Goal: Information Seeking & Learning: Learn about a topic

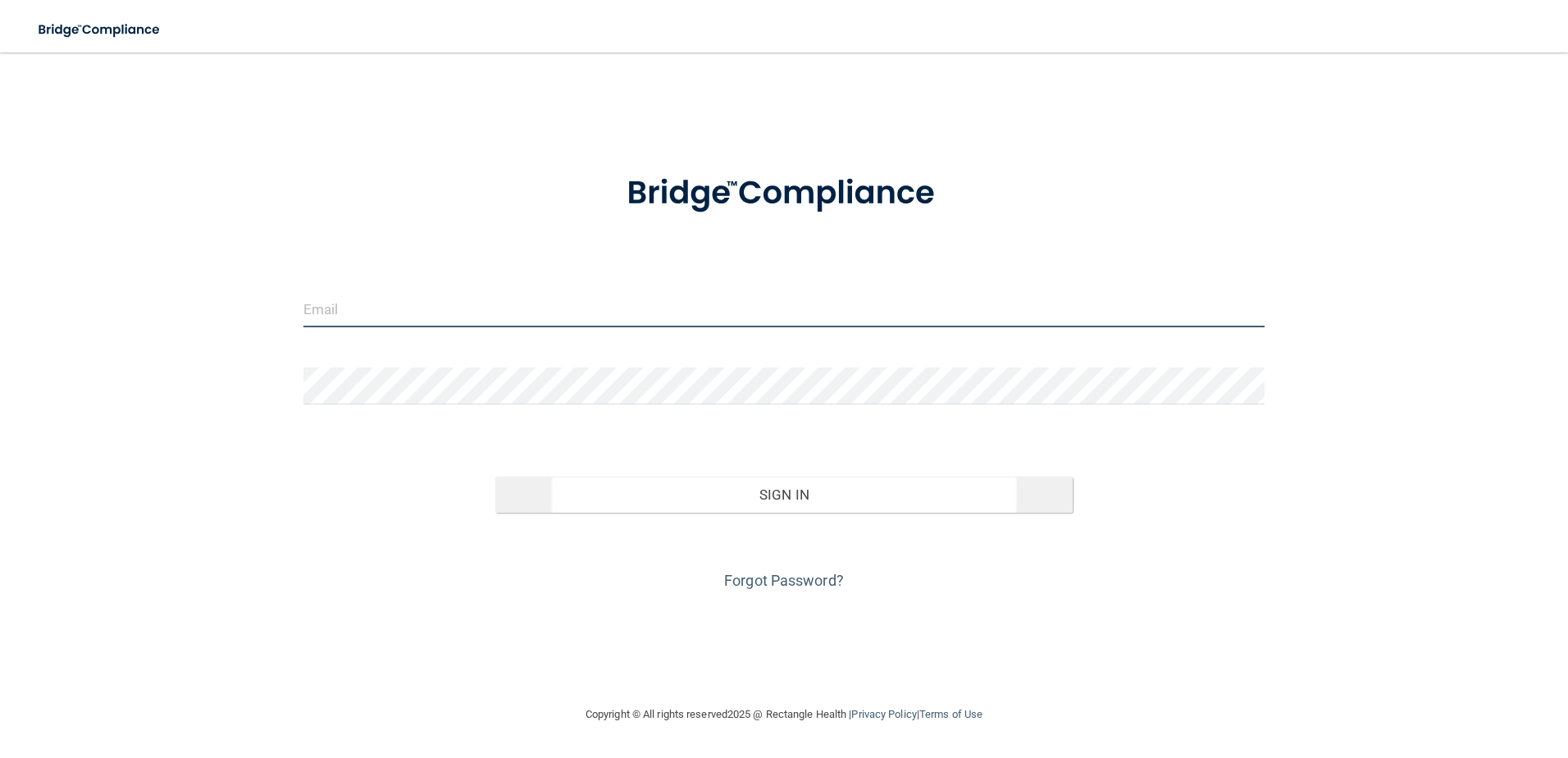
type input "[EMAIL_ADDRESS][DOMAIN_NAME]"
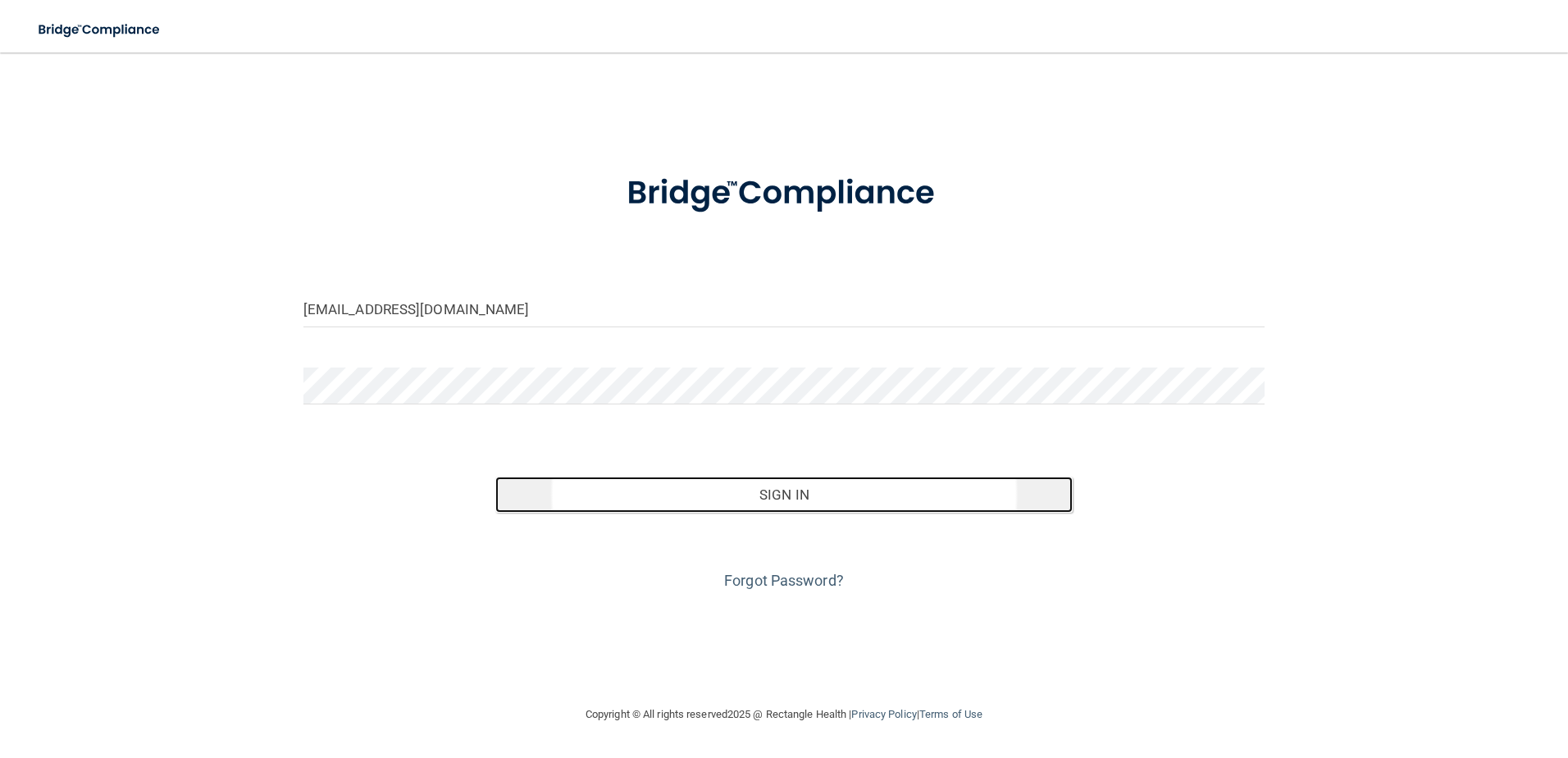
click at [785, 502] on button "Sign In" at bounding box center [784, 495] width 577 height 37
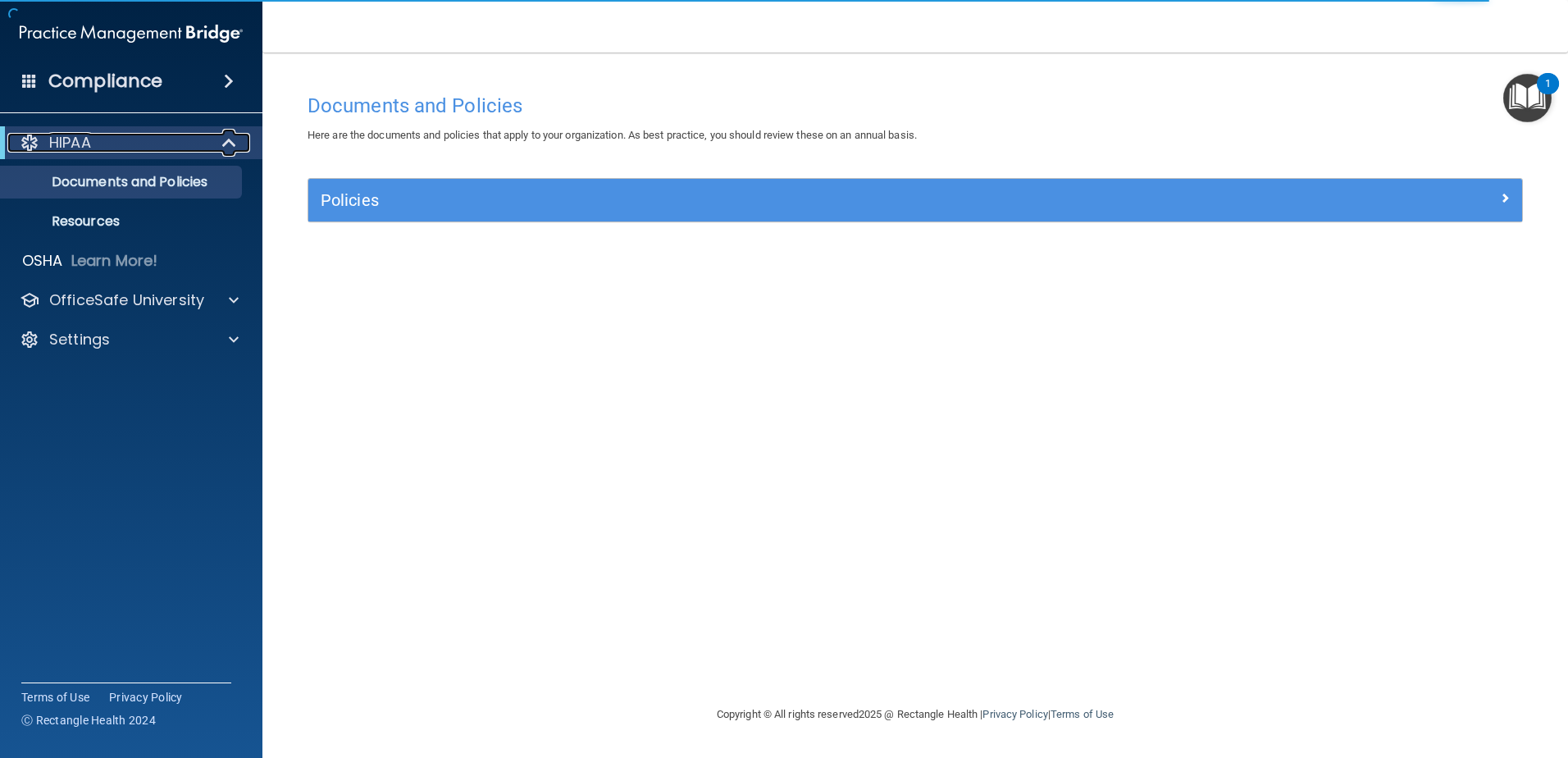
click at [100, 136] on div "HIPAA" at bounding box center [109, 143] width 203 height 20
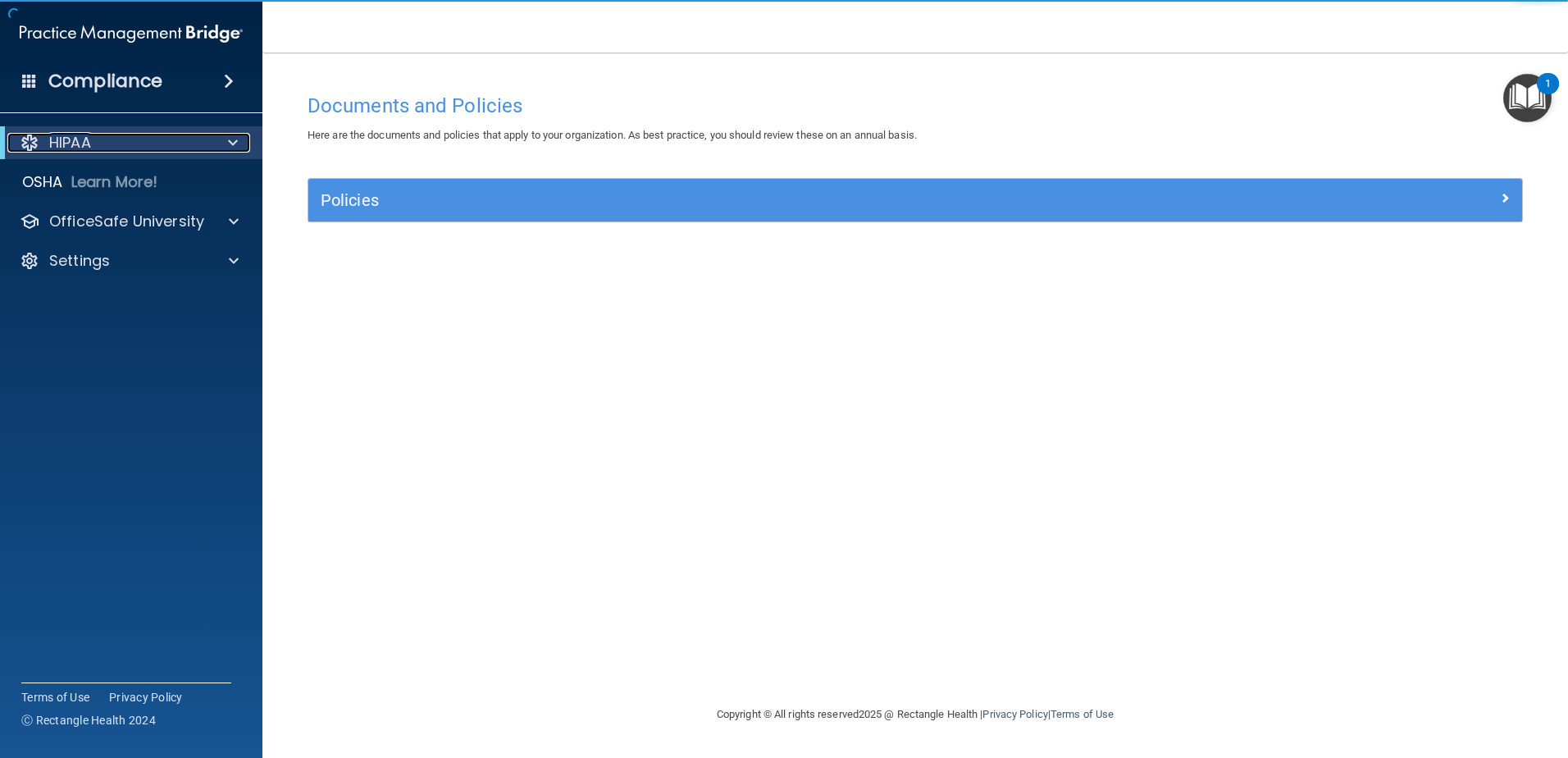
click at [100, 136] on div "HIPAA" at bounding box center [109, 143] width 203 height 20
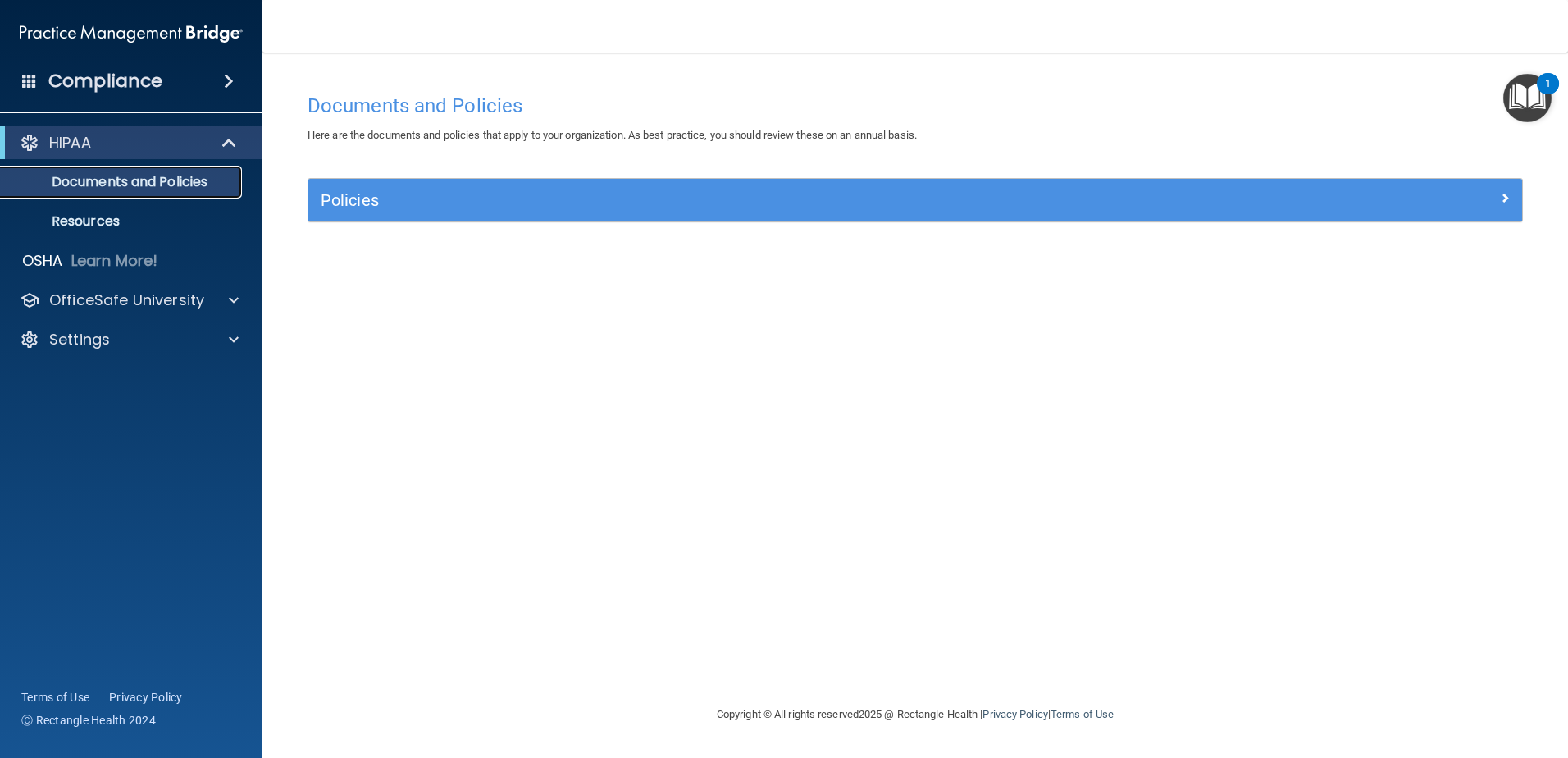
click at [106, 176] on p "Documents and Policies" at bounding box center [122, 182] width 224 height 16
click at [145, 183] on p "Documents and Policies" at bounding box center [122, 182] width 224 height 16
click at [153, 149] on div "HIPAA" at bounding box center [109, 143] width 203 height 20
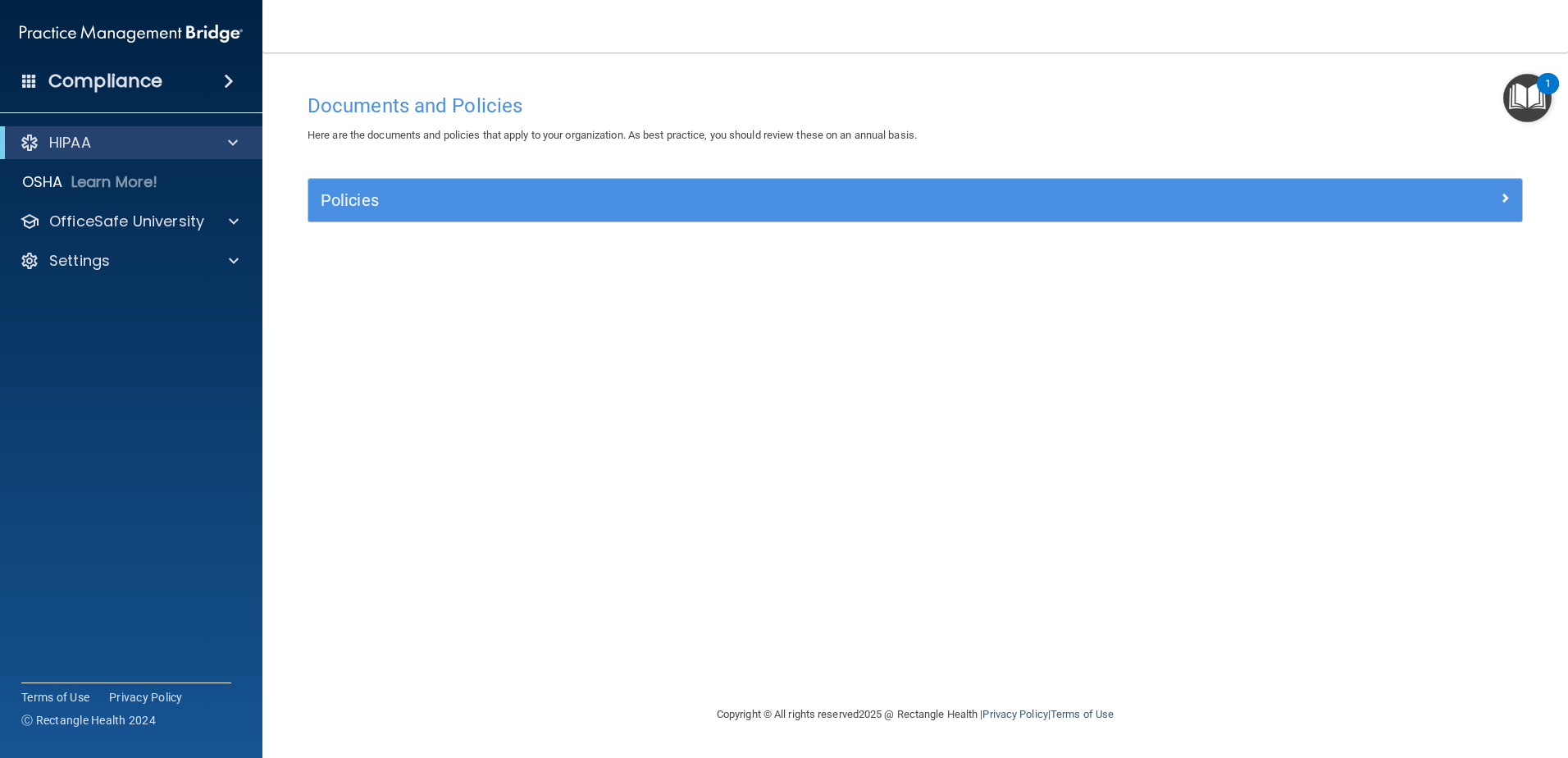
click at [183, 92] on div "Compliance" at bounding box center [131, 81] width 262 height 37
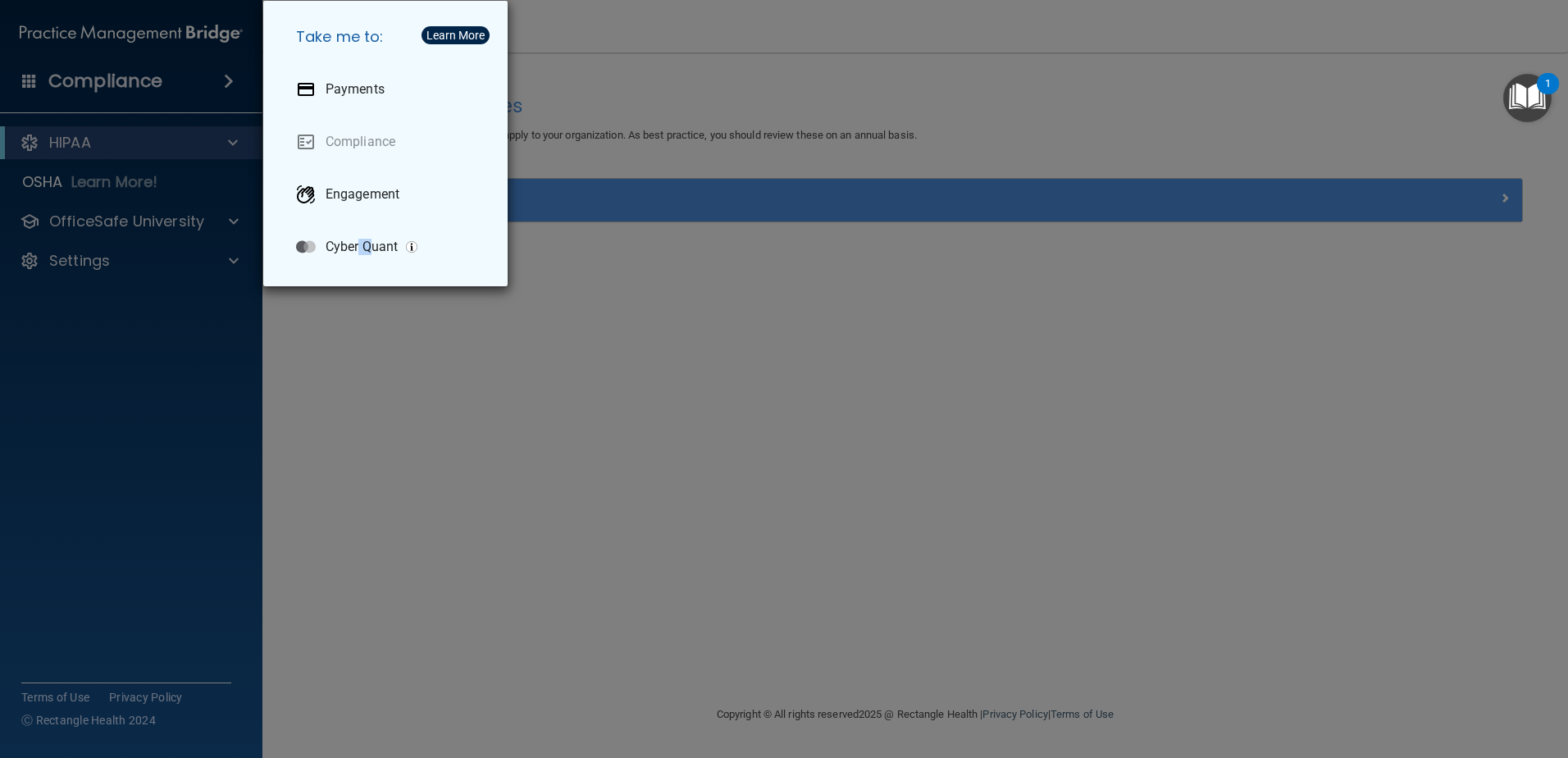
drag, startPoint x: 358, startPoint y: 636, endPoint x: 372, endPoint y: 622, distance: 19.8
click at [372, 622] on div "Take me to: Payments Compliance Engagement Cyber Quant" at bounding box center [784, 379] width 1568 height 758
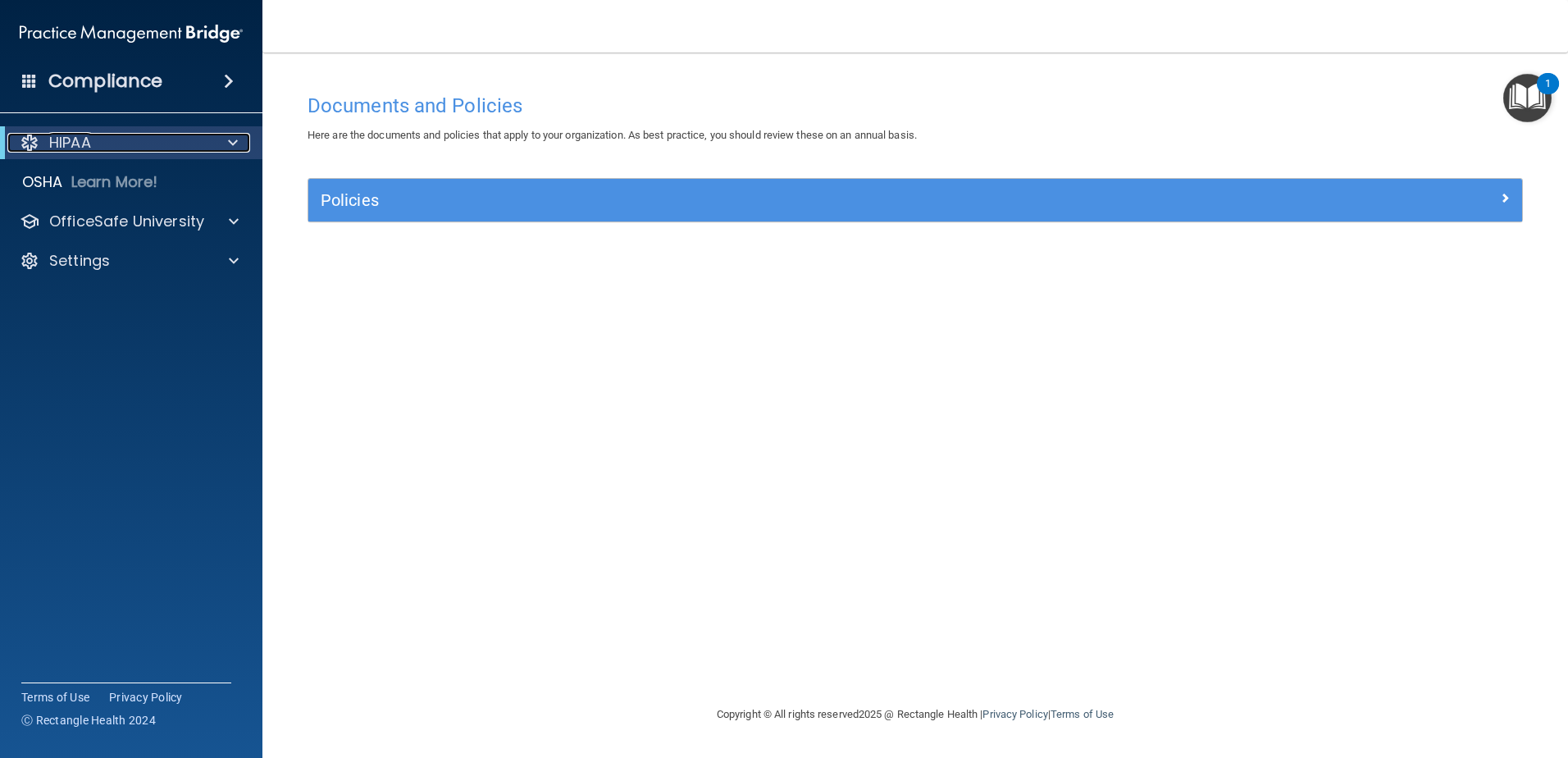
click at [56, 139] on p "HIPAA" at bounding box center [70, 143] width 42 height 20
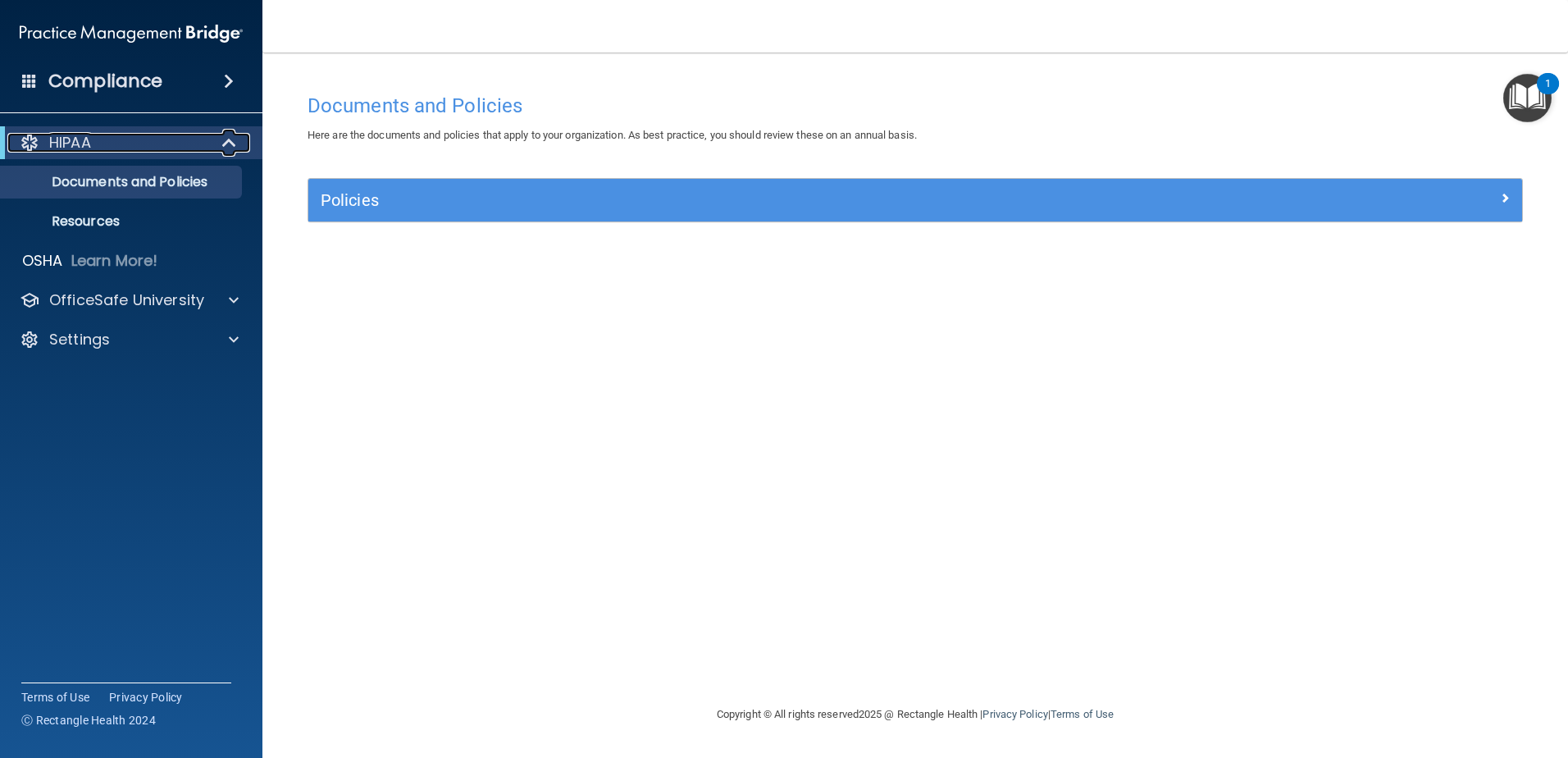
click at [56, 139] on p "HIPAA" at bounding box center [70, 143] width 42 height 20
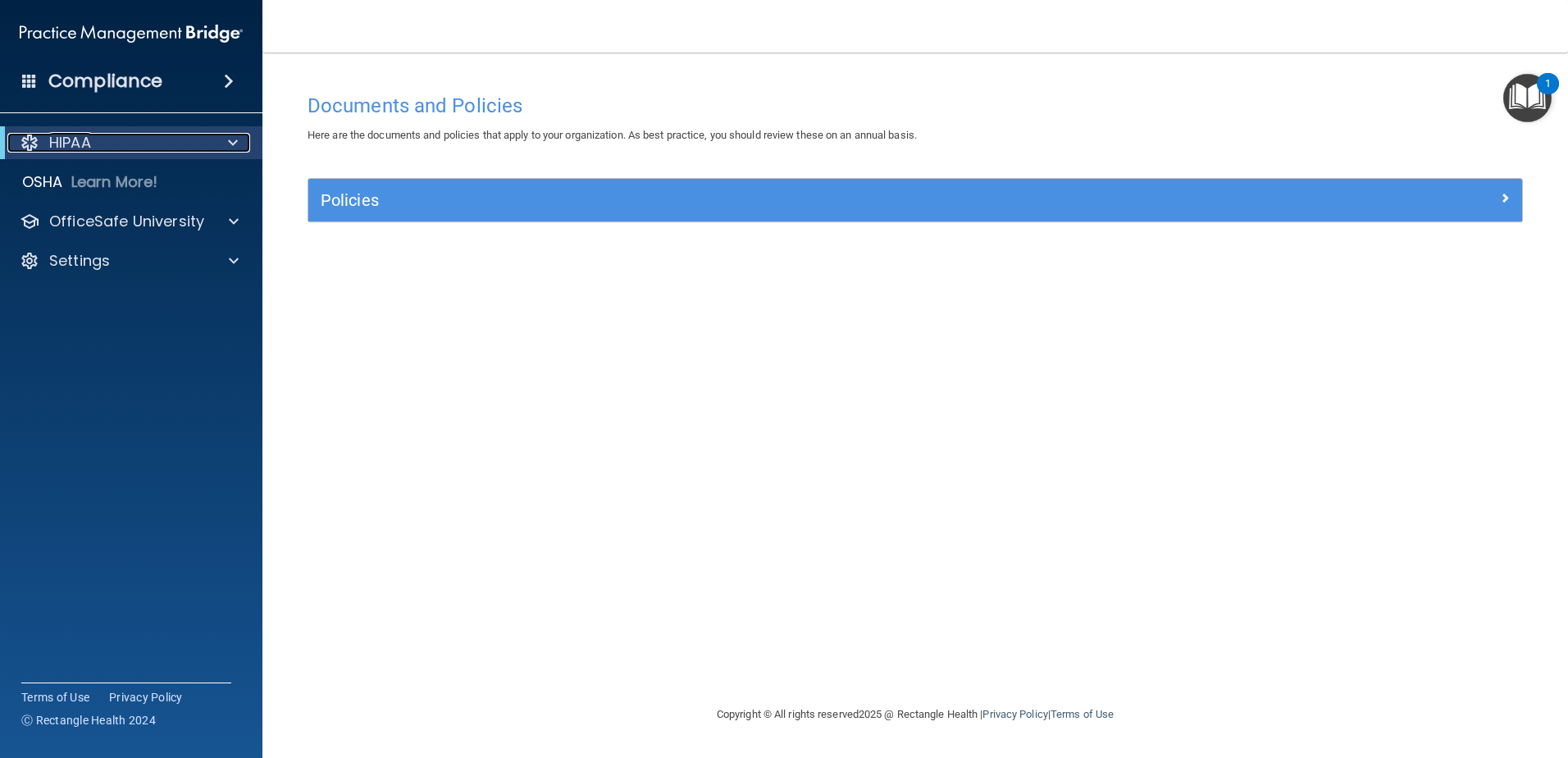
click at [56, 139] on p "HIPAA" at bounding box center [70, 143] width 42 height 20
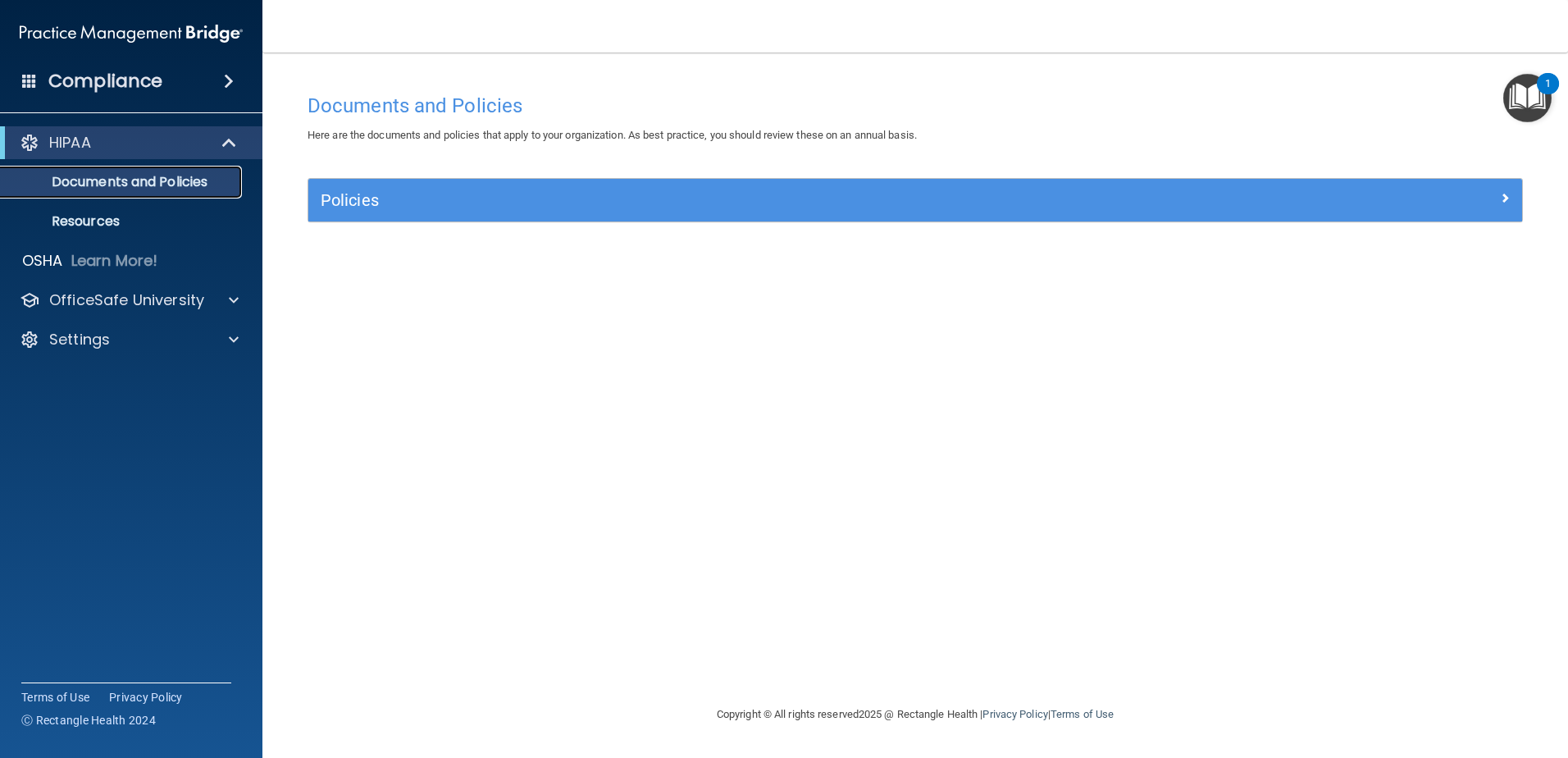
click at [83, 182] on p "Documents and Policies" at bounding box center [122, 182] width 224 height 16
click at [30, 73] on span at bounding box center [29, 80] width 15 height 15
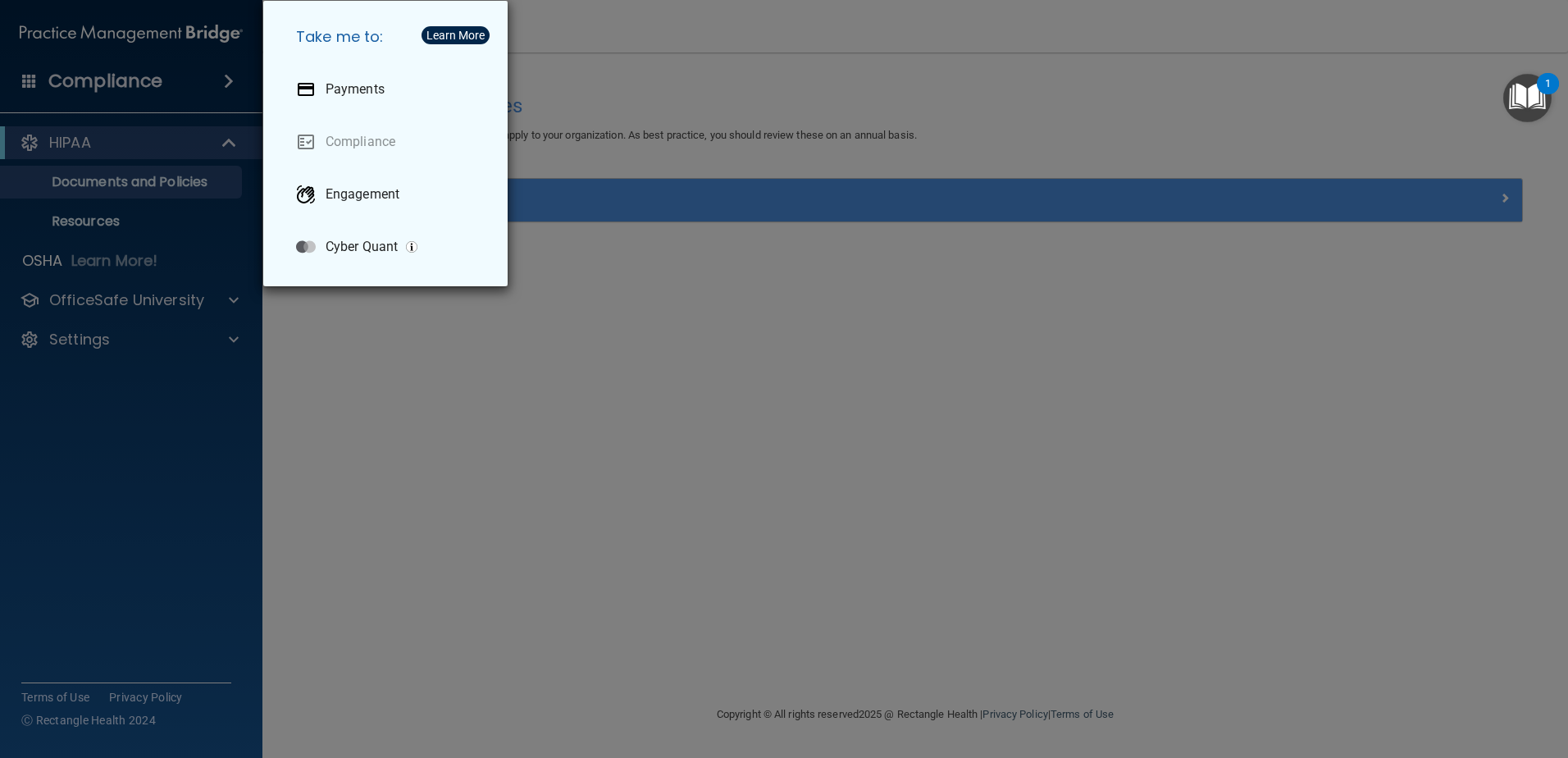
click at [673, 521] on div "Take me to: Payments Compliance Engagement Cyber Quant" at bounding box center [784, 379] width 1568 height 758
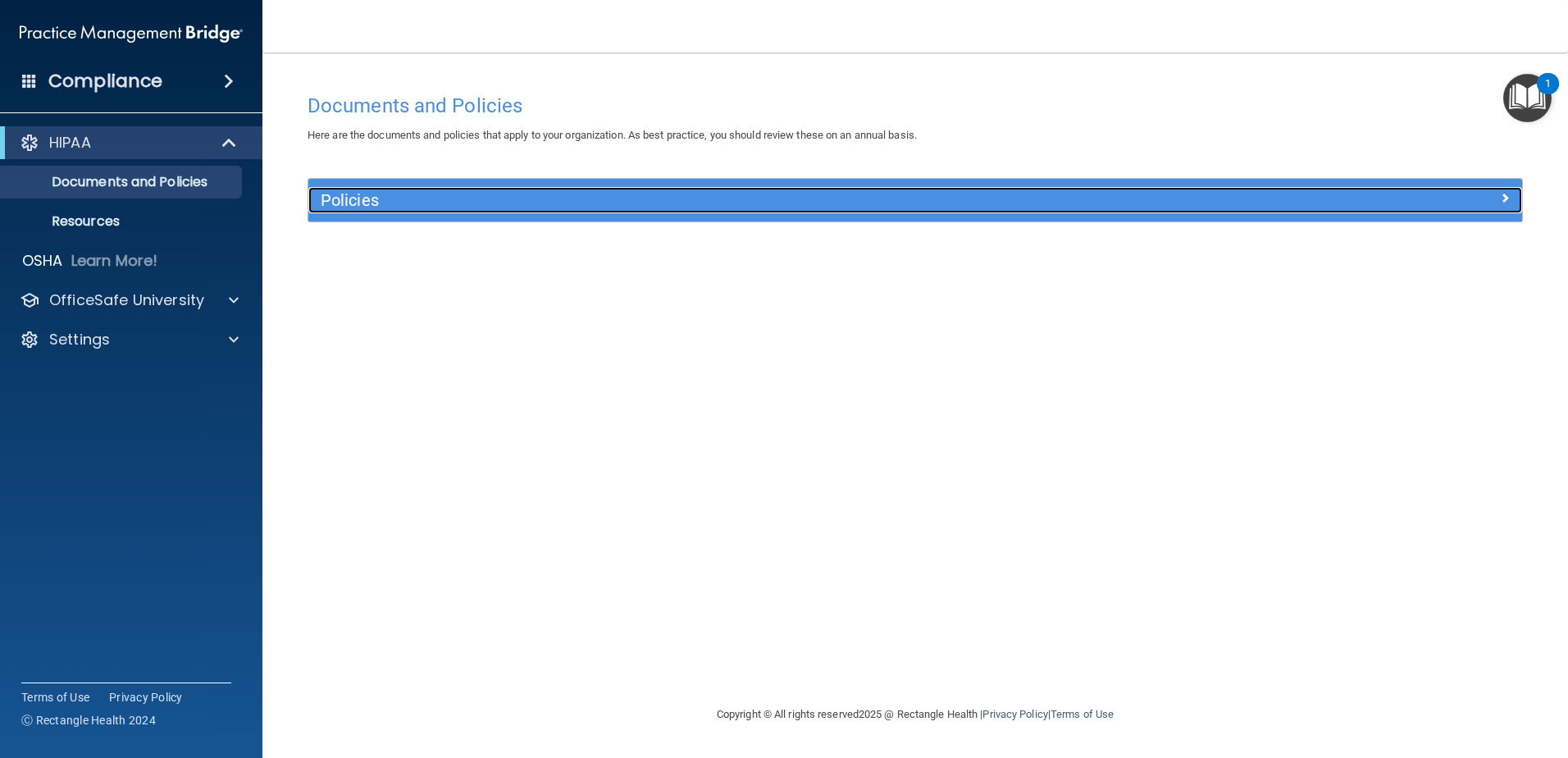
click at [1506, 195] on span at bounding box center [1505, 198] width 10 height 20
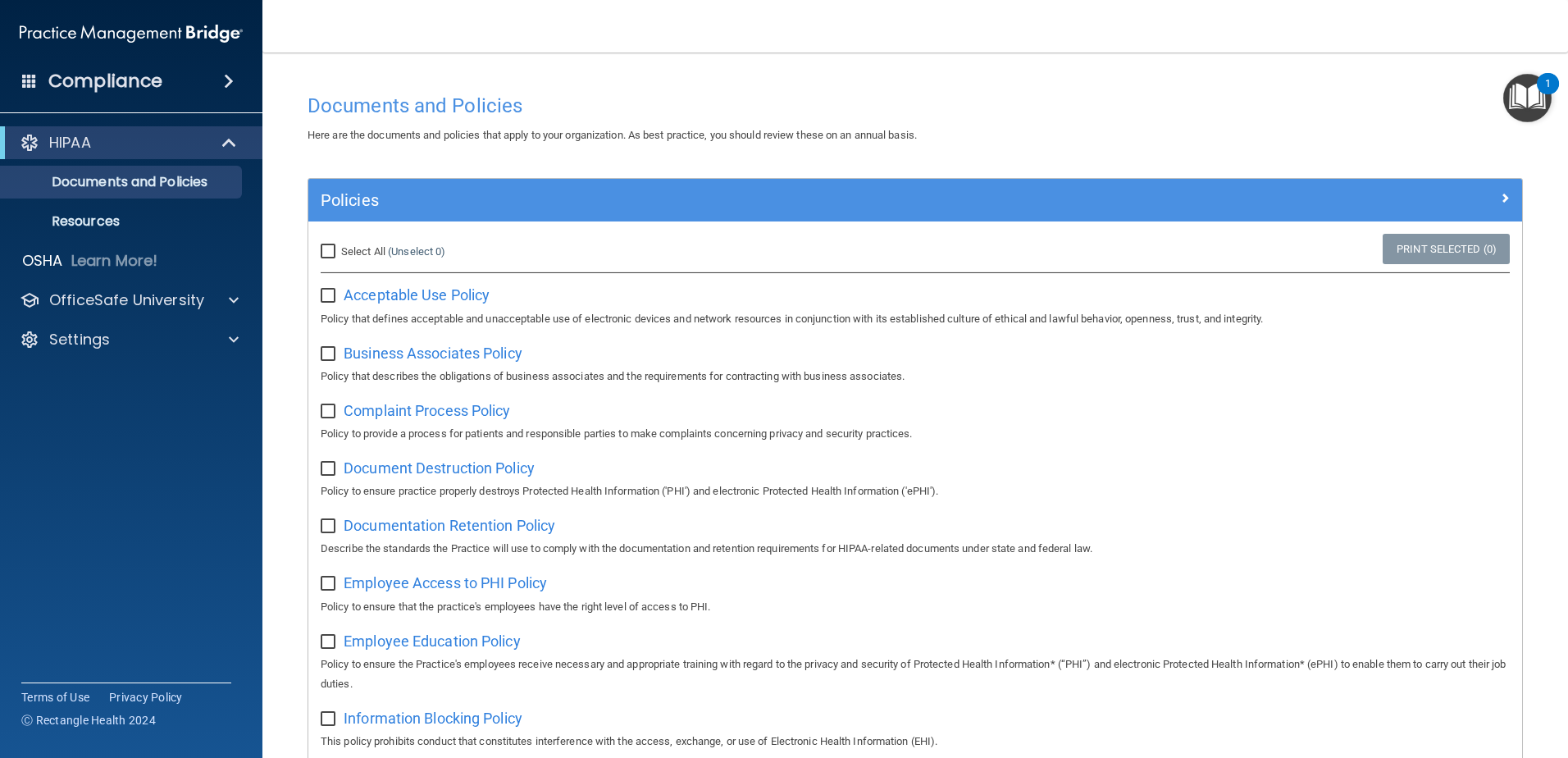
click at [325, 252] on input "Select All (Unselect 0) Unselect All" at bounding box center [330, 252] width 19 height 13
checkbox input "true"
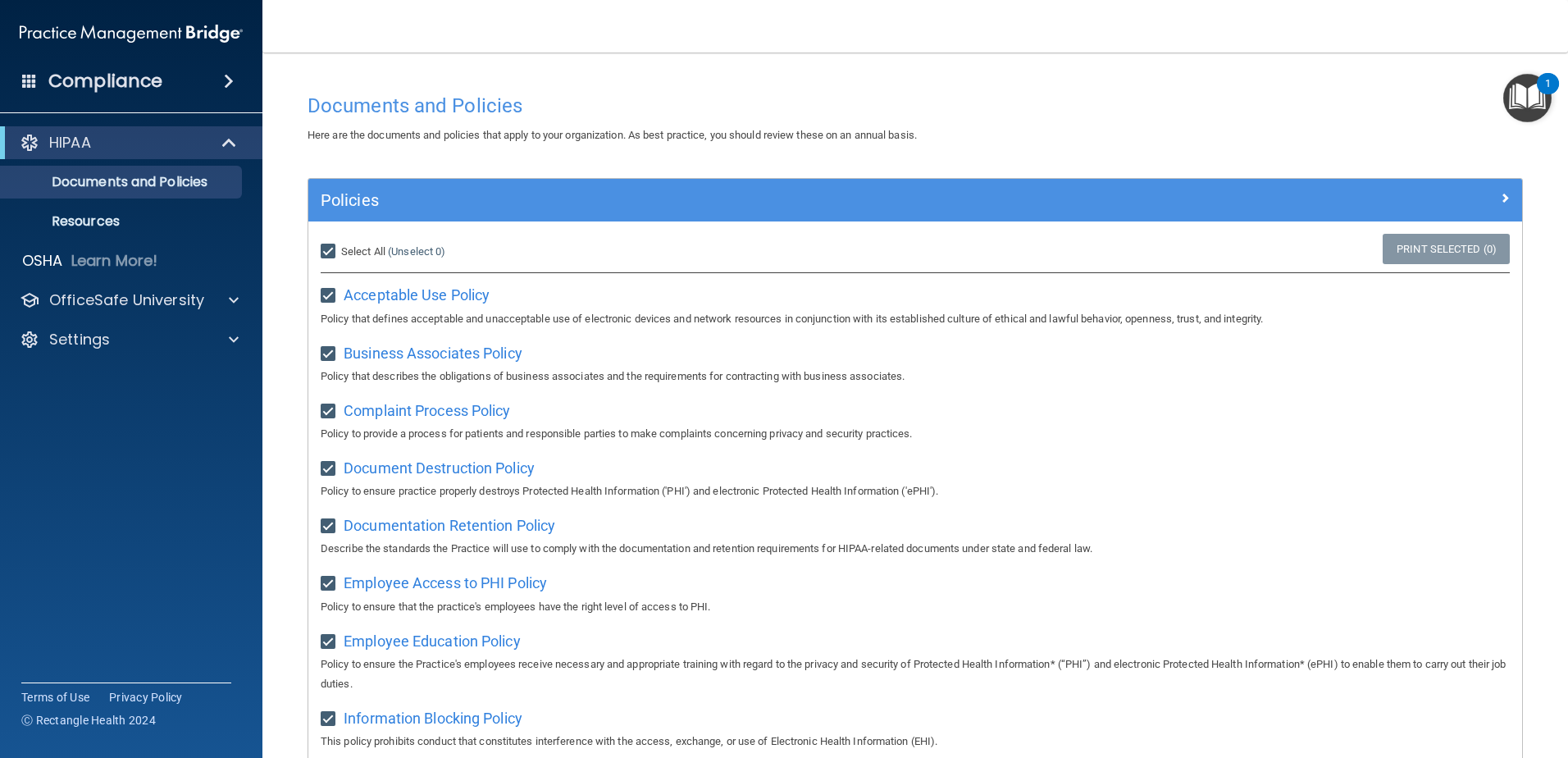
checkbox input "true"
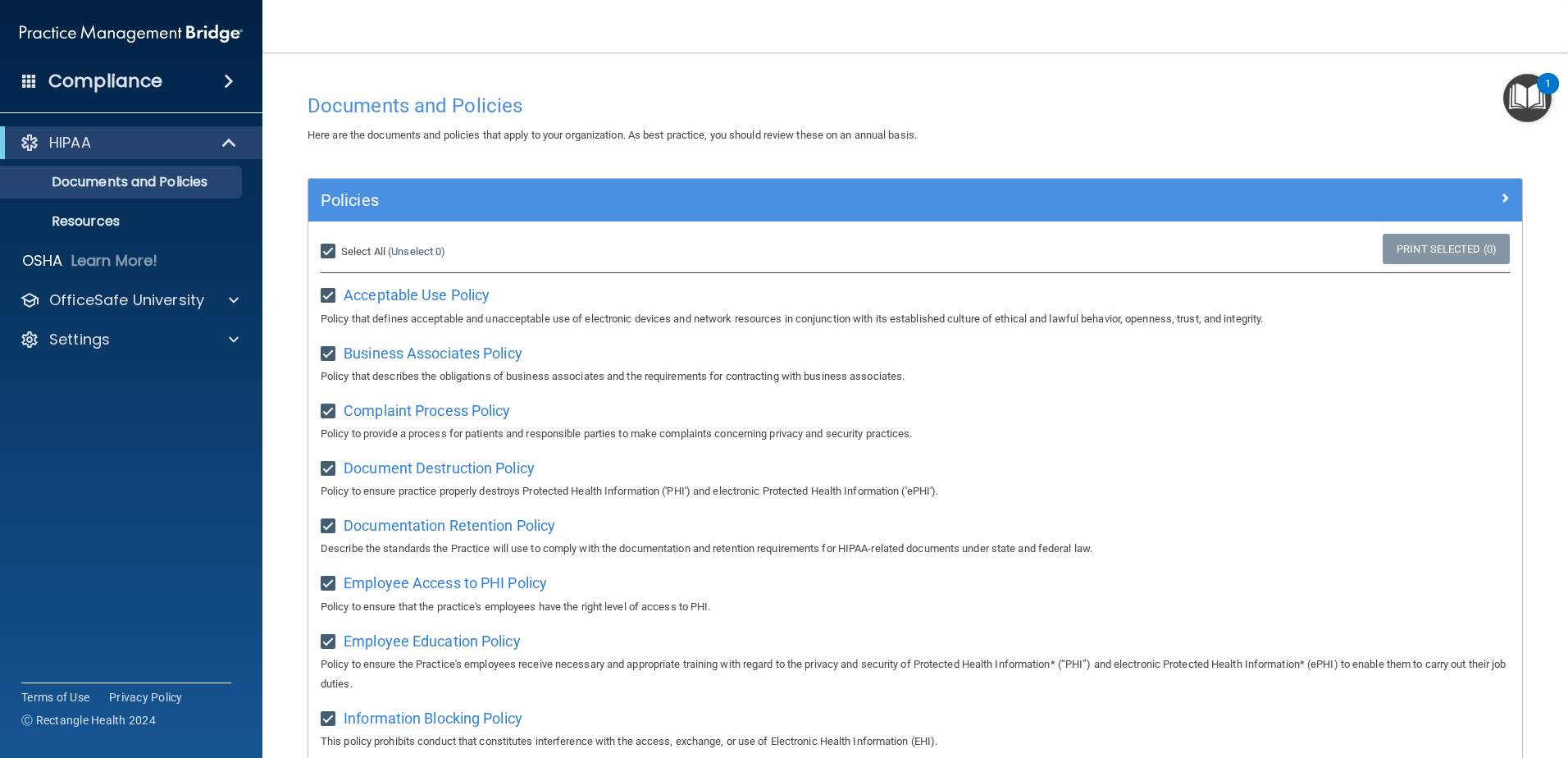
checkbox input "true"
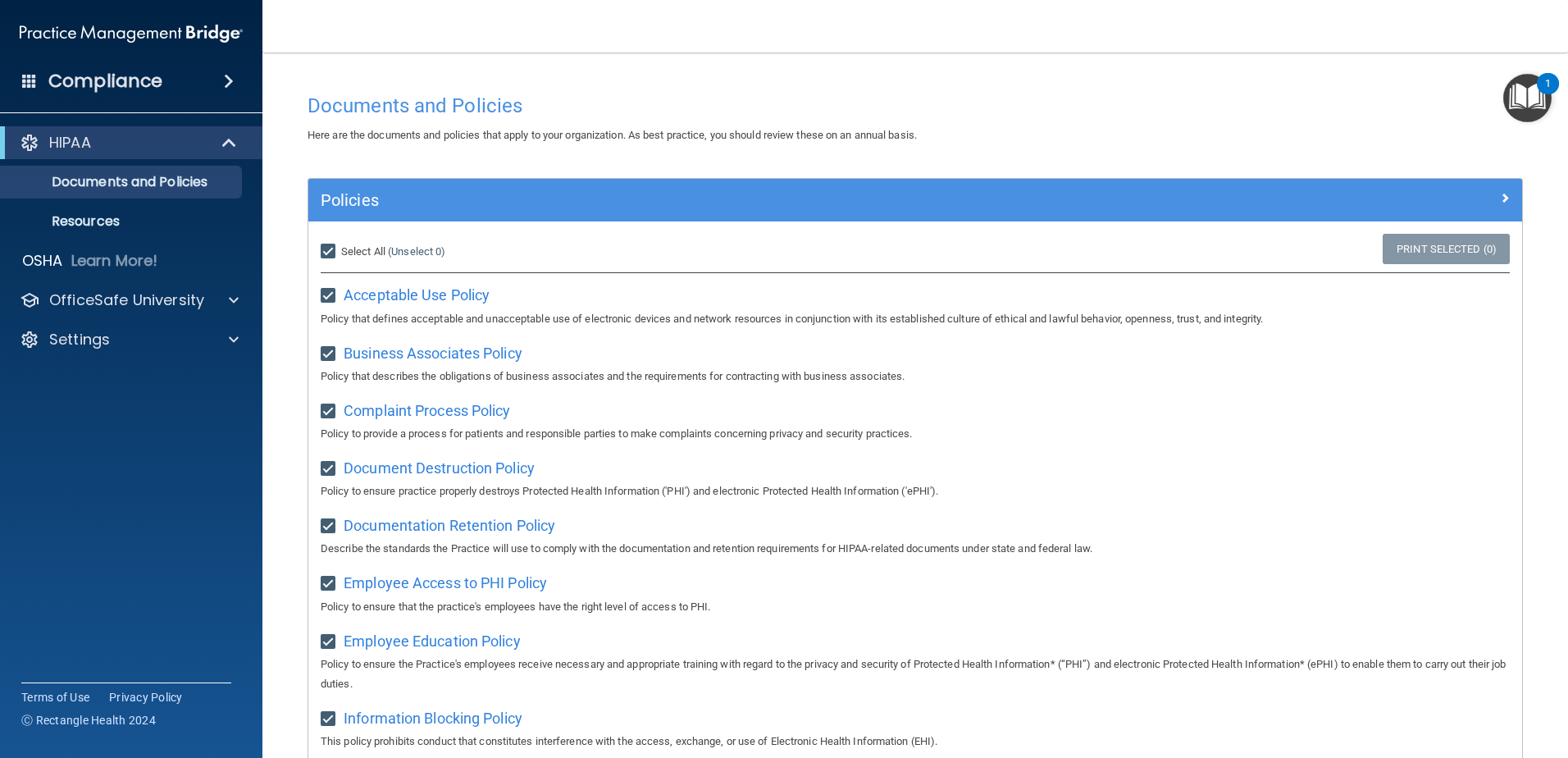
checkbox input "true"
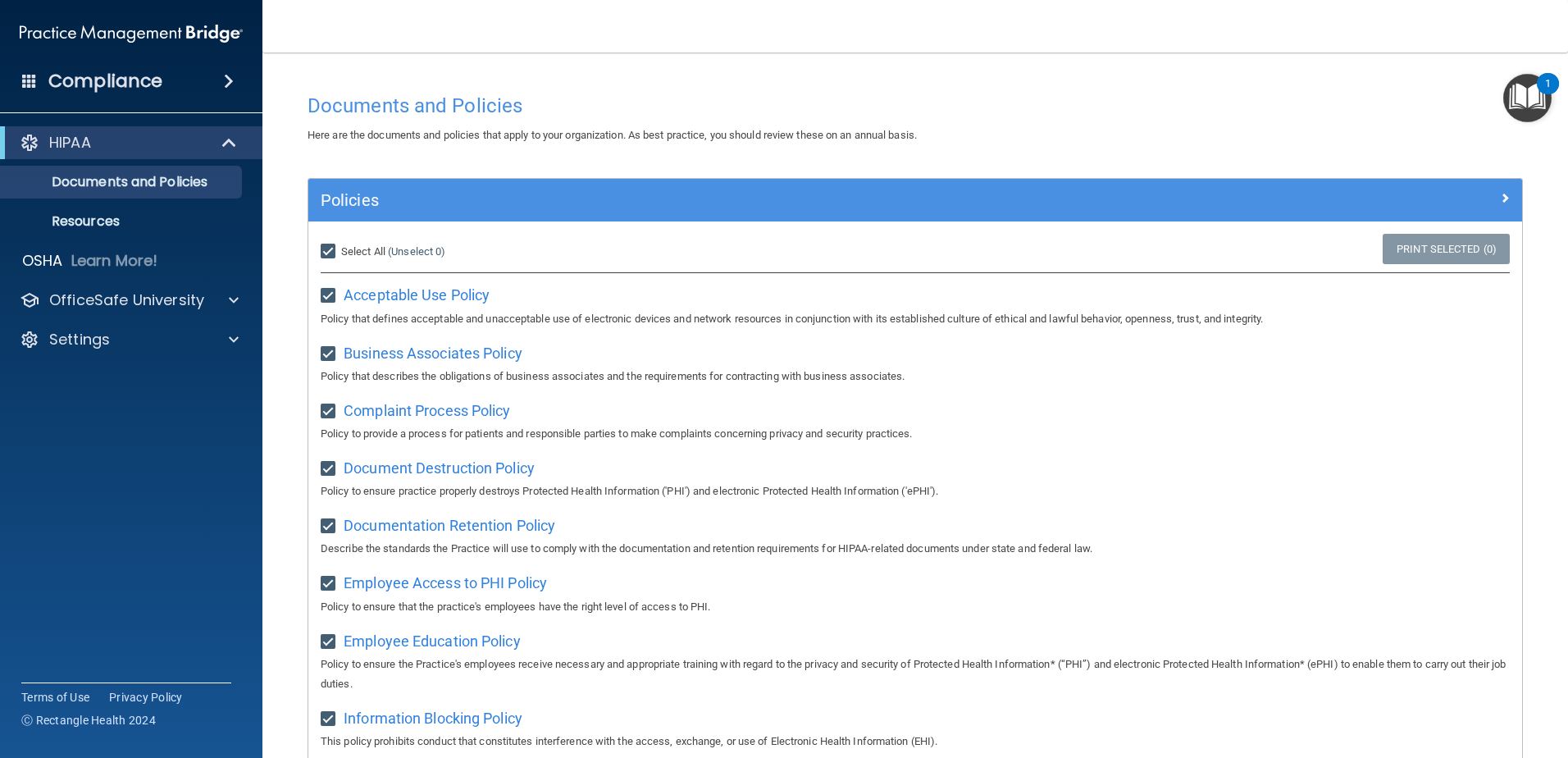
checkbox input "true"
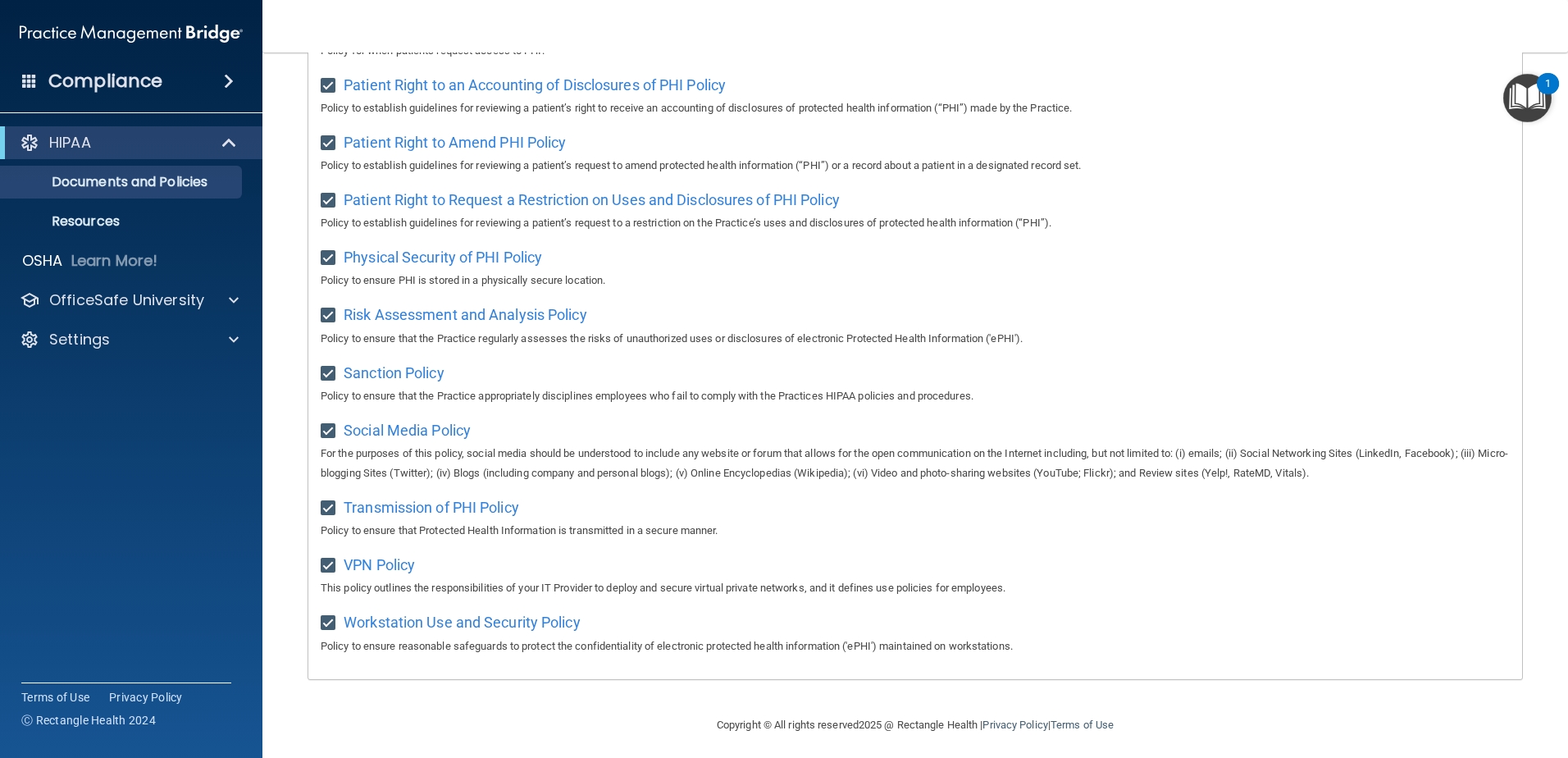
scroll to position [888, 0]
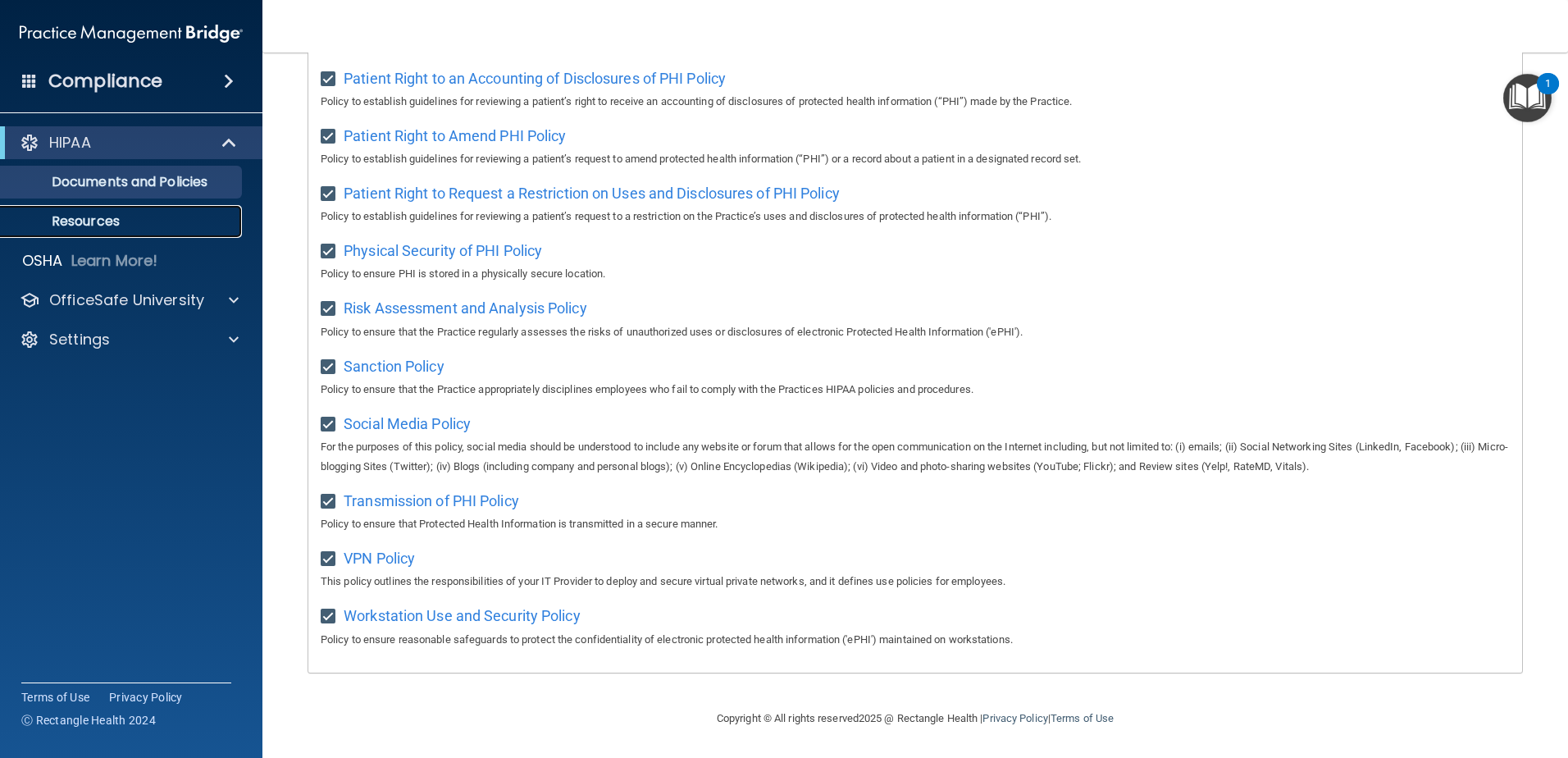
click at [100, 216] on p "Resources" at bounding box center [122, 222] width 224 height 16
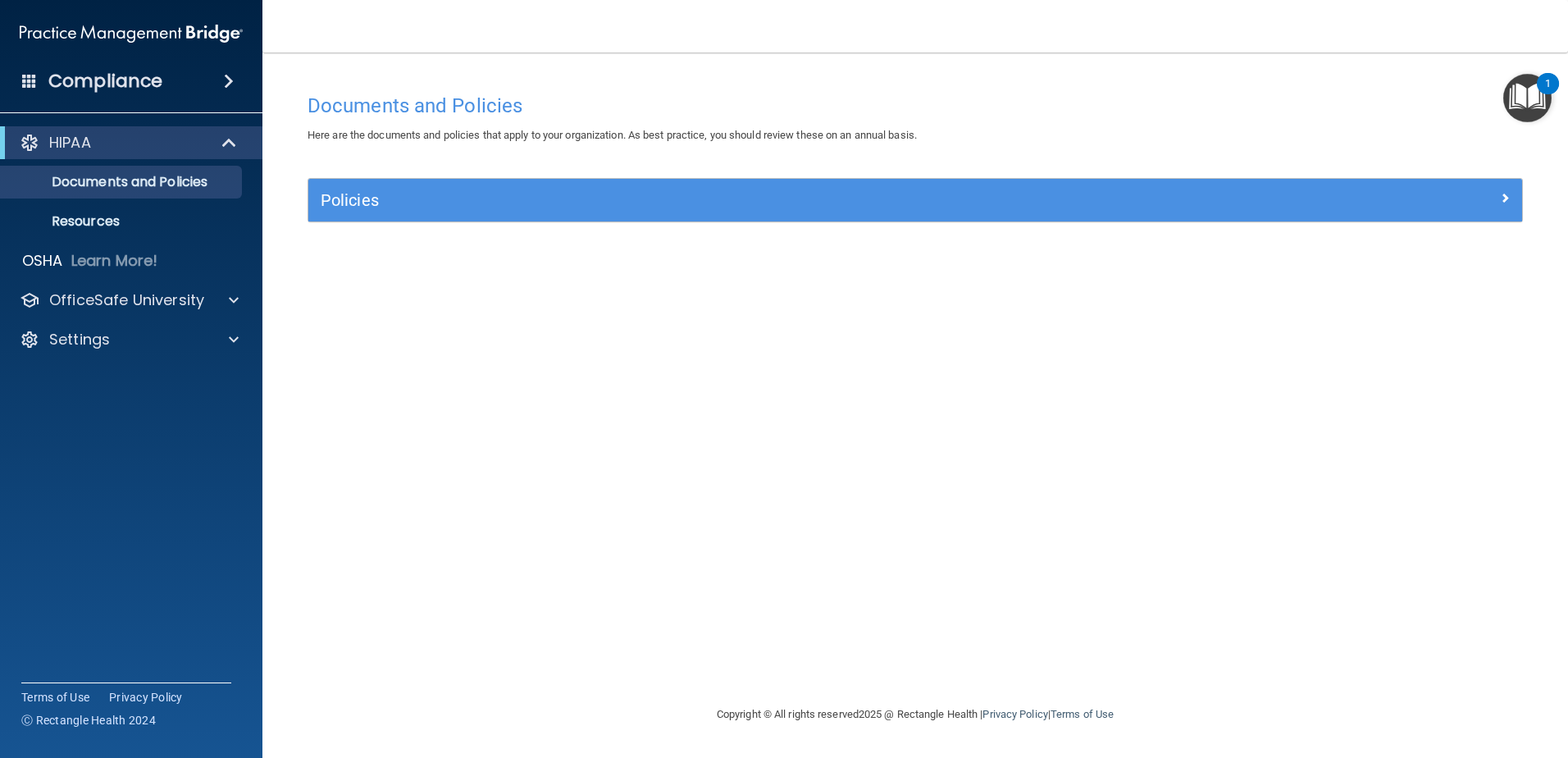
click at [1539, 100] on img "Open Resource Center, 1 new notification" at bounding box center [1527, 98] width 48 height 48
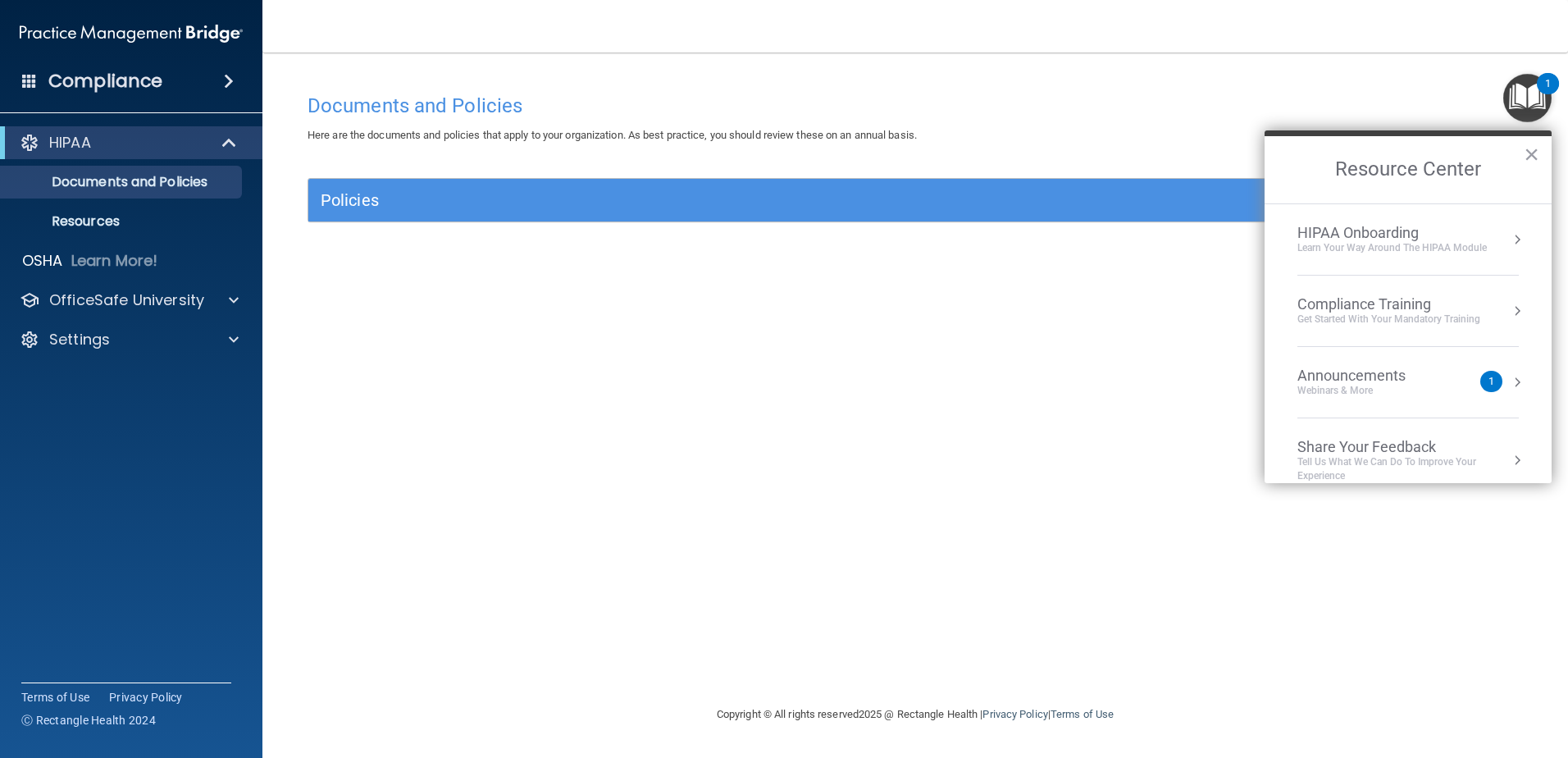
click at [1462, 312] on div "Get Started with your mandatory training" at bounding box center [1389, 319] width 183 height 14
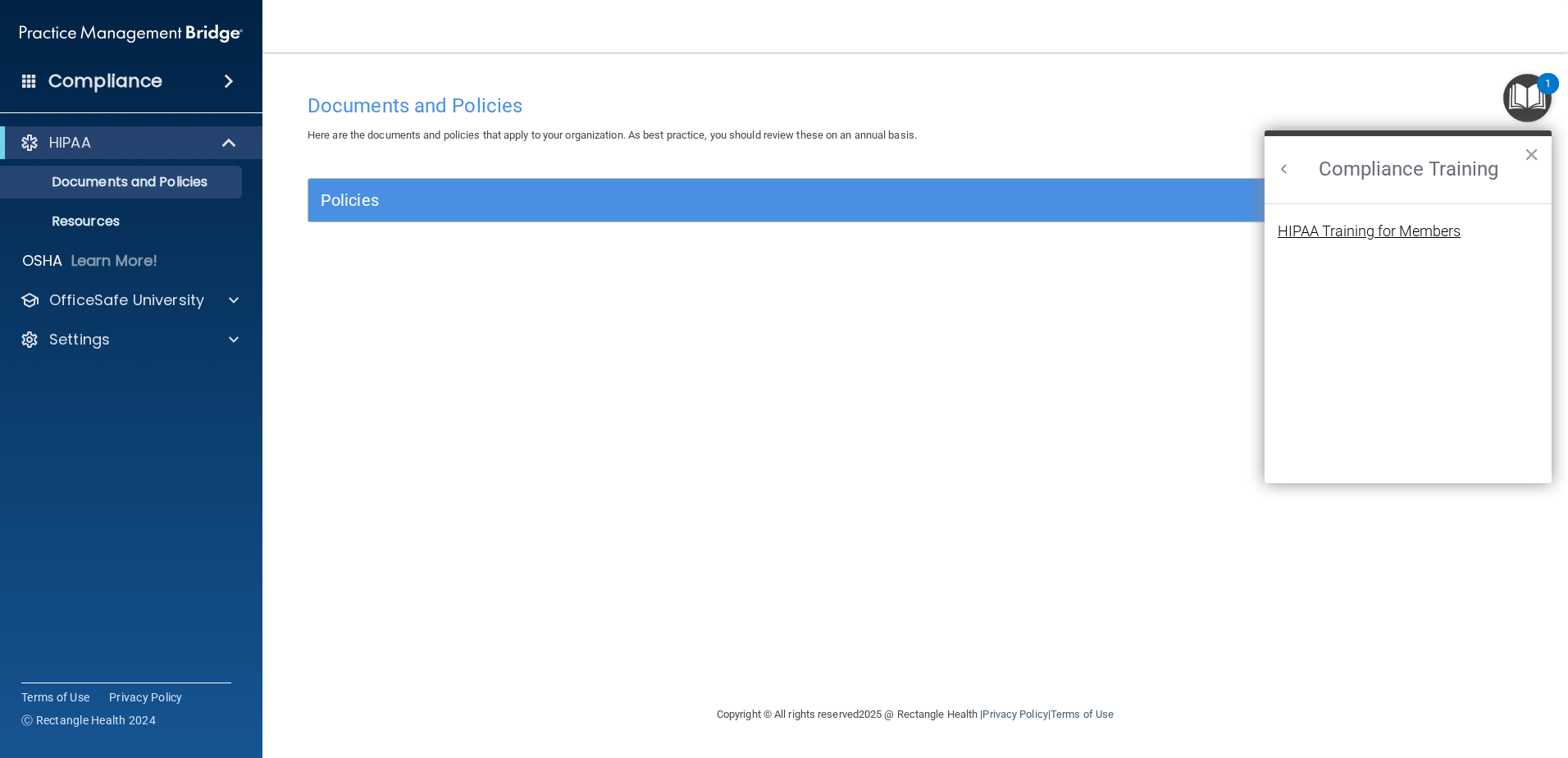
click at [1437, 237] on div "HIPAA Training for Members" at bounding box center [1369, 231] width 183 height 15
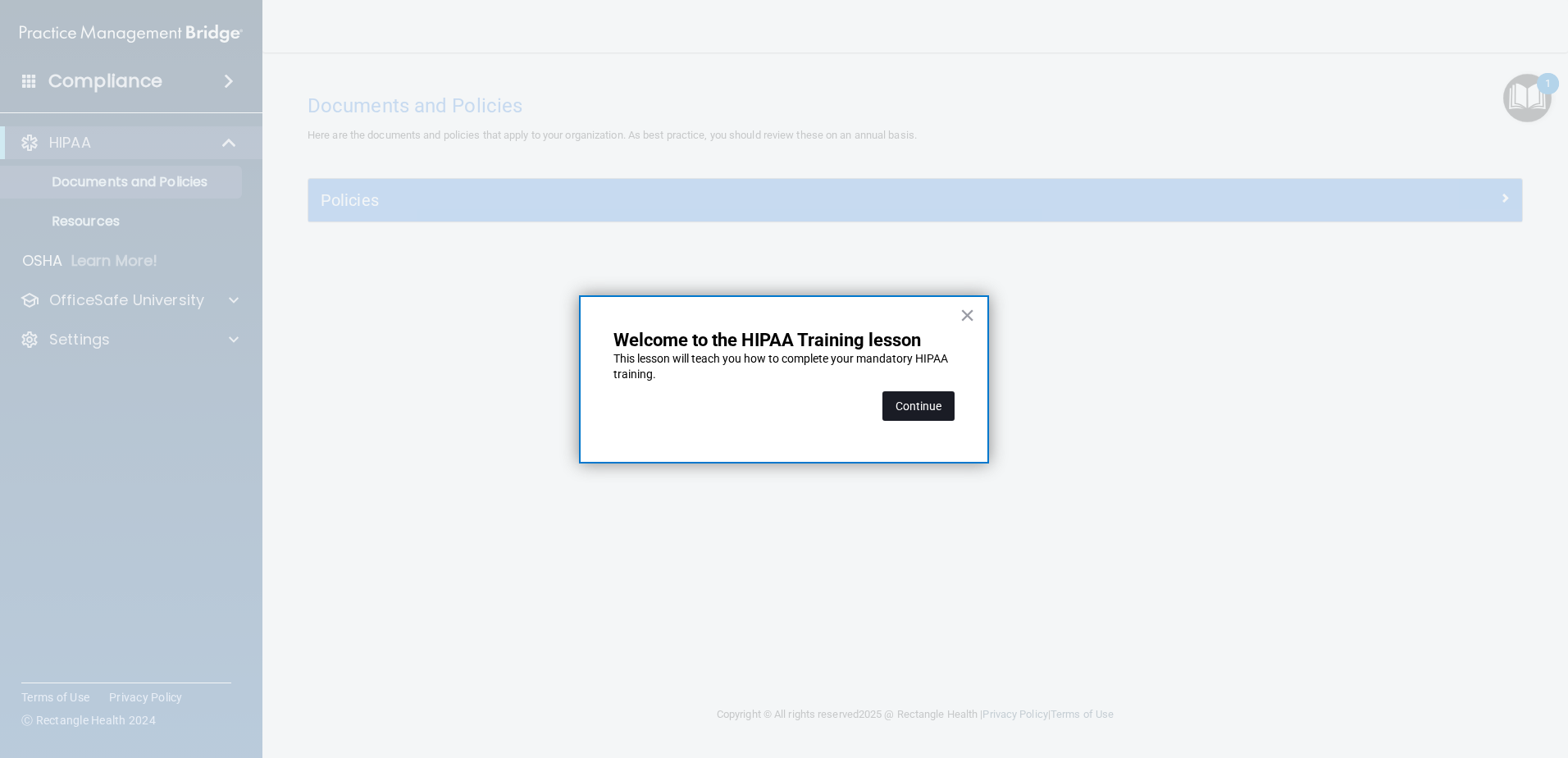
click at [922, 415] on button "Continue" at bounding box center [918, 405] width 72 height 29
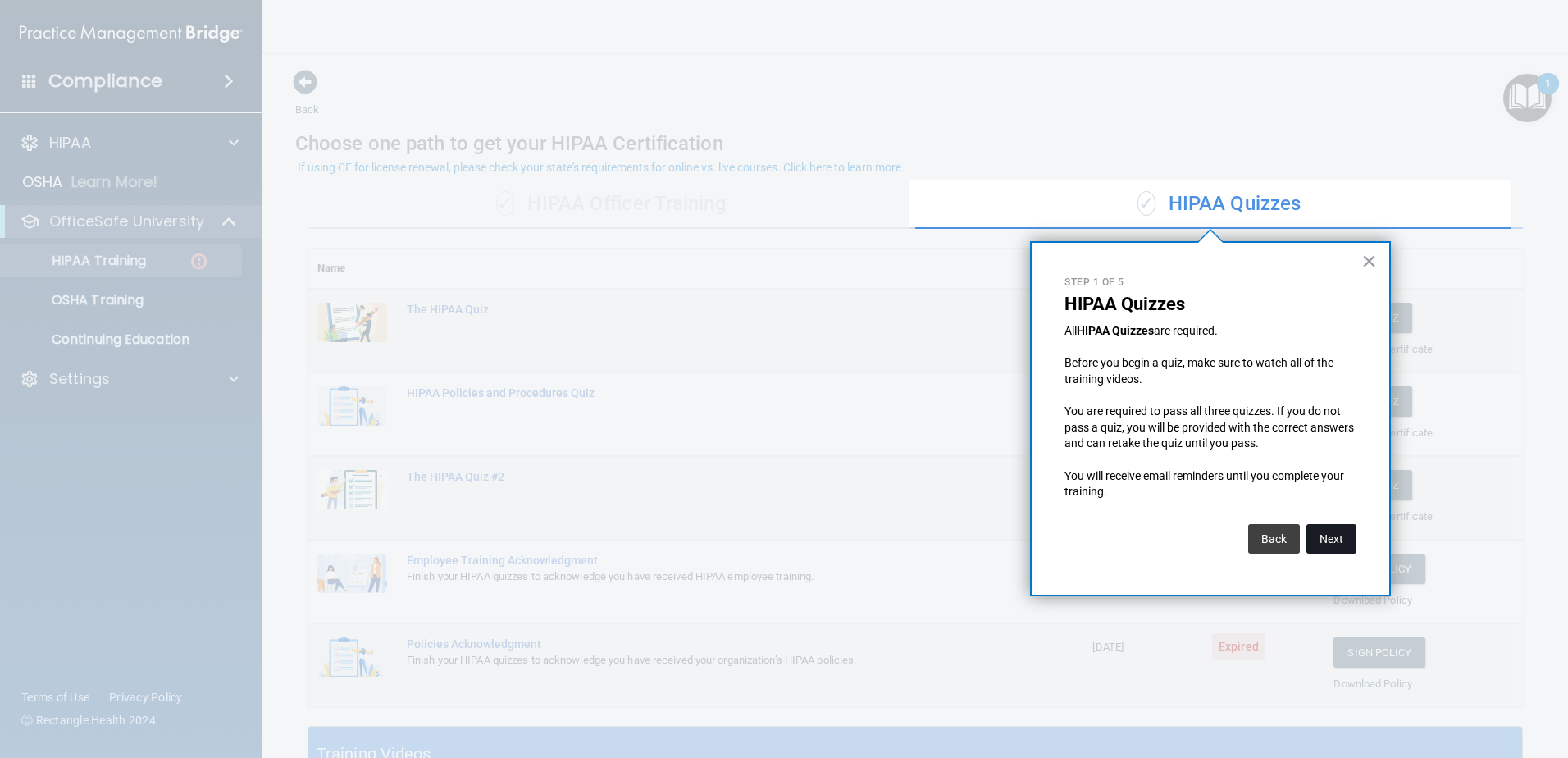
click at [1323, 537] on button "Next" at bounding box center [1331, 539] width 50 height 29
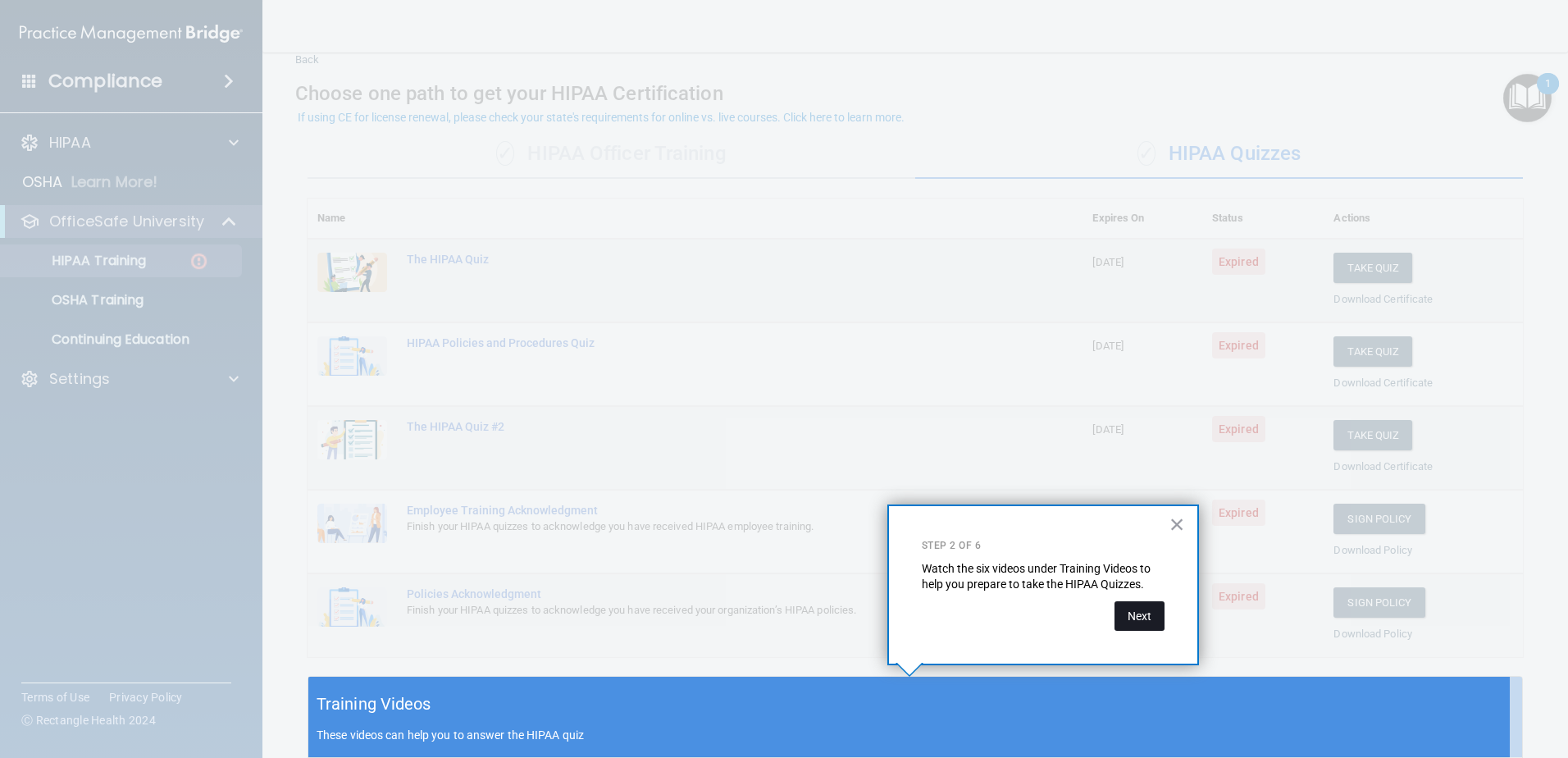
click at [1142, 624] on button "Next" at bounding box center [1140, 616] width 50 height 29
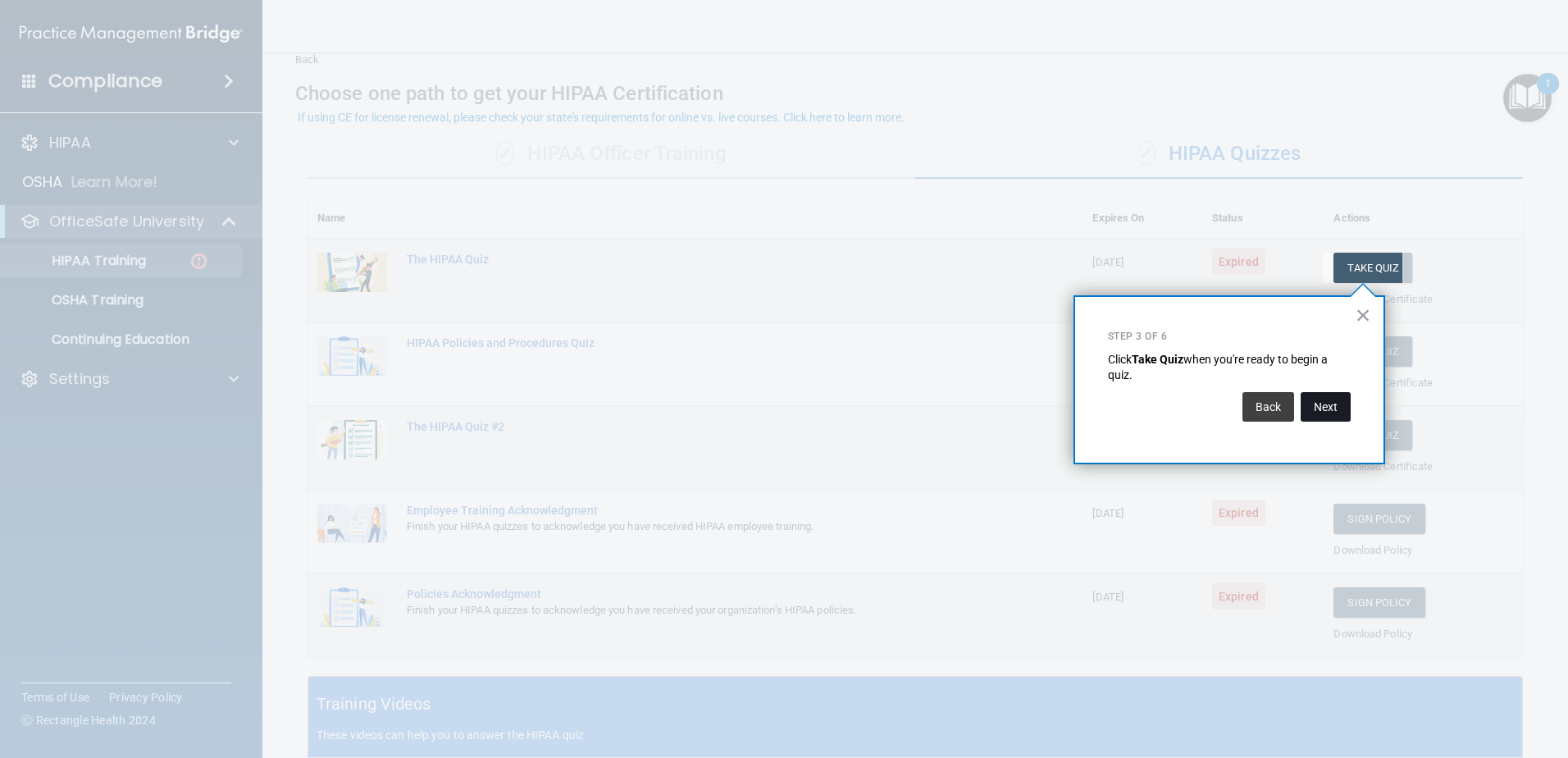
click at [1331, 415] on button "Next" at bounding box center [1325, 406] width 50 height 29
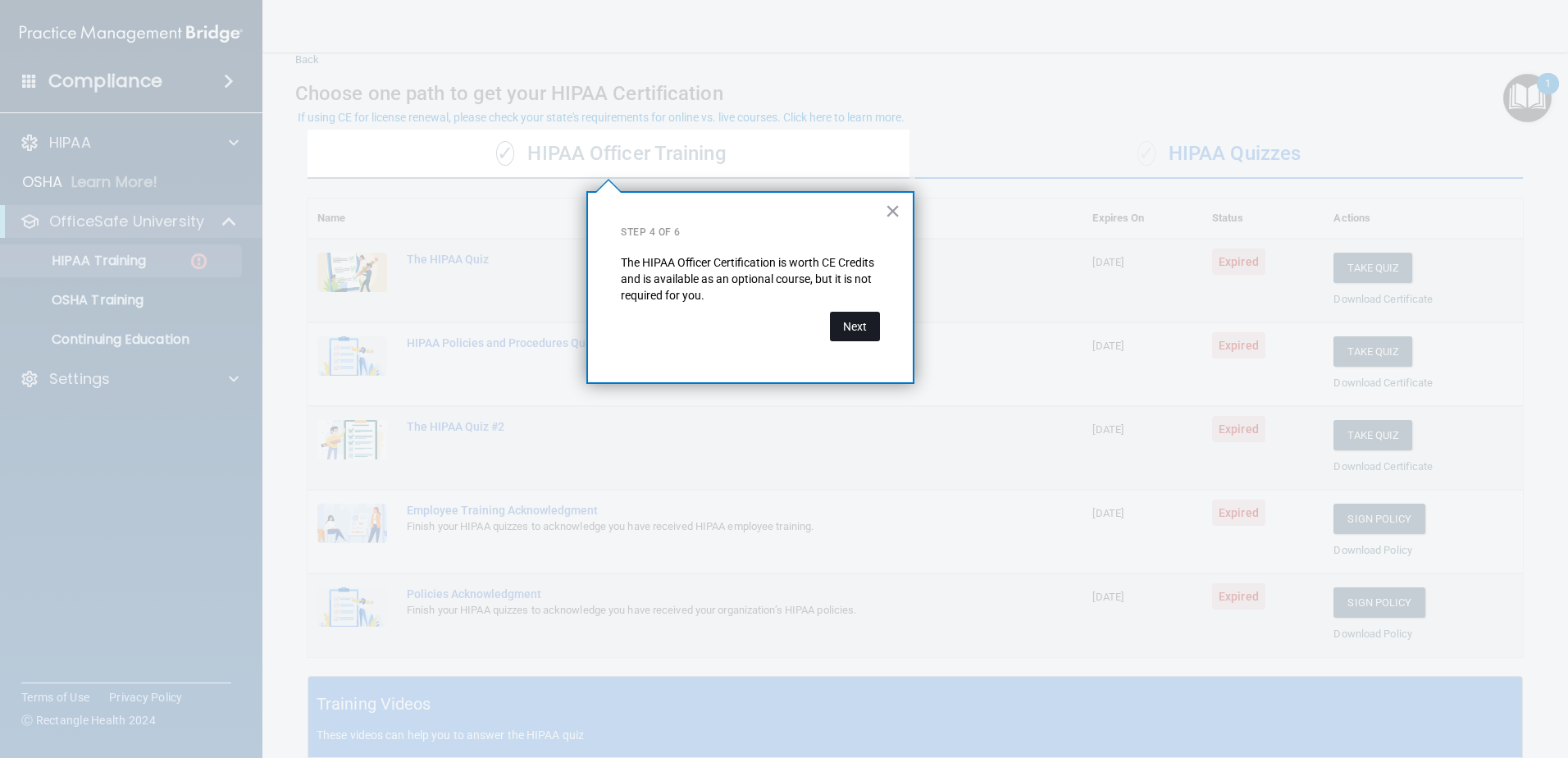
click at [849, 318] on button "Next" at bounding box center [855, 326] width 50 height 29
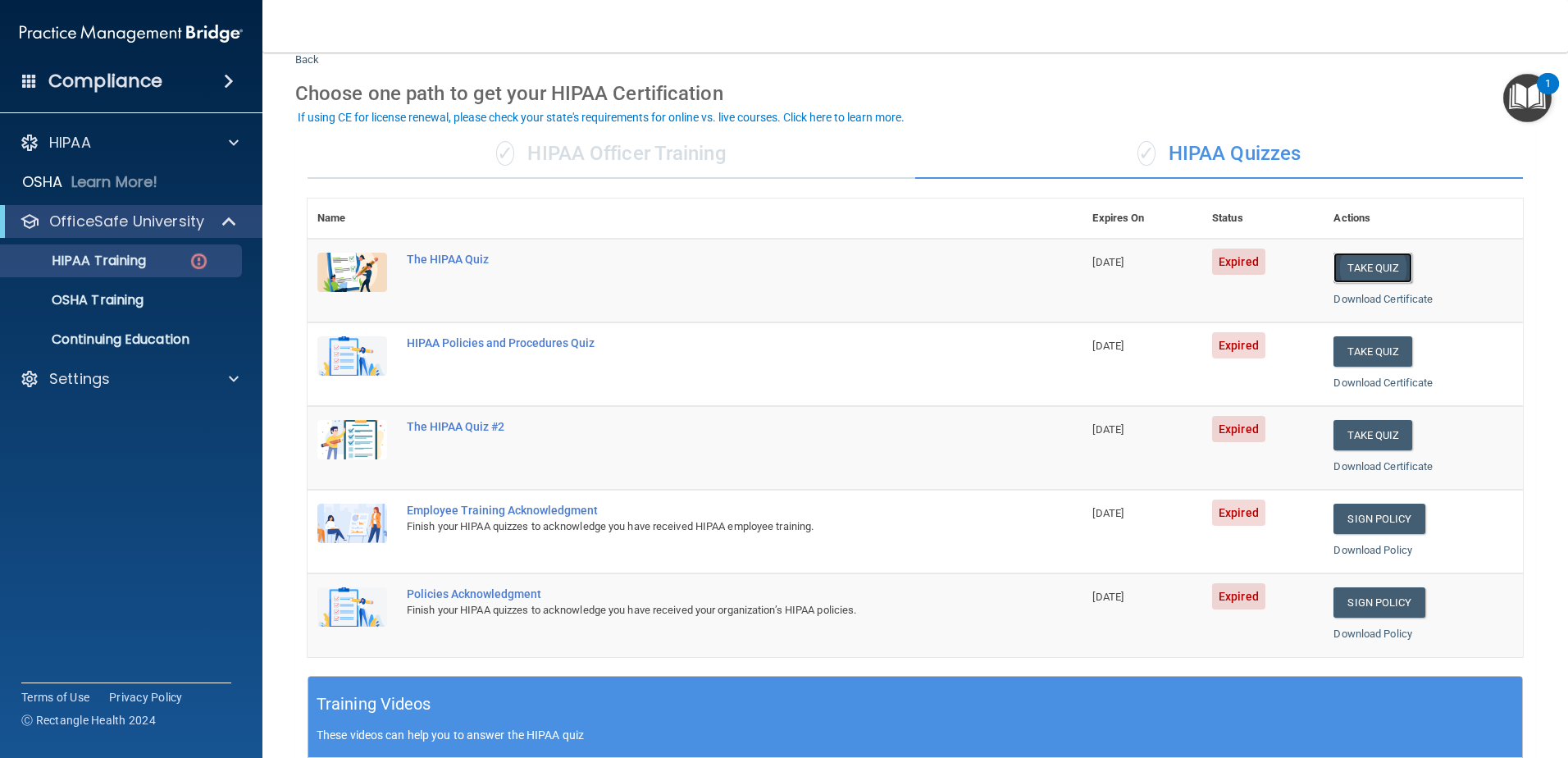
click at [1381, 262] on button "Take Quiz" at bounding box center [1373, 268] width 79 height 30
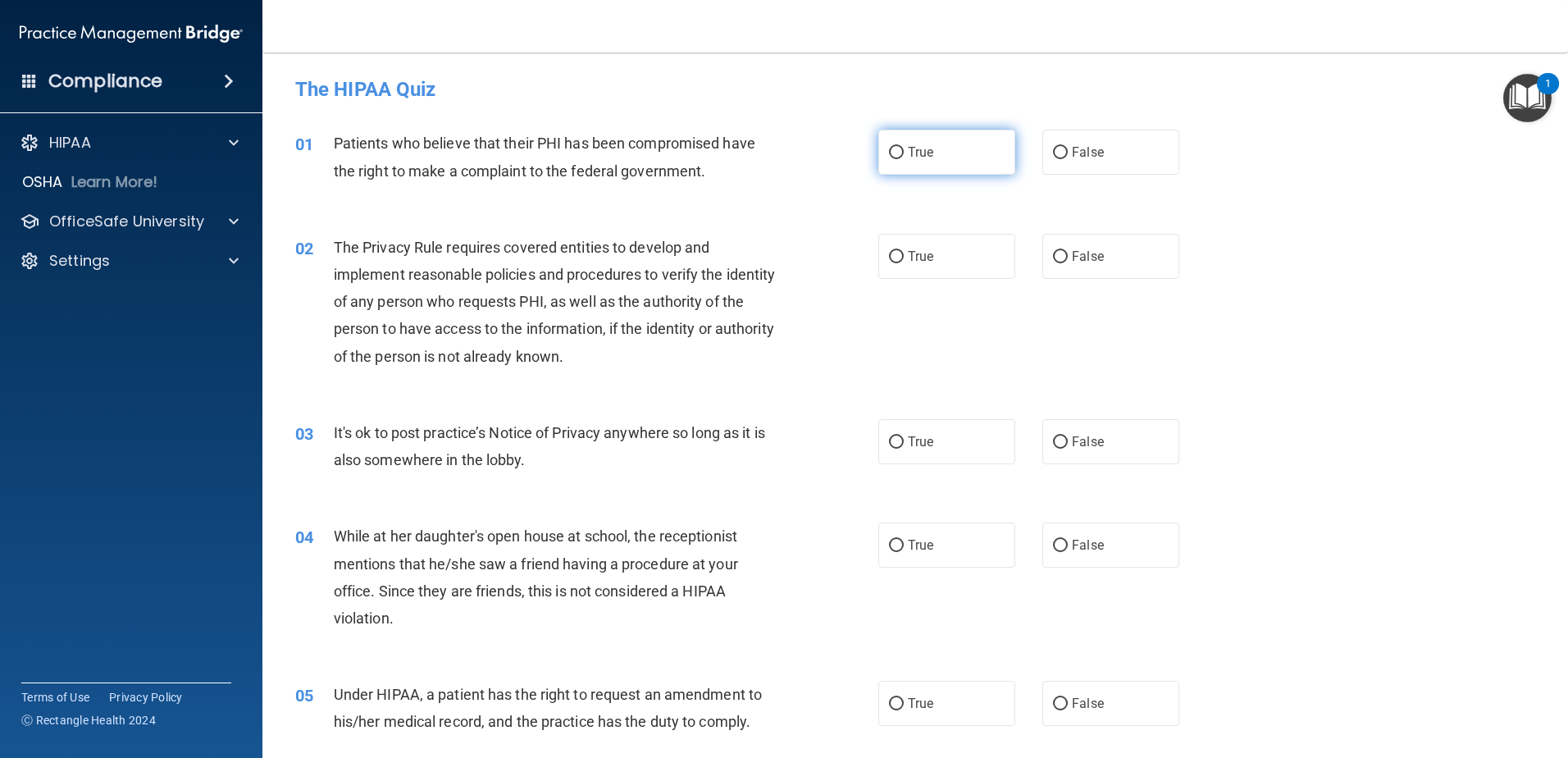
click at [889, 150] on input "True" at bounding box center [897, 153] width 15 height 12
radio input "true"
drag, startPoint x: 889, startPoint y: 255, endPoint x: 898, endPoint y: 279, distance: 25.6
click at [889, 255] on input "True" at bounding box center [897, 257] width 15 height 12
radio input "true"
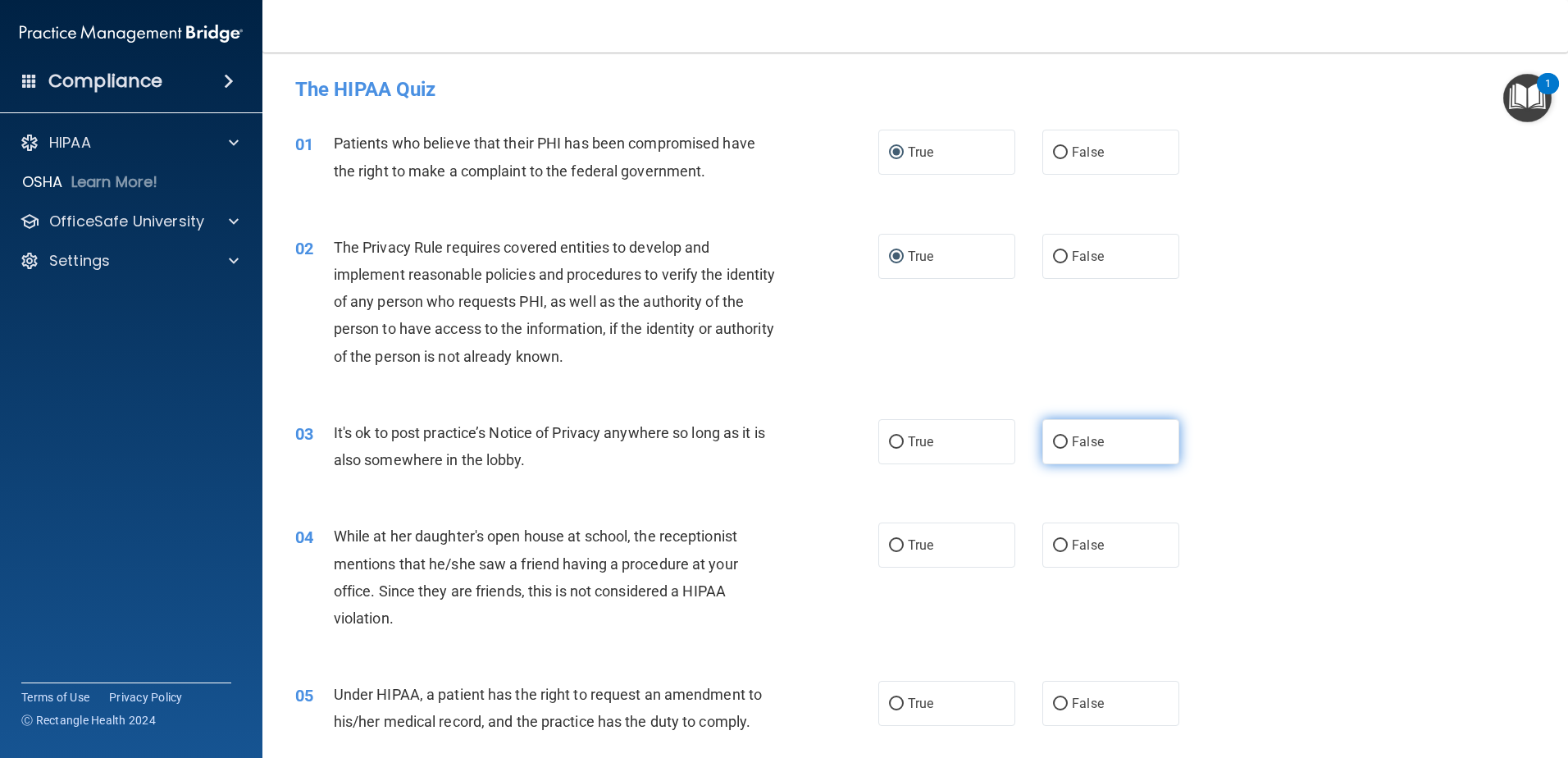
click at [1055, 440] on input "False" at bounding box center [1060, 442] width 15 height 12
radio input "true"
click at [890, 543] on input "True" at bounding box center [897, 545] width 15 height 12
radio input "true"
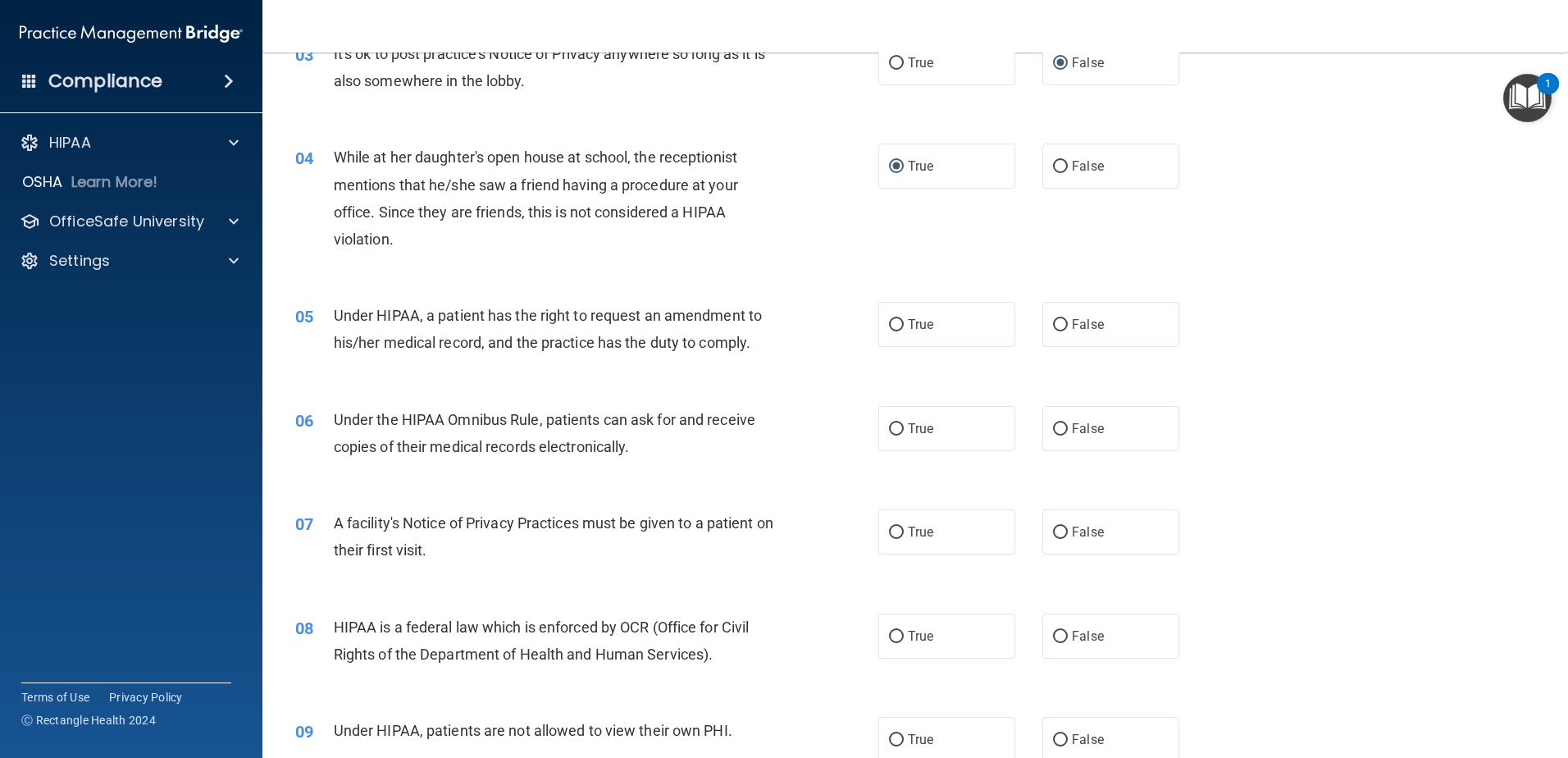
scroll to position [384, 0]
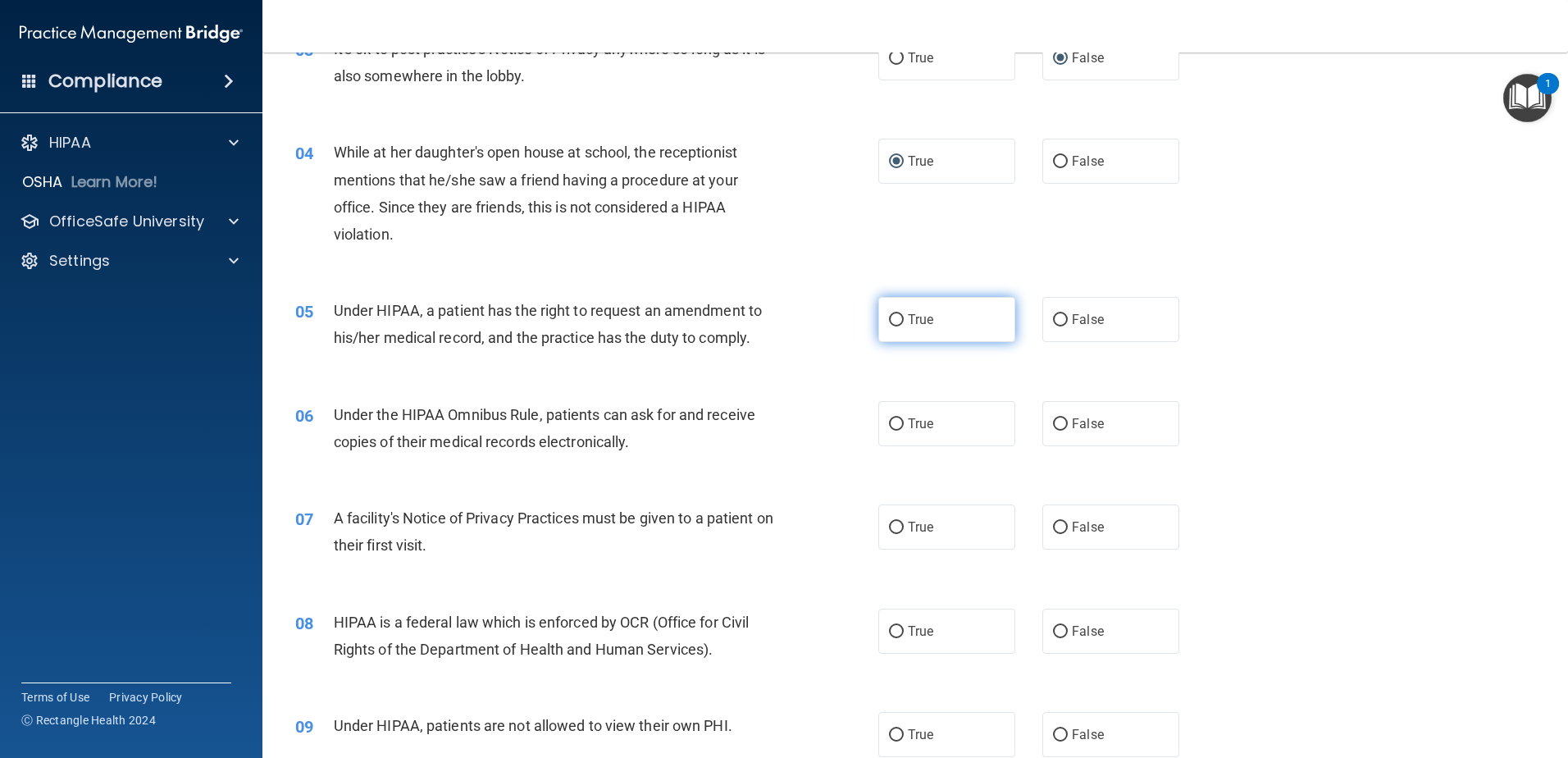
click at [889, 314] on input "True" at bounding box center [897, 320] width 15 height 12
radio input "true"
click at [889, 418] on input "True" at bounding box center [897, 424] width 15 height 12
radio input "true"
drag, startPoint x: 883, startPoint y: 528, endPoint x: 895, endPoint y: 529, distance: 12.0
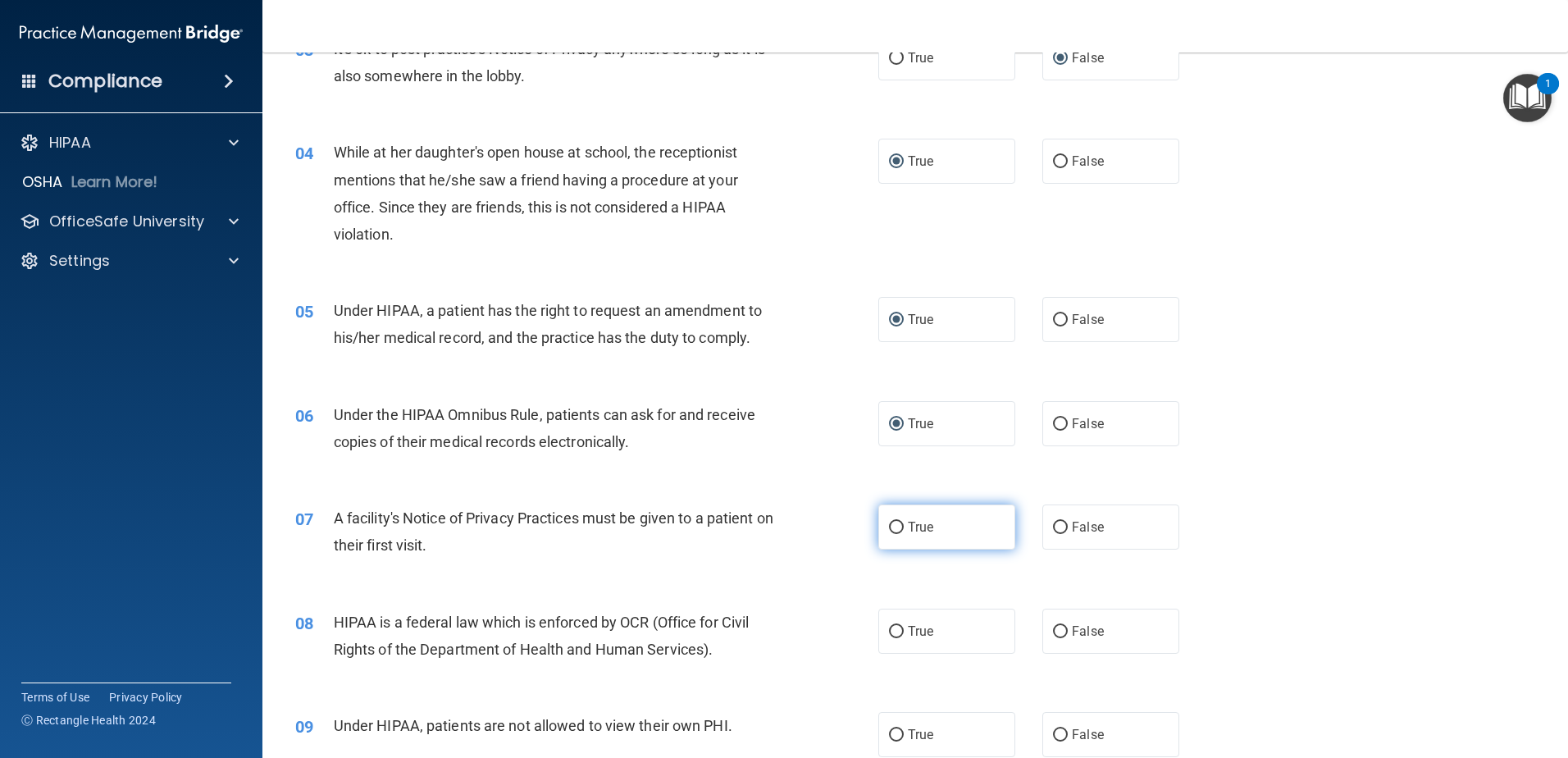
click at [889, 529] on input "True" at bounding box center [897, 527] width 15 height 12
radio input "true"
click at [891, 629] on input "True" at bounding box center [897, 631] width 15 height 12
radio input "true"
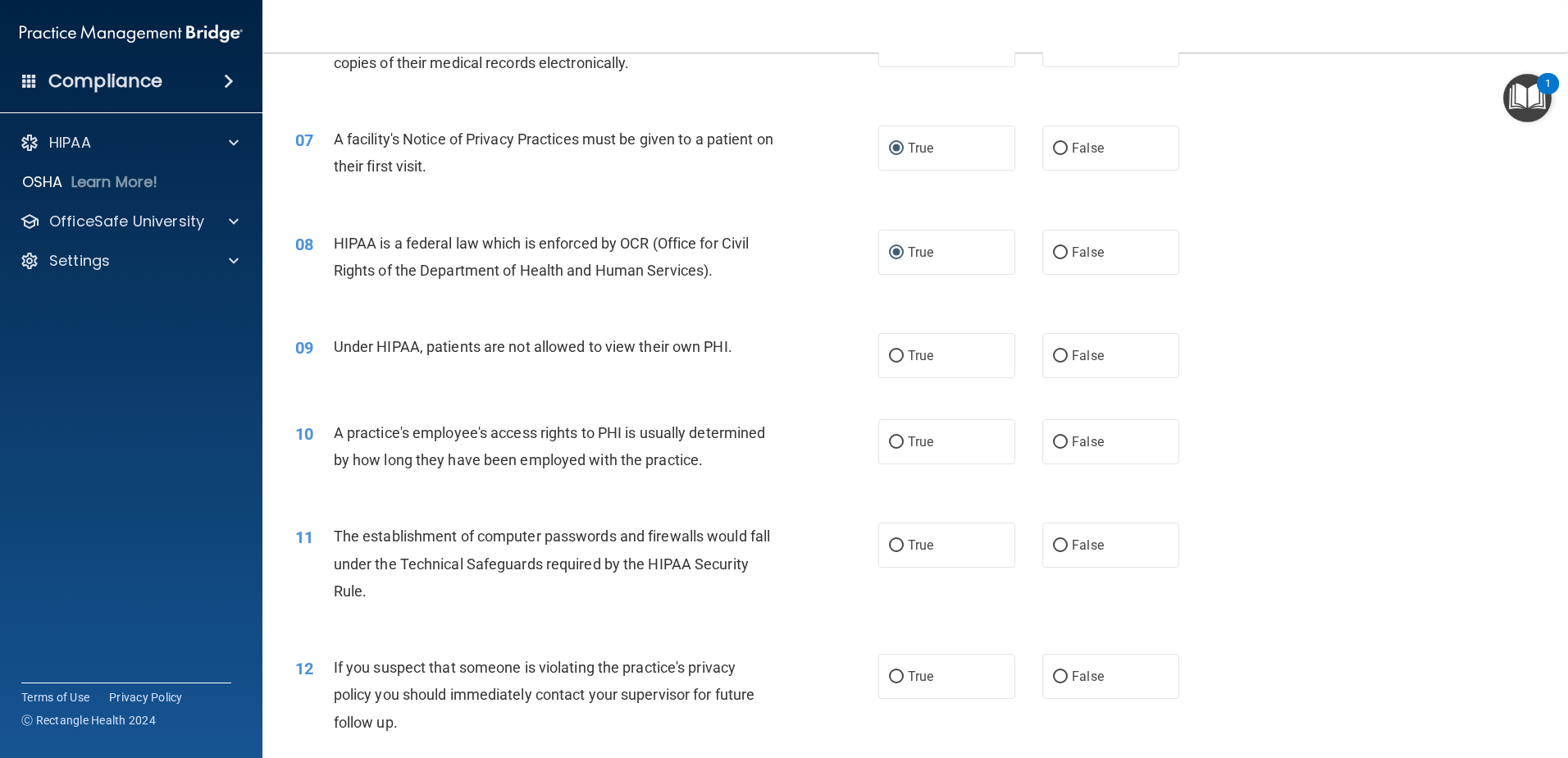
scroll to position [768, 0]
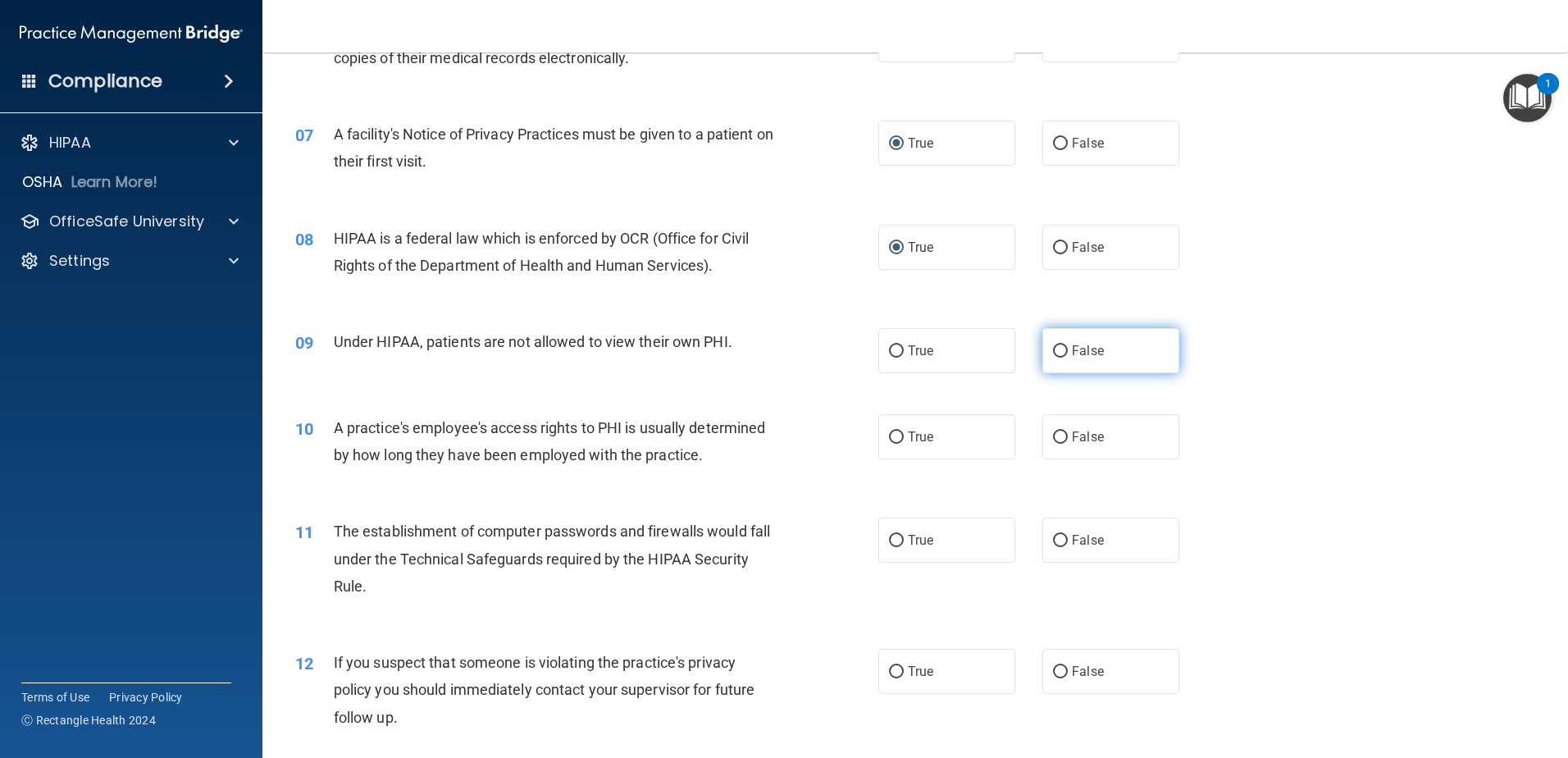
click at [1058, 350] on input "False" at bounding box center [1060, 351] width 15 height 12
radio input "true"
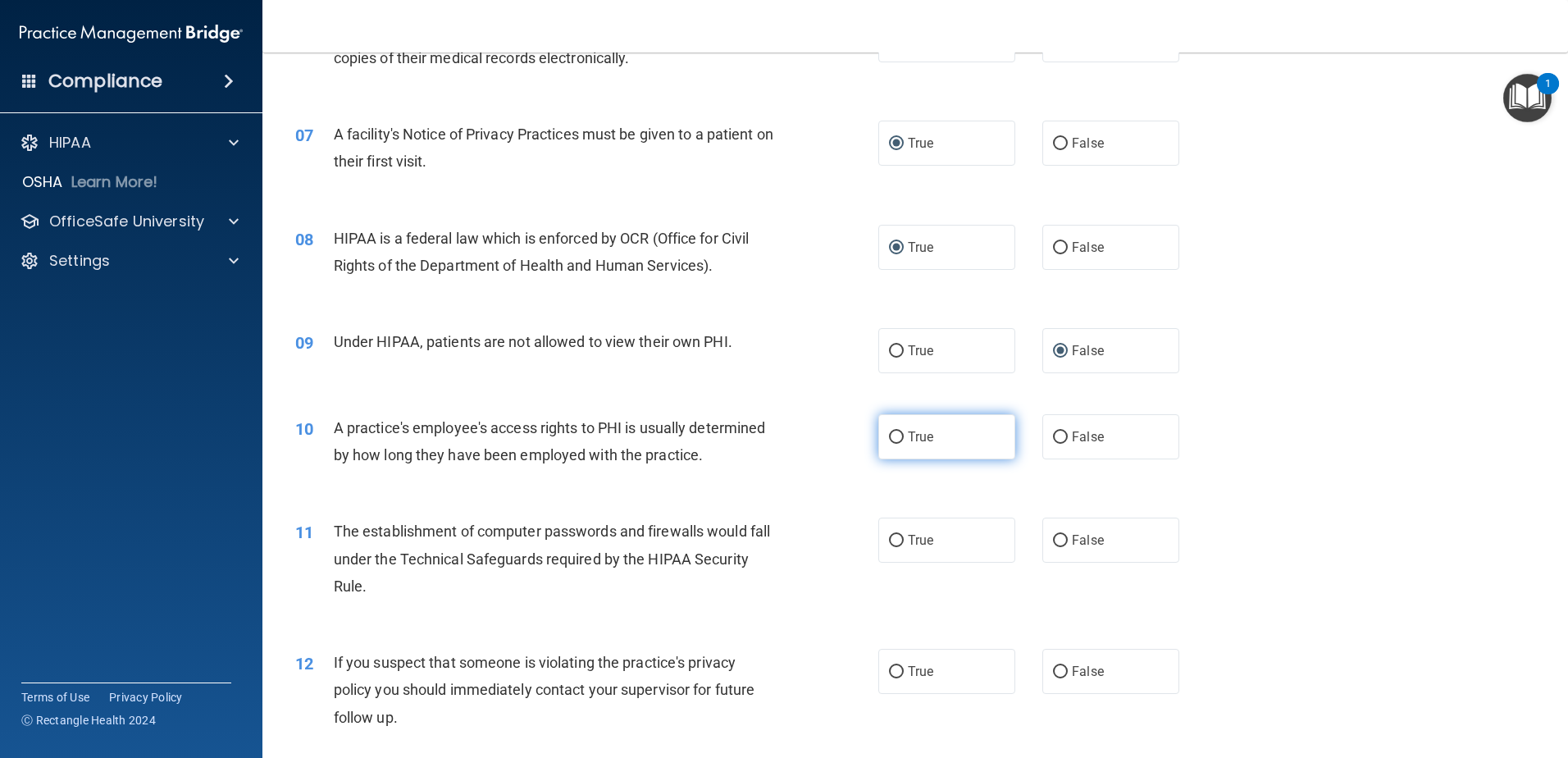
click at [892, 435] on input "True" at bounding box center [897, 437] width 15 height 12
radio input "true"
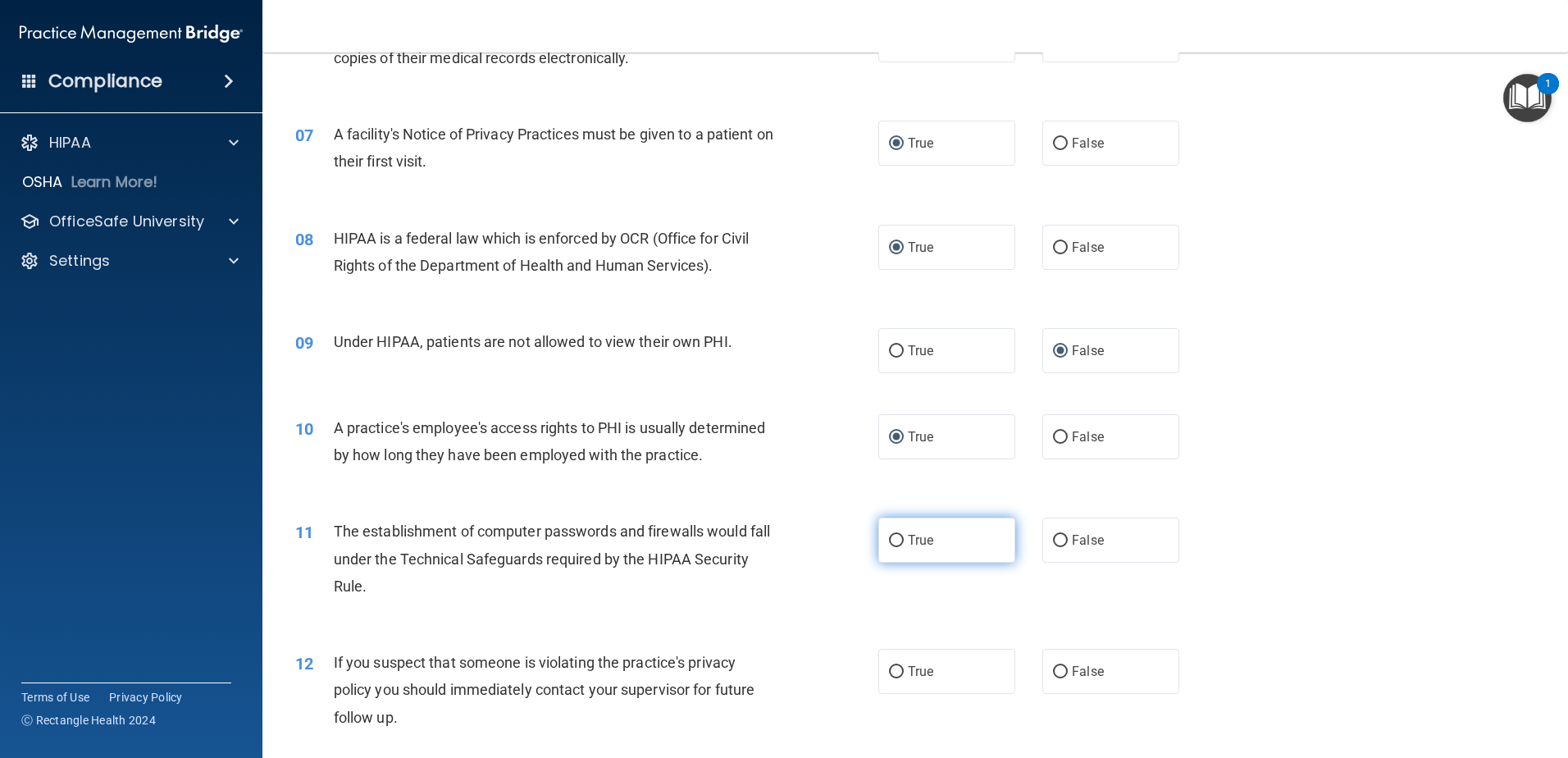
click at [893, 538] on input "True" at bounding box center [897, 541] width 15 height 12
radio input "true"
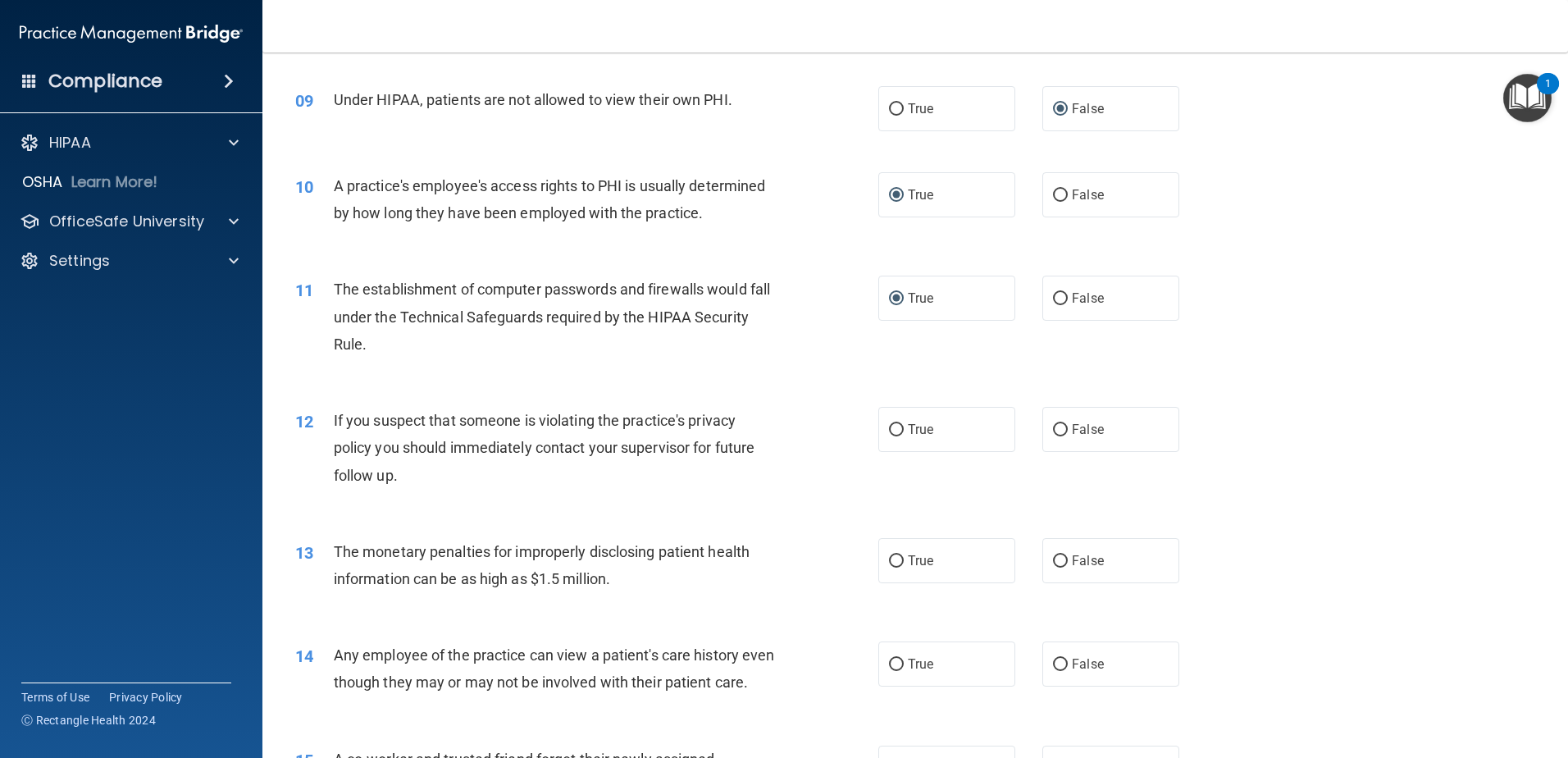
scroll to position [1024, 0]
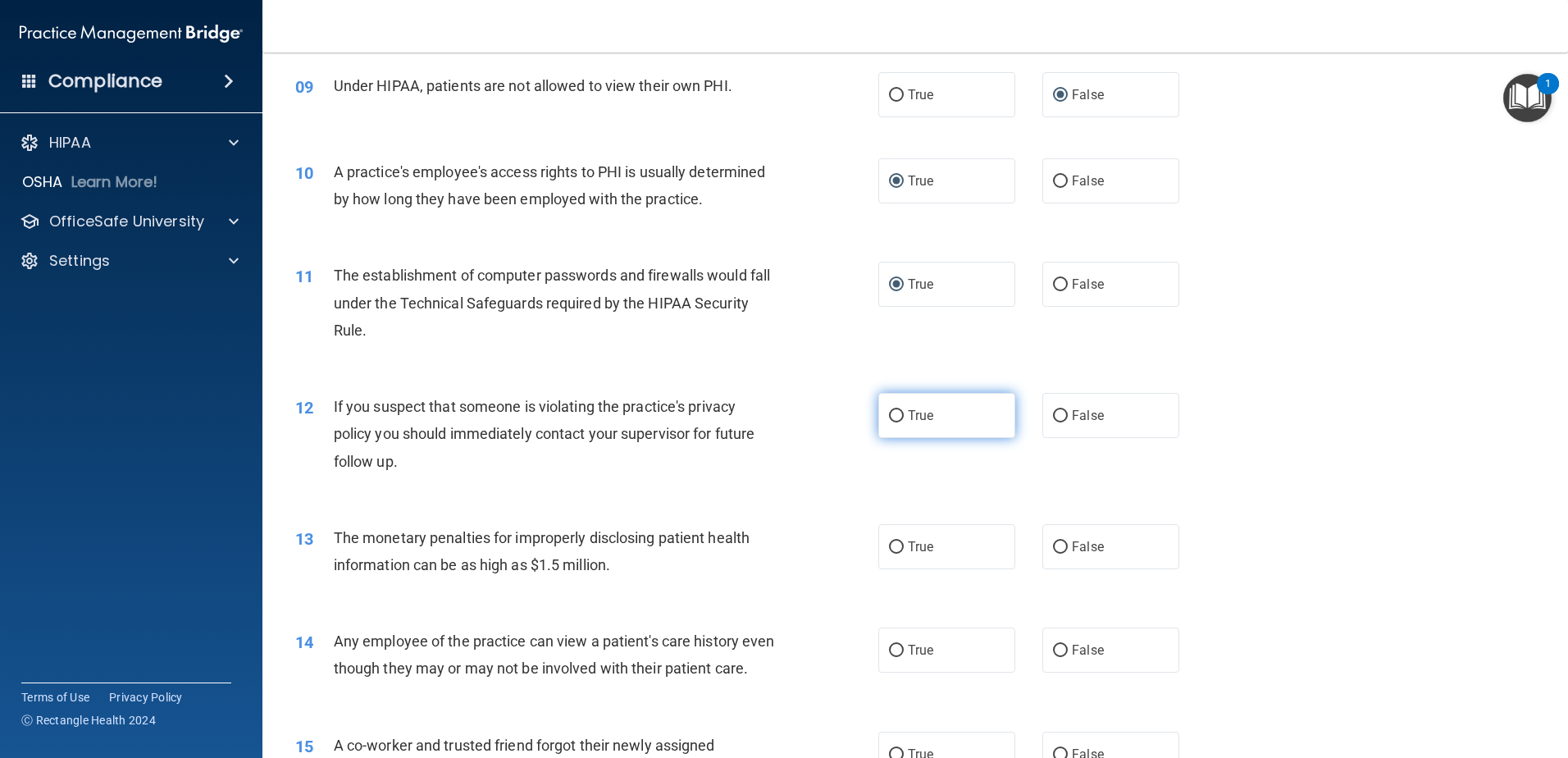
click at [890, 412] on input "True" at bounding box center [897, 416] width 15 height 12
radio input "true"
click at [891, 543] on input "True" at bounding box center [897, 547] width 15 height 12
radio input "true"
click at [893, 648] on input "True" at bounding box center [897, 650] width 15 height 12
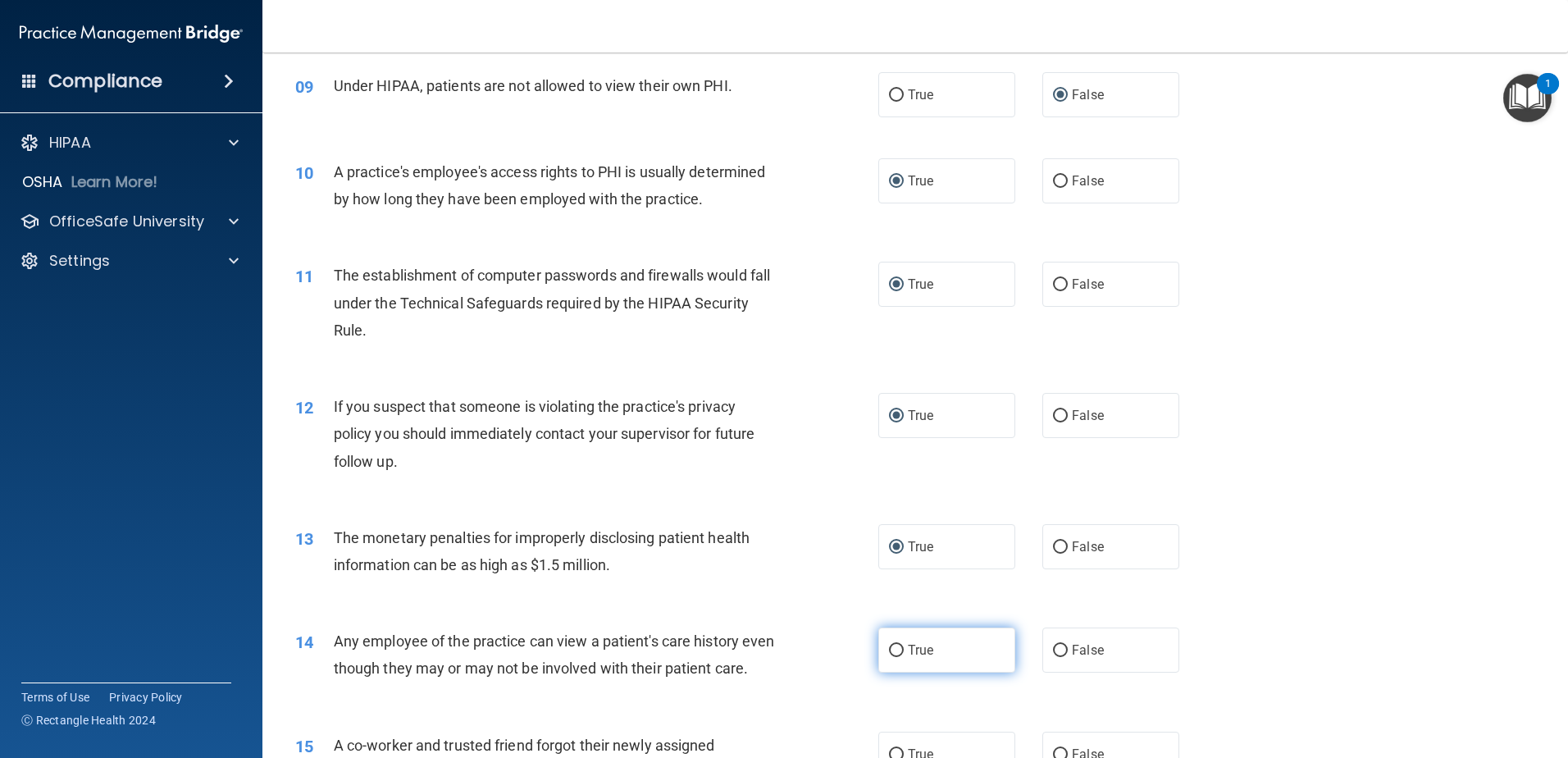
radio input "true"
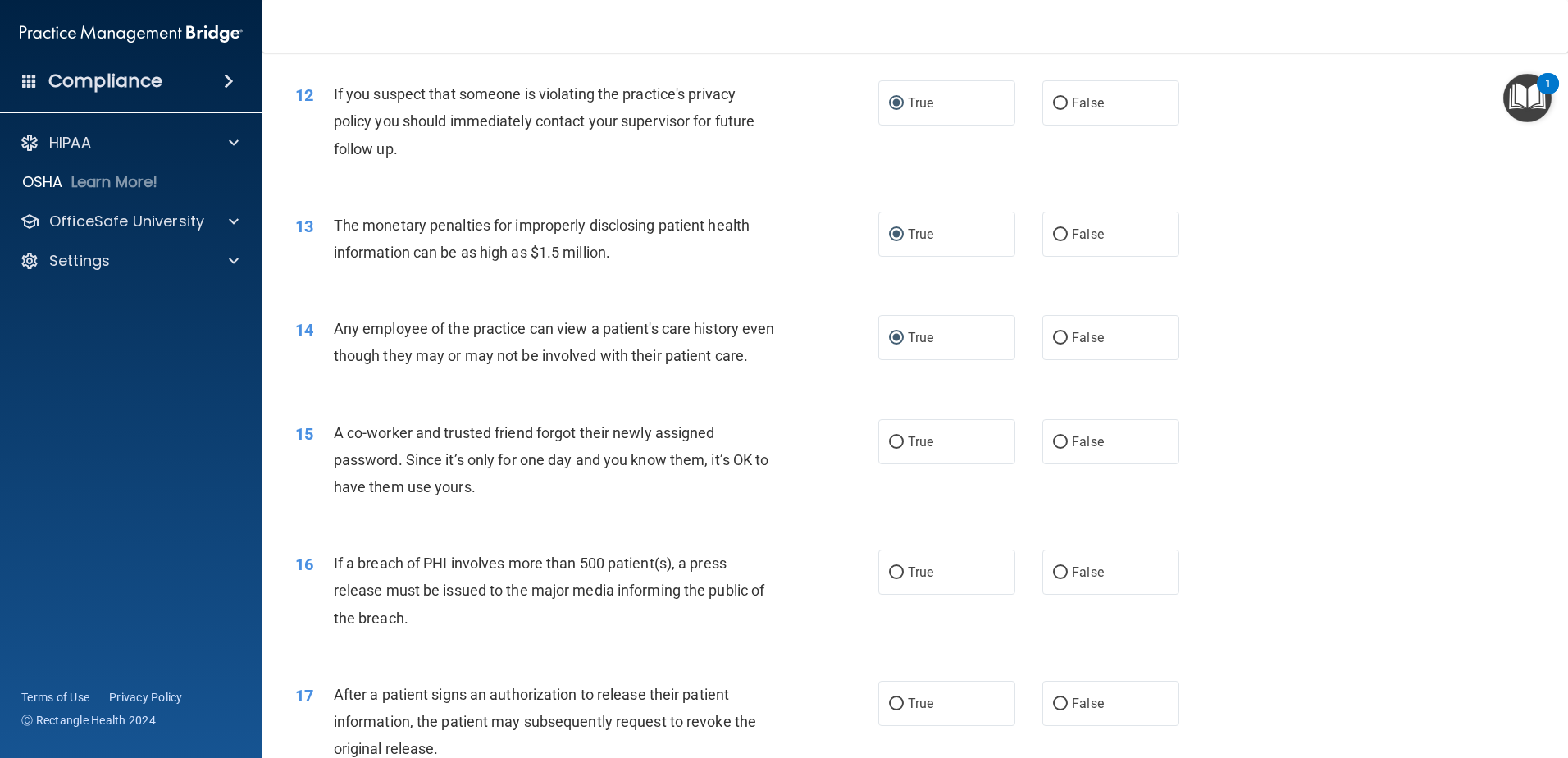
scroll to position [1355, 0]
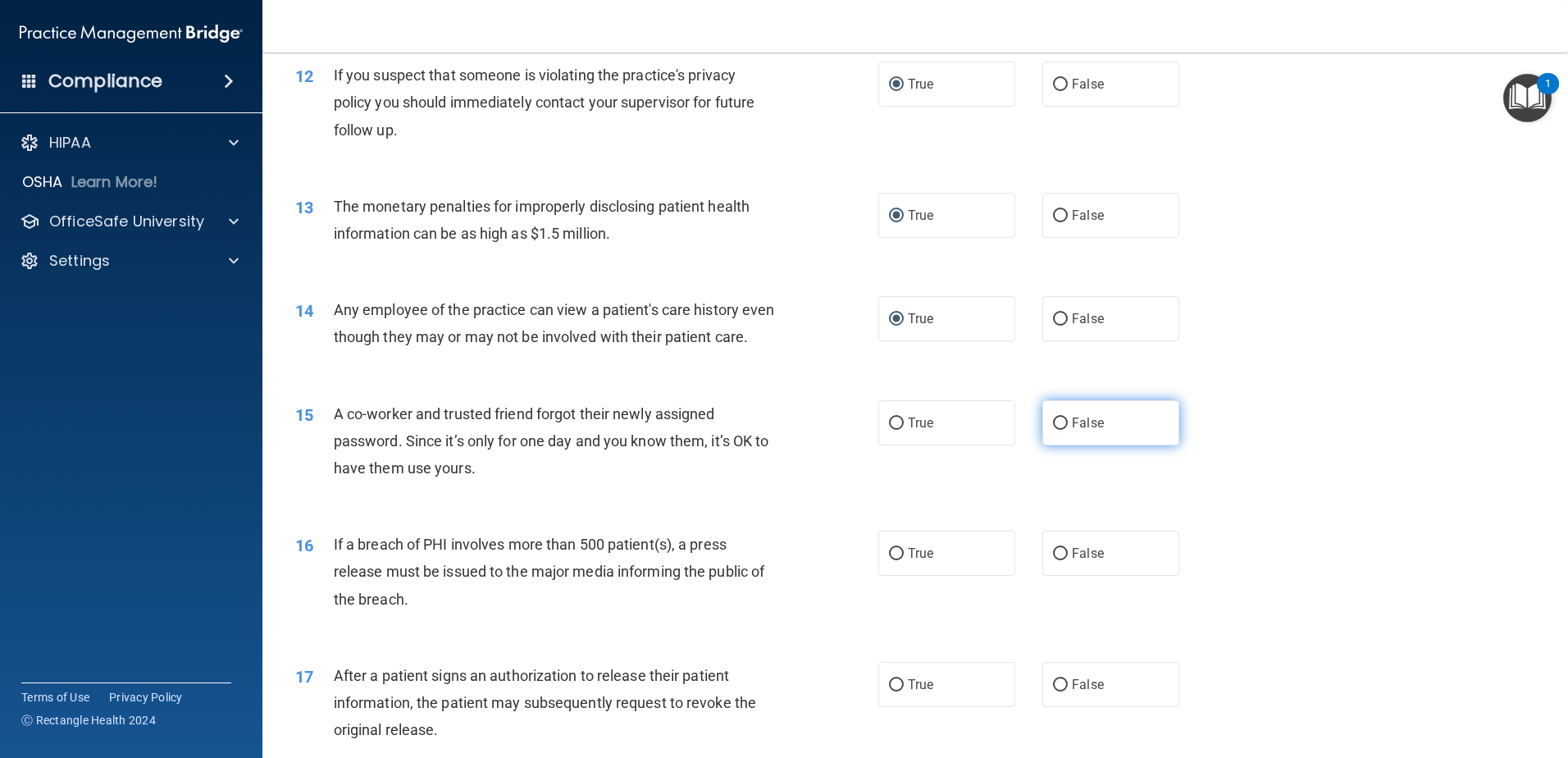
click at [1053, 430] on input "False" at bounding box center [1060, 423] width 15 height 12
radio input "true"
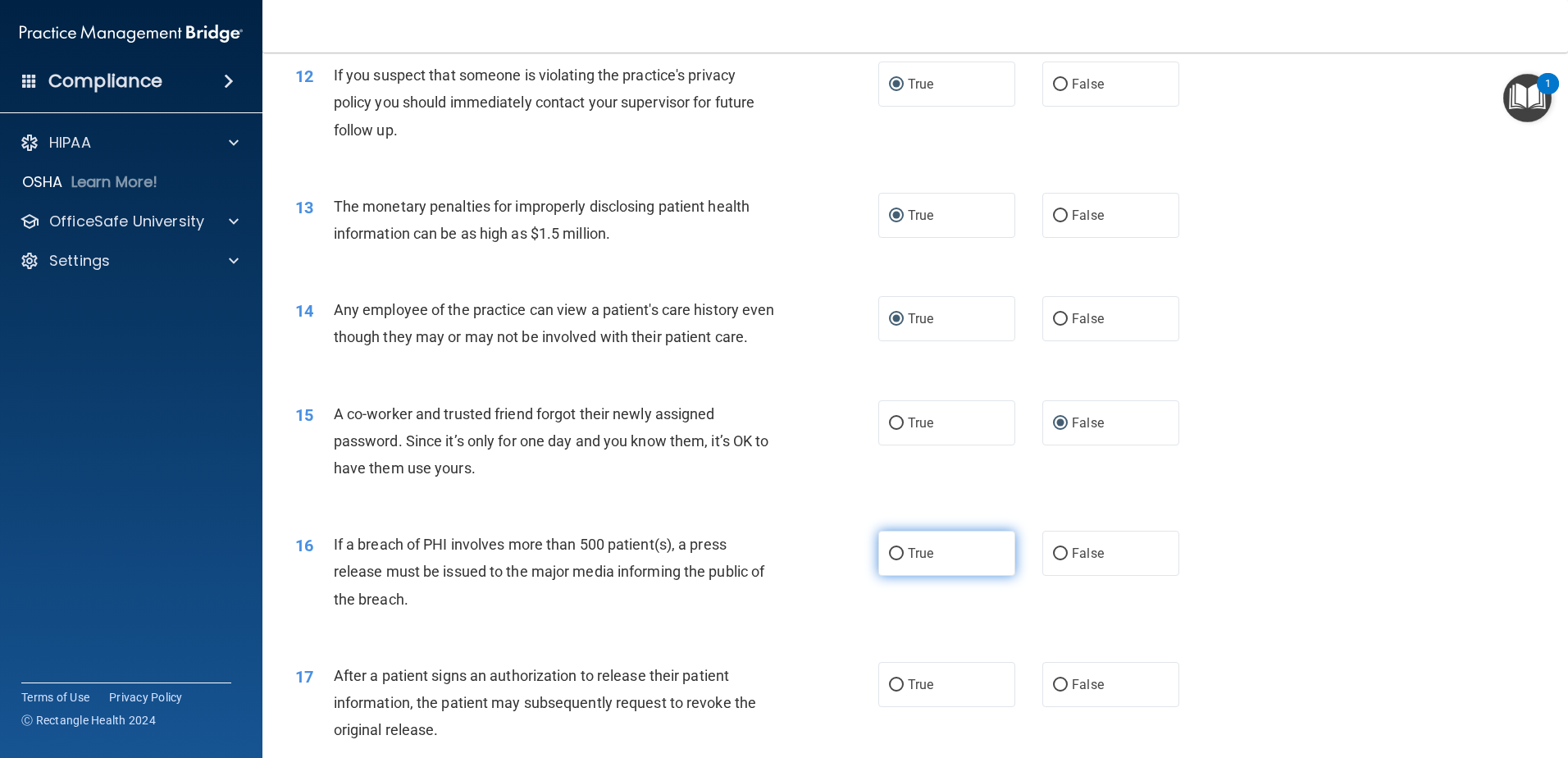
click at [882, 576] on label "True" at bounding box center [947, 553] width 137 height 45
click at [889, 560] on input "True" at bounding box center [897, 553] width 15 height 12
radio input "true"
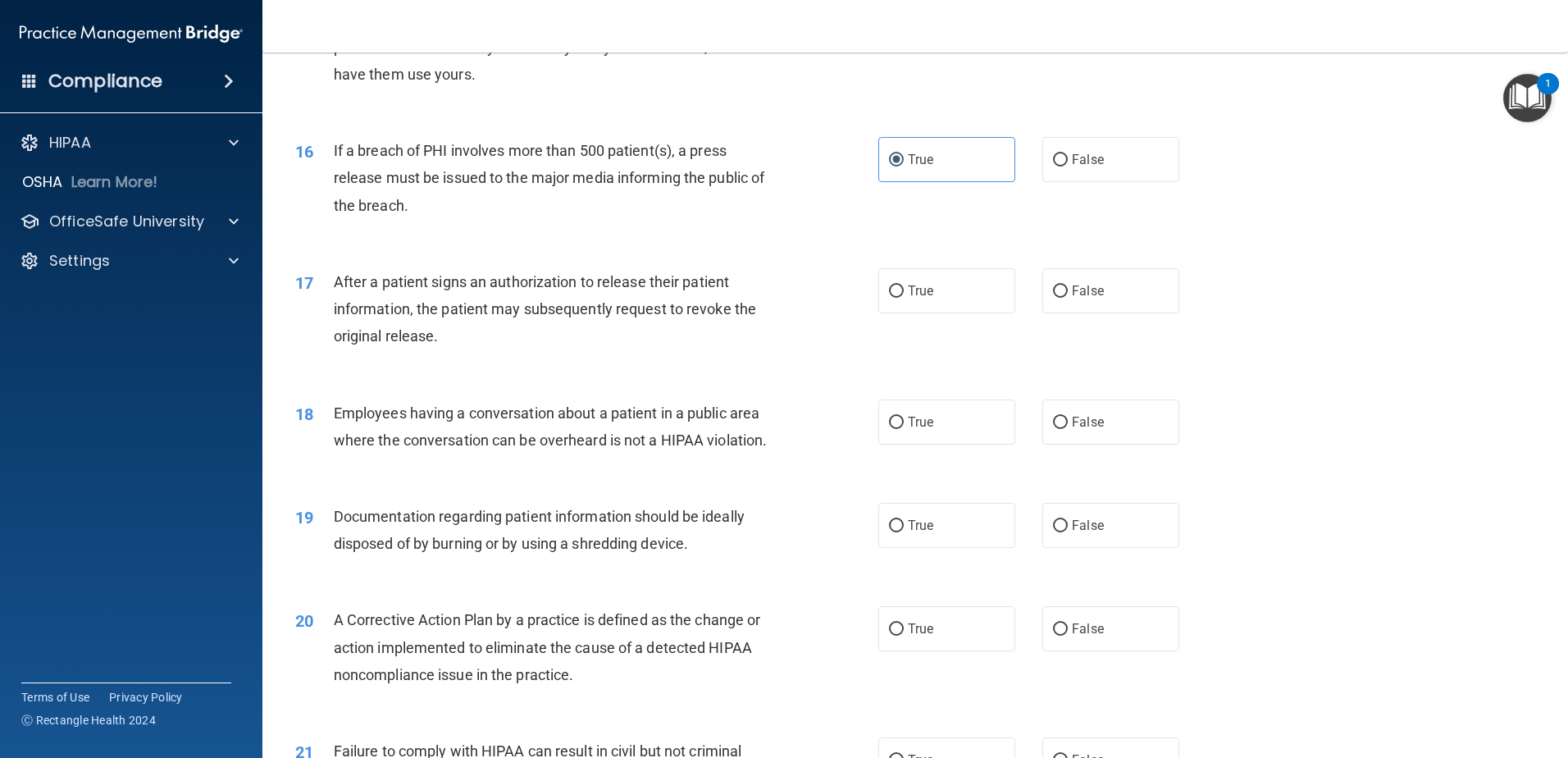
scroll to position [1782, 0]
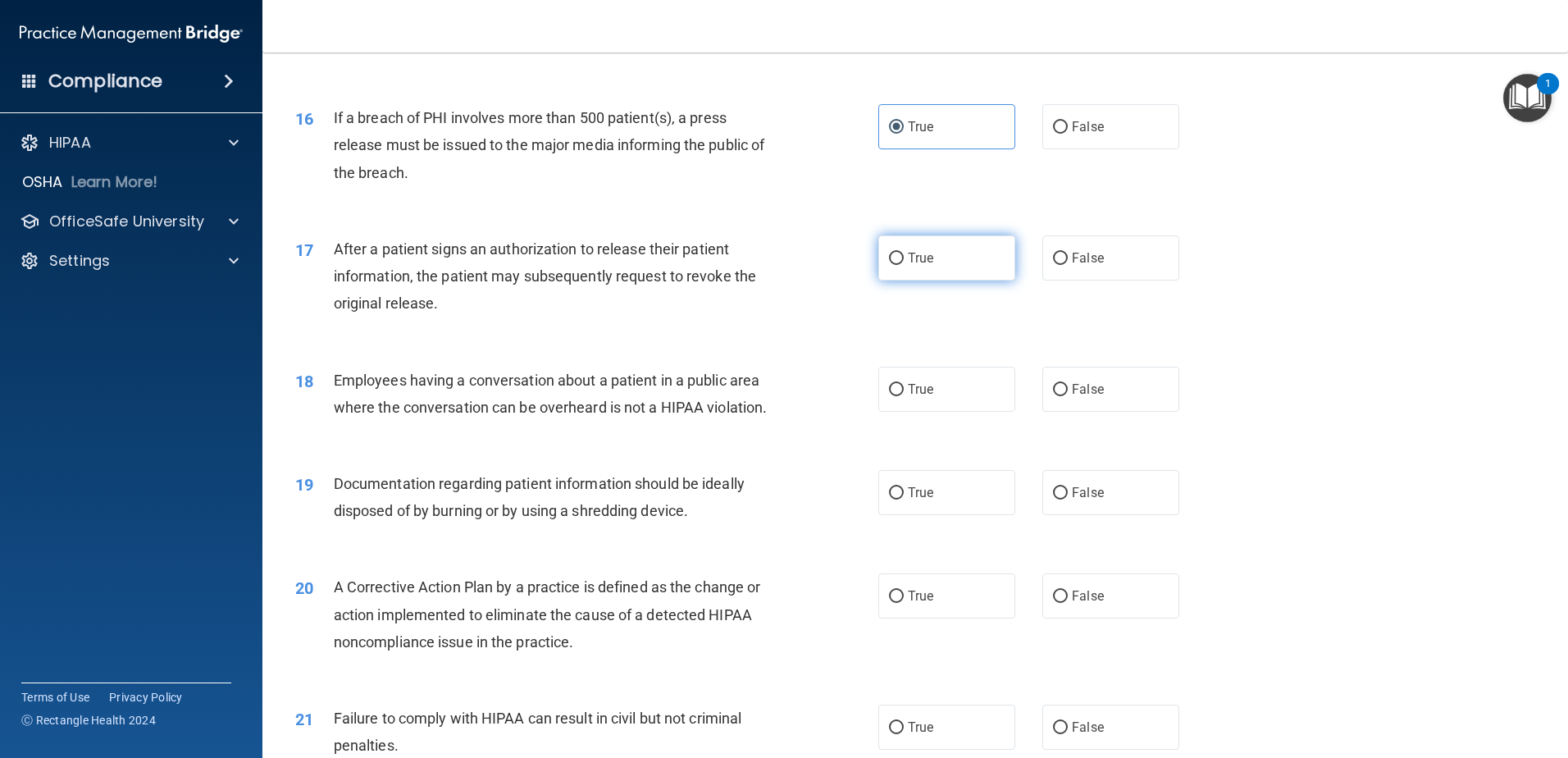
click at [889, 265] on input "True" at bounding box center [897, 258] width 15 height 12
radio input "true"
click at [1053, 396] on input "False" at bounding box center [1060, 389] width 15 height 12
radio input "true"
click at [889, 500] on input "True" at bounding box center [897, 493] width 15 height 12
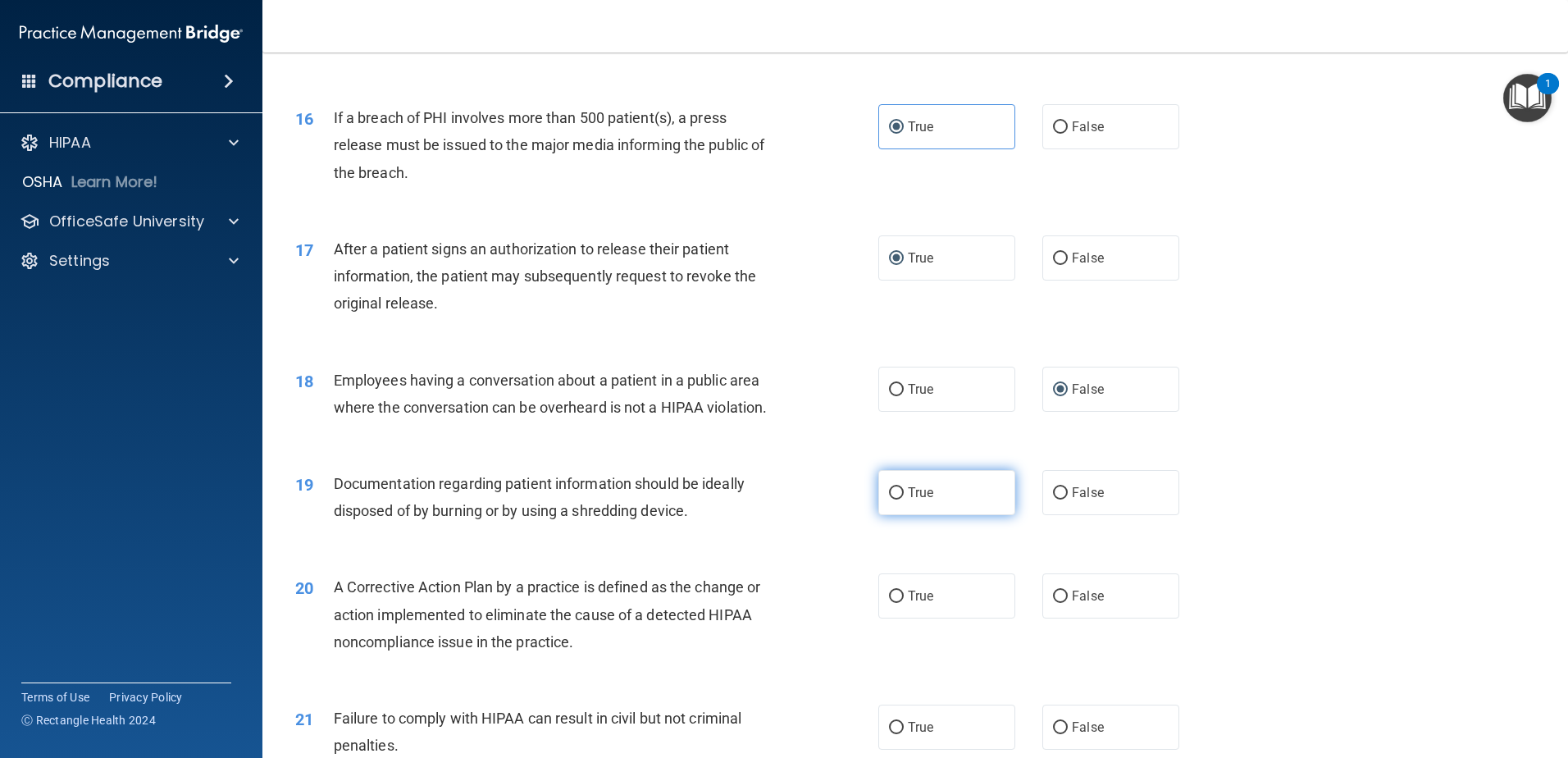
radio input "true"
click at [891, 603] on input "True" at bounding box center [897, 596] width 15 height 12
radio input "true"
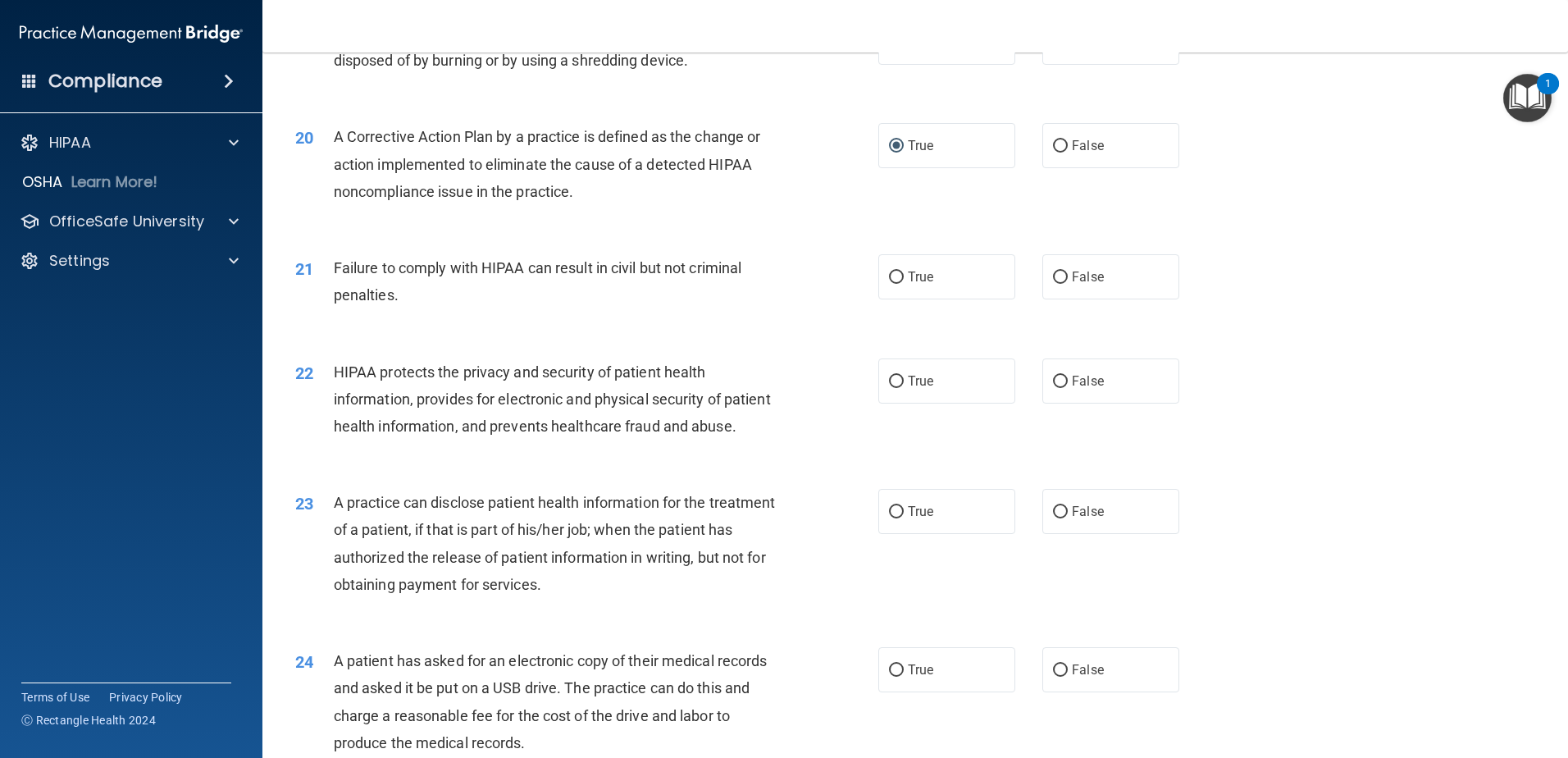
scroll to position [2299, 0]
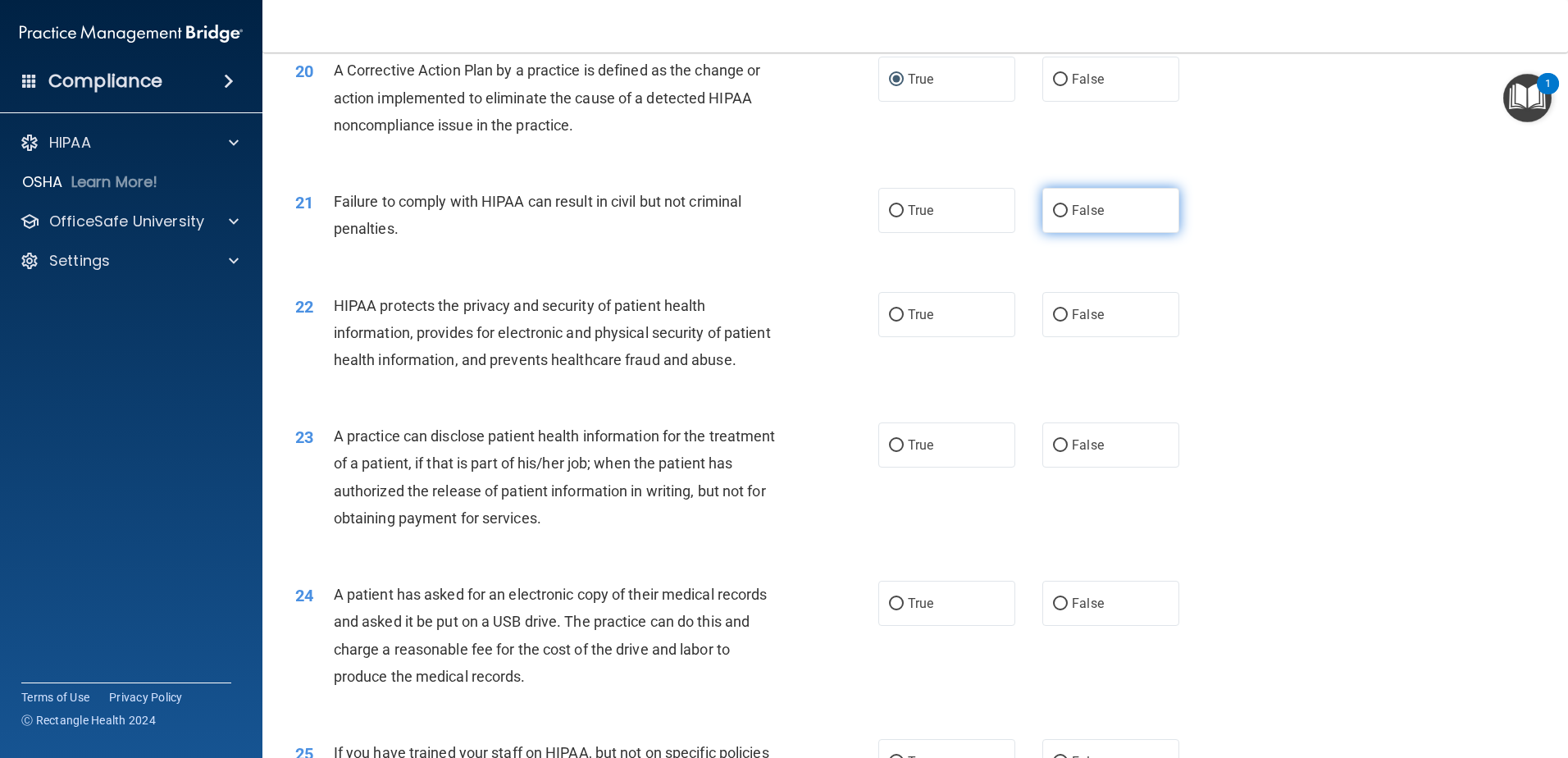
click at [1053, 217] on input "False" at bounding box center [1060, 211] width 15 height 12
radio input "true"
click at [892, 321] on input "True" at bounding box center [897, 315] width 15 height 12
radio input "true"
click at [891, 452] on input "True" at bounding box center [897, 445] width 15 height 12
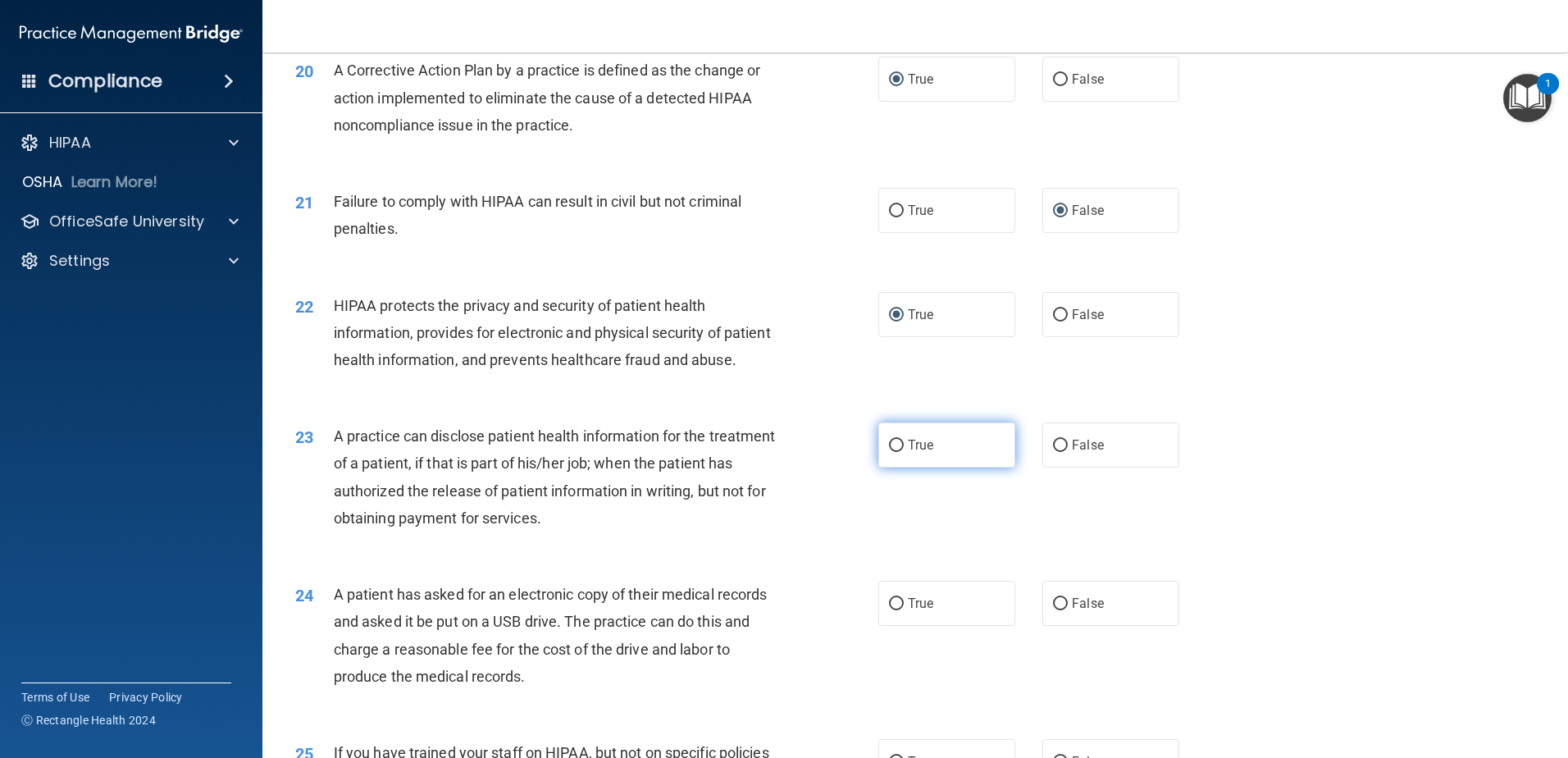
radio input "true"
click at [889, 610] on input "True" at bounding box center [897, 604] width 15 height 12
radio input "true"
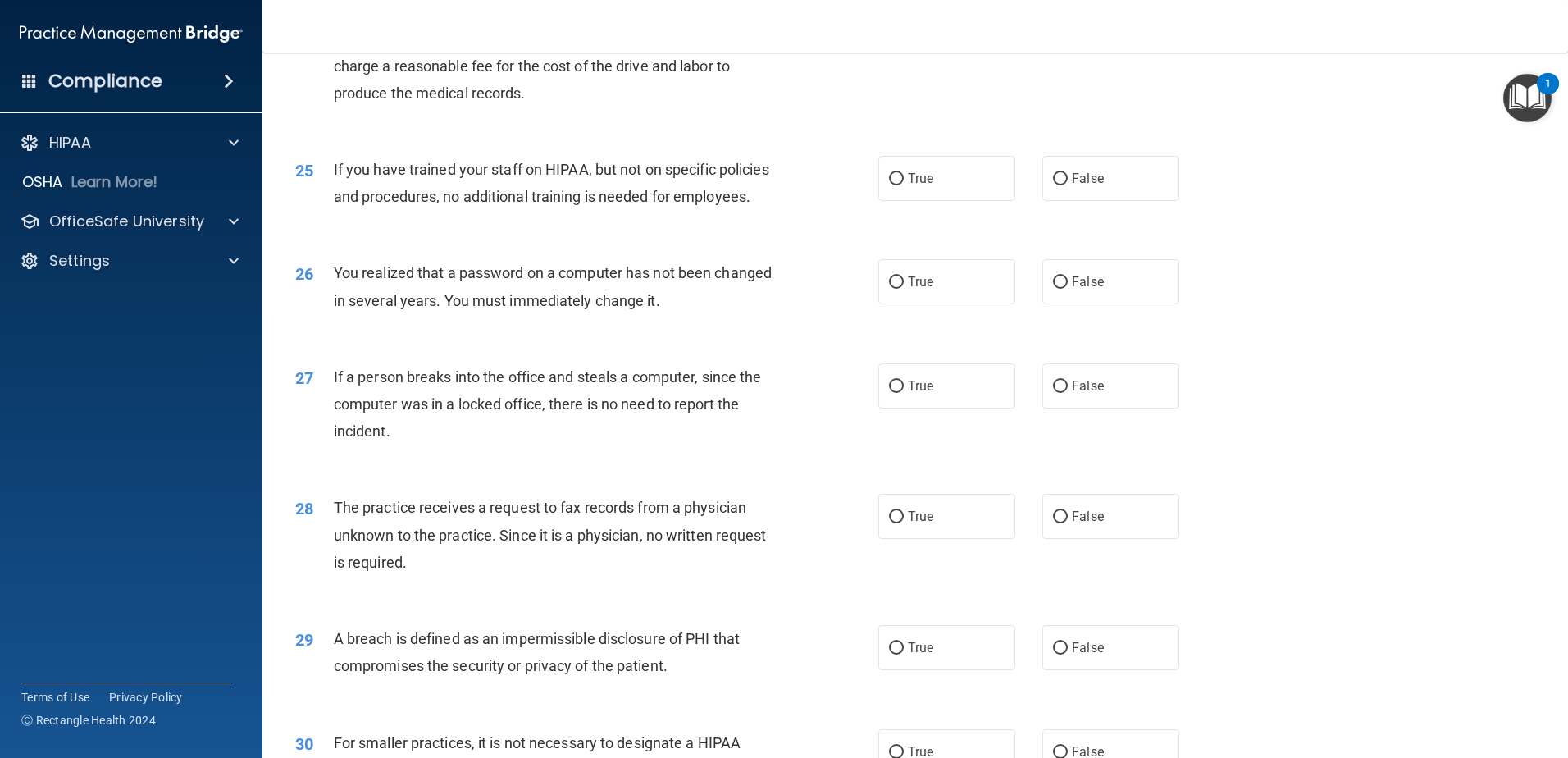
scroll to position [2890, 0]
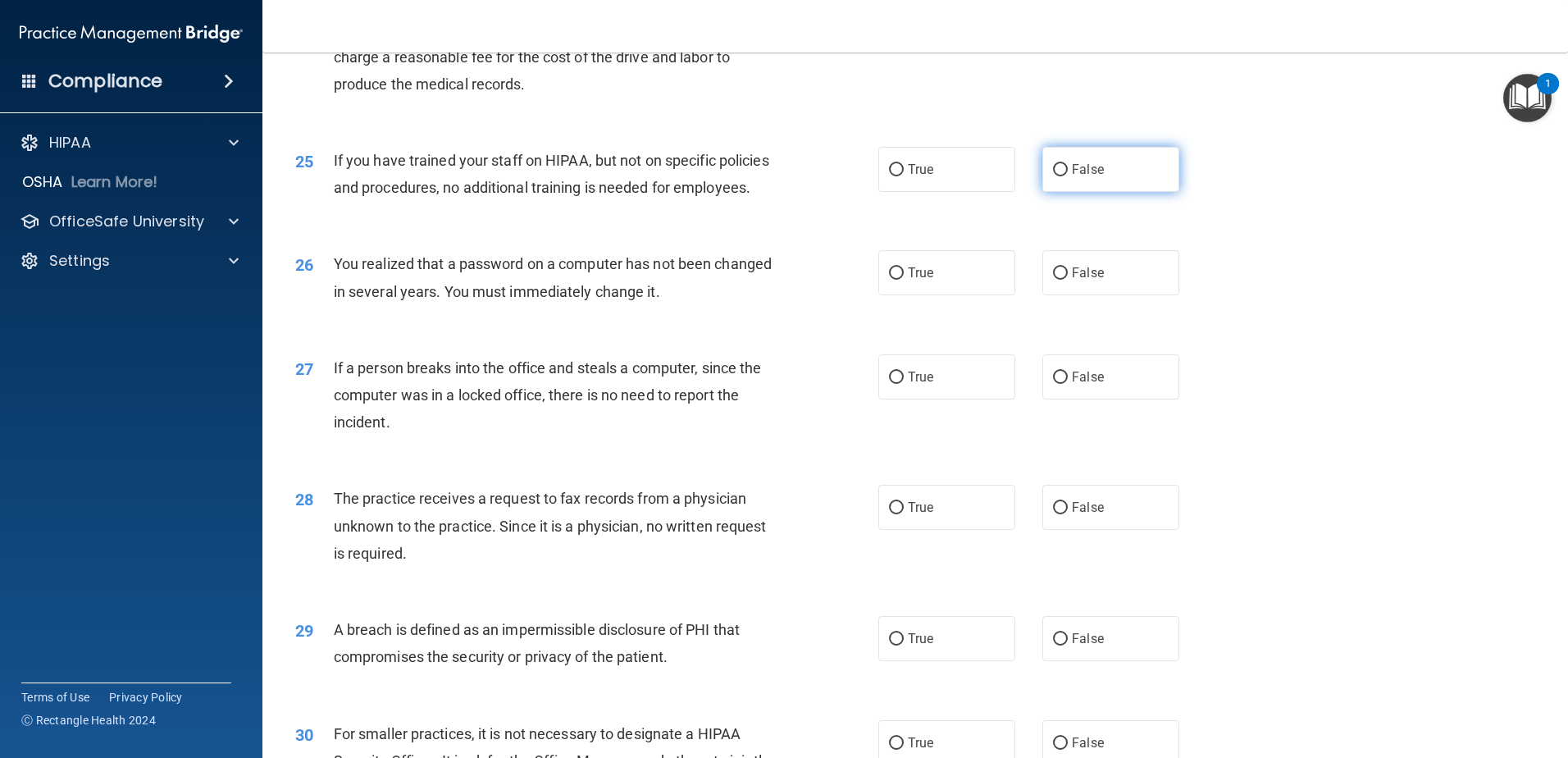
click at [1053, 176] on input "False" at bounding box center [1060, 170] width 15 height 12
radio input "true"
click at [892, 279] on input "True" at bounding box center [897, 273] width 15 height 12
radio input "true"
click at [1055, 384] on input "False" at bounding box center [1060, 377] width 15 height 12
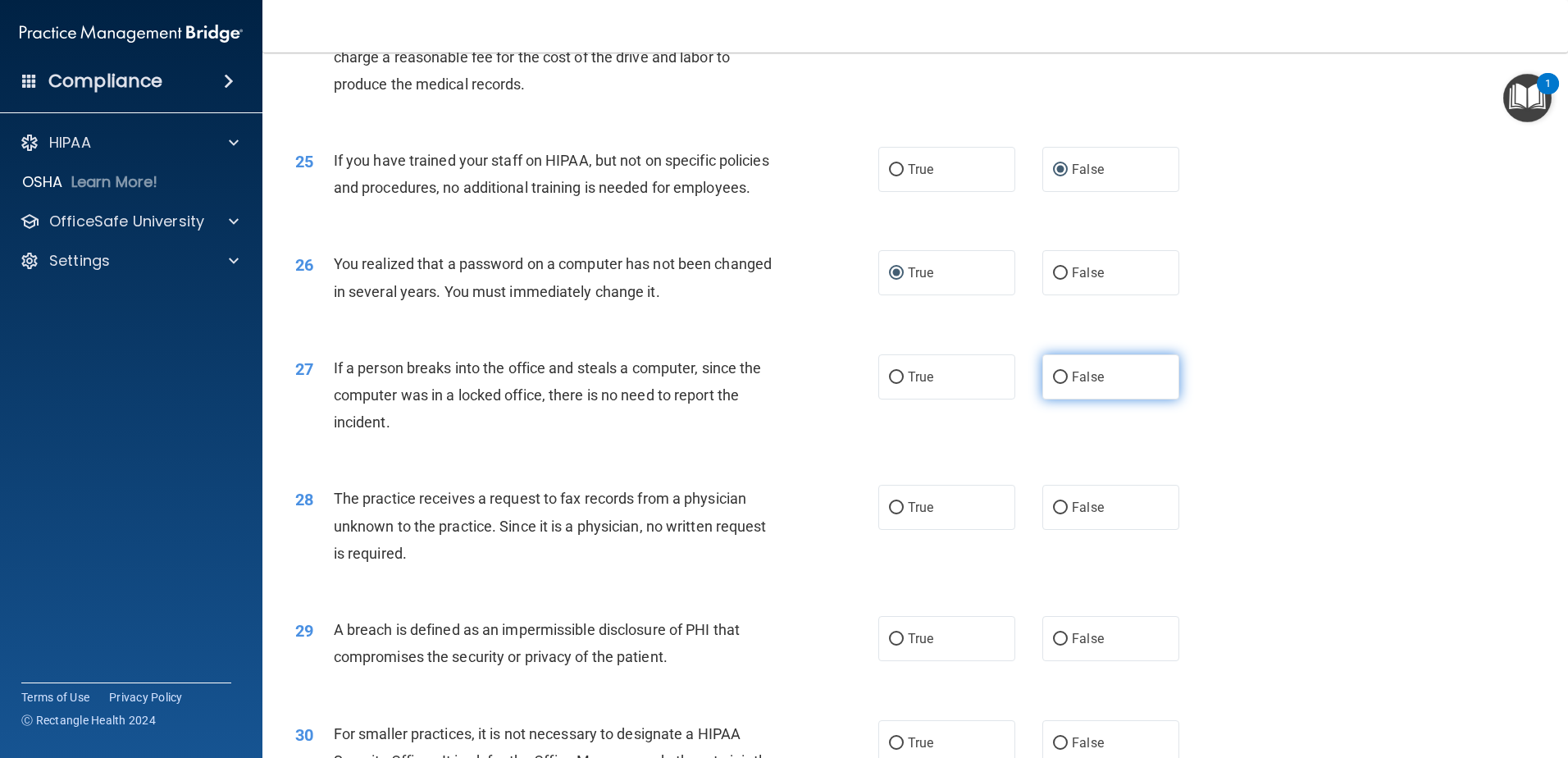
radio input "true"
click at [1055, 514] on input "False" at bounding box center [1060, 508] width 15 height 12
radio input "true"
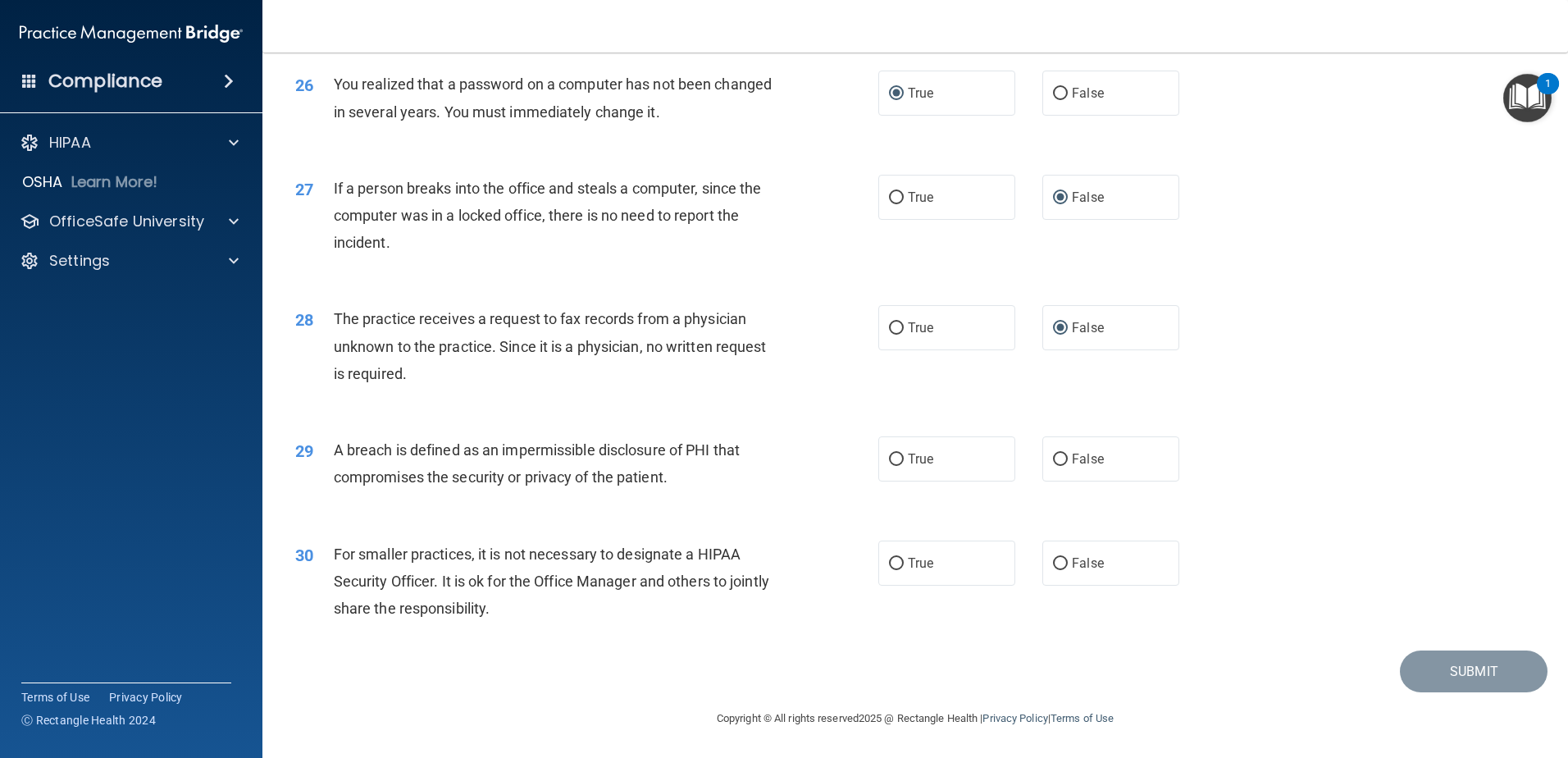
scroll to position [3152, 0]
drag, startPoint x: 895, startPoint y: 455, endPoint x: 891, endPoint y: 471, distance: 16.5
click at [897, 458] on input "True" at bounding box center [897, 459] width 15 height 12
radio input "true"
click at [890, 565] on input "True" at bounding box center [897, 563] width 15 height 12
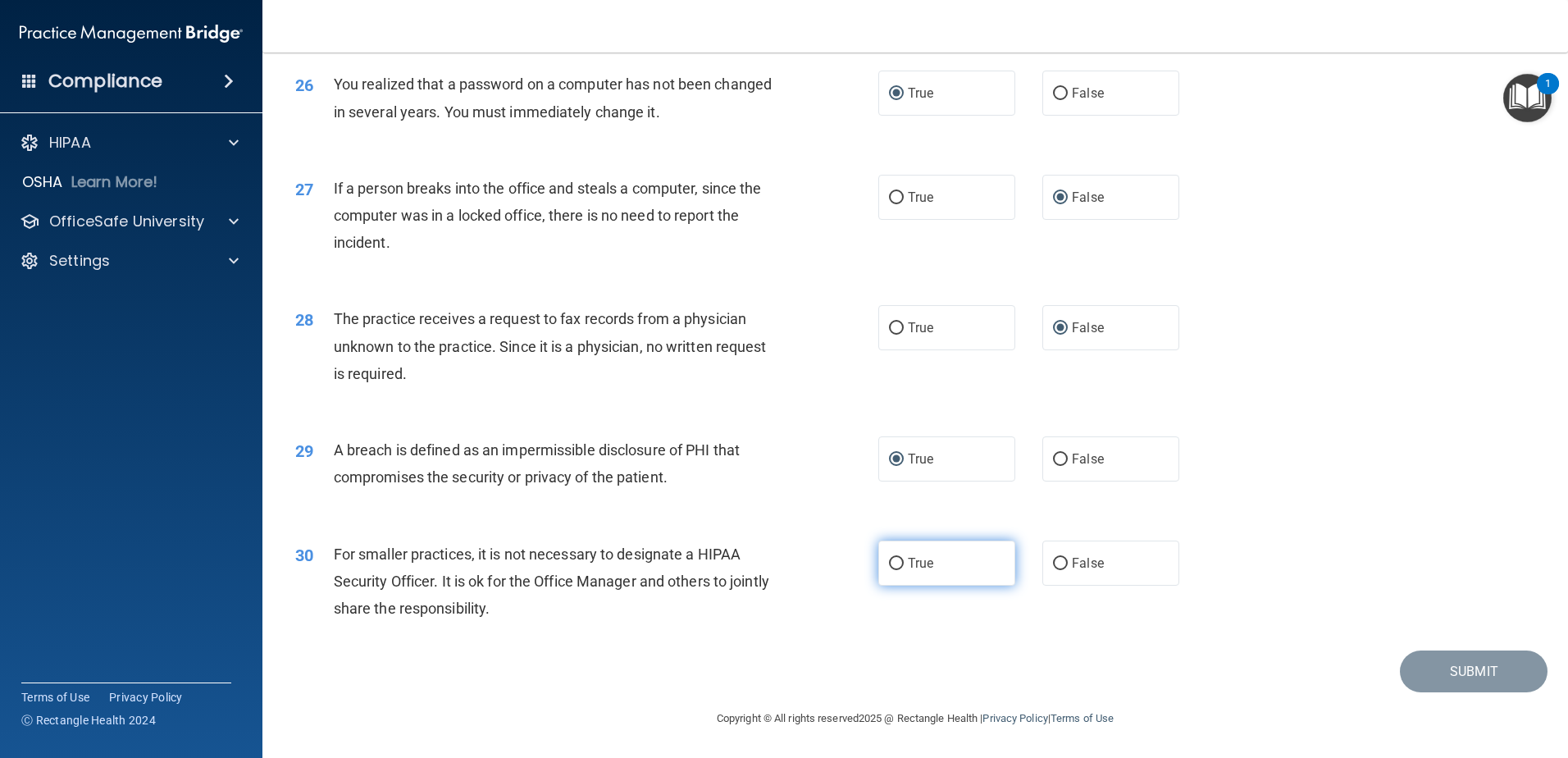
radio input "true"
click at [1500, 674] on button "Submit" at bounding box center [1474, 671] width 148 height 42
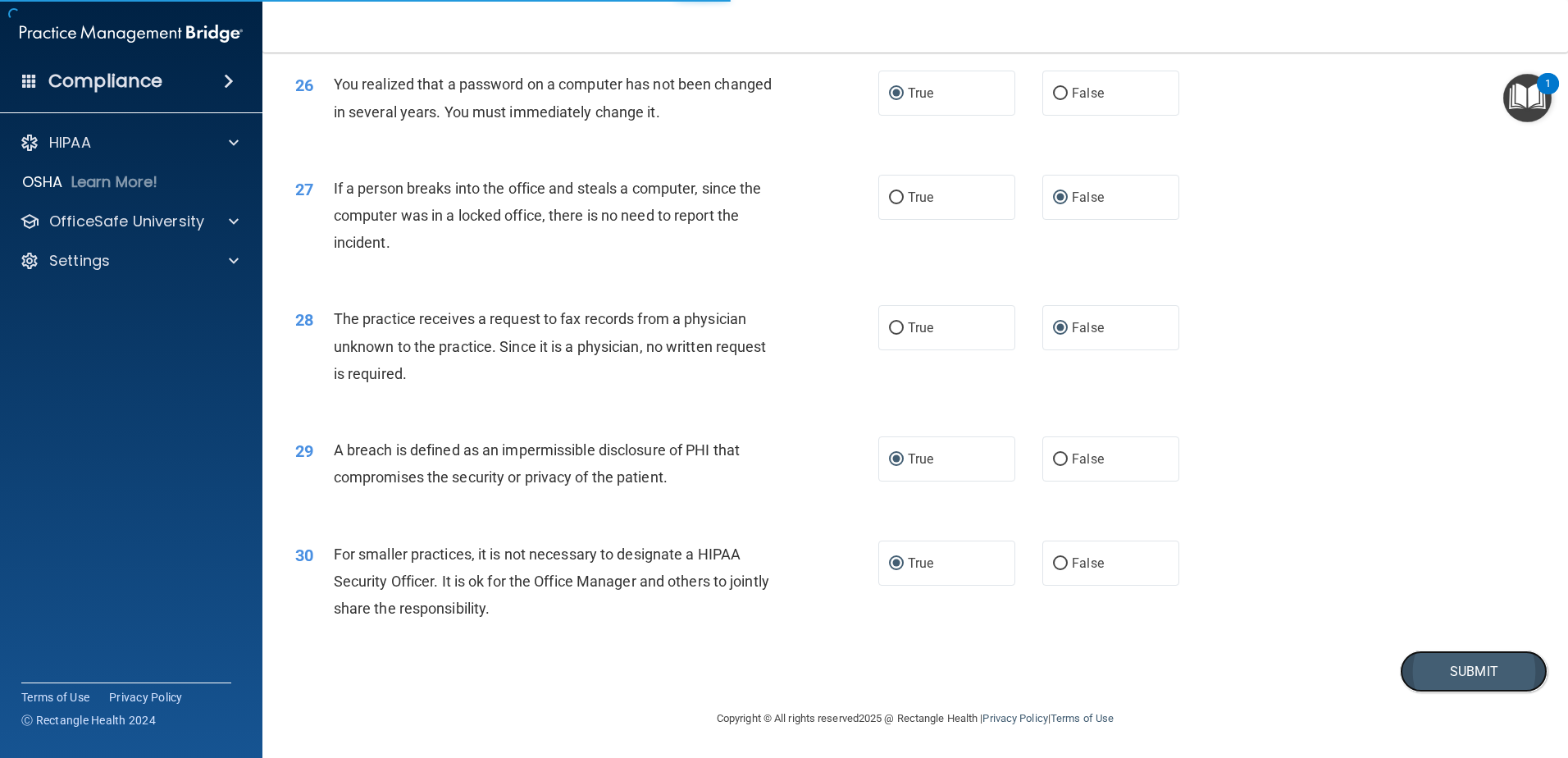
click at [1459, 669] on button "Submit" at bounding box center [1474, 671] width 148 height 42
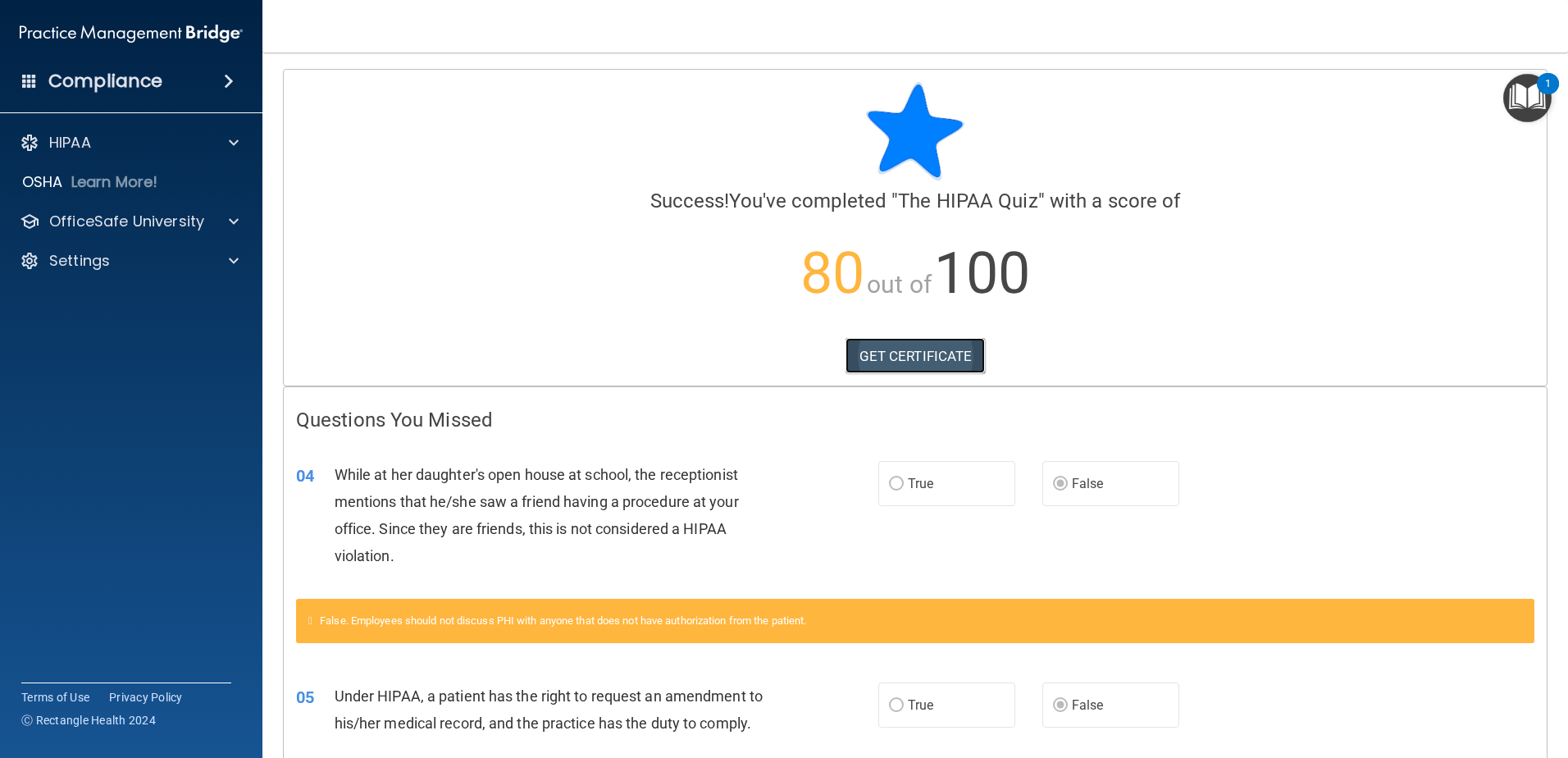
click at [936, 352] on link "GET CERTIFICATE" at bounding box center [916, 356] width 141 height 37
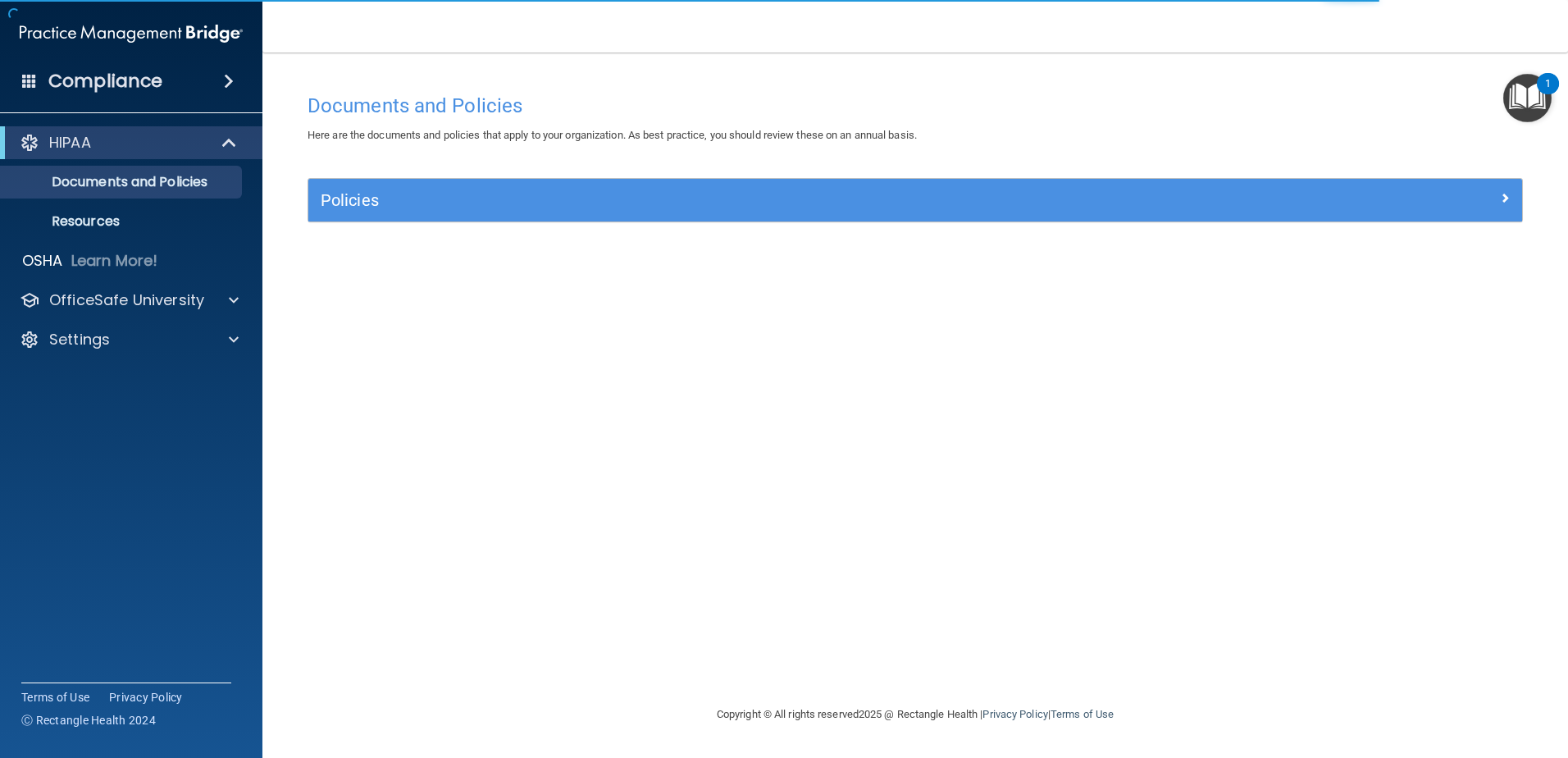
click at [33, 81] on span at bounding box center [29, 80] width 15 height 15
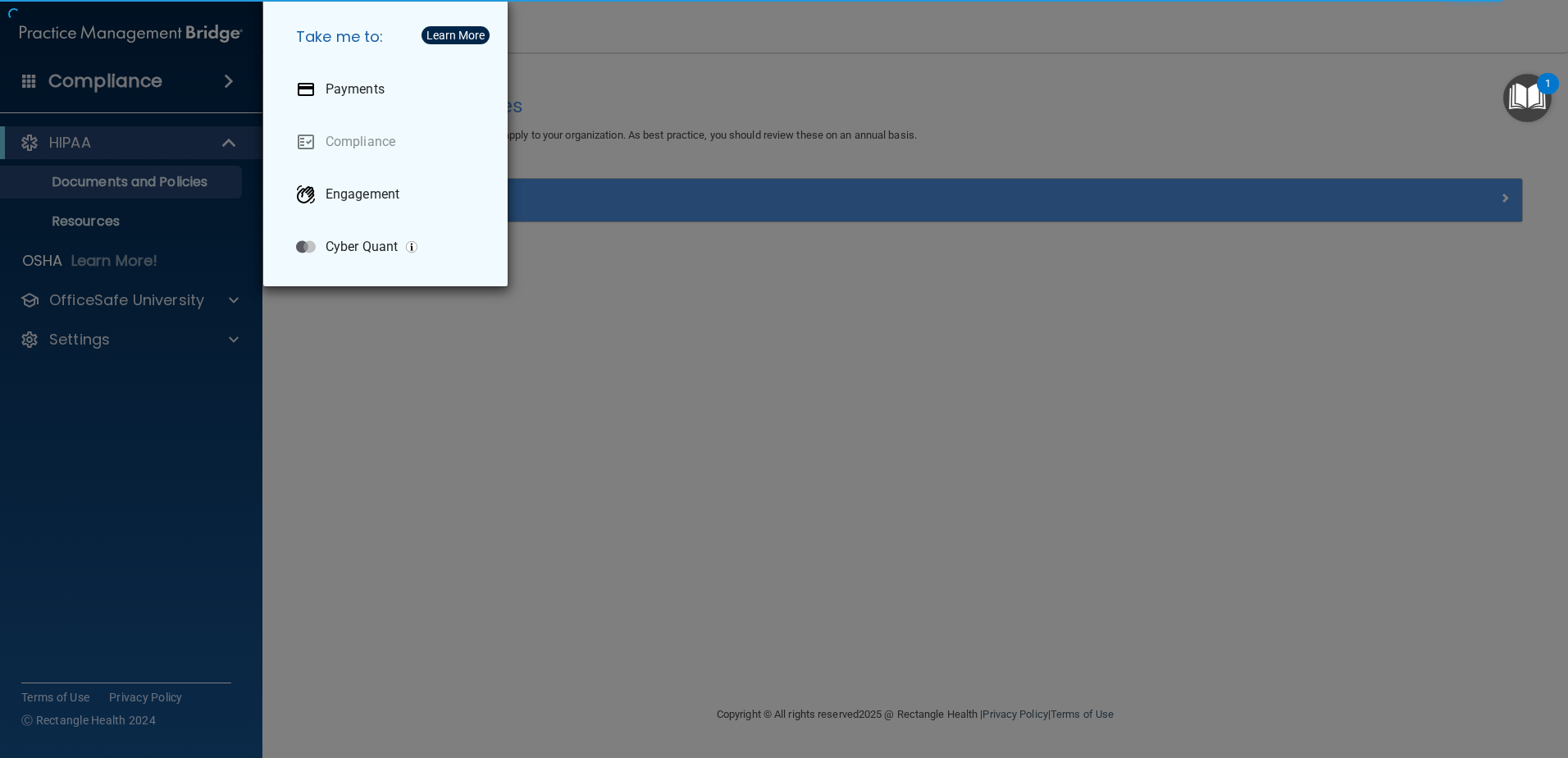
drag, startPoint x: 742, startPoint y: 560, endPoint x: 740, endPoint y: 544, distance: 16.1
click at [742, 553] on div "Take me to: Payments Compliance Engagement Cyber Quant" at bounding box center [784, 379] width 1568 height 758
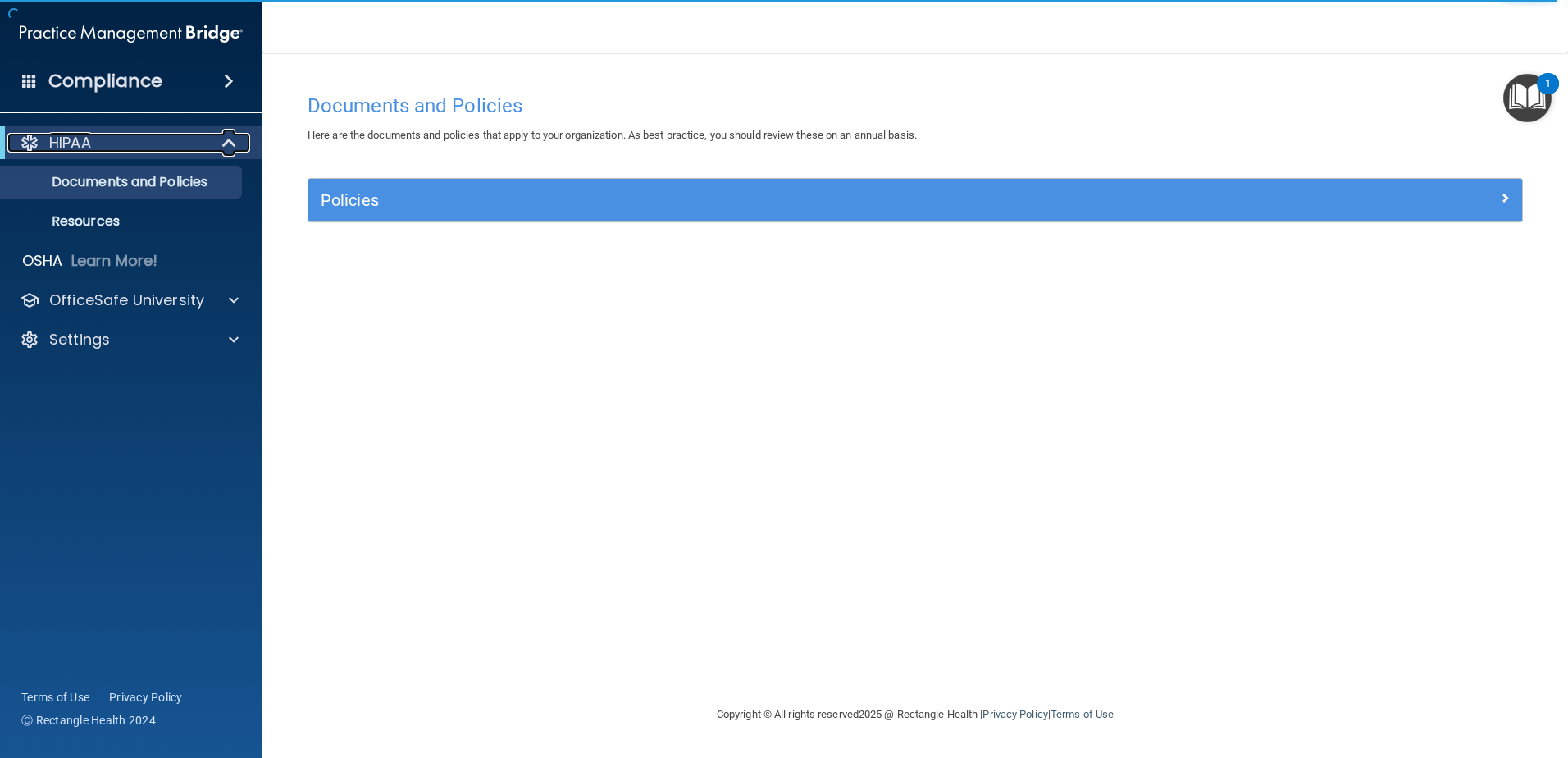
click at [116, 137] on div "HIPAA" at bounding box center [109, 143] width 203 height 20
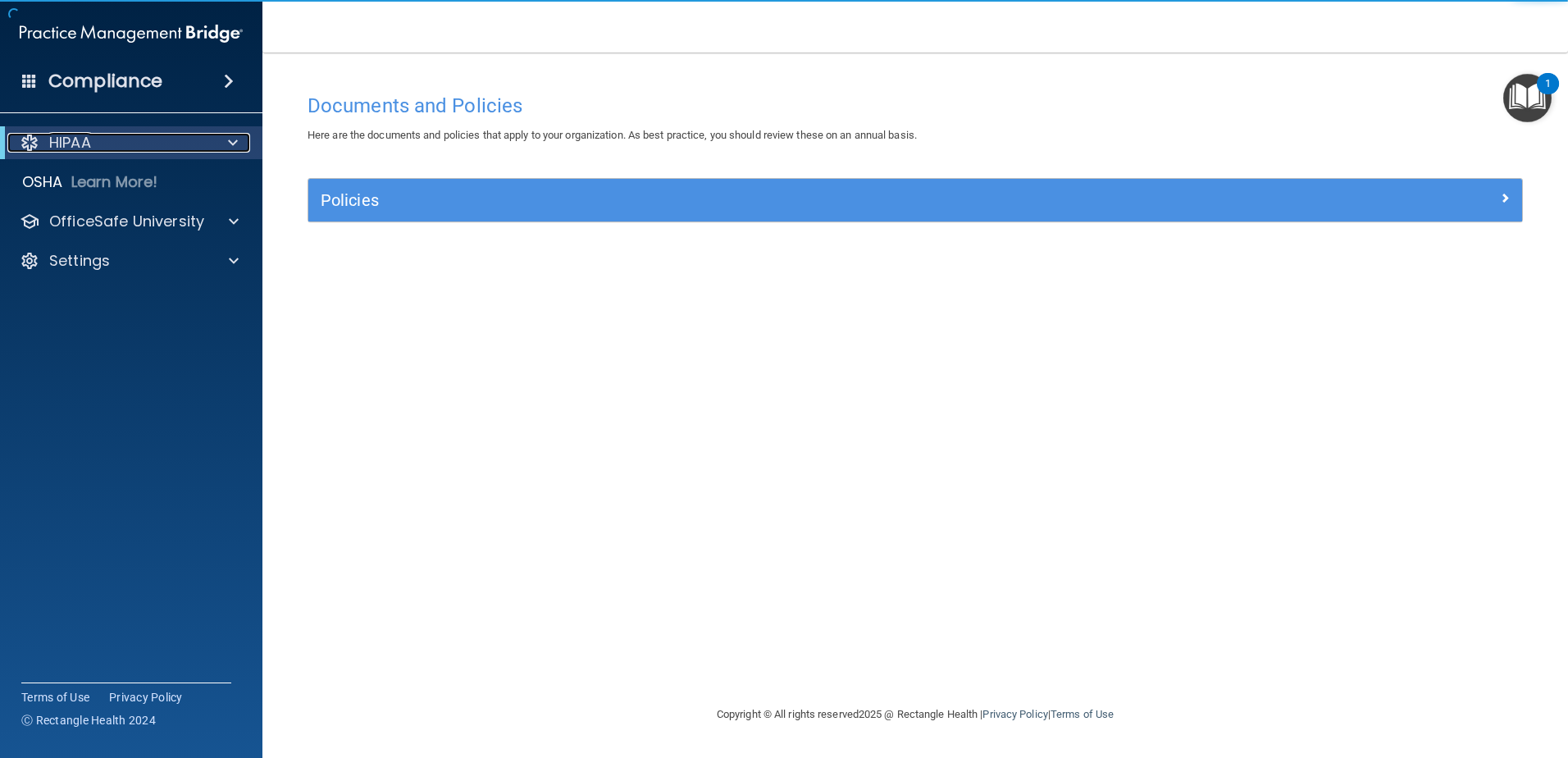
click at [116, 137] on div "HIPAA" at bounding box center [109, 143] width 203 height 20
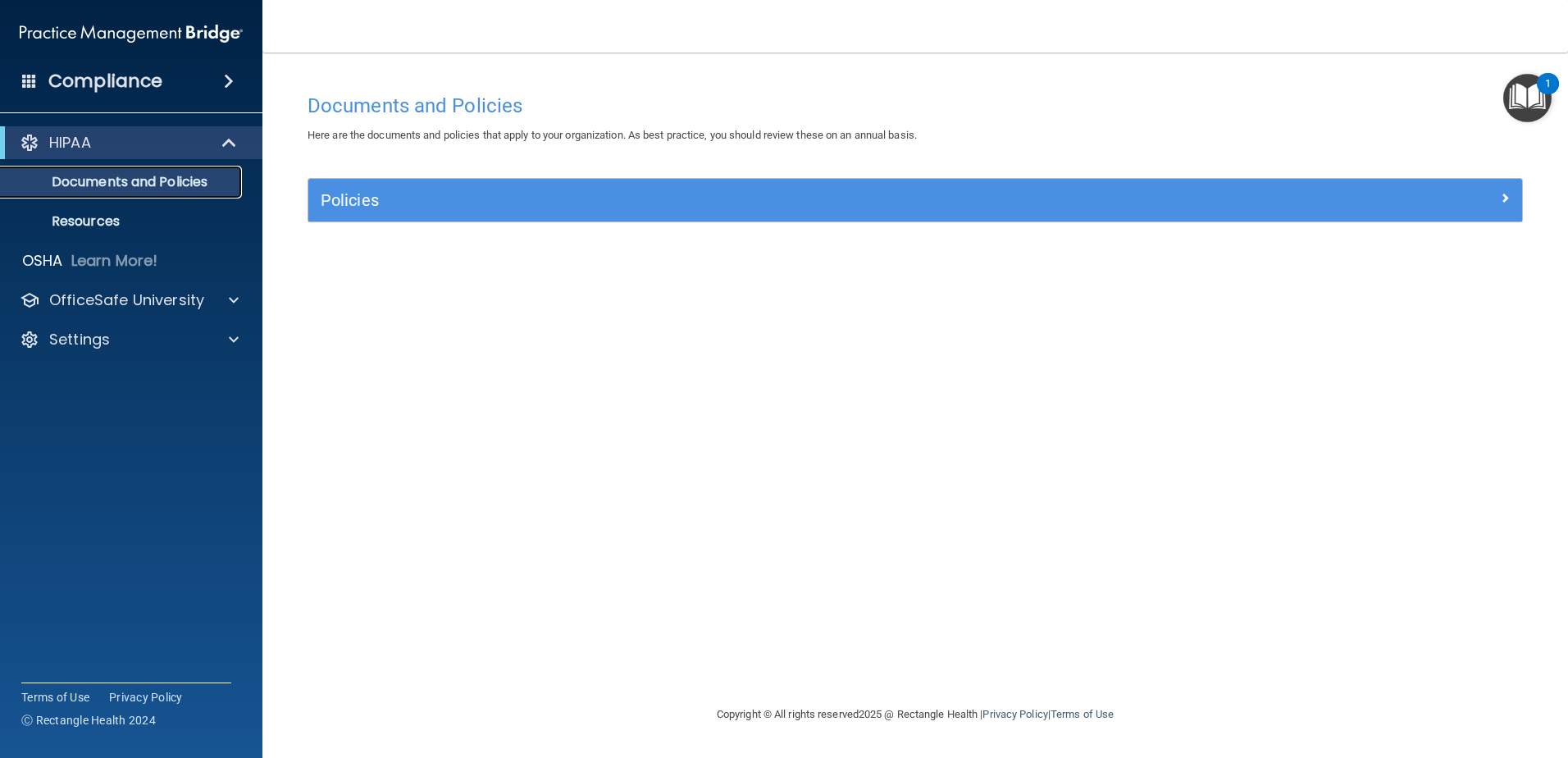
click at [113, 187] on p "Documents and Policies" at bounding box center [122, 182] width 224 height 16
drag, startPoint x: 1122, startPoint y: 2, endPoint x: 584, endPoint y: 723, distance: 899.6
click at [584, 724] on footer "Copyright © All rights reserved 2025 @ Rectangle Health | Privacy Policy | Term…" at bounding box center [915, 715] width 1240 height 53
click at [36, 77] on span at bounding box center [29, 80] width 15 height 15
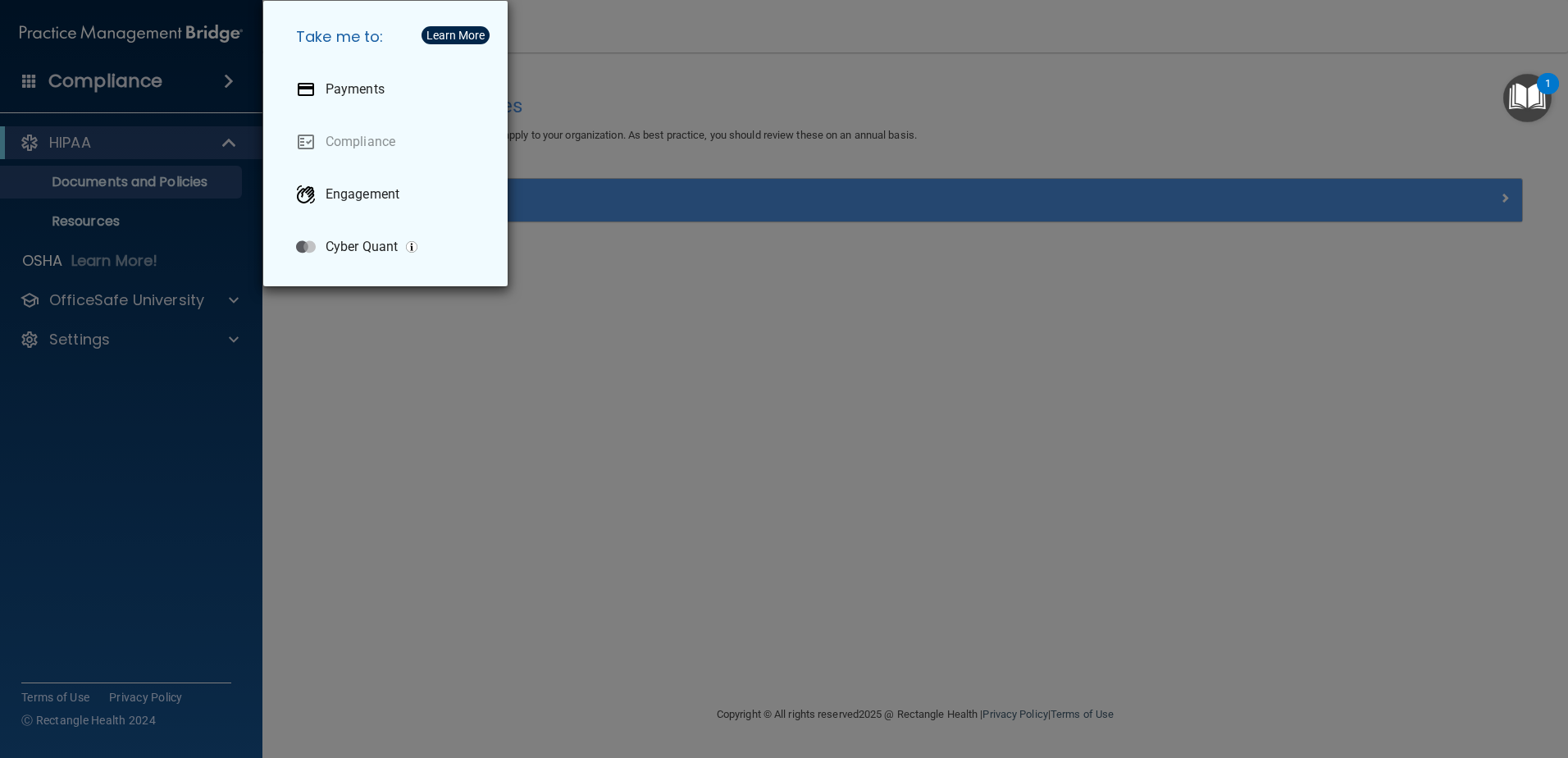
click at [732, 514] on div "Take me to: Payments Compliance Engagement Cyber Quant" at bounding box center [784, 379] width 1568 height 758
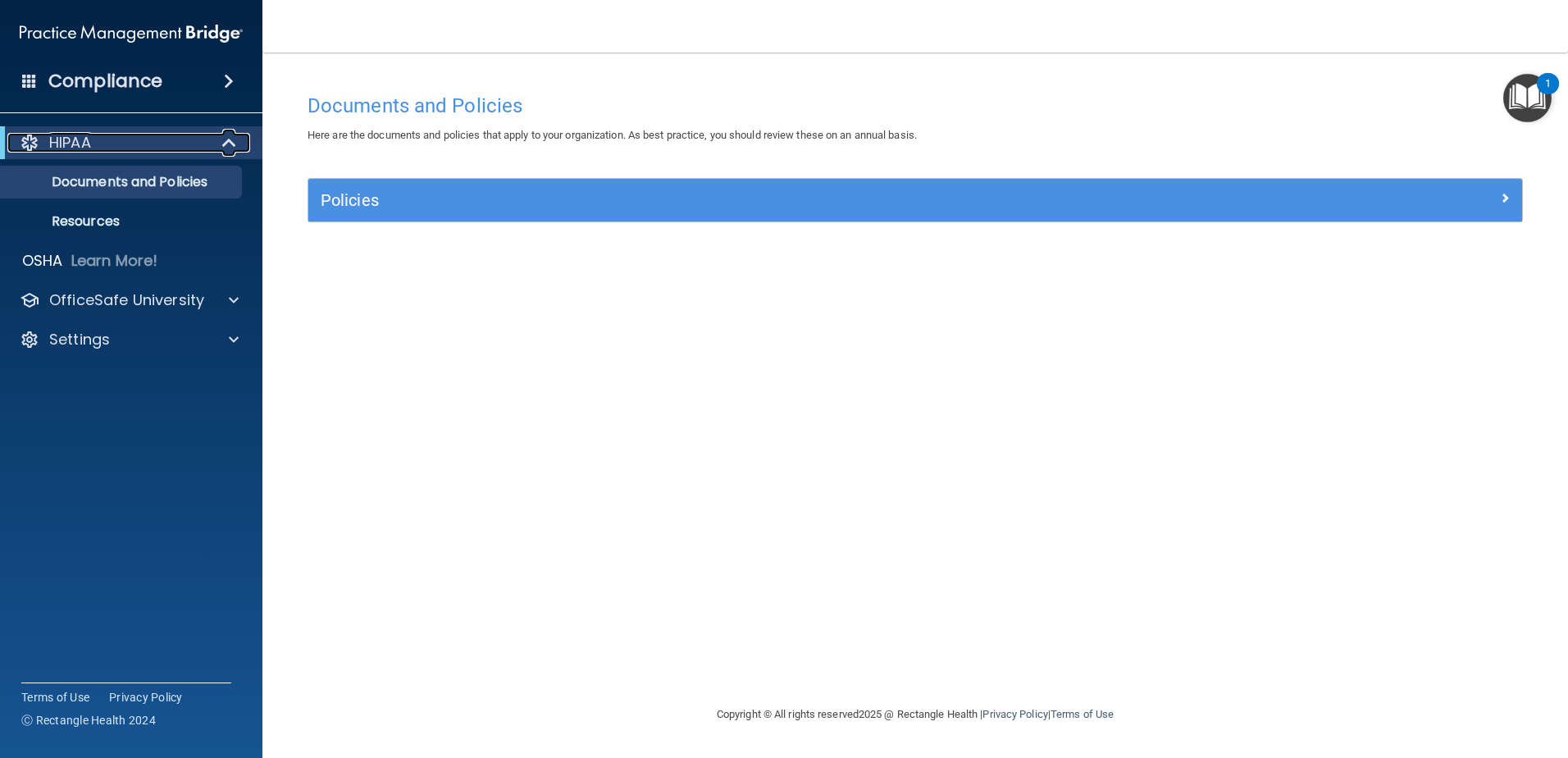
click at [31, 143] on div at bounding box center [30, 143] width 20 height 20
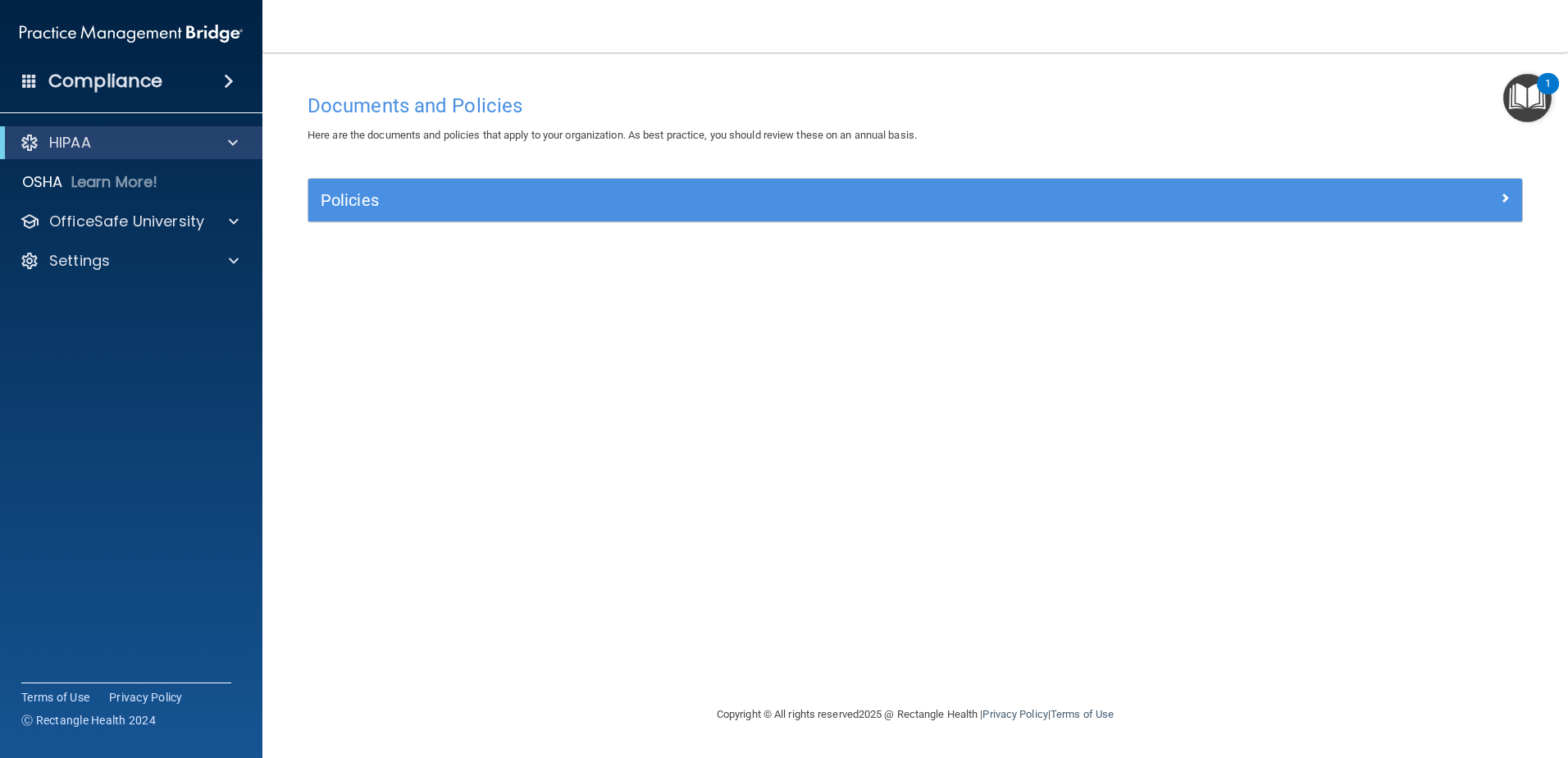
click at [613, 490] on div "Documents and Policies Here are the documents and policies that apply to your o…" at bounding box center [915, 395] width 1240 height 619
click at [114, 226] on p "OfficeSafe University" at bounding box center [127, 222] width 155 height 20
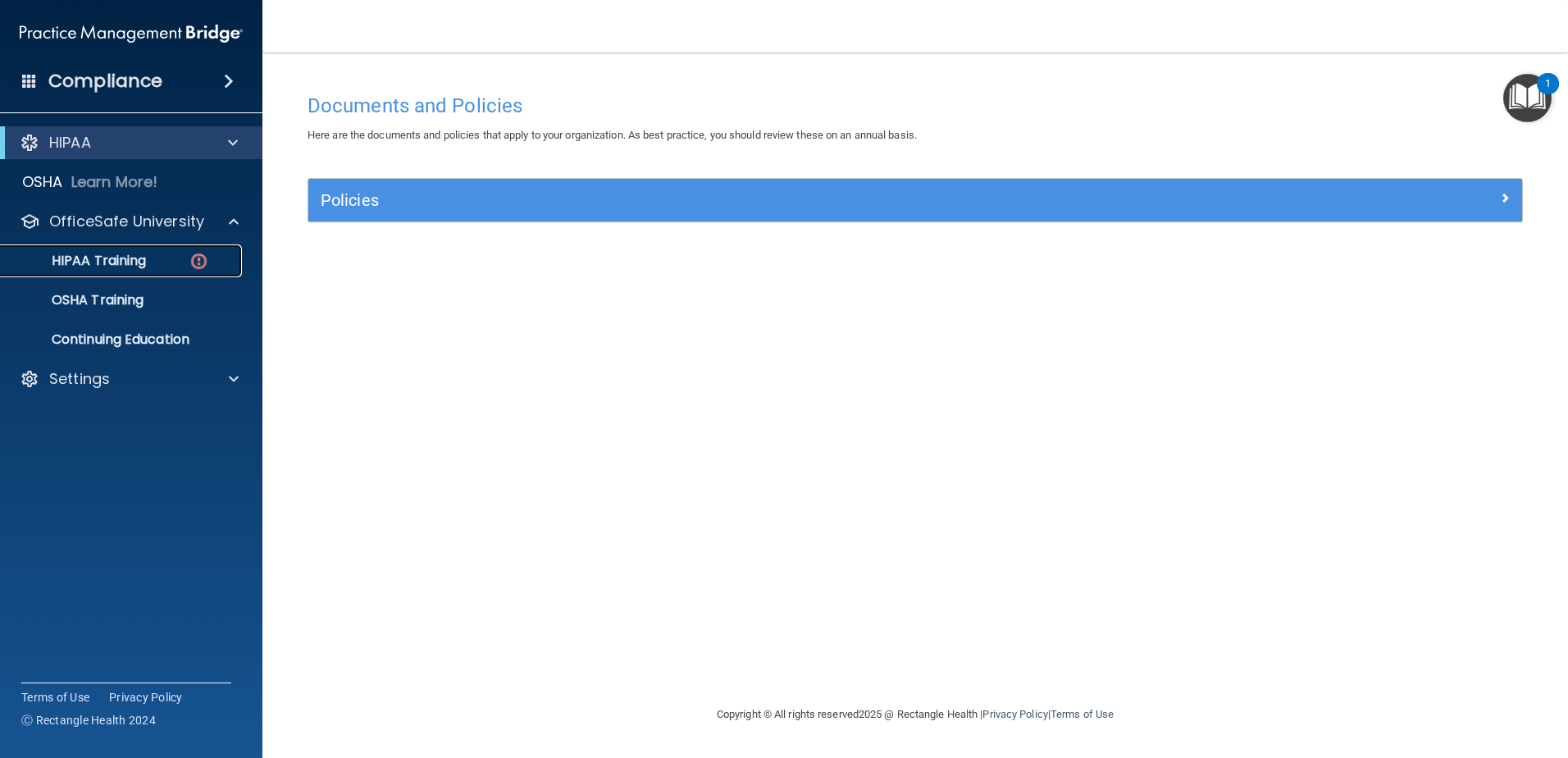
click at [113, 262] on p "HIPAA Training" at bounding box center [79, 261] width 135 height 16
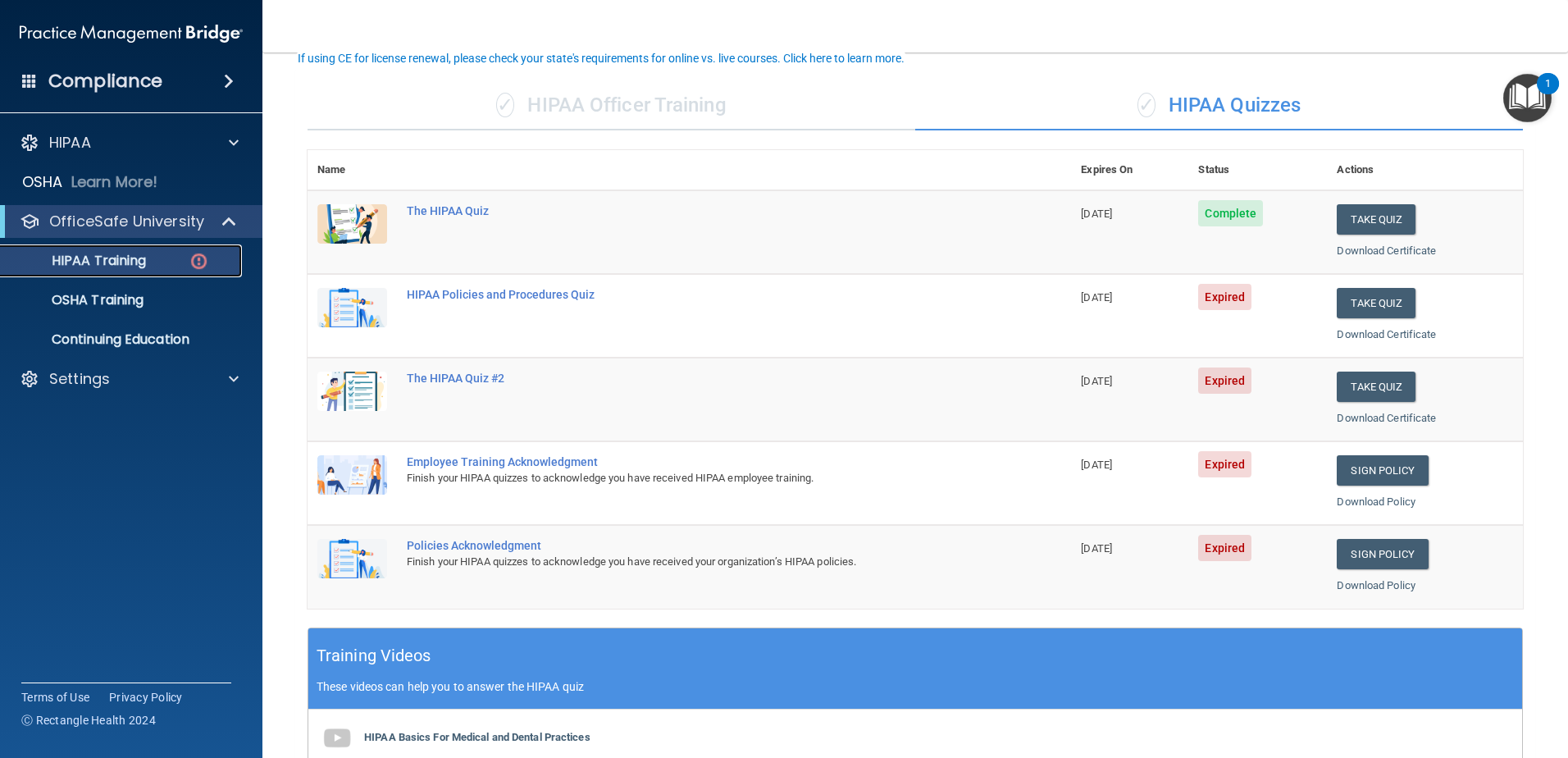
scroll to position [110, 0]
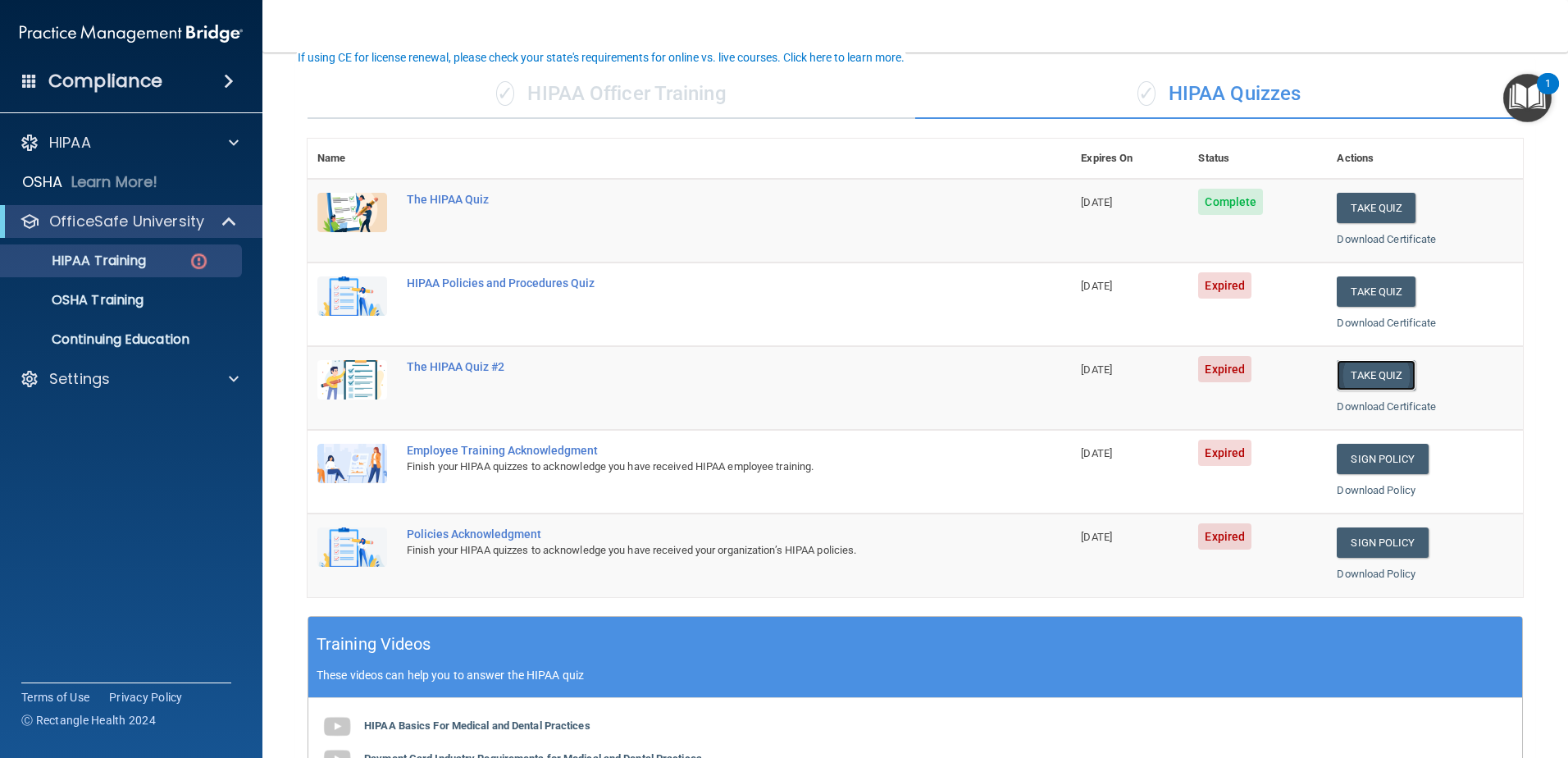
click at [1377, 370] on button "Take Quiz" at bounding box center [1376, 374] width 79 height 30
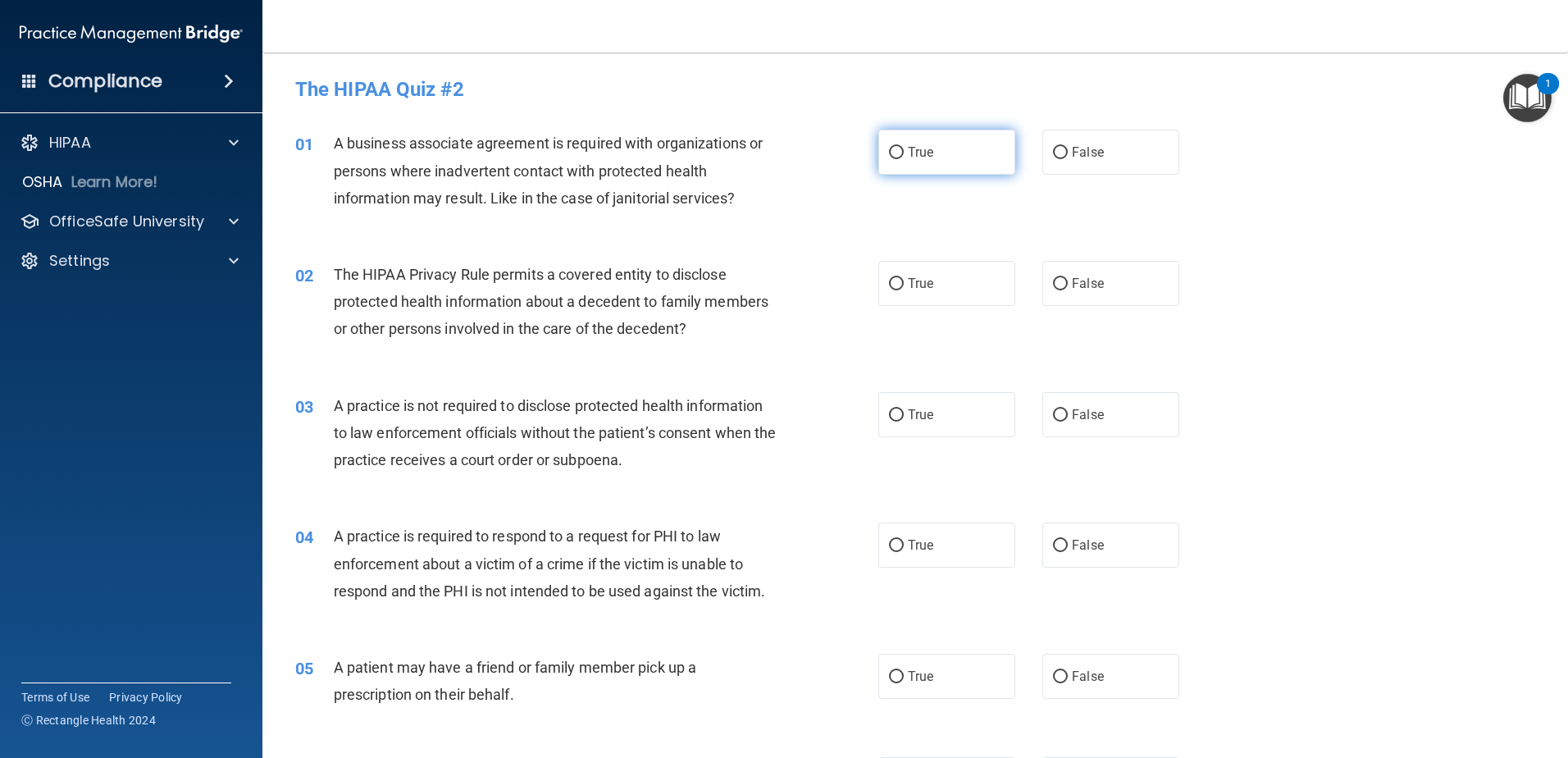
drag, startPoint x: 891, startPoint y: 152, endPoint x: 882, endPoint y: 168, distance: 18.4
click at [891, 151] on input "True" at bounding box center [897, 153] width 15 height 12
radio input "true"
click at [891, 280] on input "True" at bounding box center [897, 283] width 15 height 12
radio input "true"
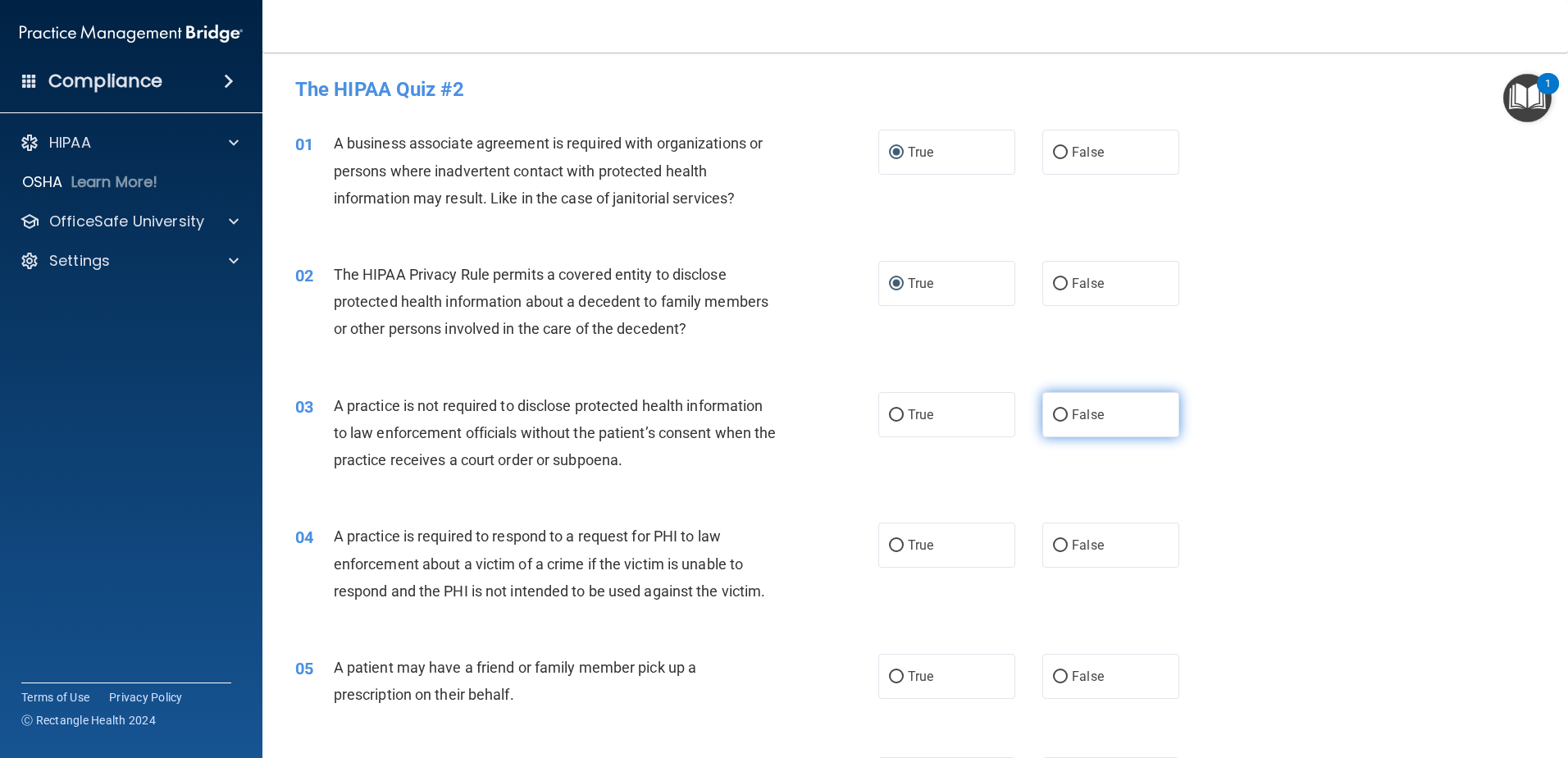
click at [1056, 413] on input "False" at bounding box center [1060, 415] width 15 height 12
radio input "true"
click at [889, 540] on input "True" at bounding box center [897, 545] width 15 height 12
radio input "true"
click at [893, 677] on input "True" at bounding box center [897, 677] width 15 height 12
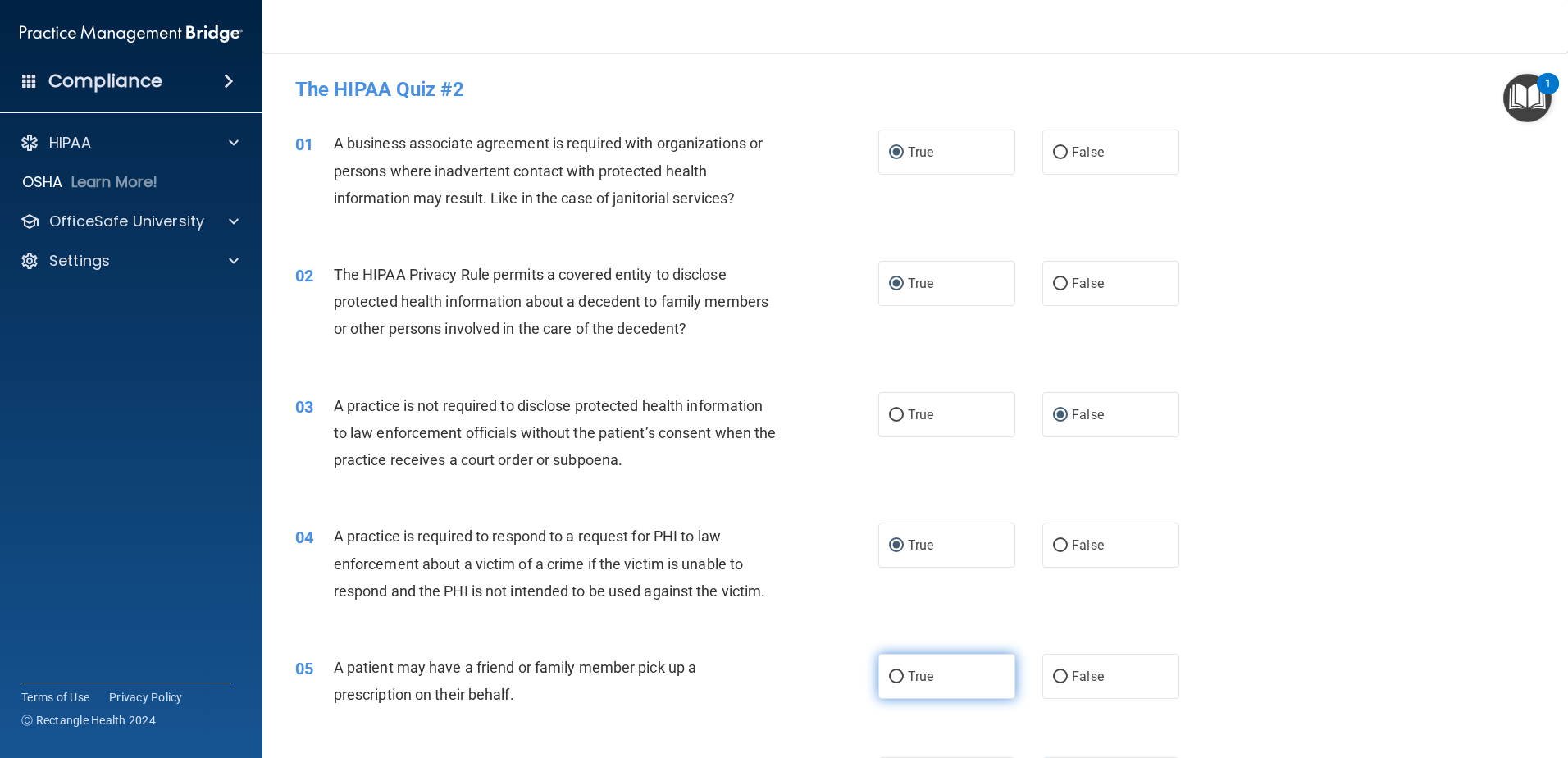
radio input "true"
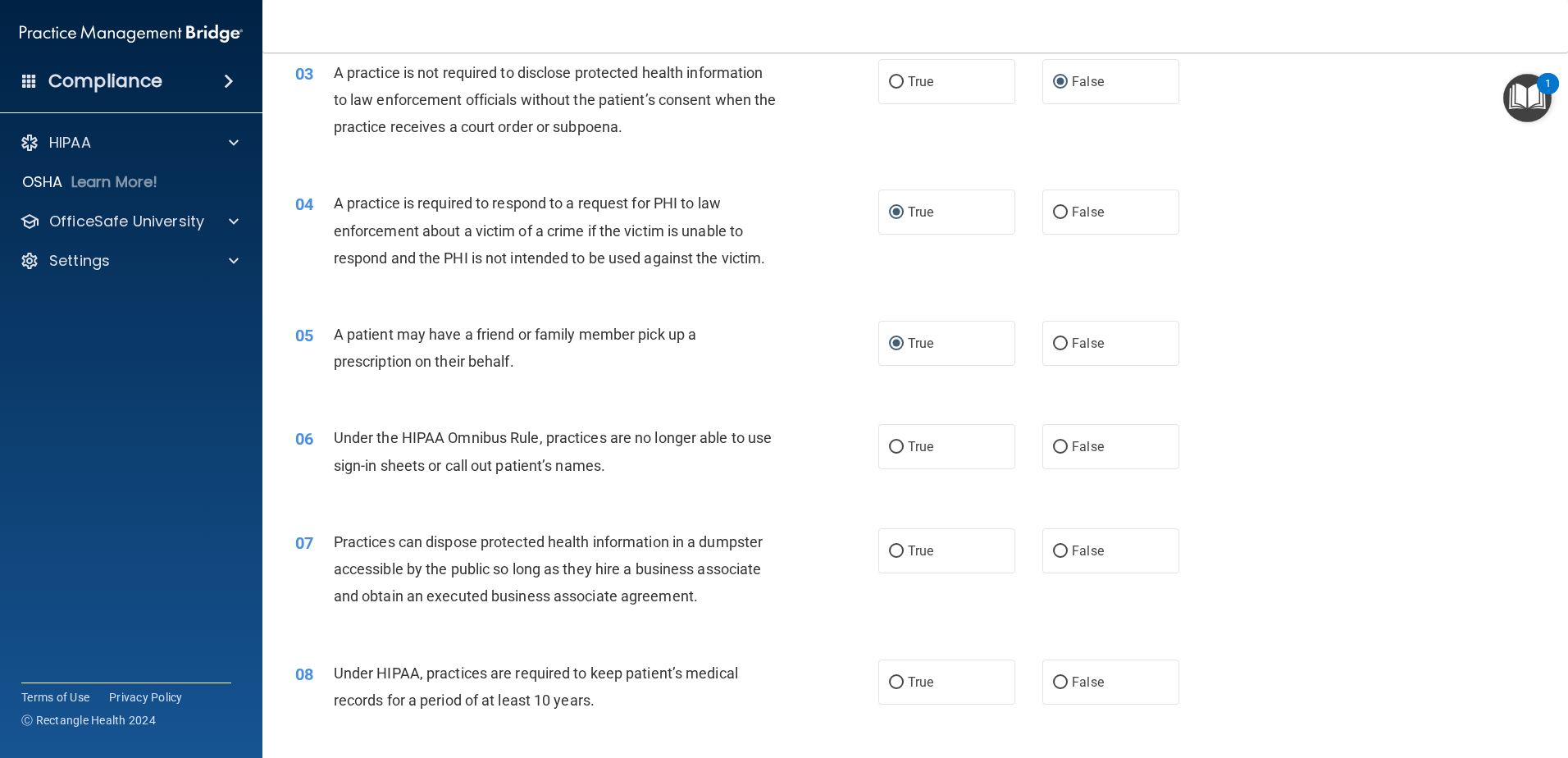
scroll to position [509, 0]
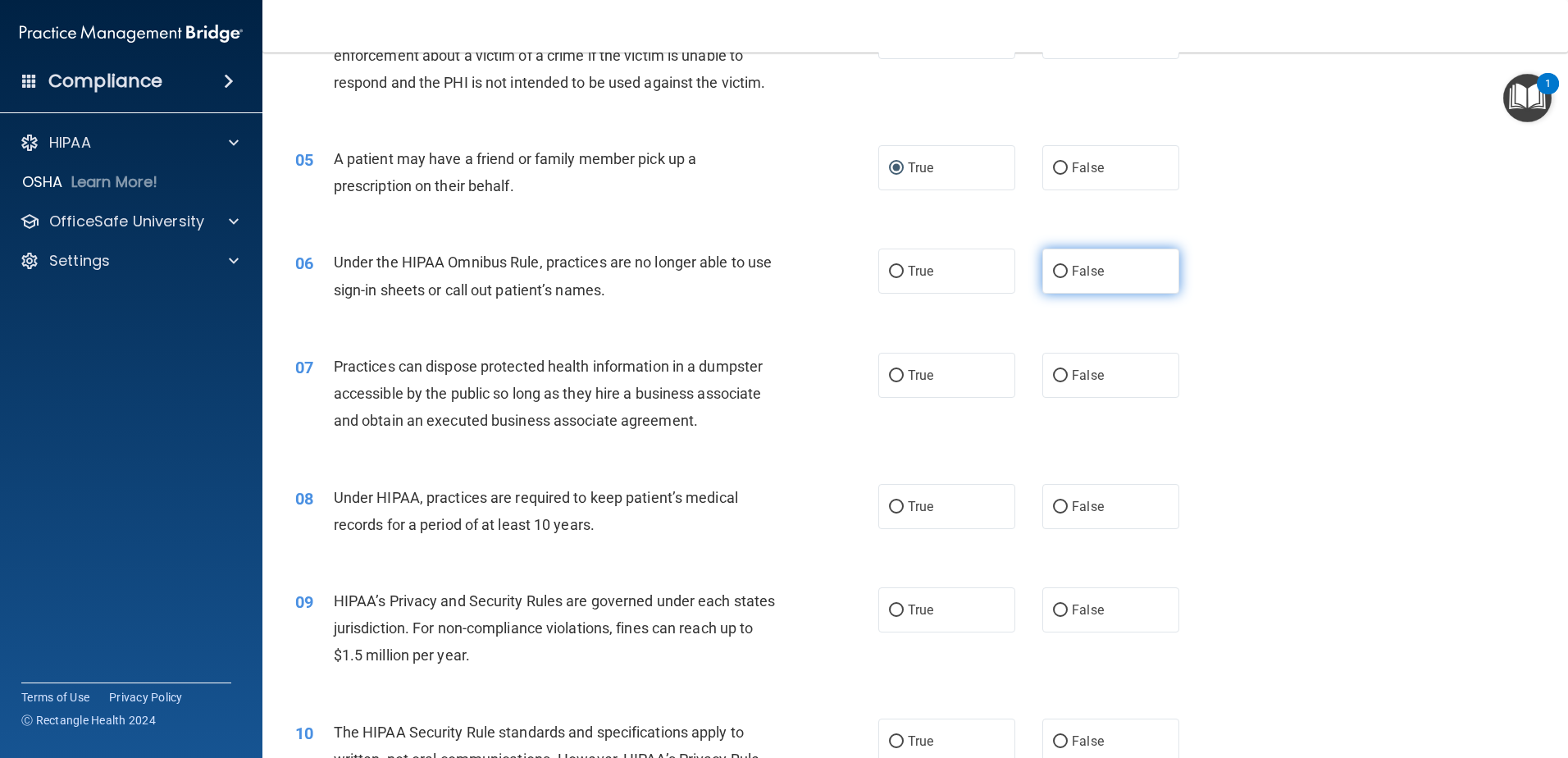
click at [1055, 269] on input "False" at bounding box center [1060, 271] width 15 height 12
radio input "true"
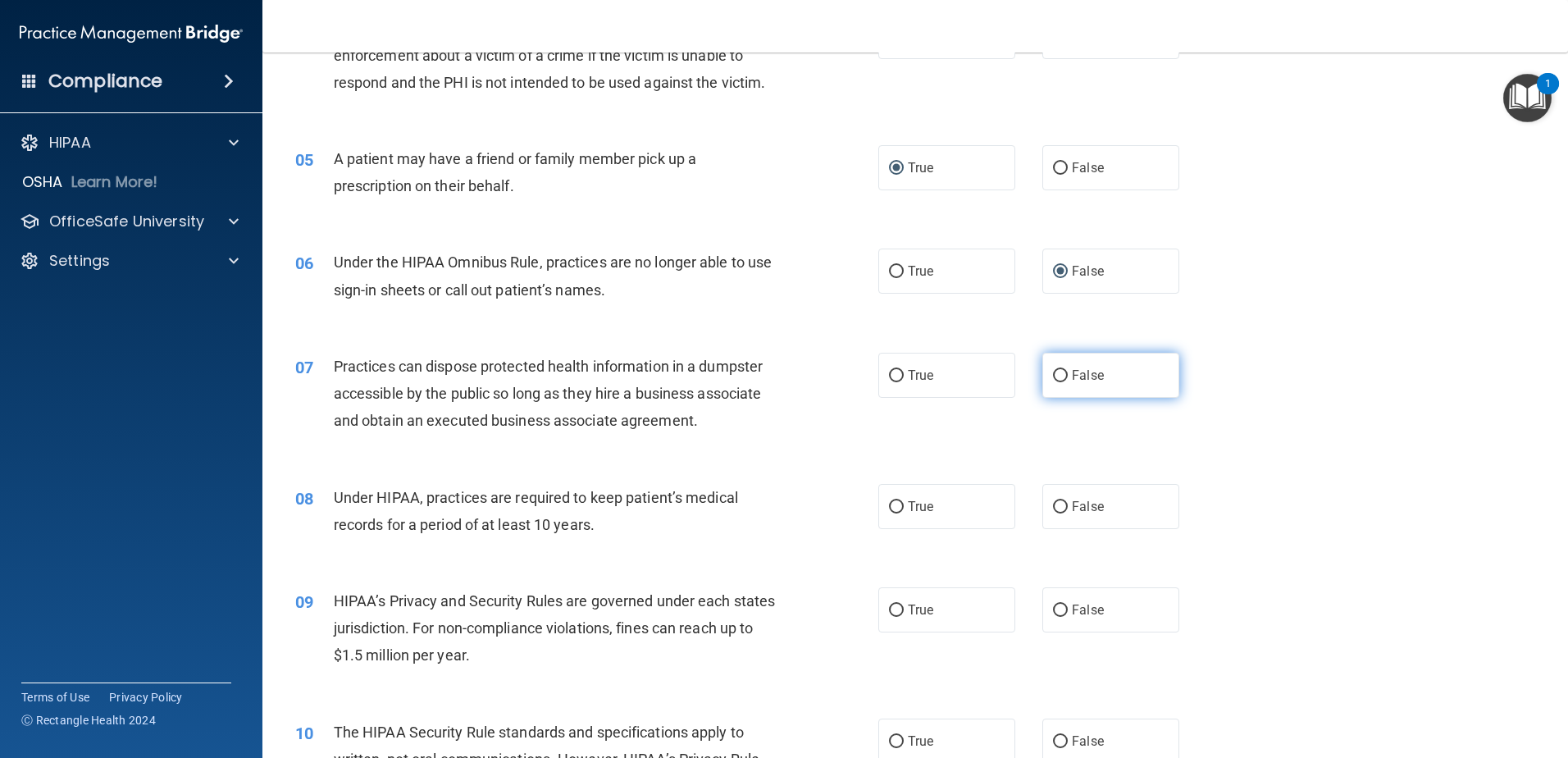
click at [1053, 374] on input "False" at bounding box center [1060, 375] width 15 height 12
radio input "true"
click at [889, 504] on input "True" at bounding box center [897, 507] width 15 height 12
radio input "true"
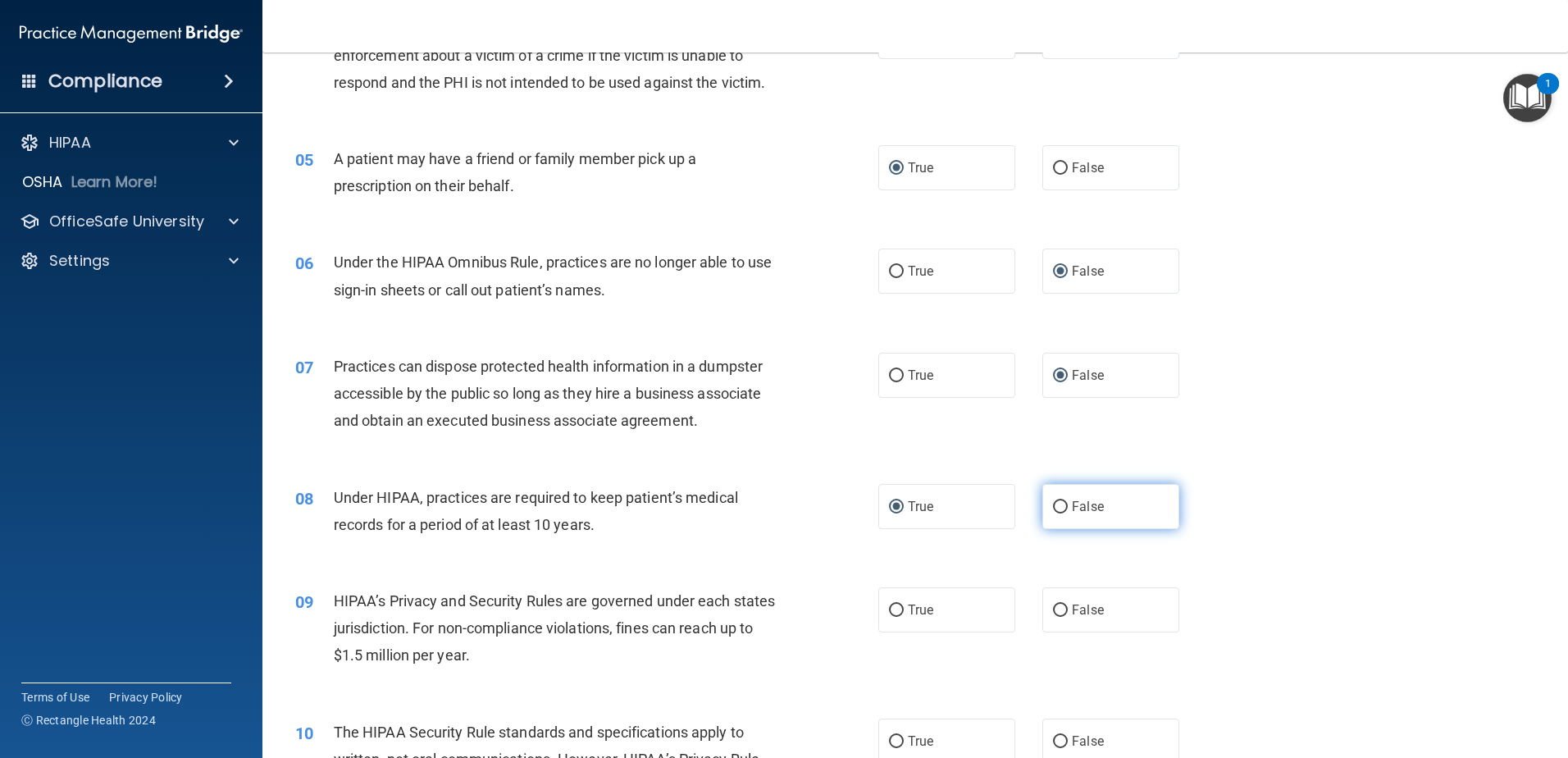
click at [1053, 509] on input "False" at bounding box center [1060, 507] width 15 height 12
radio input "true"
radio input "false"
click at [893, 607] on input "True" at bounding box center [897, 610] width 15 height 12
radio input "true"
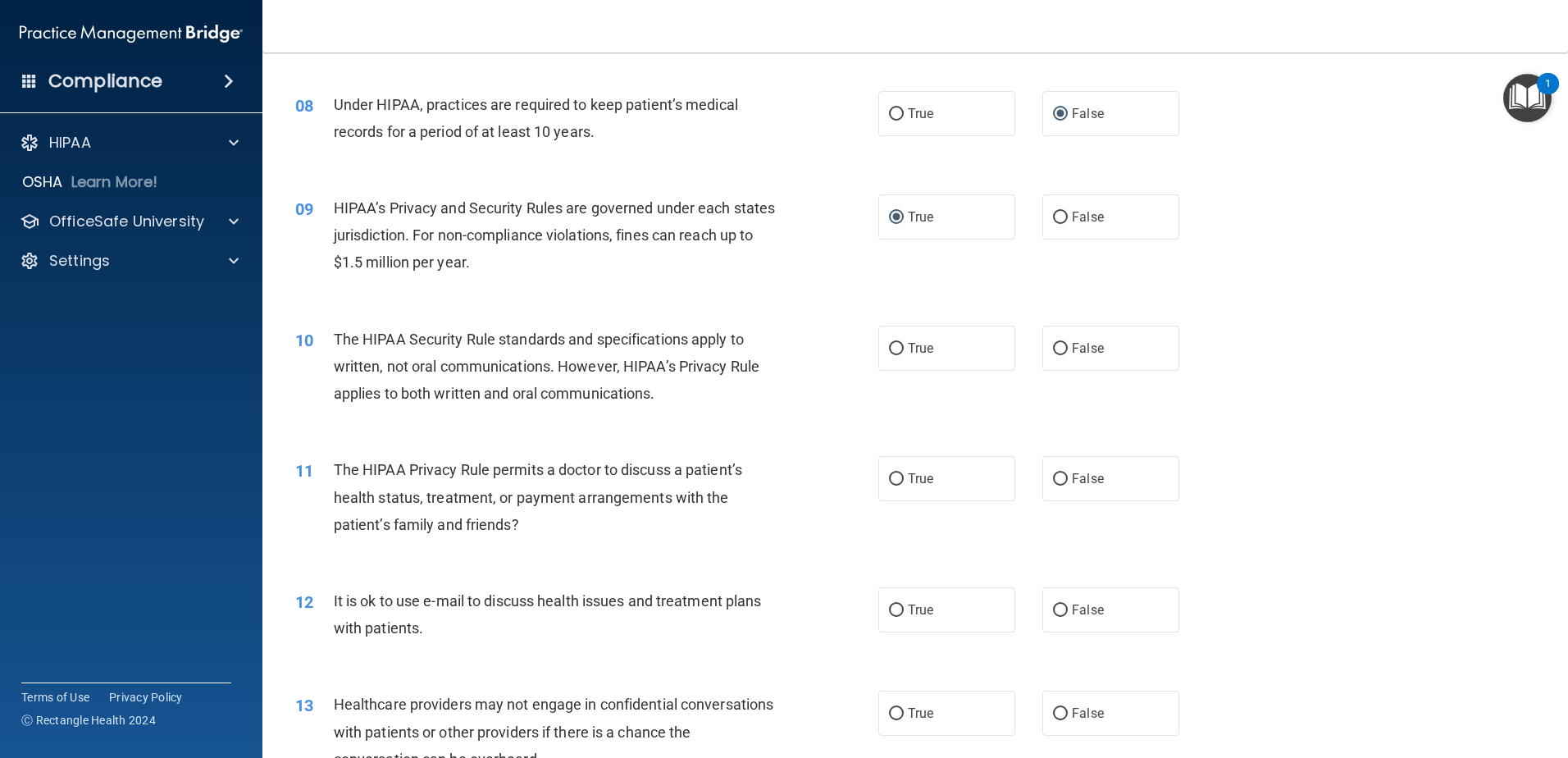
scroll to position [953, 0]
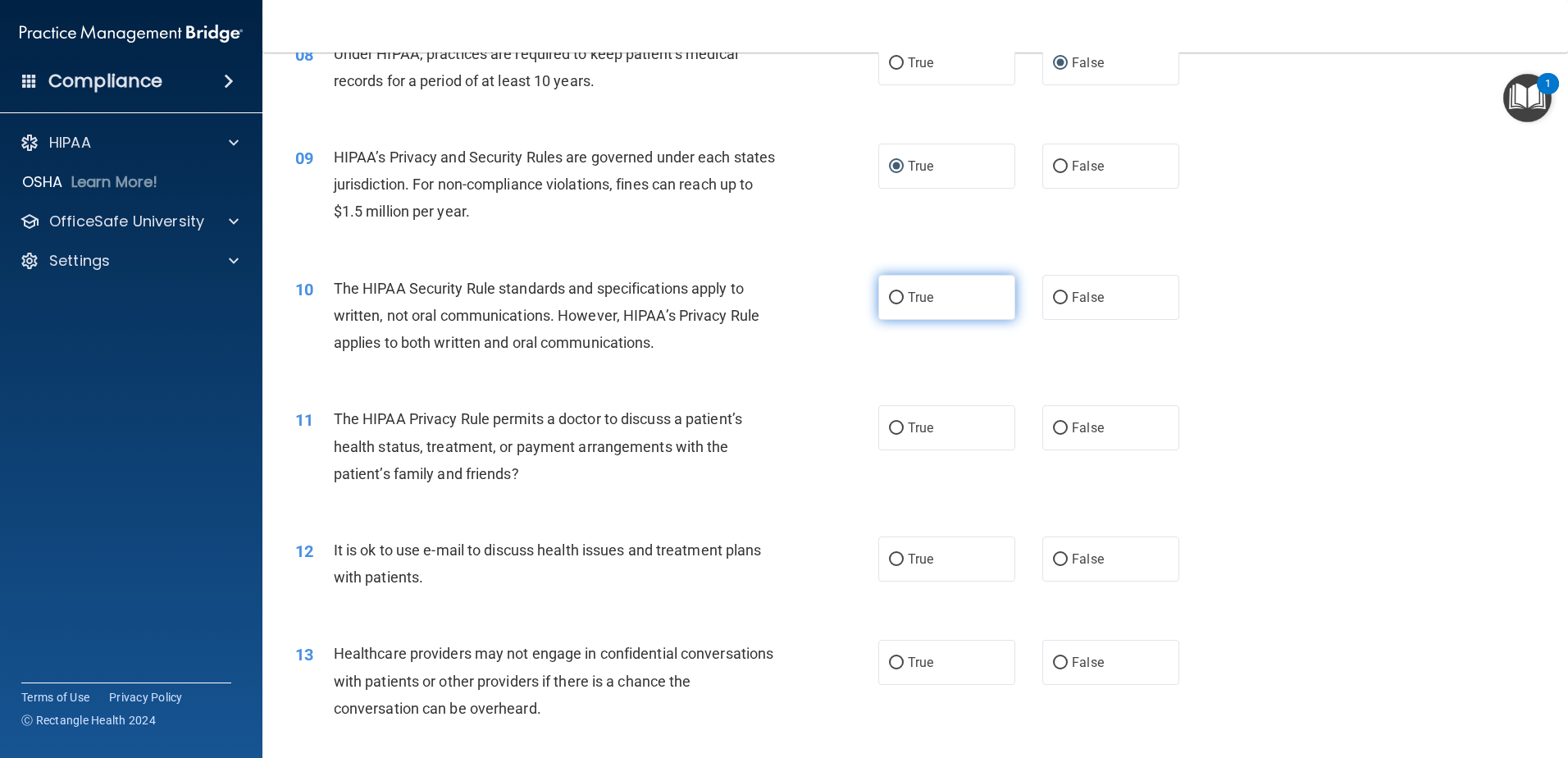
drag, startPoint x: 885, startPoint y: 293, endPoint x: 889, endPoint y: 311, distance: 18.4
click at [889, 292] on input "True" at bounding box center [897, 298] width 15 height 12
radio input "true"
click at [1054, 426] on input "False" at bounding box center [1060, 428] width 15 height 12
radio input "true"
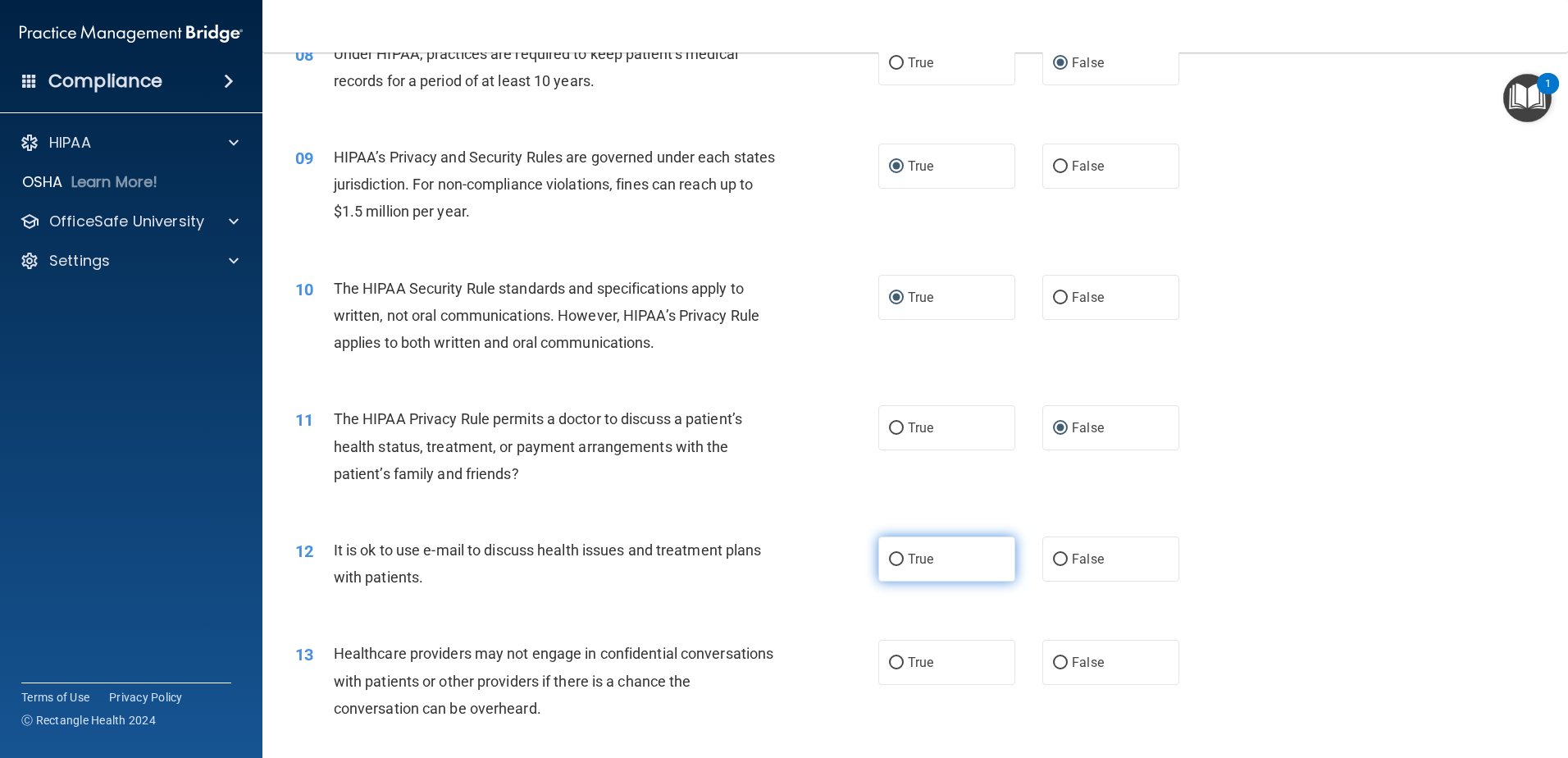
click at [889, 558] on input "True" at bounding box center [897, 559] width 15 height 12
radio input "true"
click at [889, 662] on input "True" at bounding box center [897, 662] width 15 height 12
radio input "true"
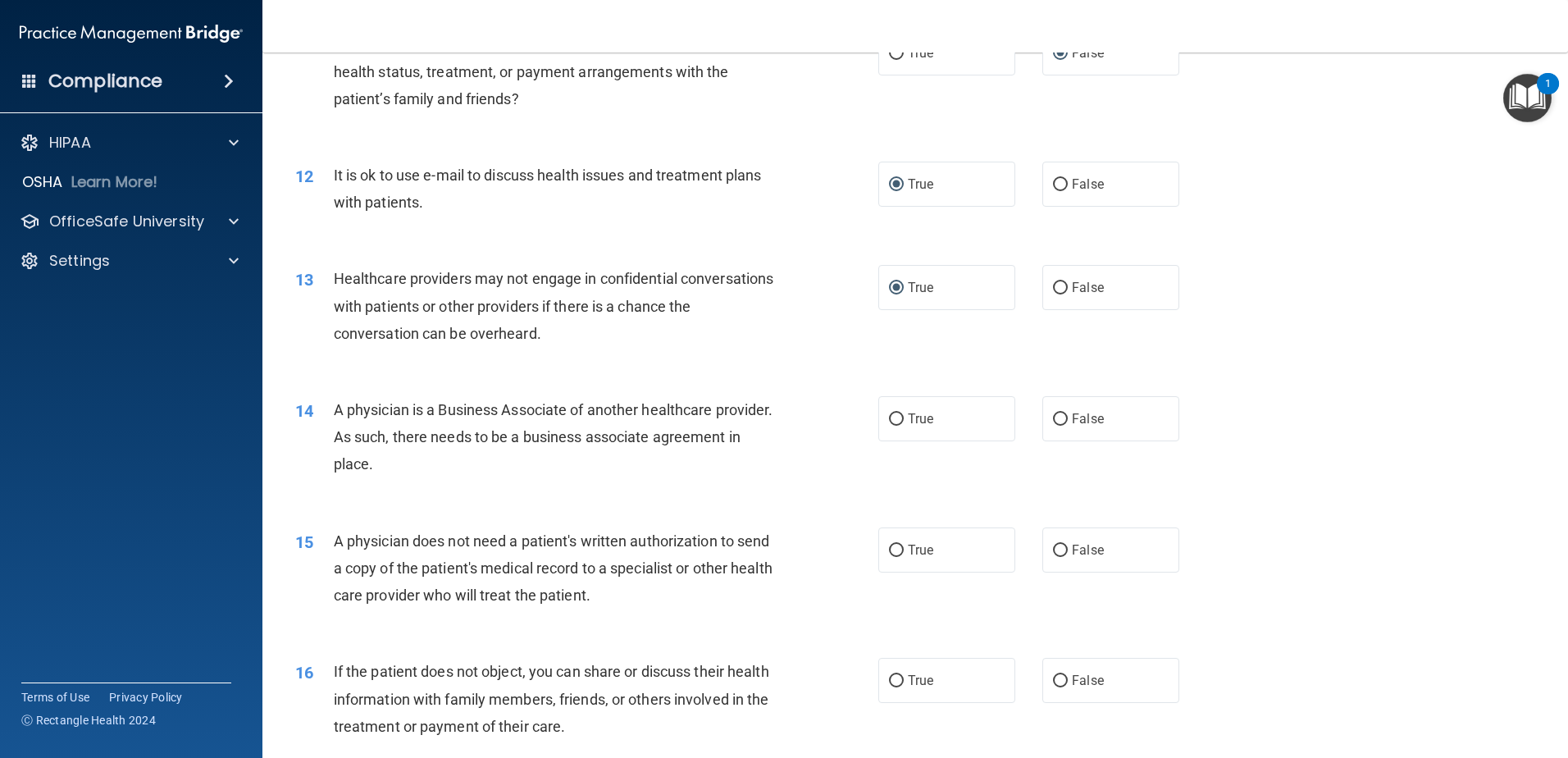
scroll to position [1341, 0]
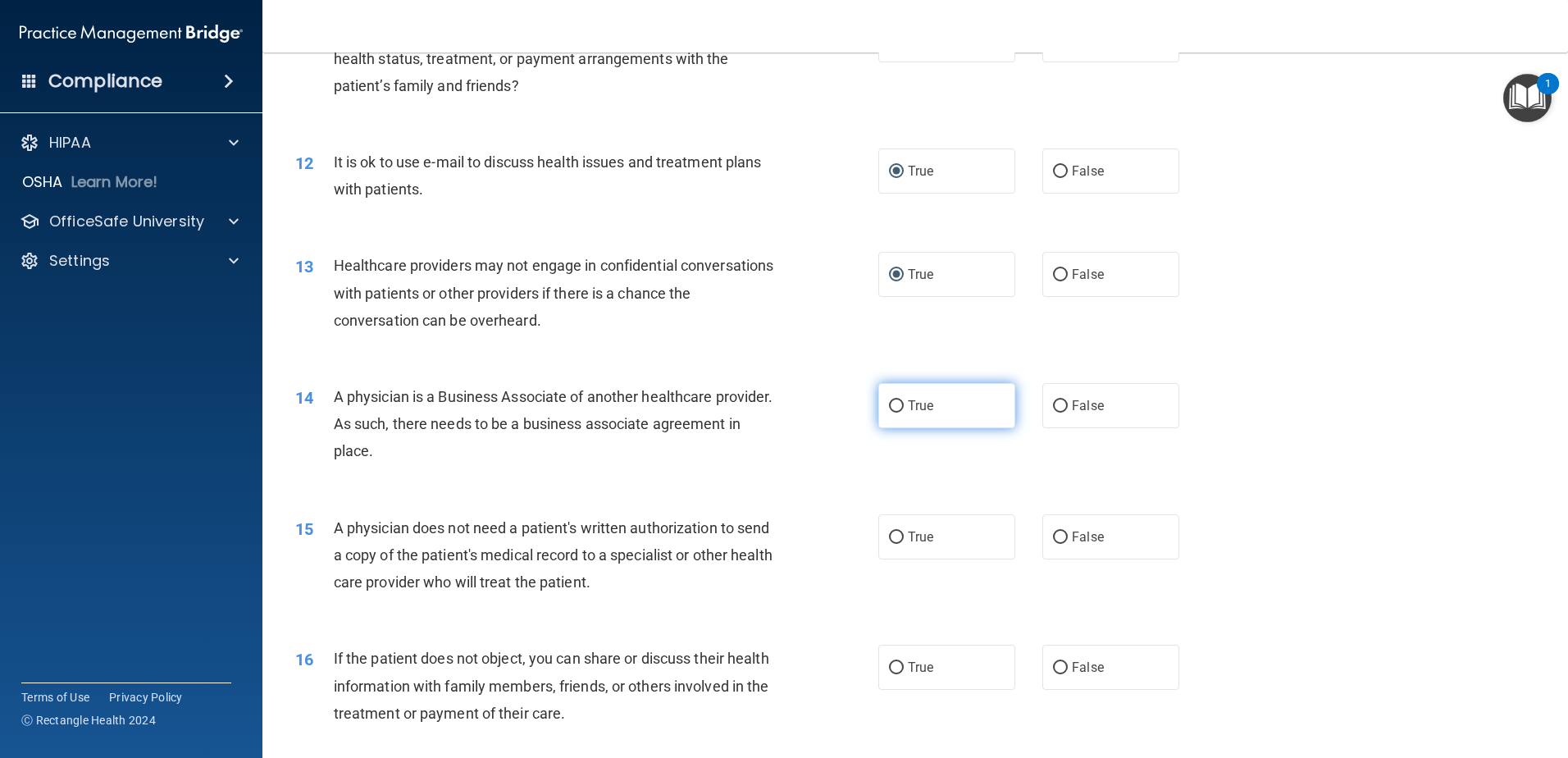
click at [892, 405] on input "True" at bounding box center [897, 405] width 15 height 12
radio input "true"
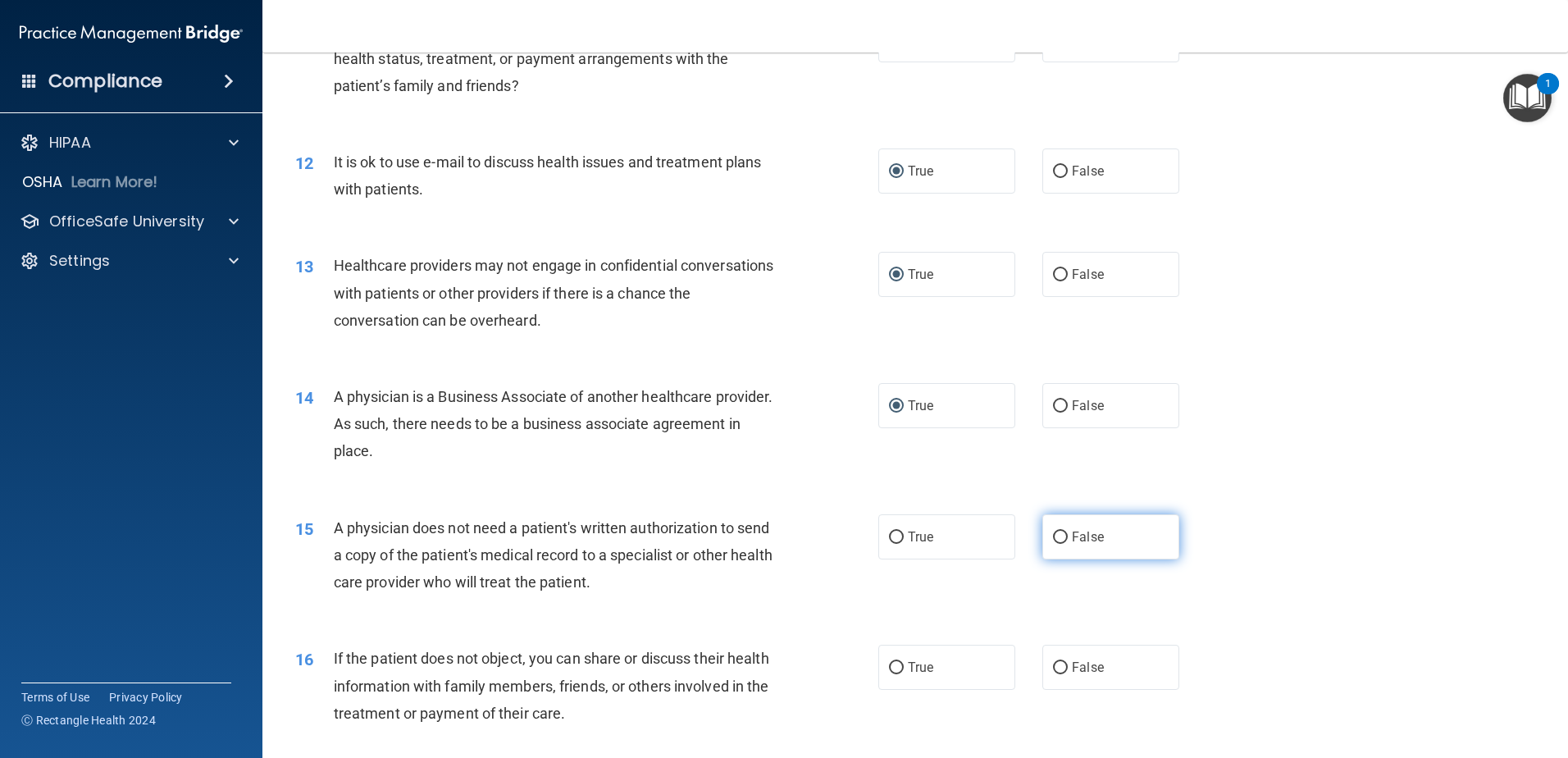
click at [1053, 532] on input "False" at bounding box center [1060, 537] width 15 height 12
radio input "true"
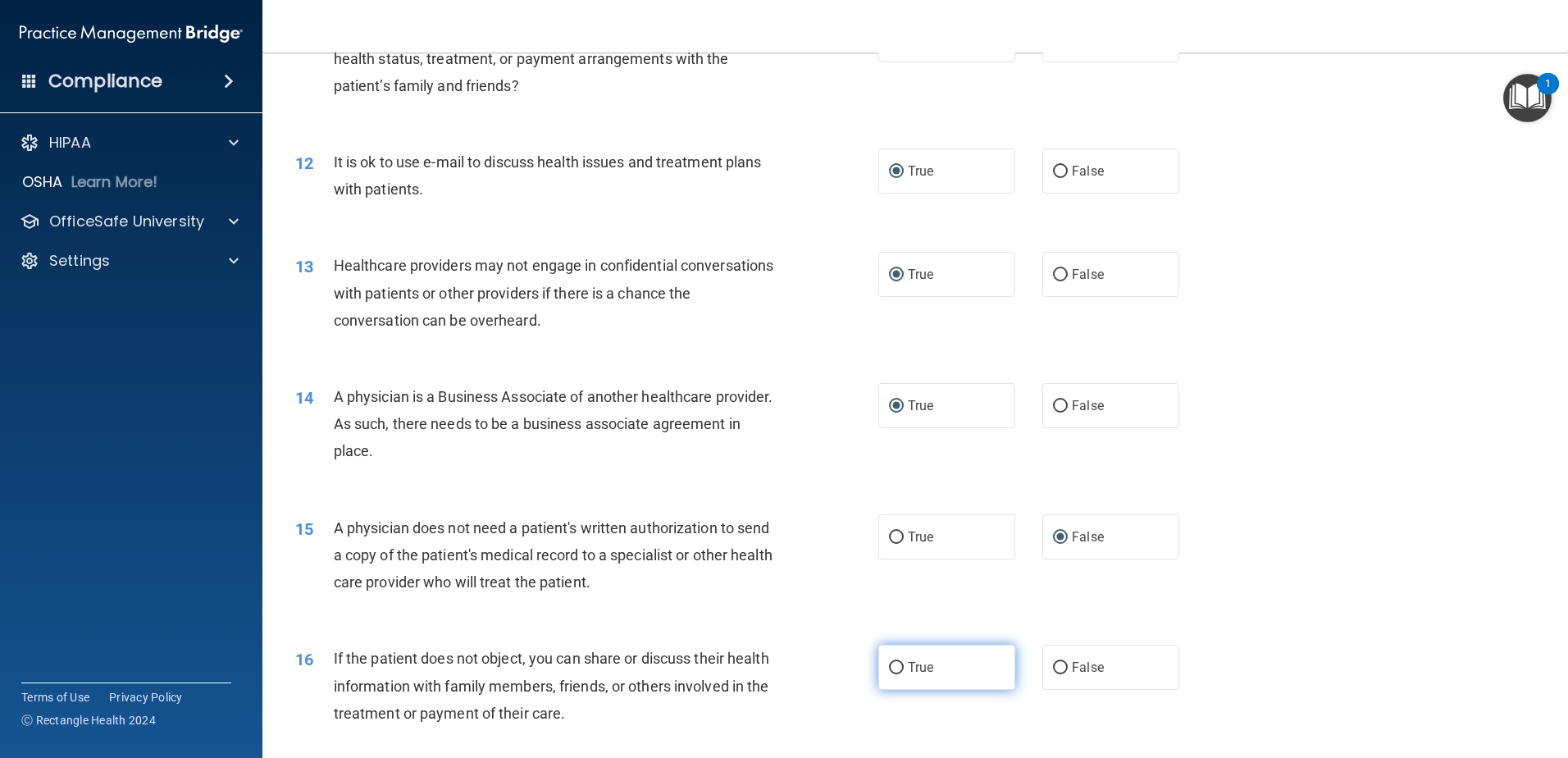
click at [891, 663] on input "True" at bounding box center [897, 668] width 15 height 12
radio input "true"
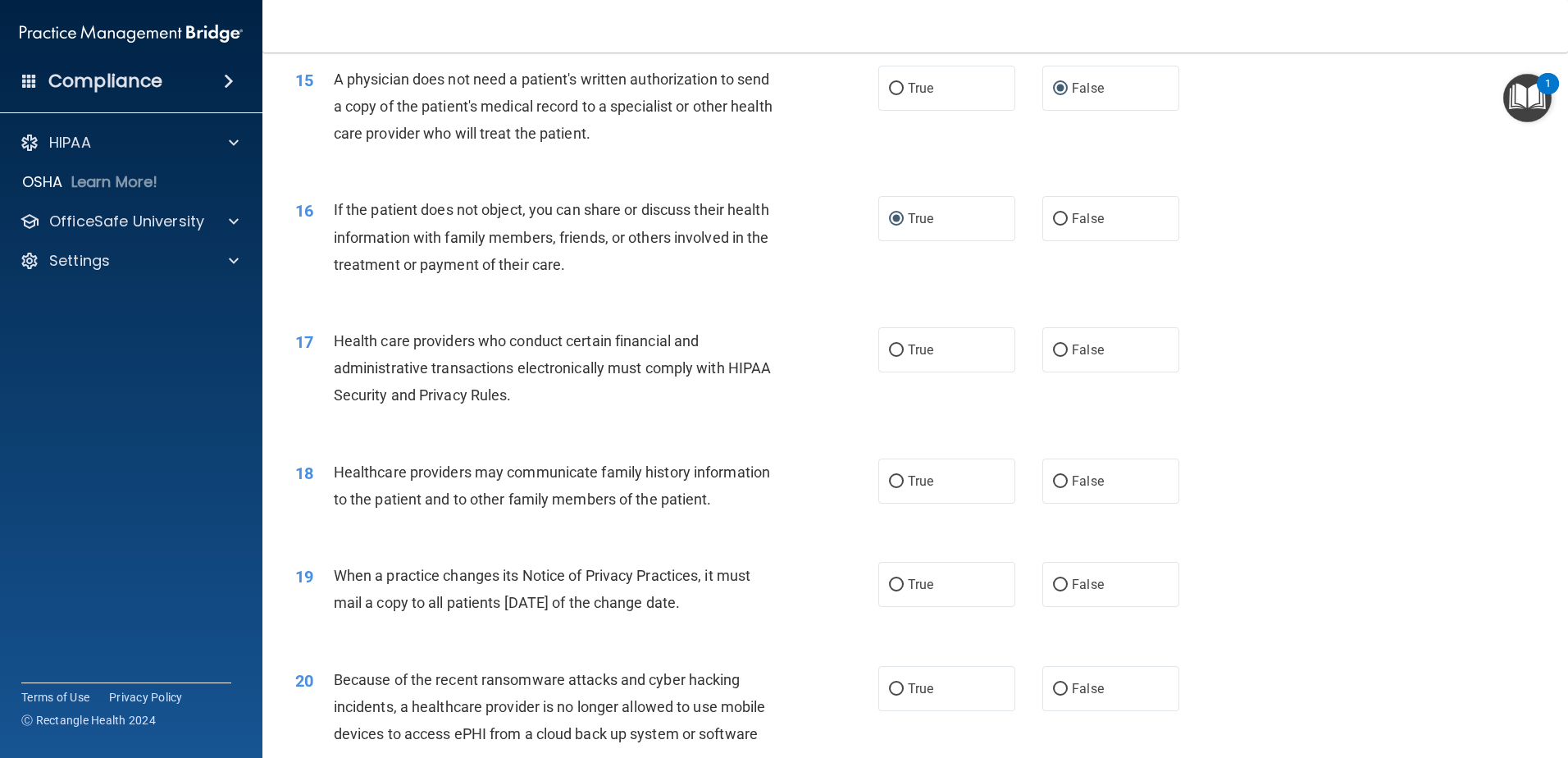
scroll to position [1848, 0]
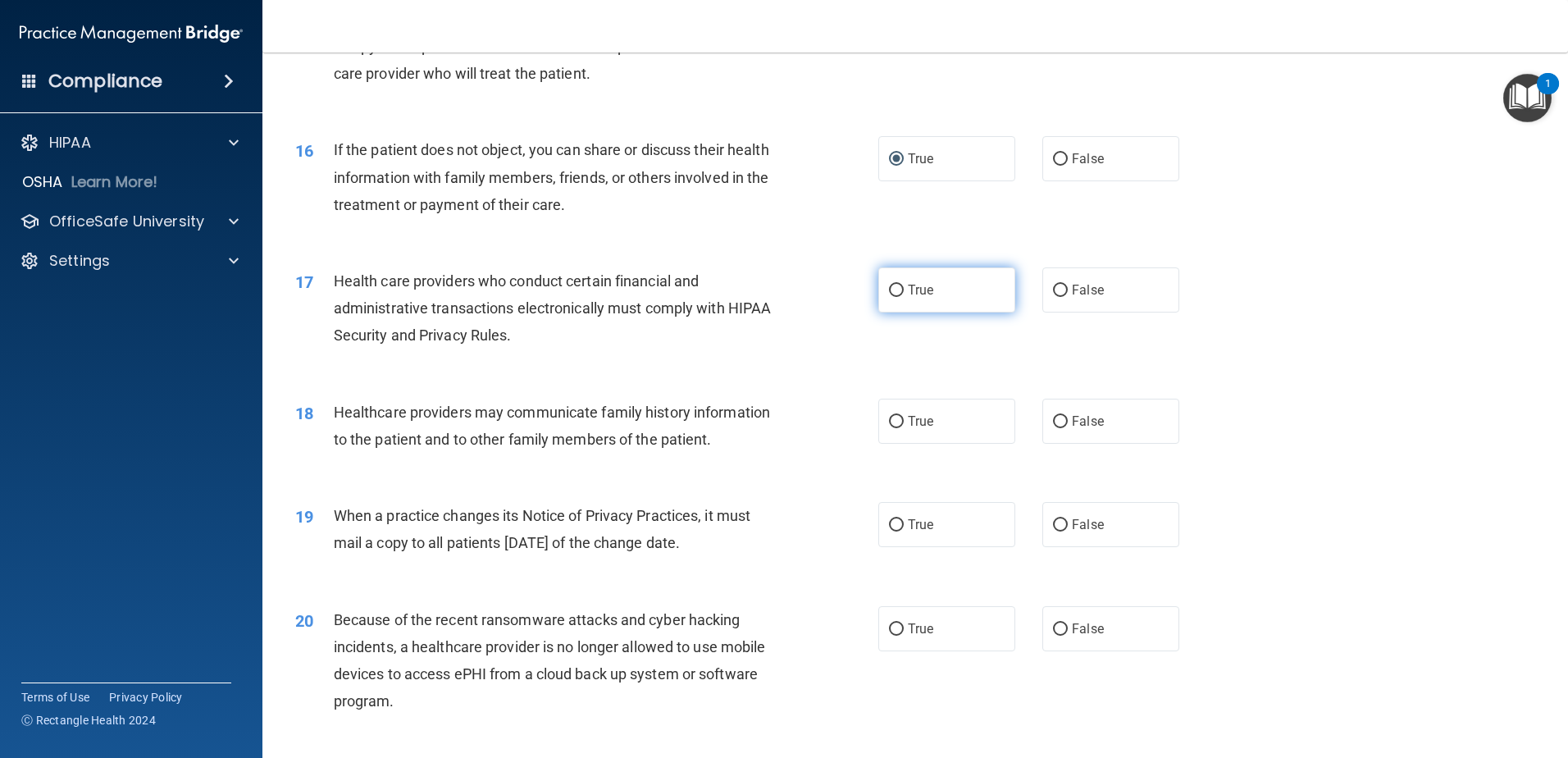
drag, startPoint x: 892, startPoint y: 285, endPoint x: 889, endPoint y: 295, distance: 10.4
click at [892, 288] on input "True" at bounding box center [897, 290] width 15 height 12
radio input "true"
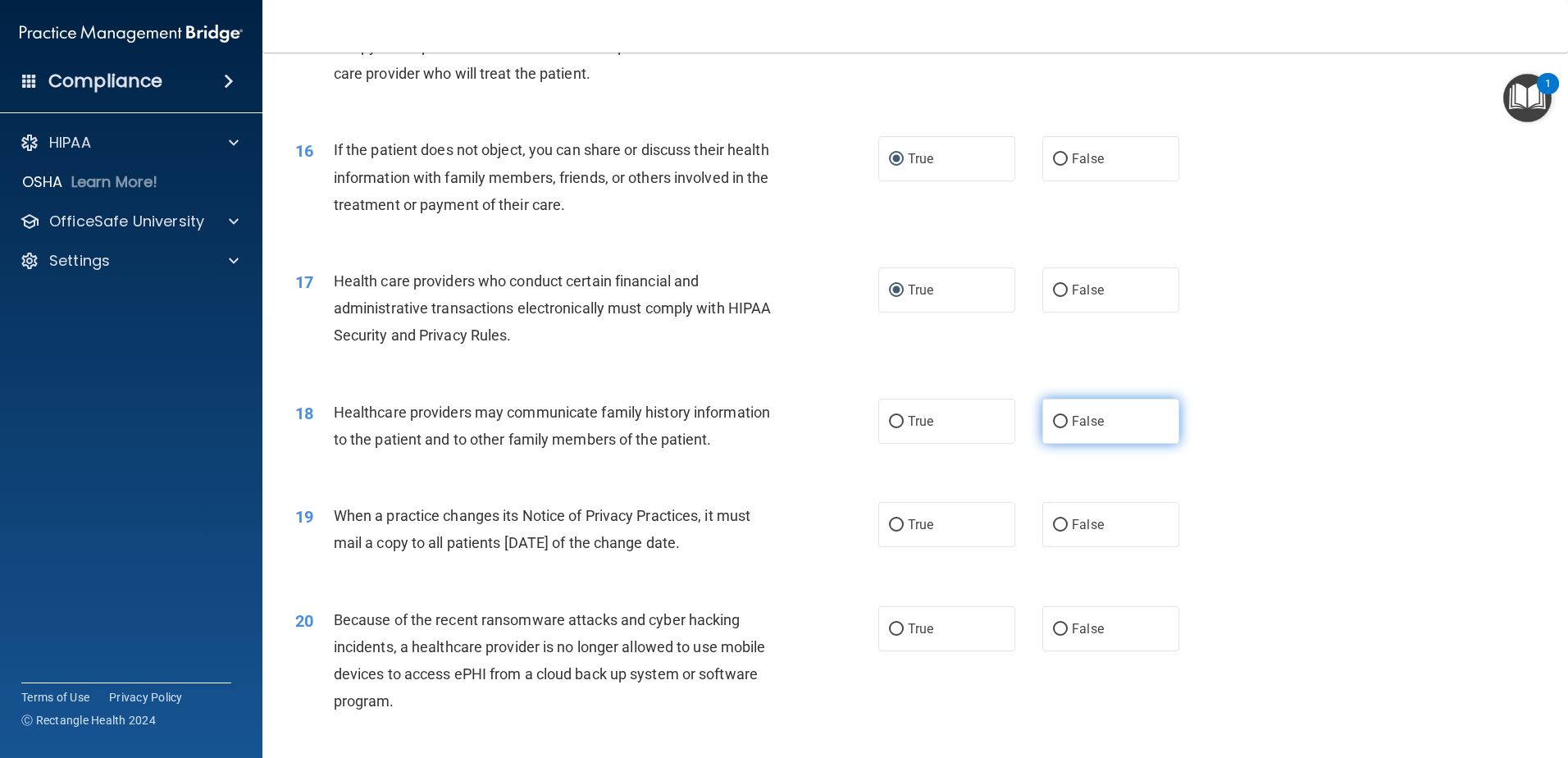
click at [1056, 420] on input "False" at bounding box center [1060, 421] width 15 height 12
radio input "true"
click at [889, 520] on input "True" at bounding box center [897, 525] width 15 height 12
radio input "true"
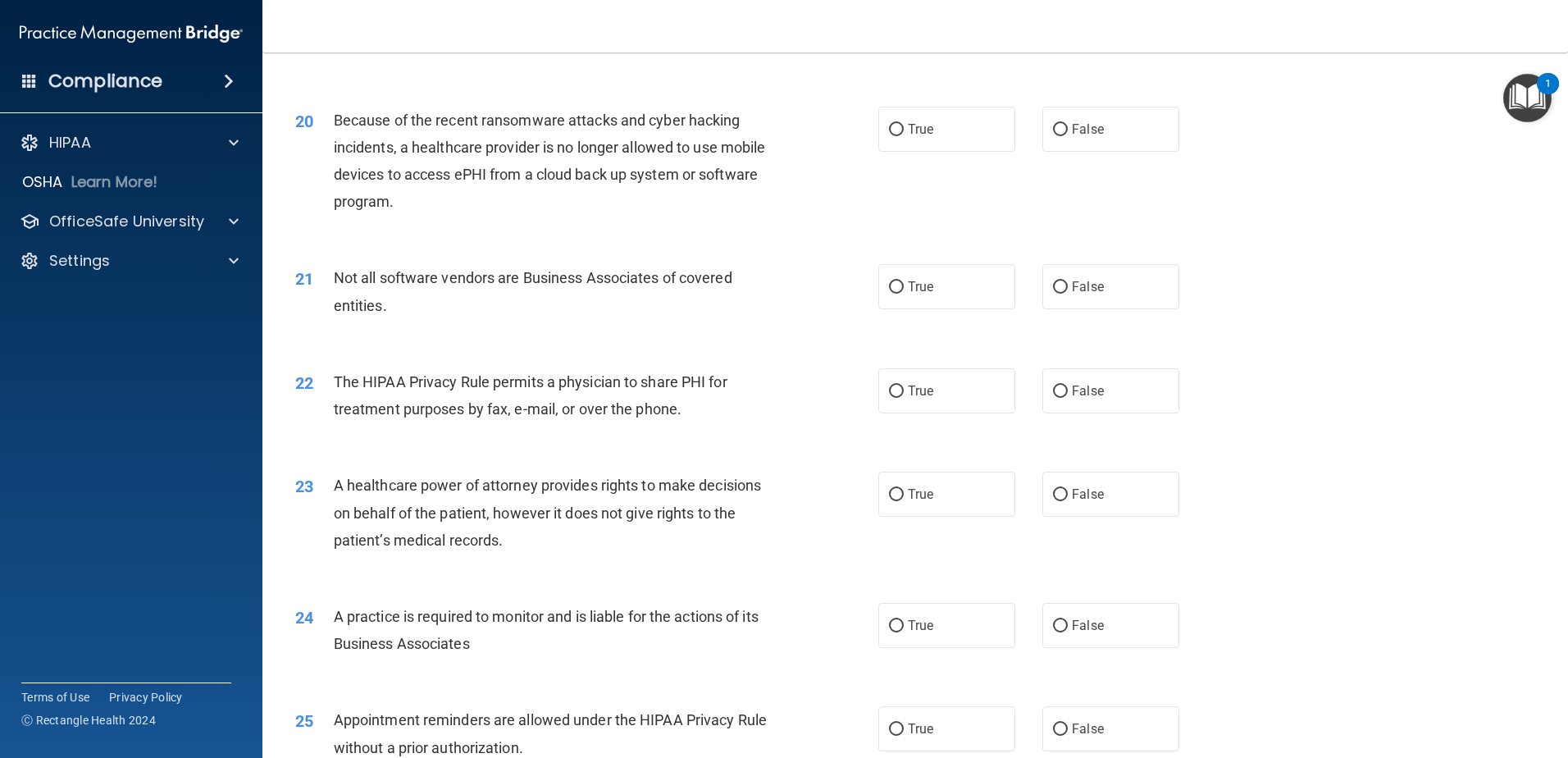
scroll to position [2307, 0]
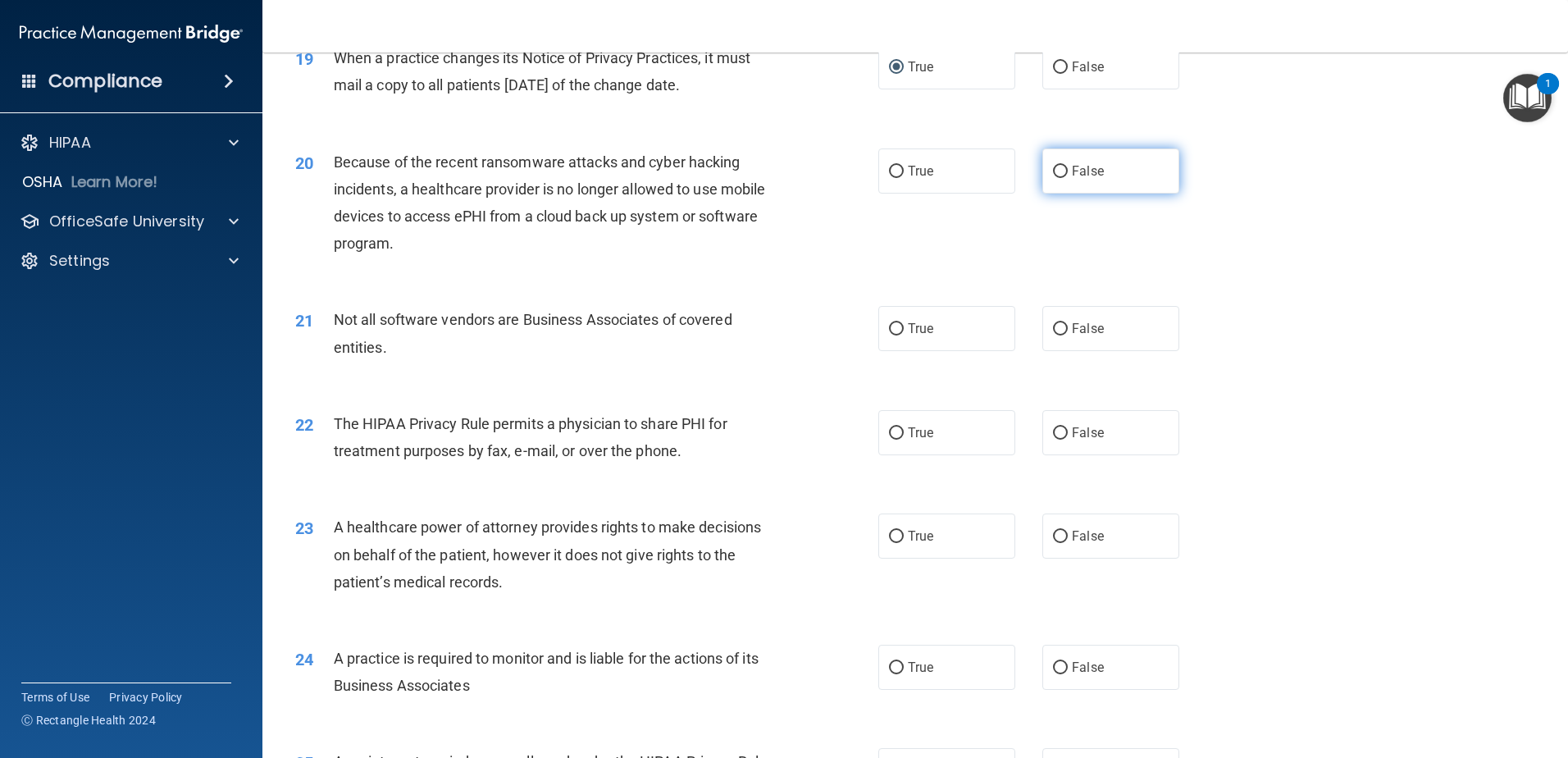
drag, startPoint x: 1055, startPoint y: 164, endPoint x: 1082, endPoint y: 166, distance: 27.1
click at [1059, 167] on input "False" at bounding box center [1060, 171] width 15 height 12
radio input "true"
click at [889, 327] on input "True" at bounding box center [897, 329] width 15 height 12
radio input "true"
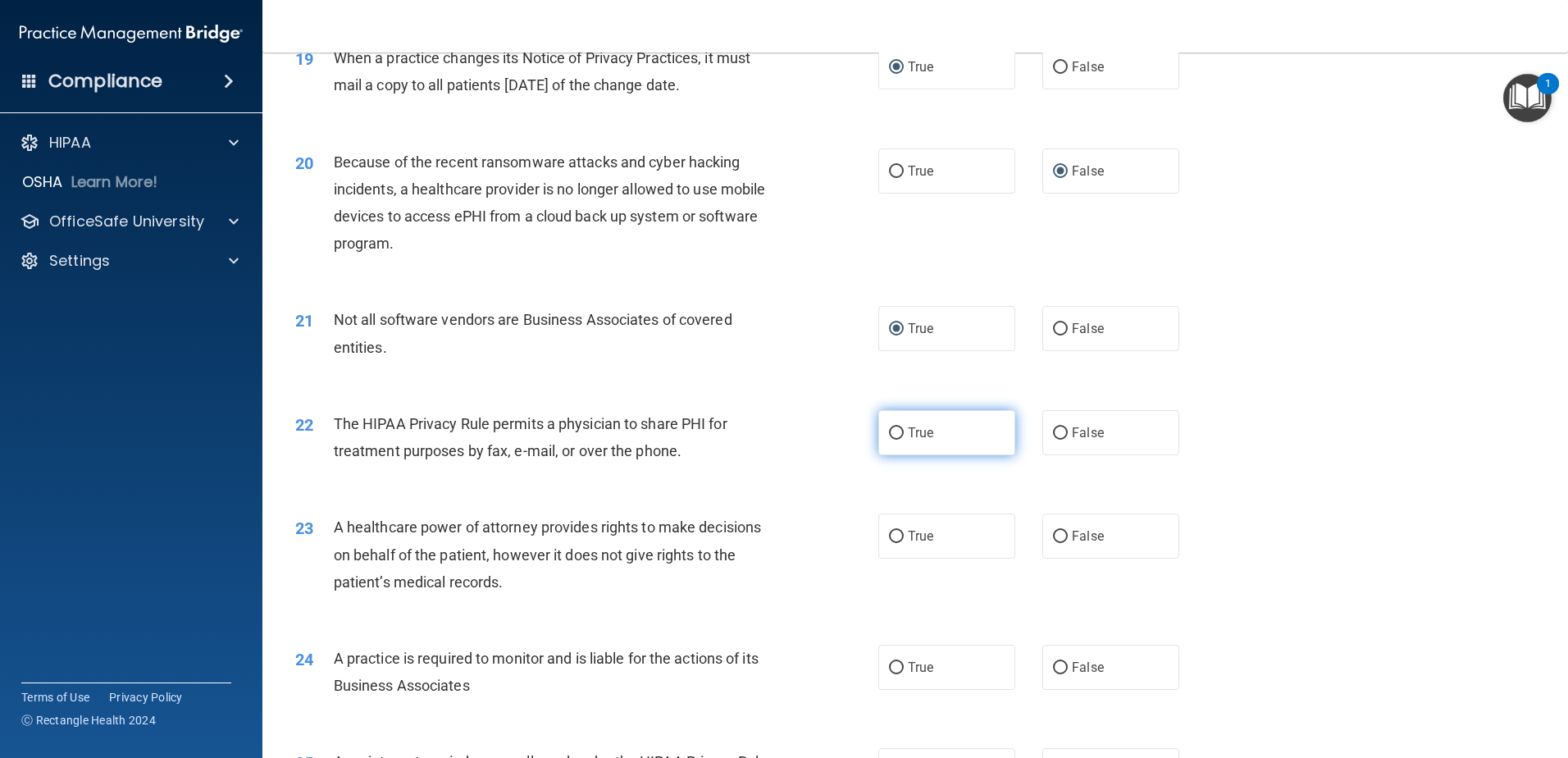
click at [894, 431] on input "True" at bounding box center [897, 433] width 15 height 12
radio input "true"
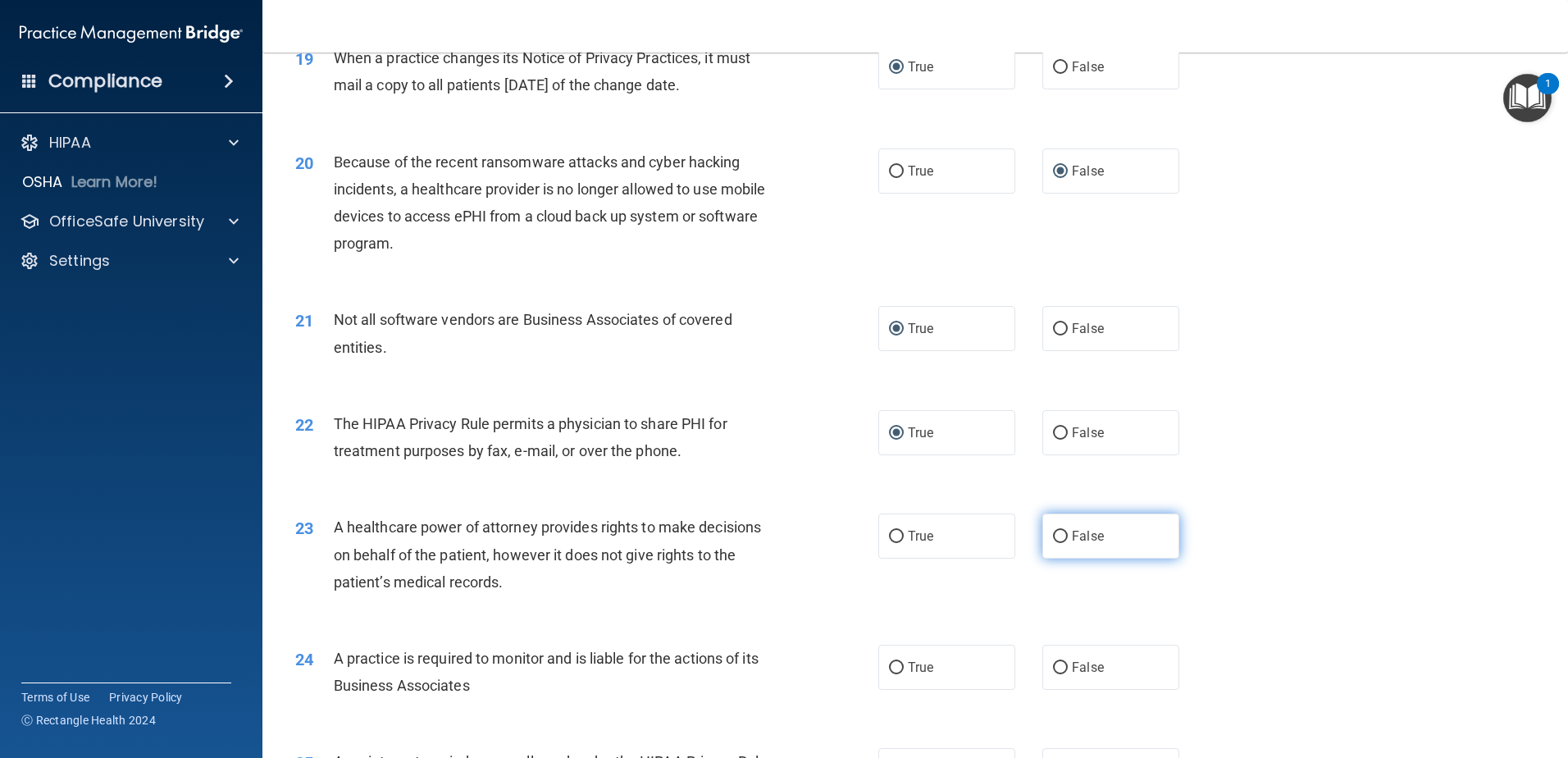
click at [1053, 536] on input "False" at bounding box center [1060, 536] width 15 height 12
radio input "true"
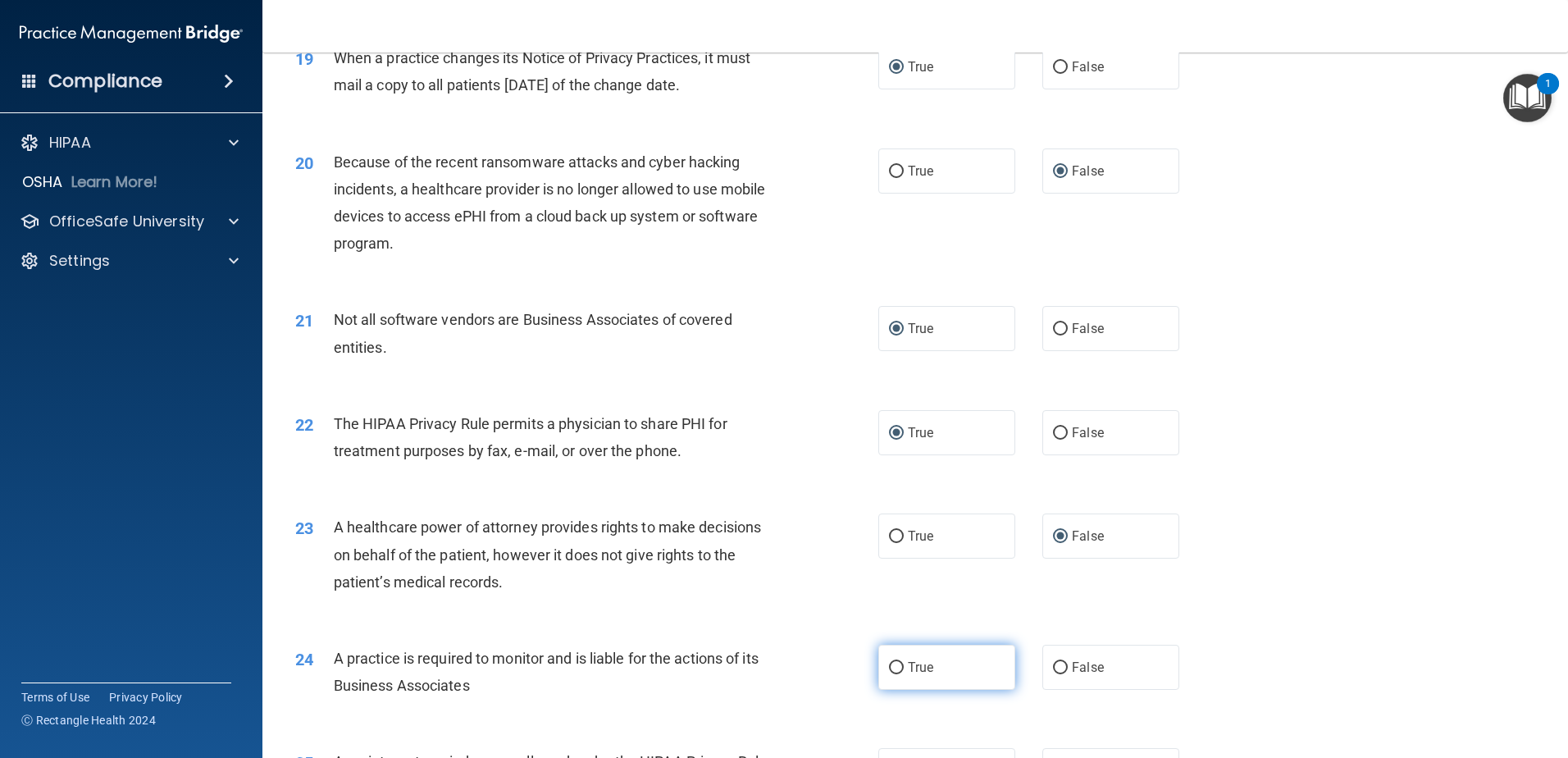
click at [892, 664] on input "True" at bounding box center [897, 668] width 15 height 12
radio input "true"
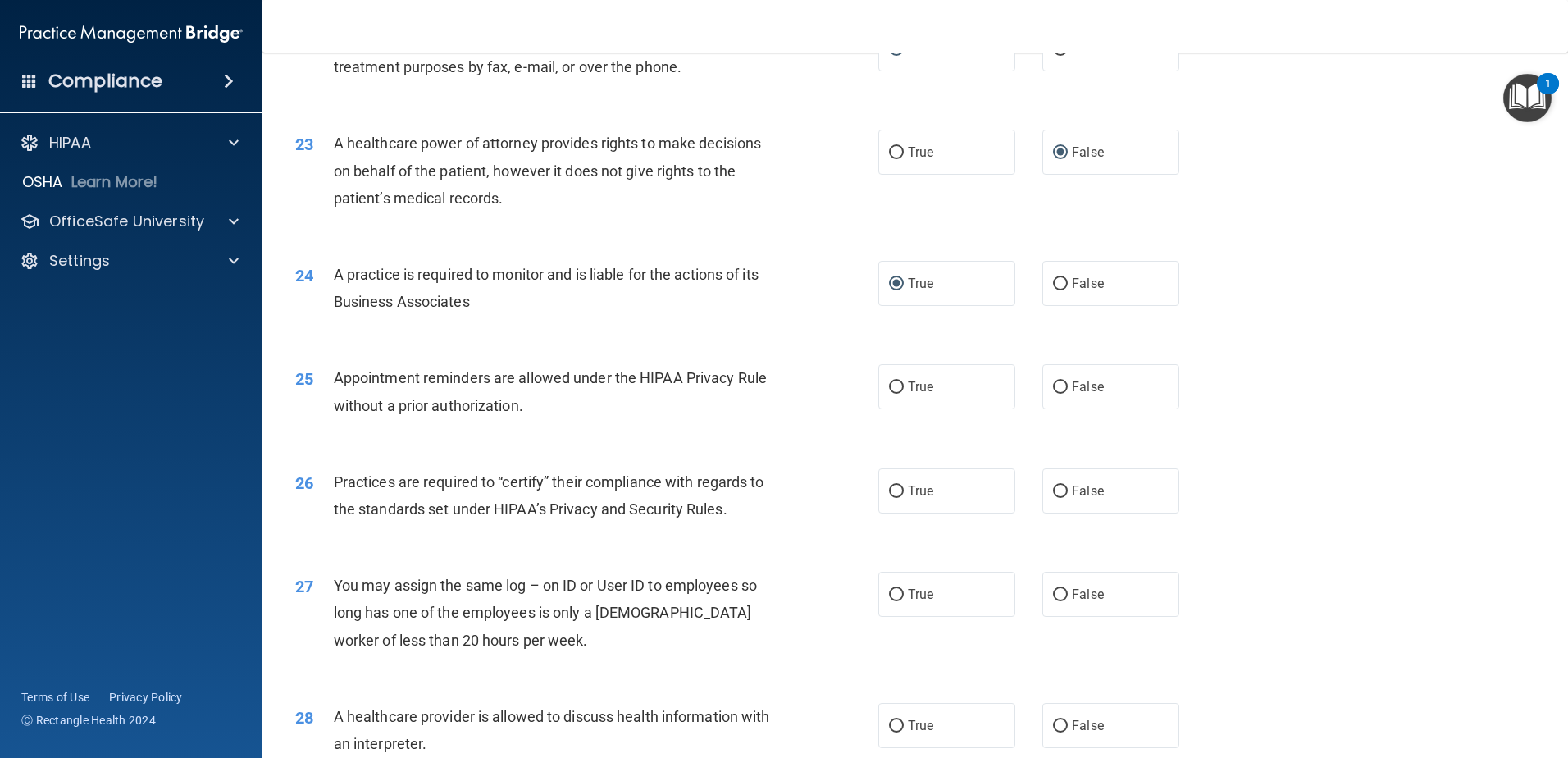
scroll to position [2700, 0]
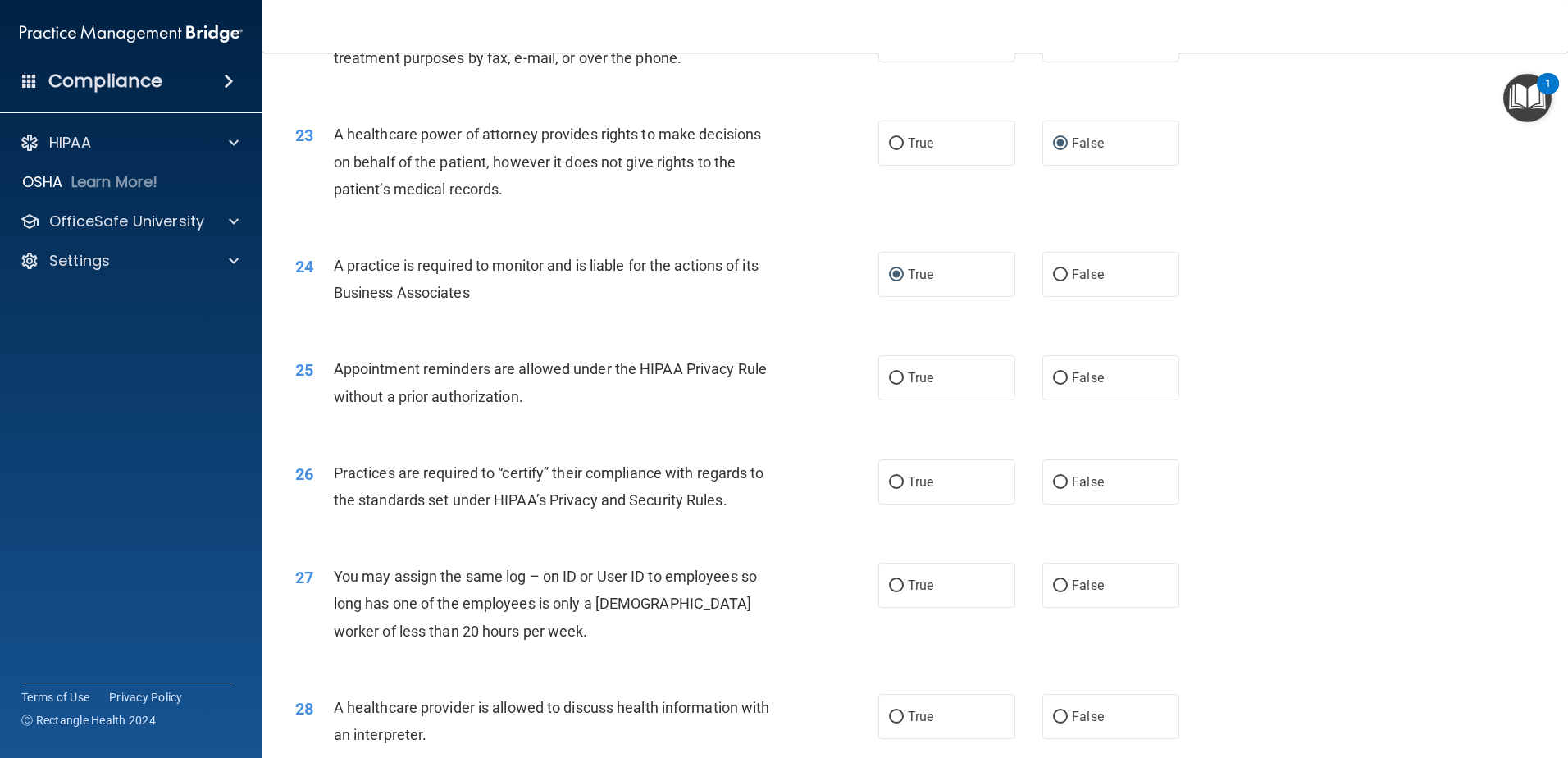
drag, startPoint x: 889, startPoint y: 377, endPoint x: 921, endPoint y: 530, distance: 156.3
click at [889, 382] on input "True" at bounding box center [897, 378] width 15 height 12
radio input "true"
click at [893, 479] on input "True" at bounding box center [897, 482] width 15 height 12
radio input "true"
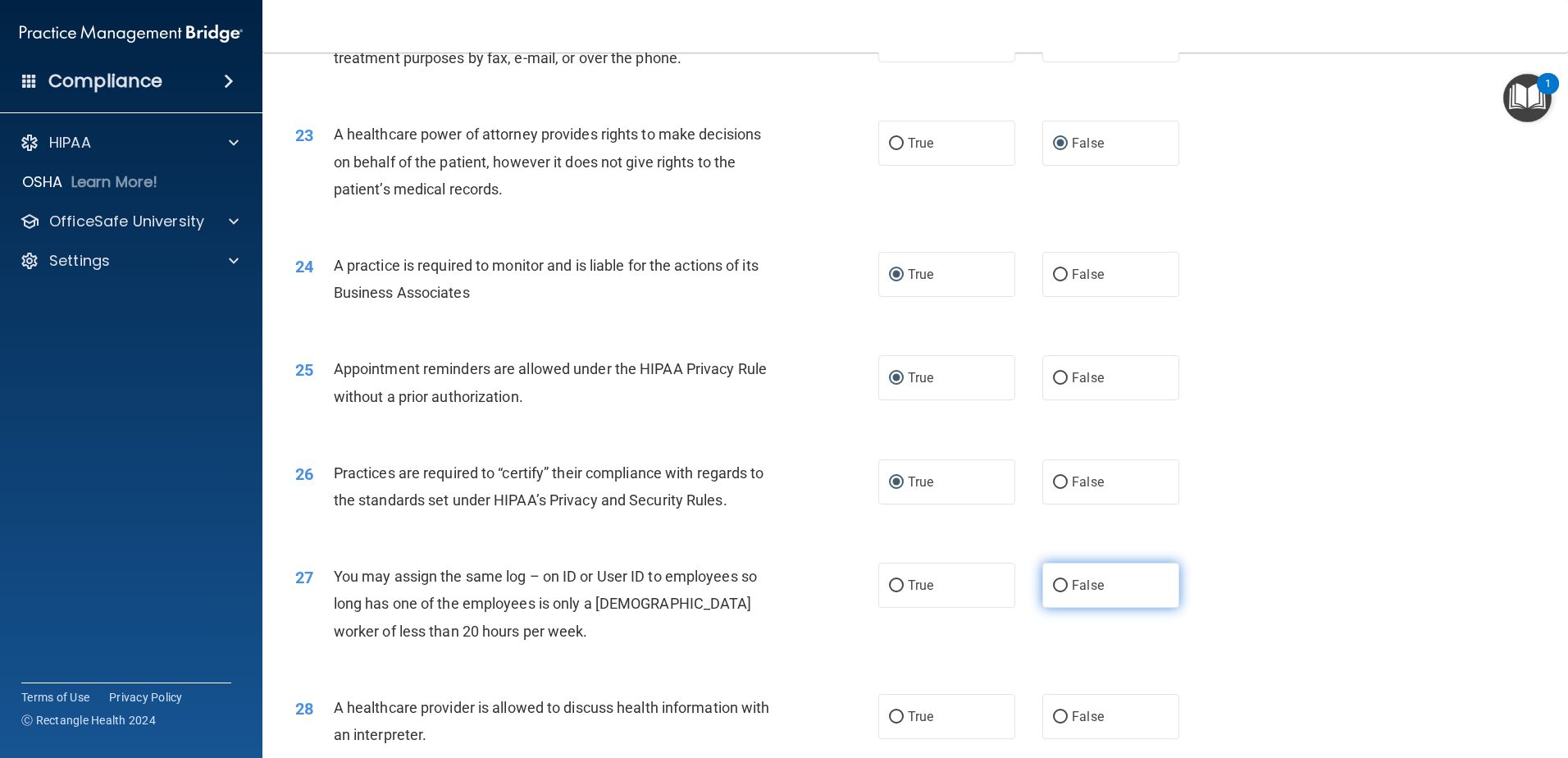
click at [1056, 584] on input "False" at bounding box center [1060, 585] width 15 height 12
radio input "true"
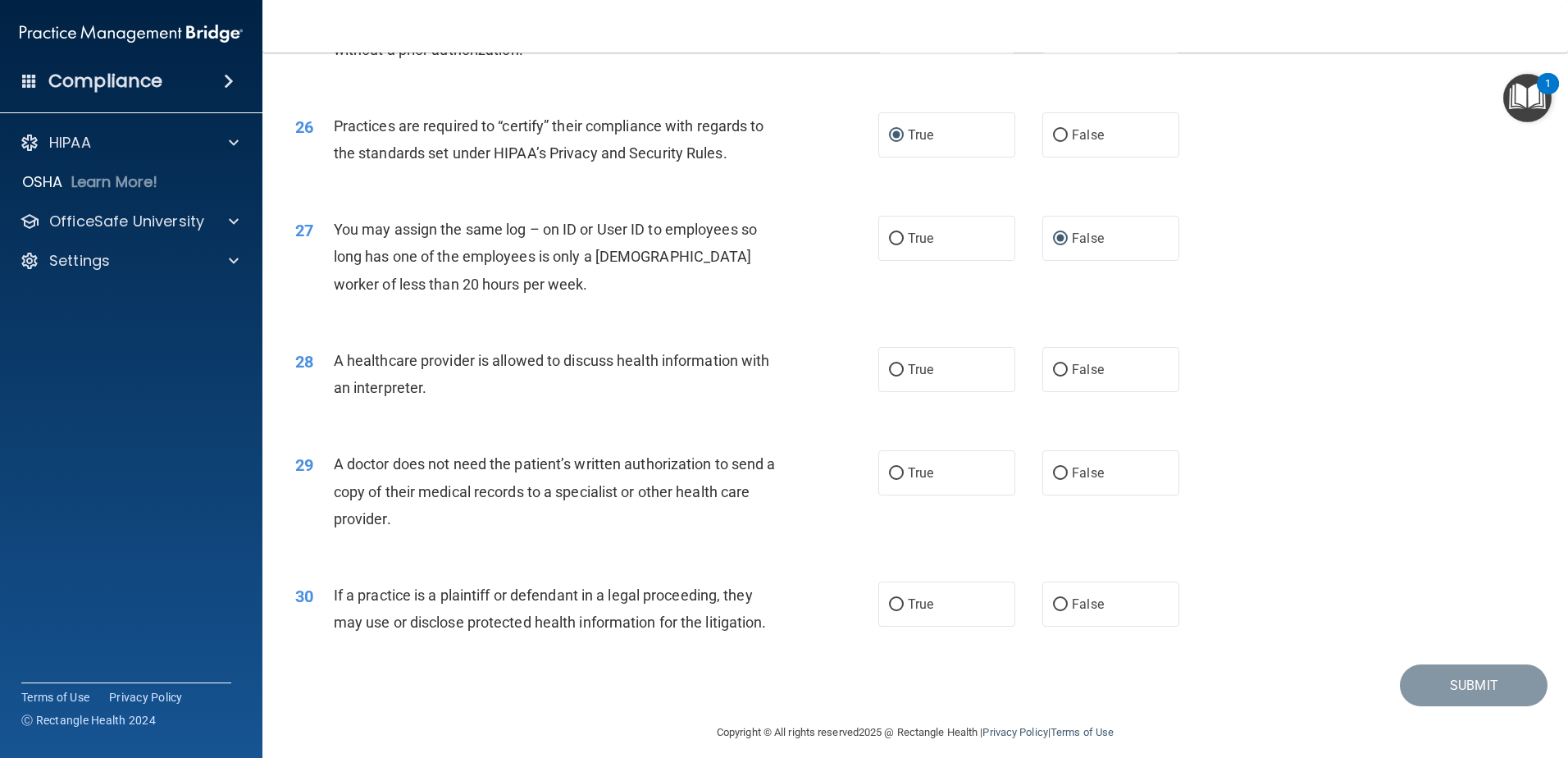
scroll to position [3051, 0]
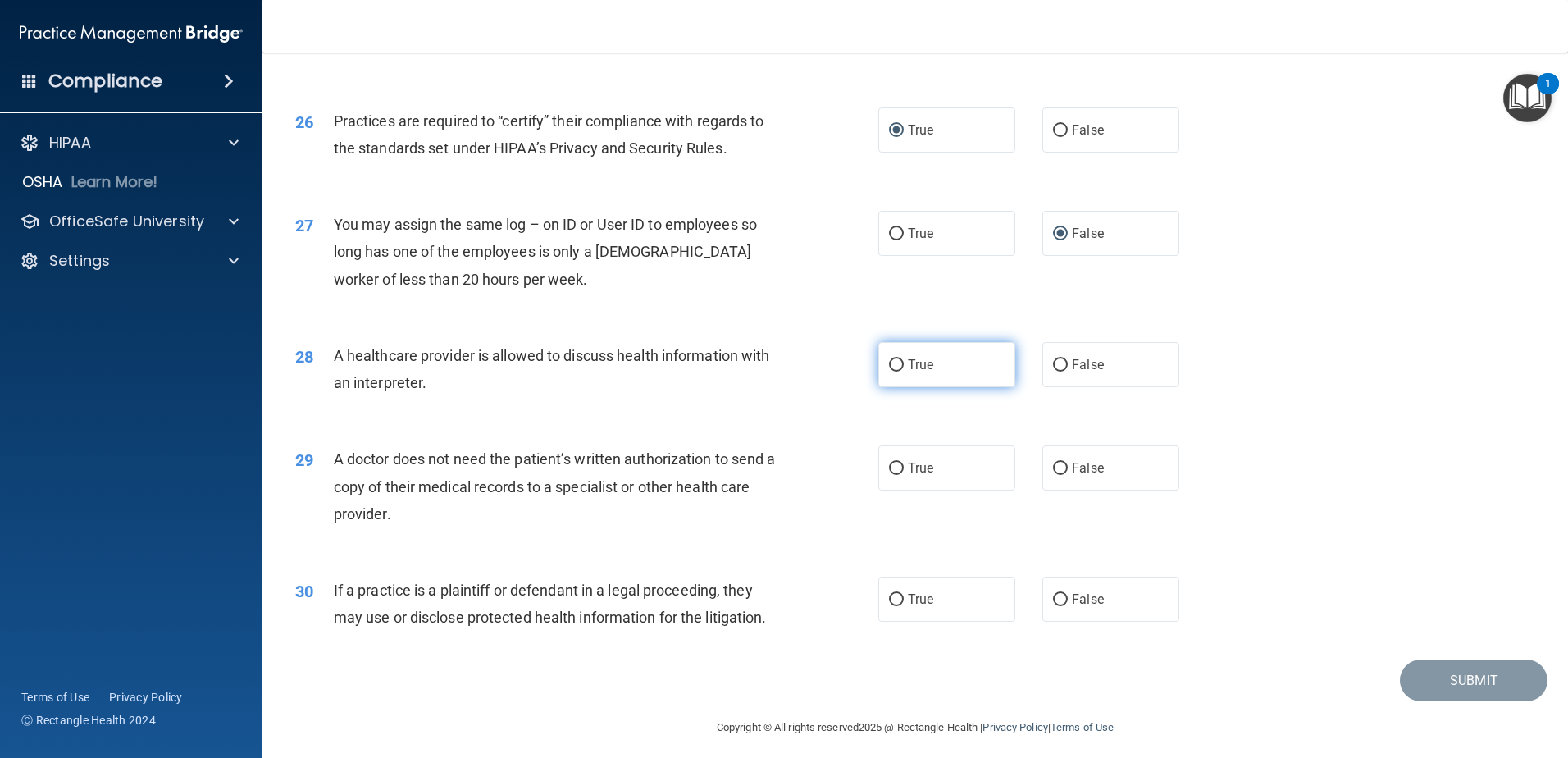
click at [892, 365] on input "True" at bounding box center [897, 364] width 15 height 12
radio input "true"
click at [1055, 469] on input "False" at bounding box center [1060, 468] width 15 height 12
radio input "true"
click at [889, 595] on input "True" at bounding box center [897, 599] width 15 height 12
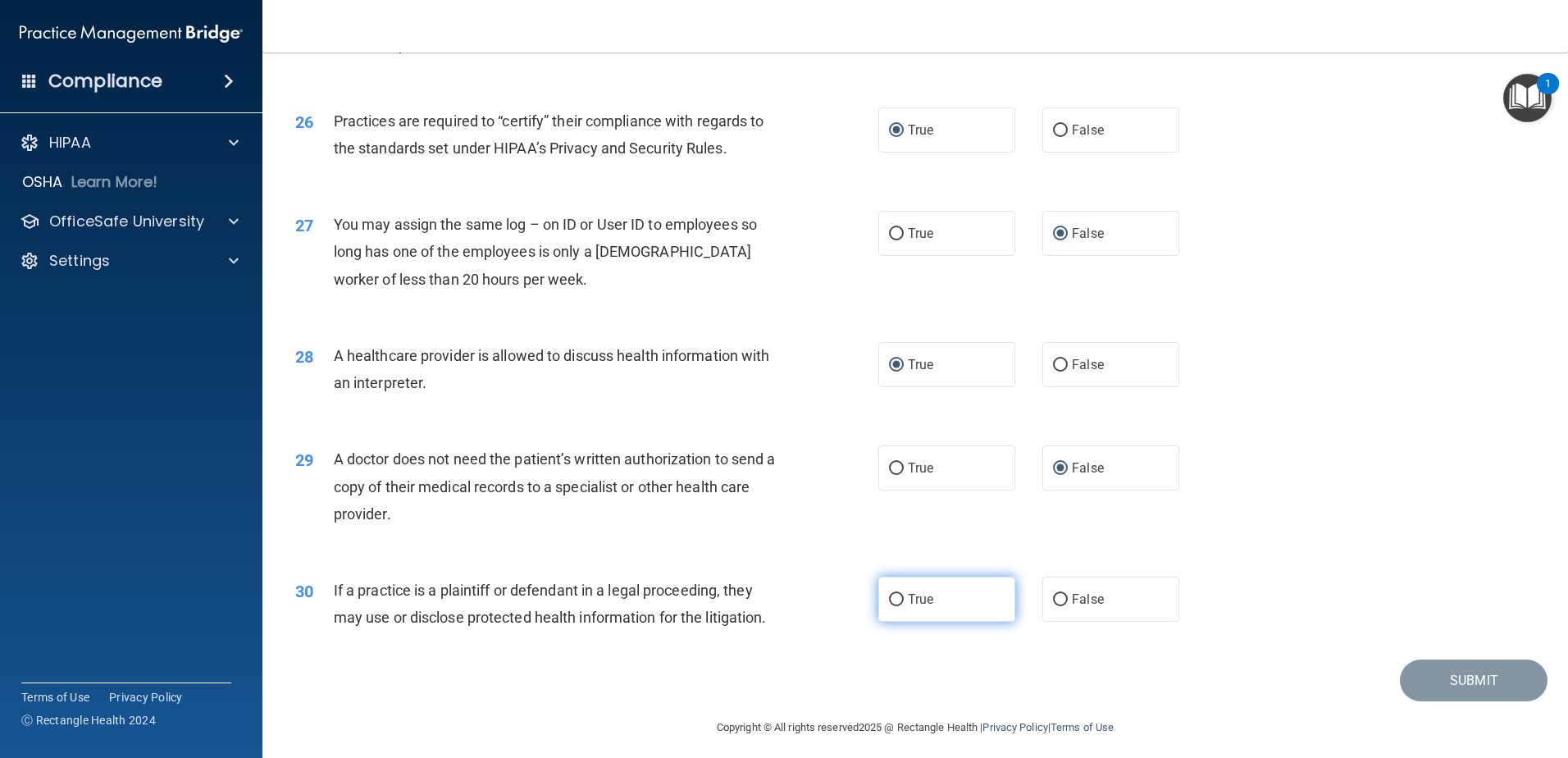
radio input "true"
click at [1446, 675] on button "Submit" at bounding box center [1474, 680] width 148 height 42
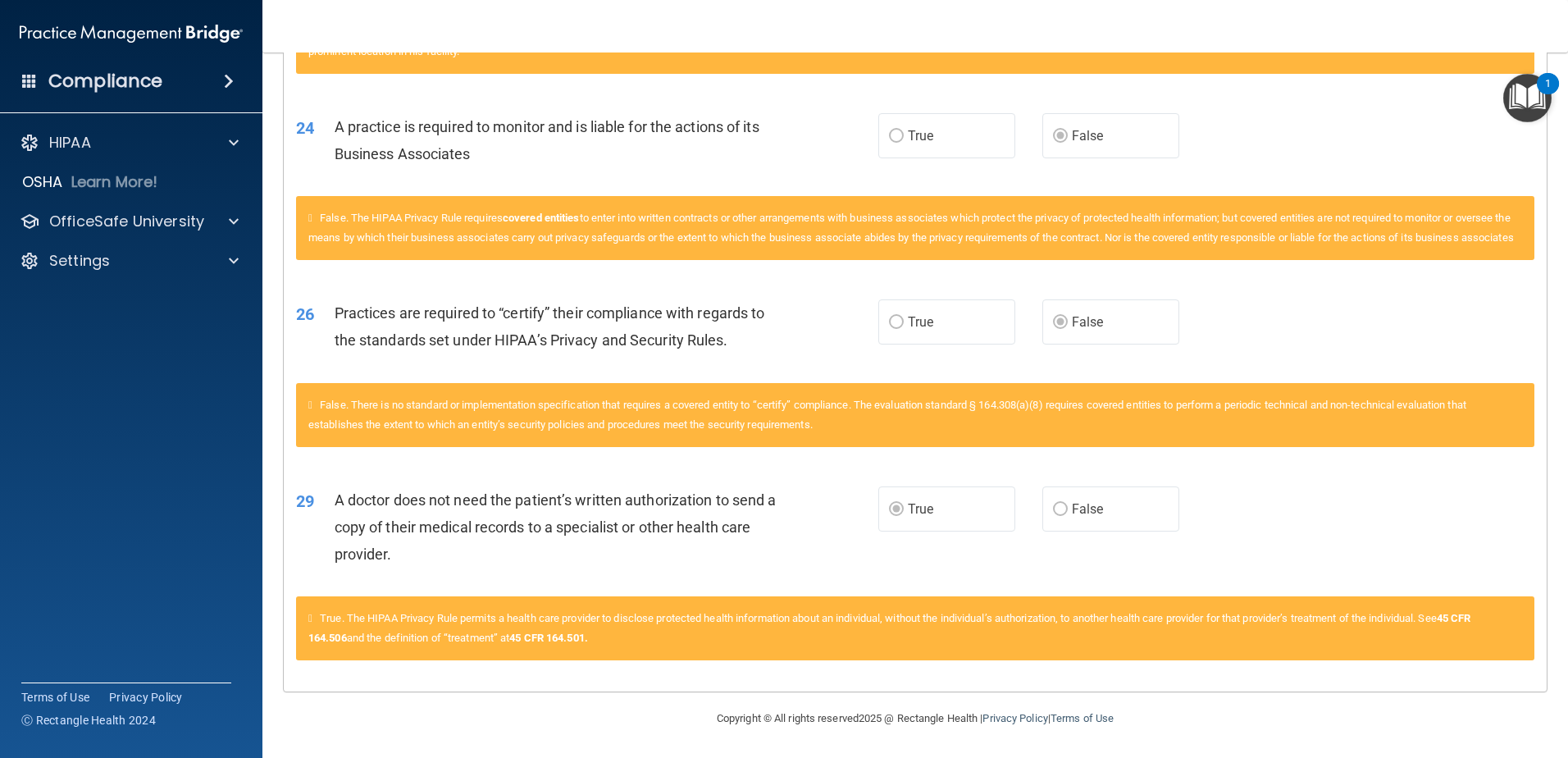
scroll to position [1816, 0]
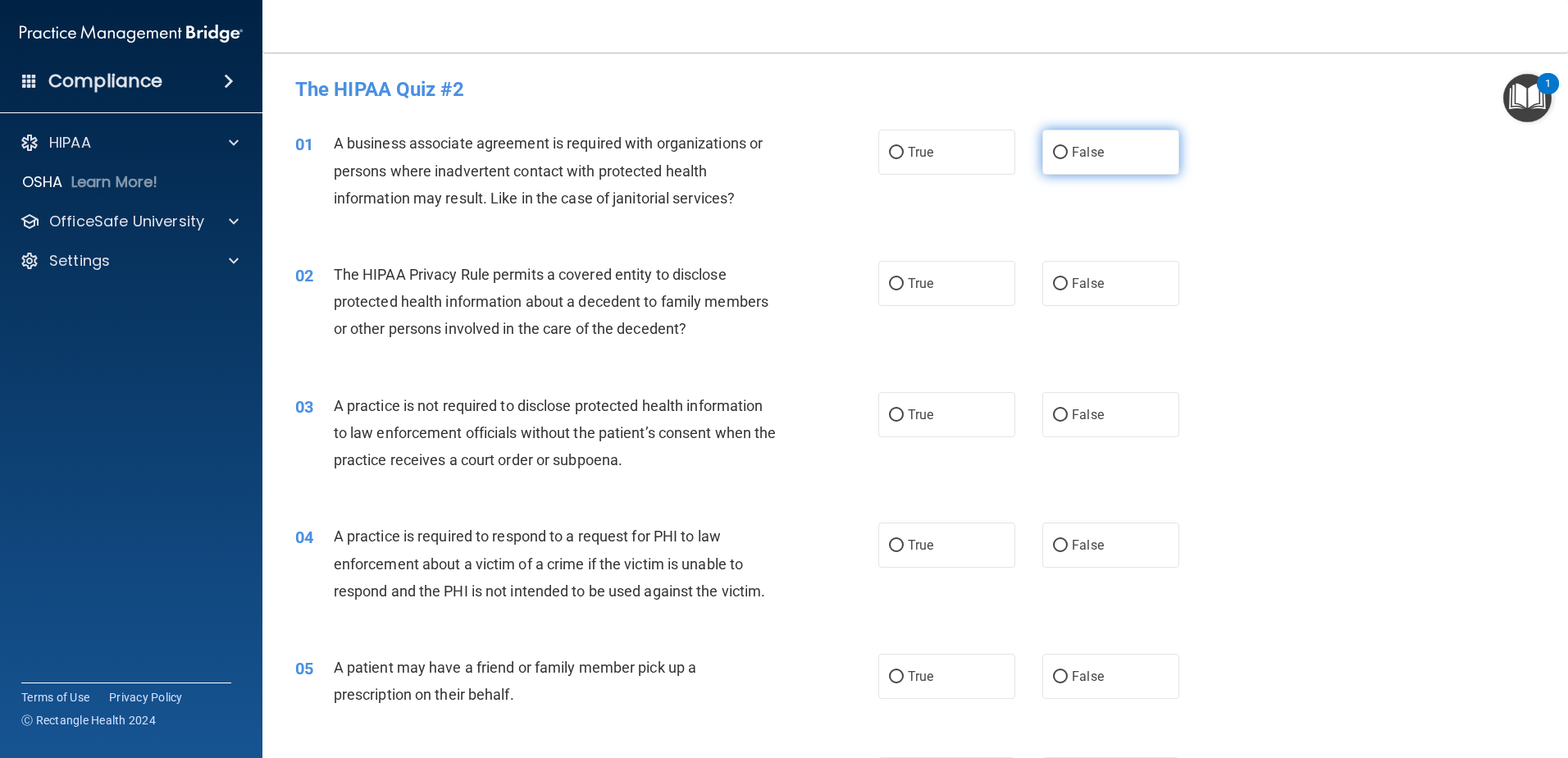
click at [1053, 147] on input "False" at bounding box center [1060, 153] width 15 height 12
radio input "true"
click at [889, 281] on input "True" at bounding box center [897, 283] width 15 height 12
radio input "true"
click at [1058, 414] on input "False" at bounding box center [1060, 415] width 15 height 12
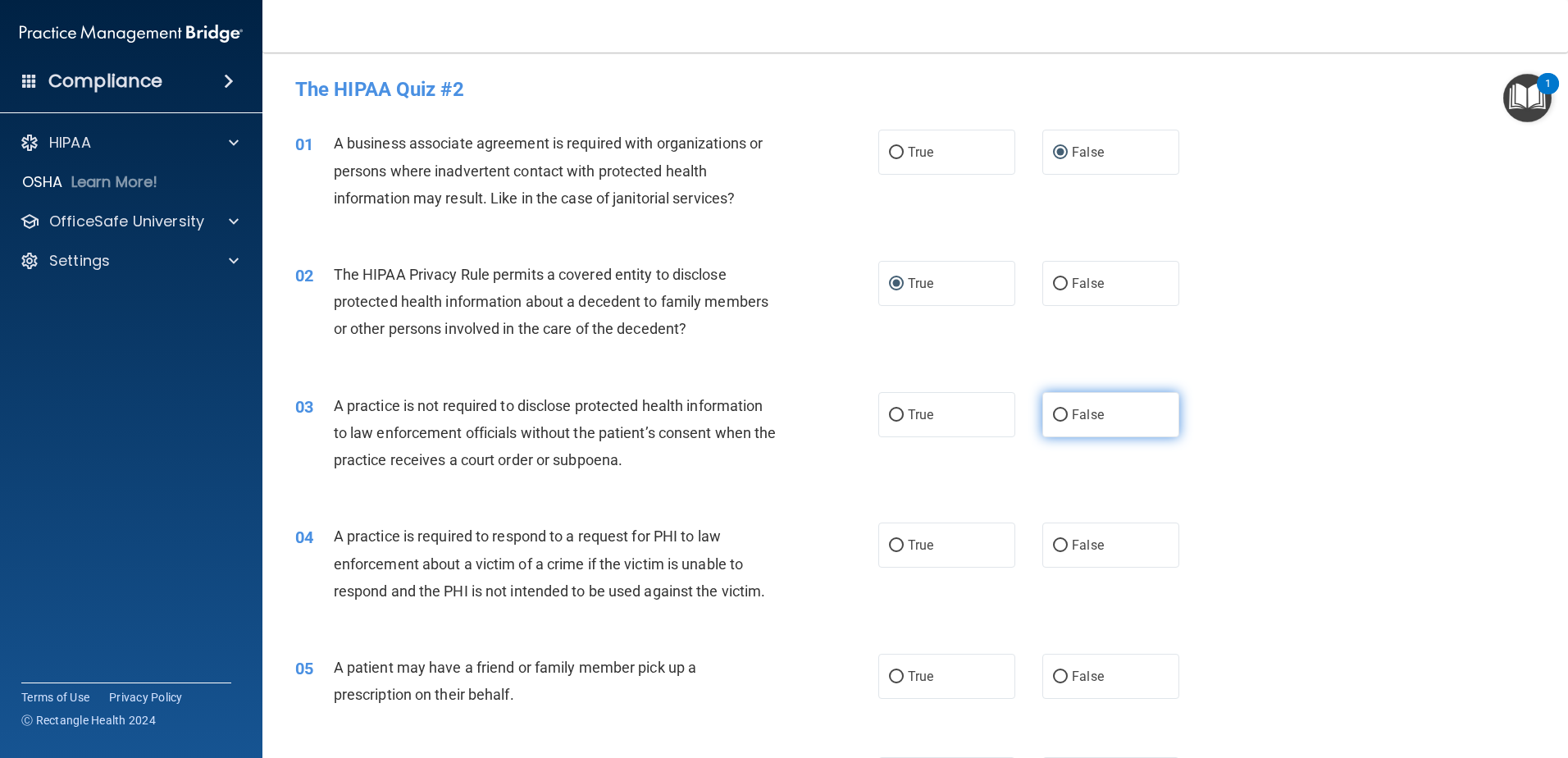
radio input "true"
click at [894, 546] on input "True" at bounding box center [897, 545] width 15 height 12
radio input "true"
click at [892, 673] on input "True" at bounding box center [897, 677] width 15 height 12
radio input "true"
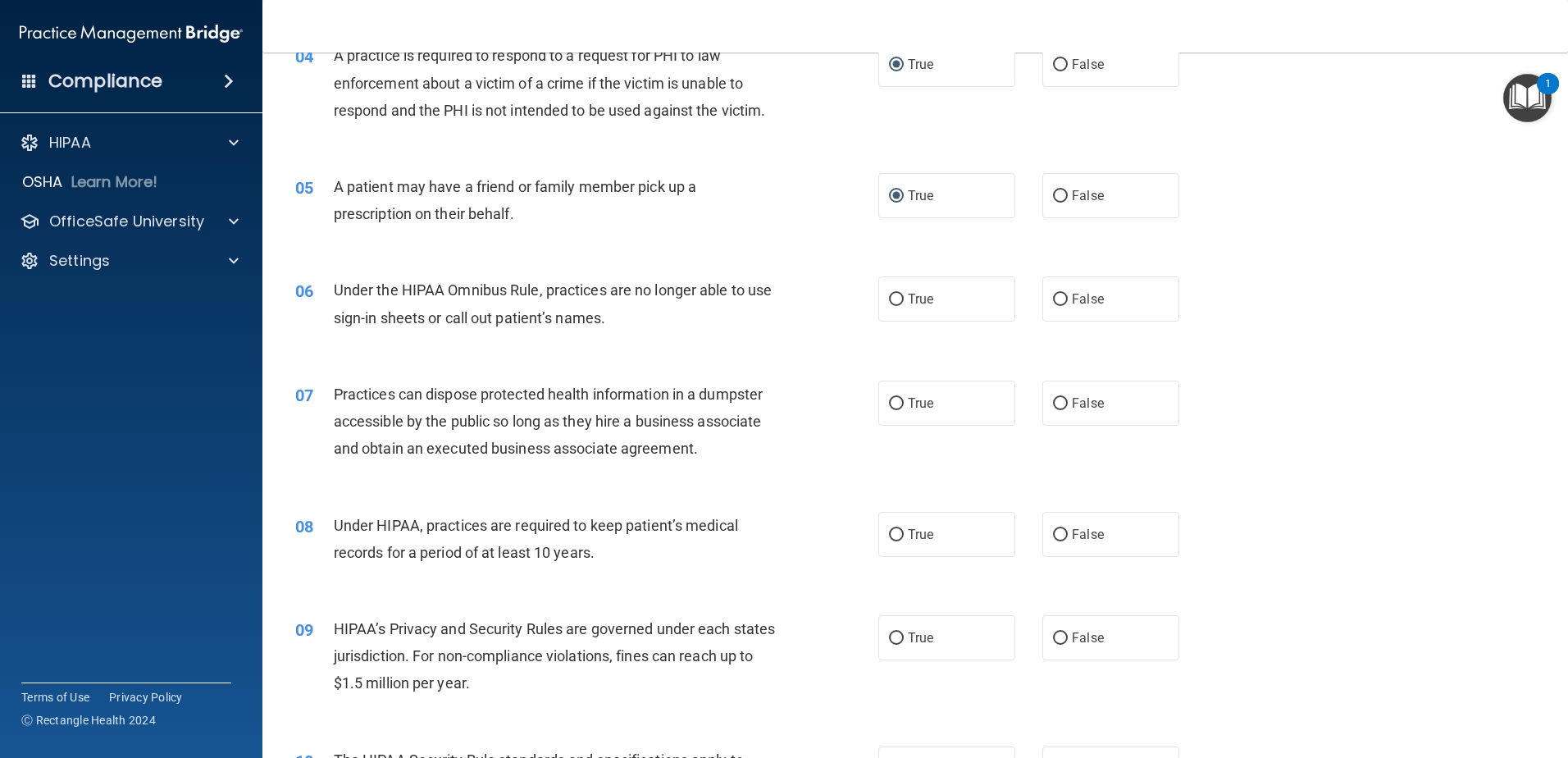
scroll to position [560, 0]
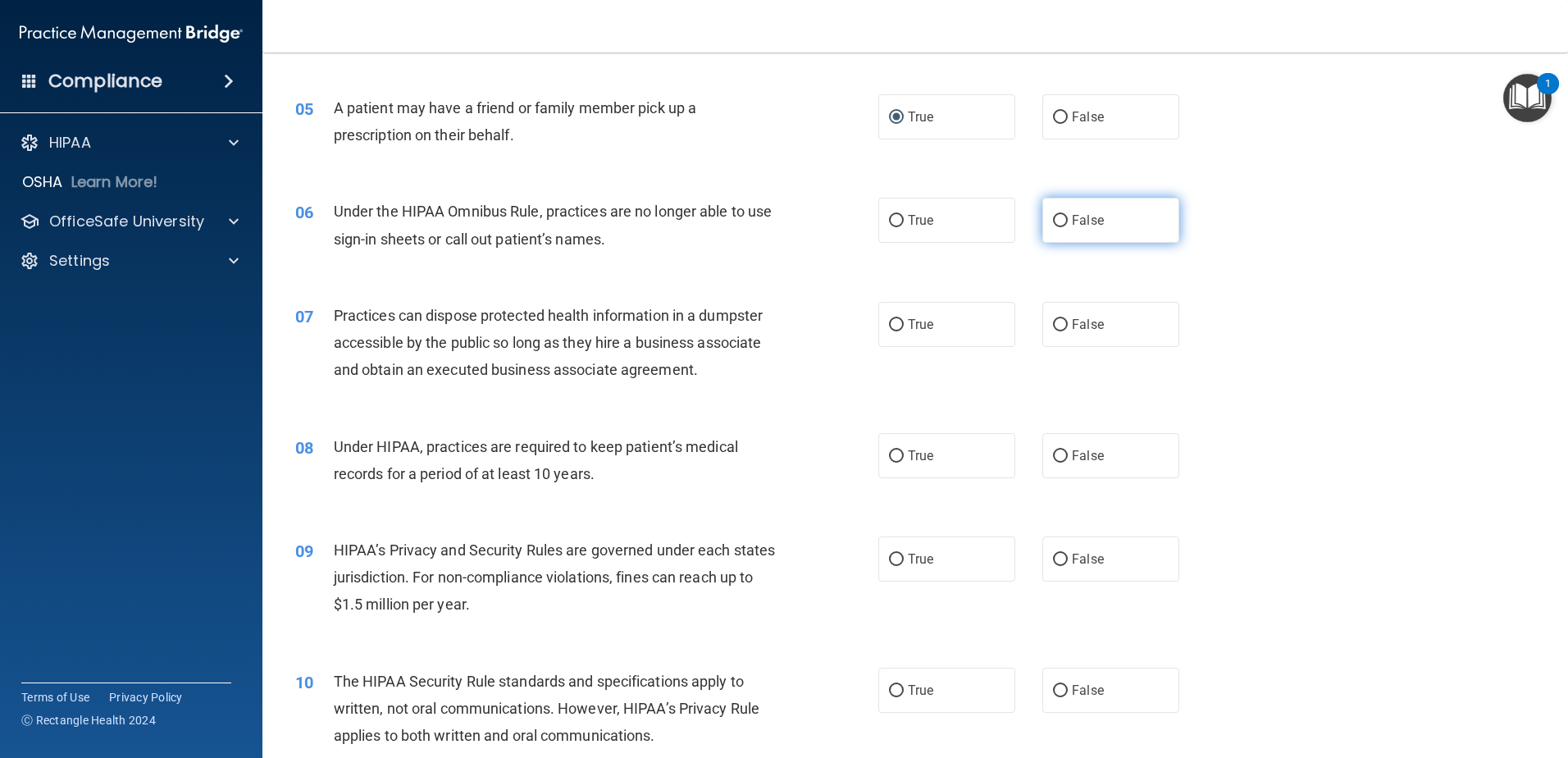
click at [1057, 216] on input "False" at bounding box center [1060, 220] width 15 height 12
radio input "true"
click at [1053, 325] on input "False" at bounding box center [1060, 324] width 15 height 12
radio input "true"
click at [1055, 451] on input "False" at bounding box center [1060, 456] width 15 height 12
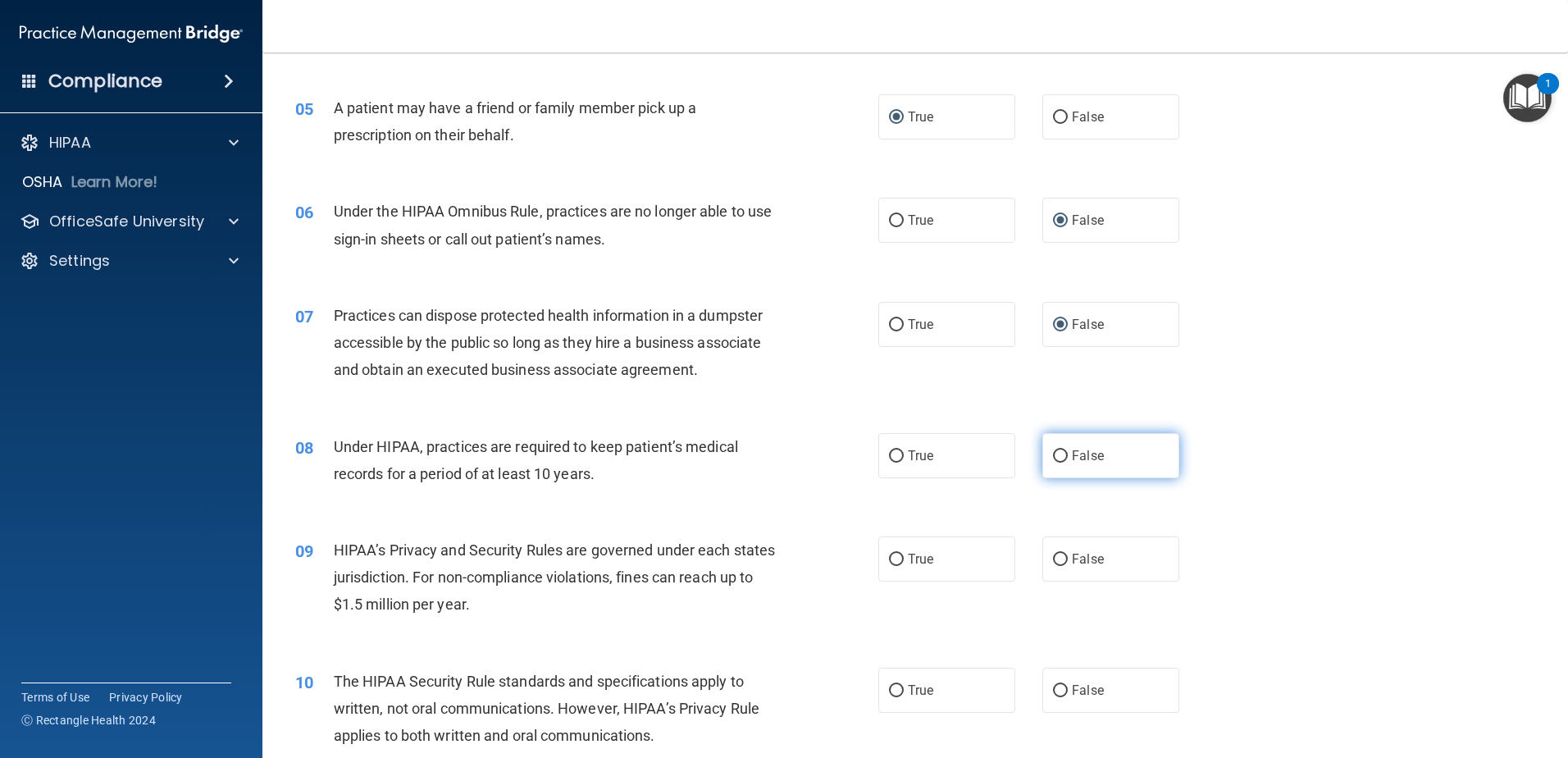
radio input "true"
click at [1059, 557] on input "False" at bounding box center [1060, 559] width 15 height 12
radio input "true"
click at [895, 687] on input "True" at bounding box center [897, 690] width 15 height 12
radio input "true"
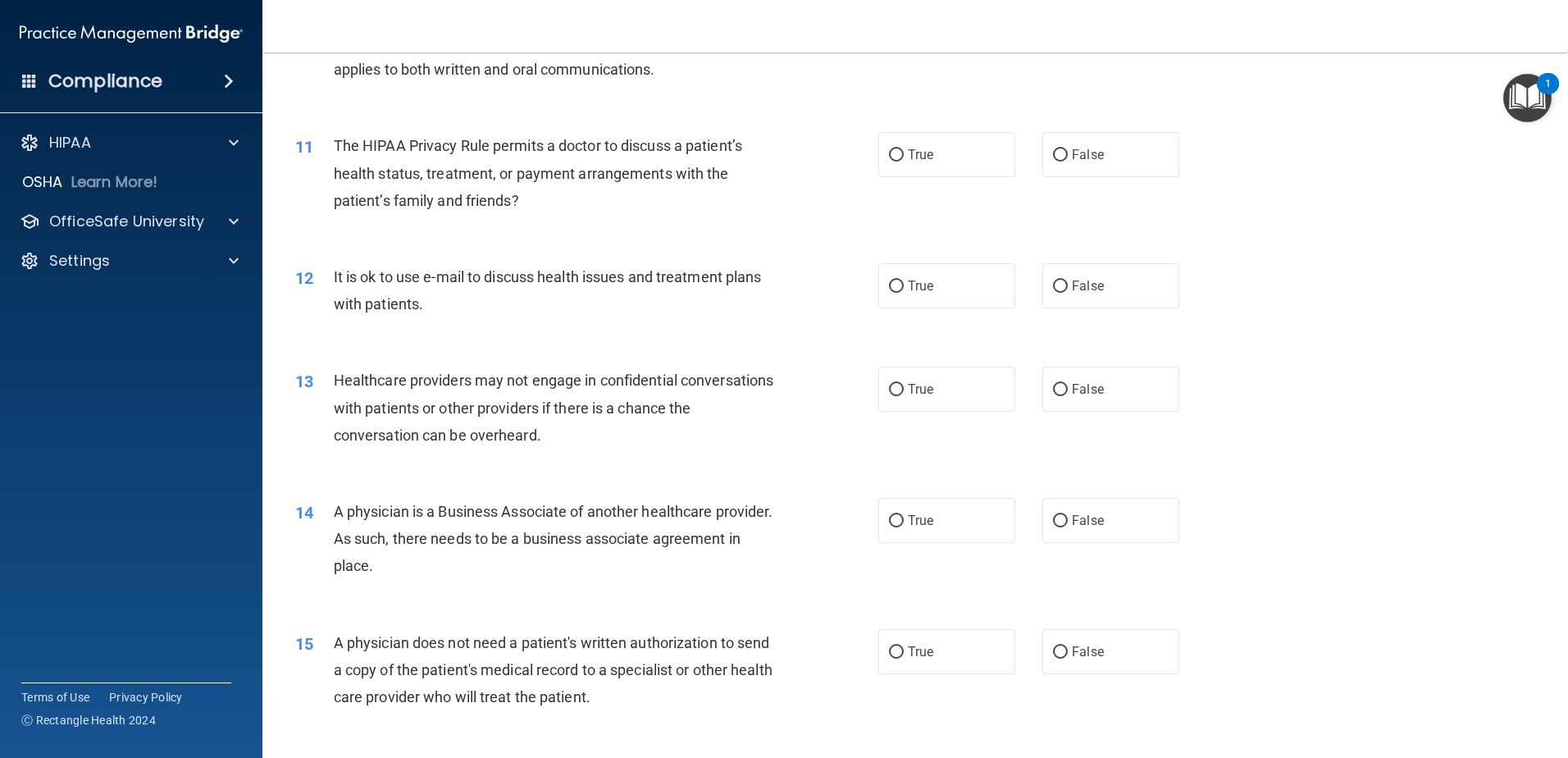
scroll to position [1238, 0]
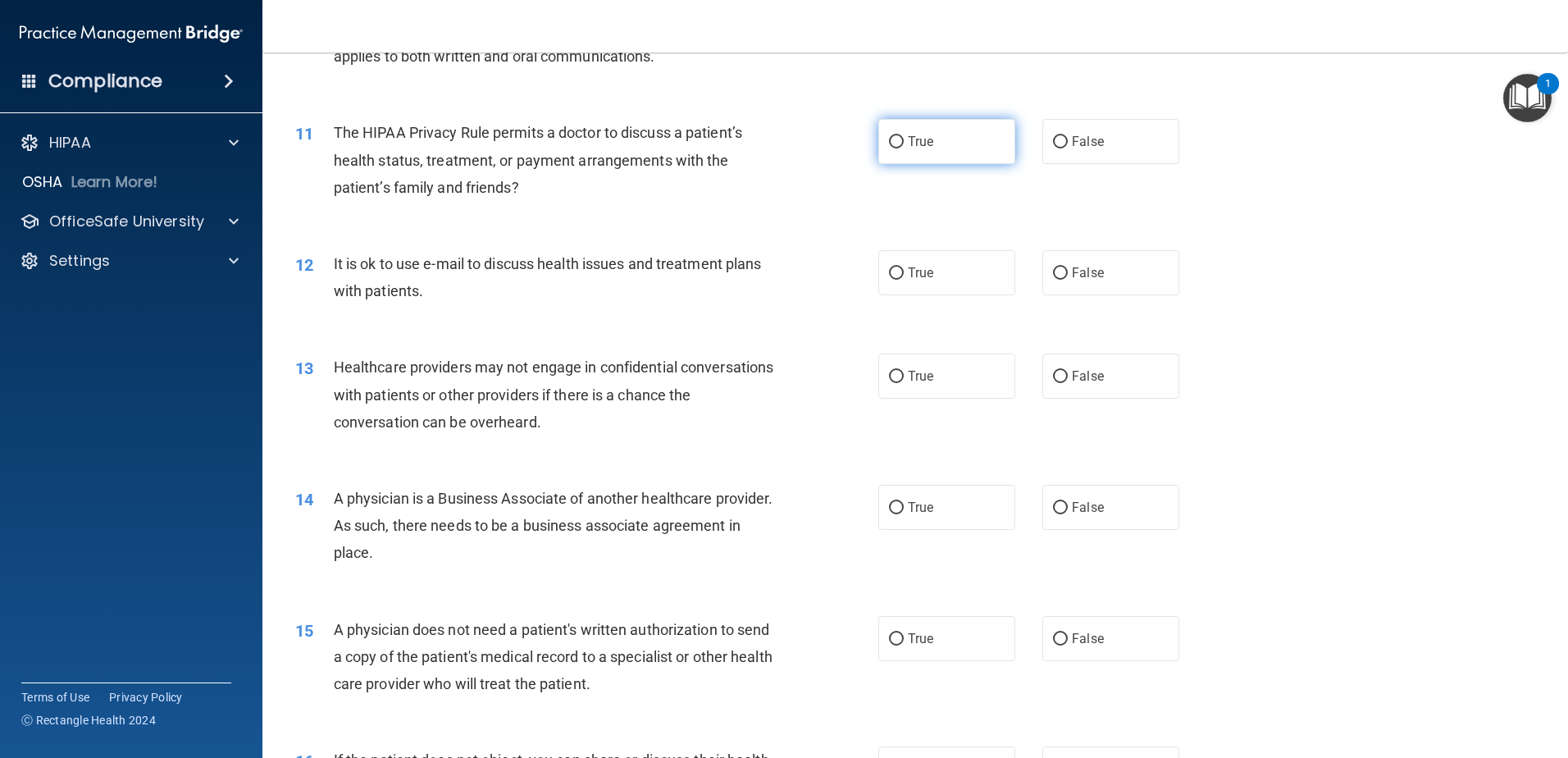
click at [892, 142] on input "True" at bounding box center [897, 142] width 15 height 12
radio input "true"
click at [889, 271] on input "True" at bounding box center [897, 273] width 15 height 12
radio input "true"
click at [1057, 376] on input "False" at bounding box center [1060, 376] width 15 height 12
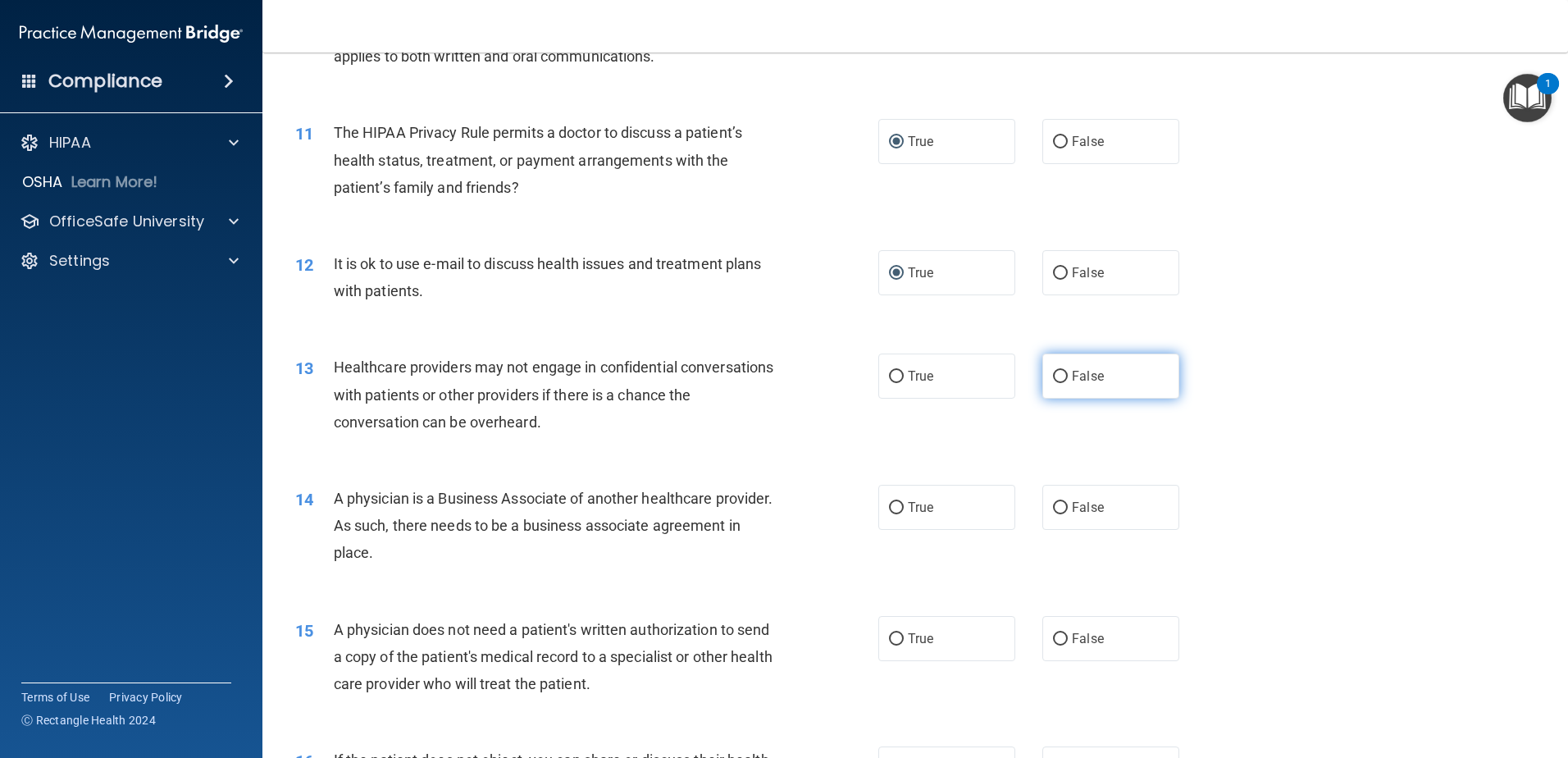
radio input "true"
click at [1058, 499] on label "False" at bounding box center [1111, 507] width 137 height 45
click at [1058, 502] on input "False" at bounding box center [1060, 508] width 15 height 12
radio input "true"
click at [890, 639] on input "True" at bounding box center [897, 638] width 15 height 12
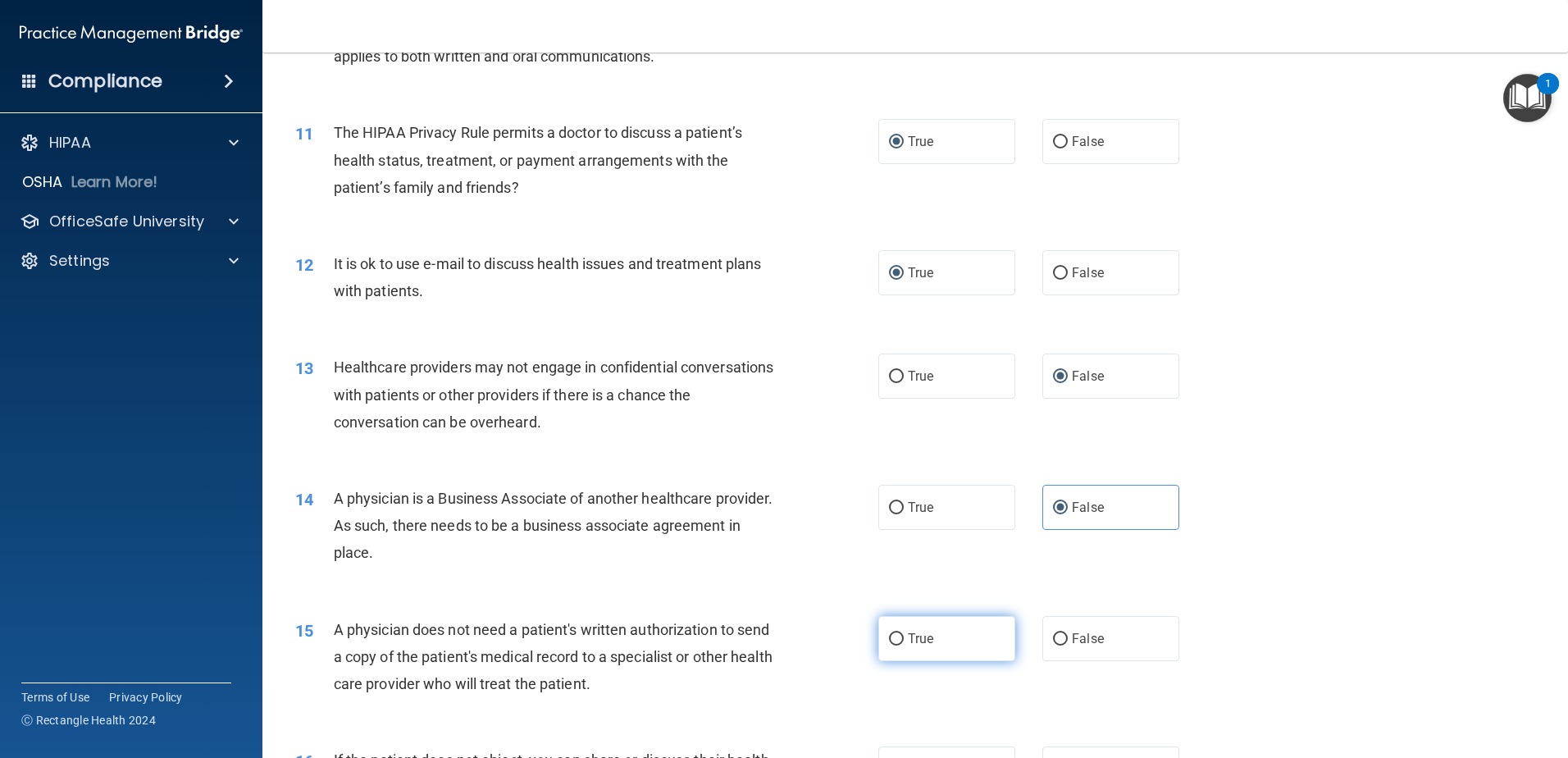
radio input "true"
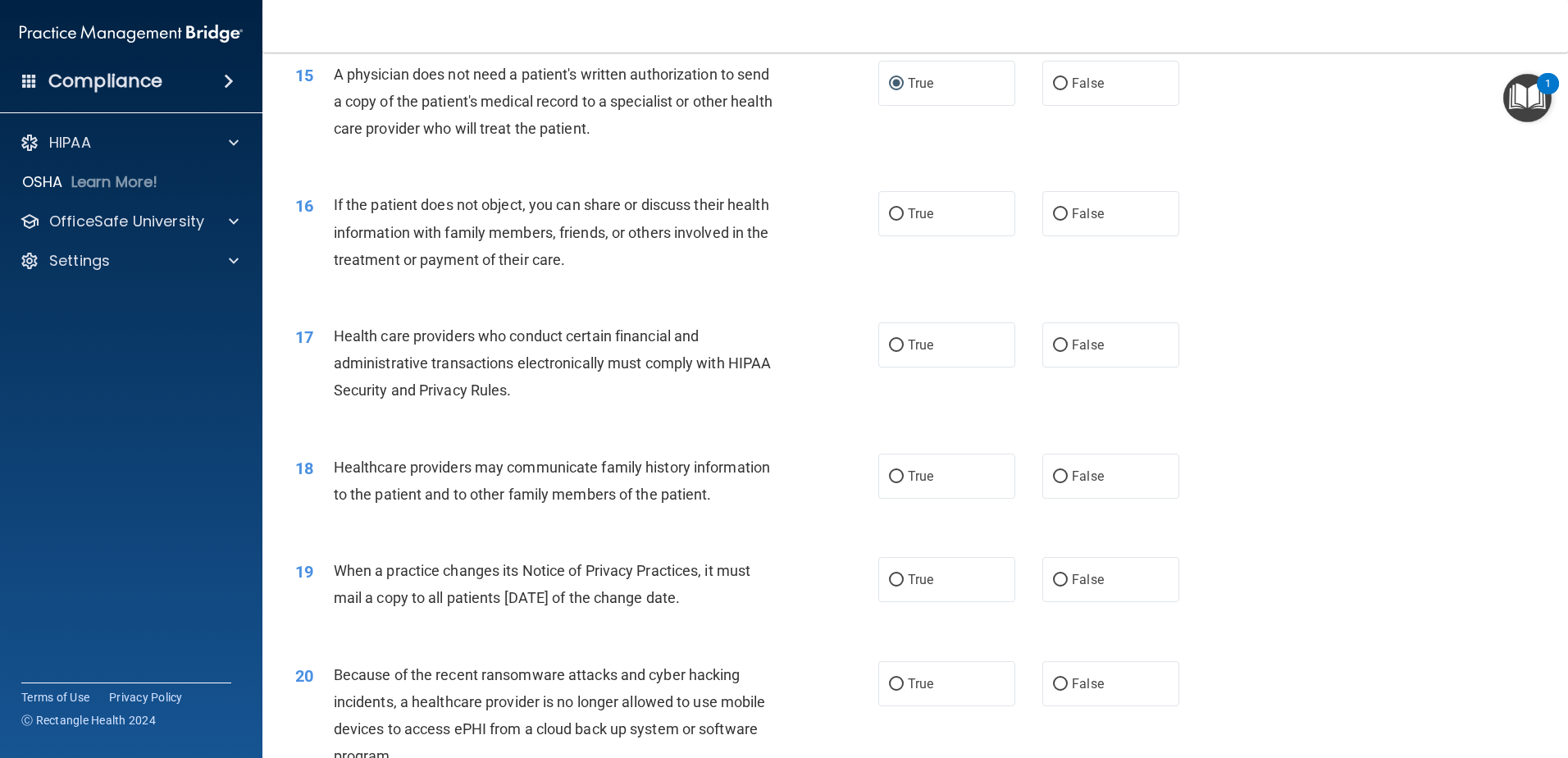
scroll to position [1863, 0]
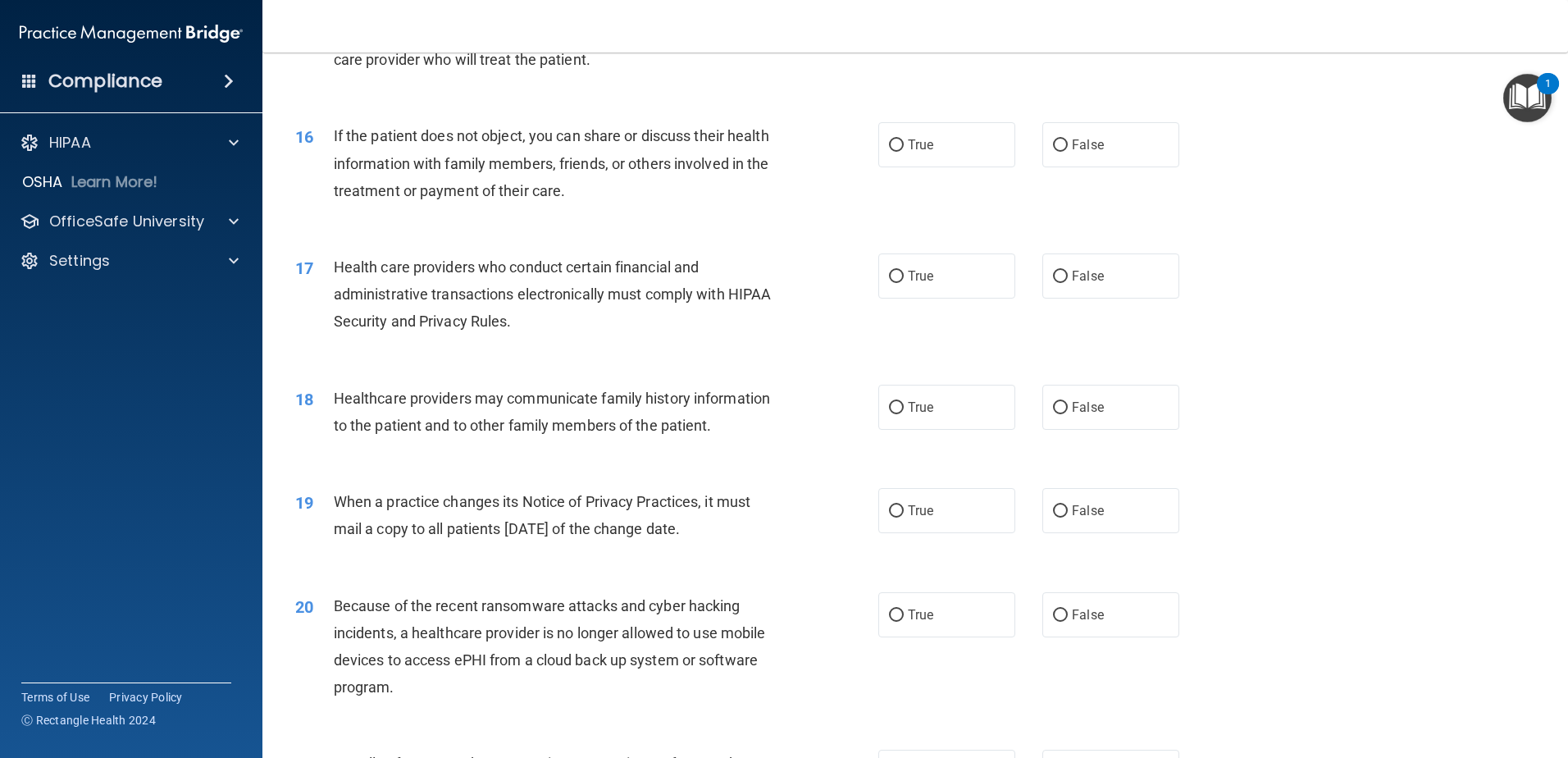
drag, startPoint x: 892, startPoint y: 141, endPoint x: 898, endPoint y: 189, distance: 48.4
click at [891, 142] on input "True" at bounding box center [897, 145] width 15 height 12
radio input "true"
click at [889, 273] on input "True" at bounding box center [897, 276] width 15 height 12
radio input "true"
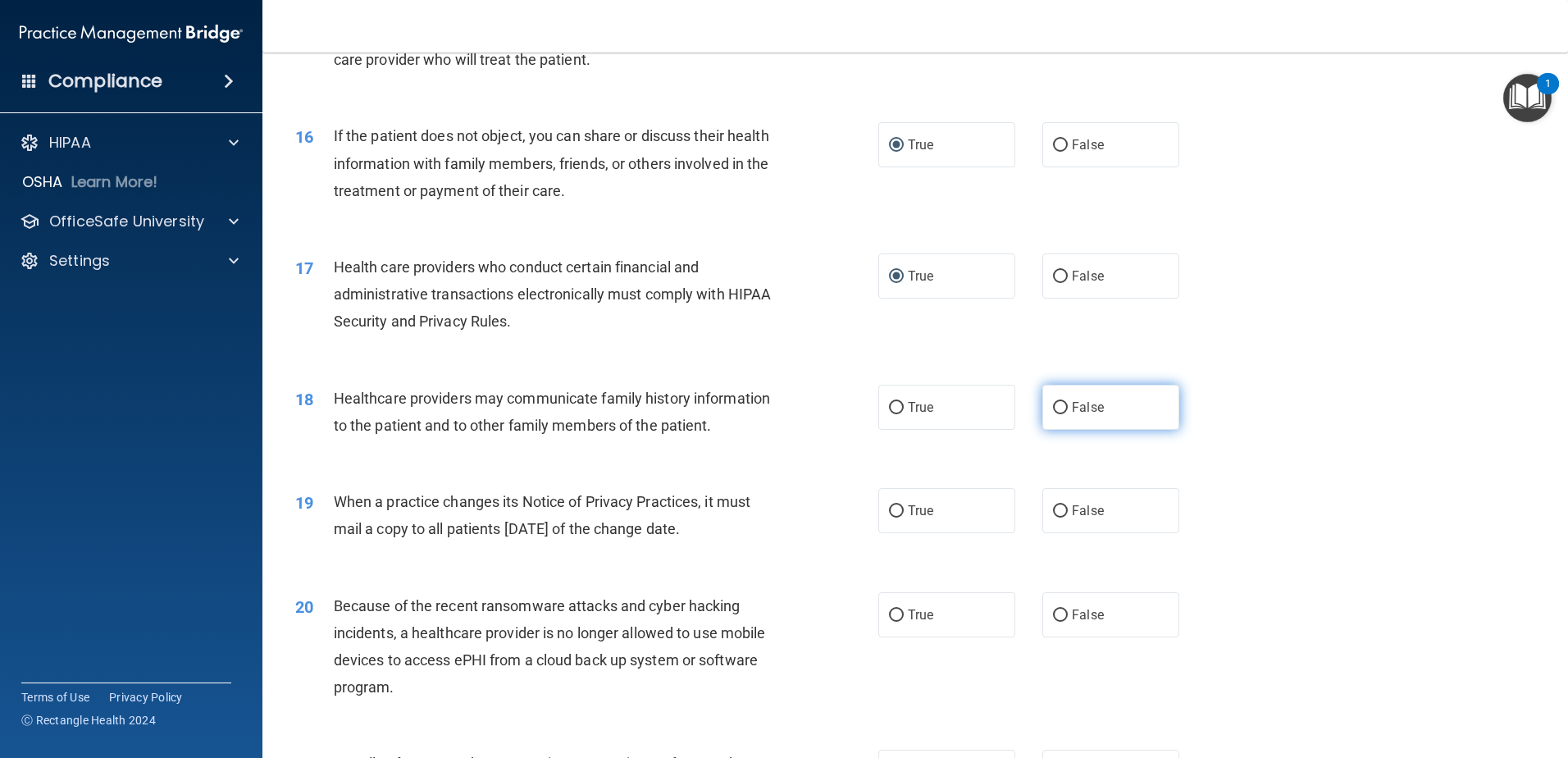
click at [1054, 406] on input "False" at bounding box center [1060, 407] width 15 height 12
radio input "true"
click at [1053, 511] on input "False" at bounding box center [1060, 511] width 15 height 12
radio input "true"
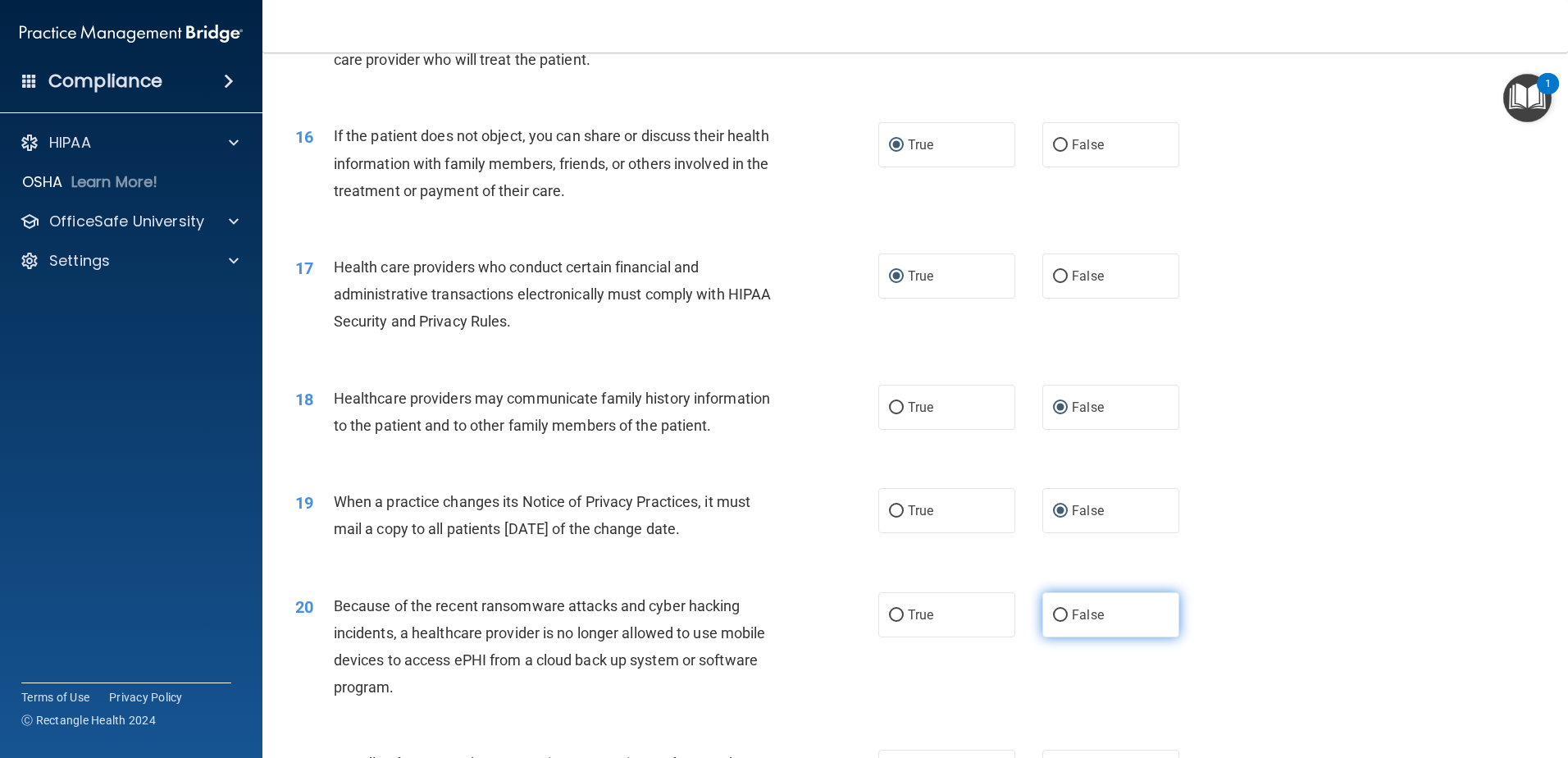
click at [1053, 614] on input "False" at bounding box center [1060, 615] width 15 height 12
radio input "true"
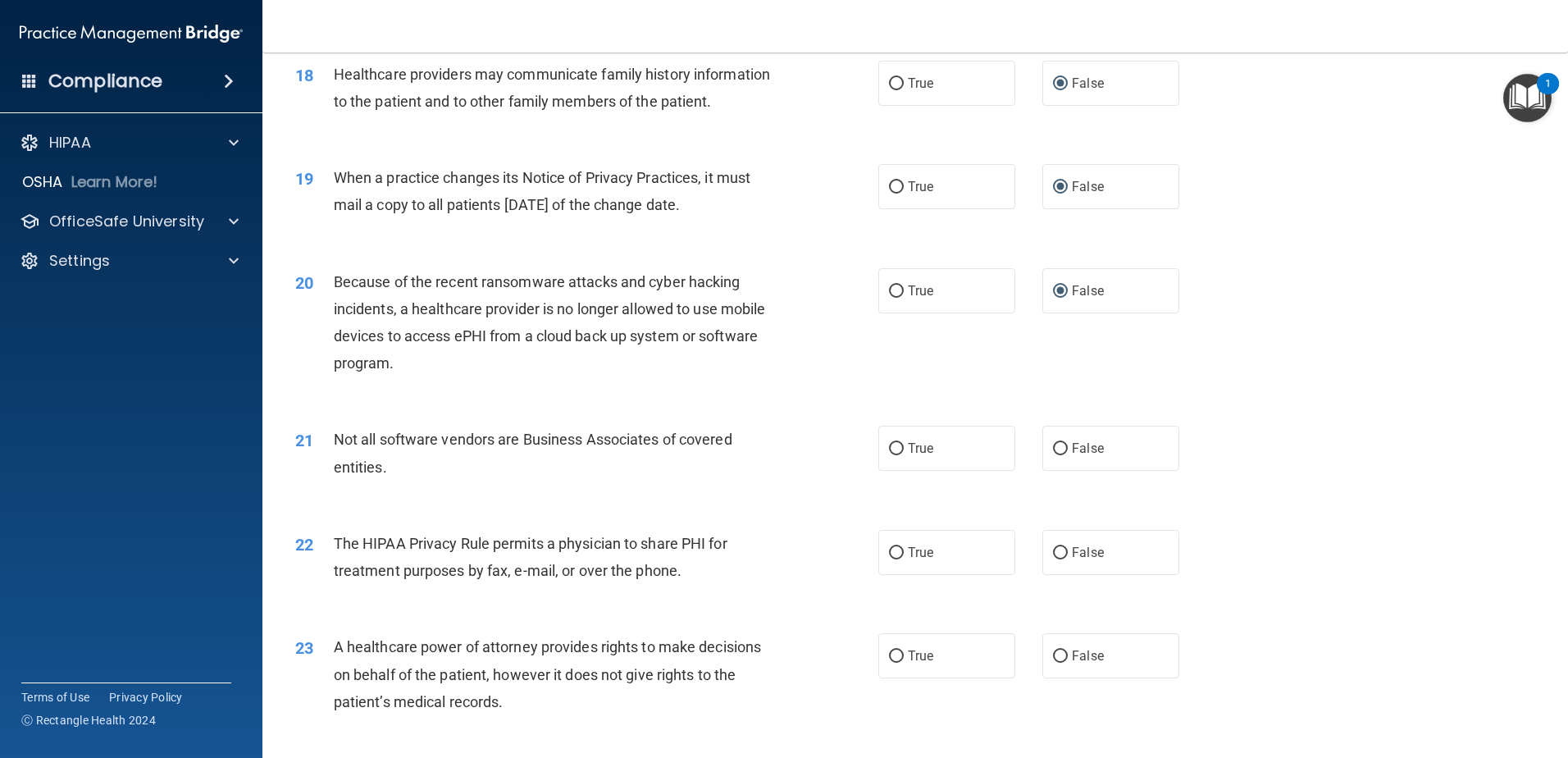
scroll to position [2215, 0]
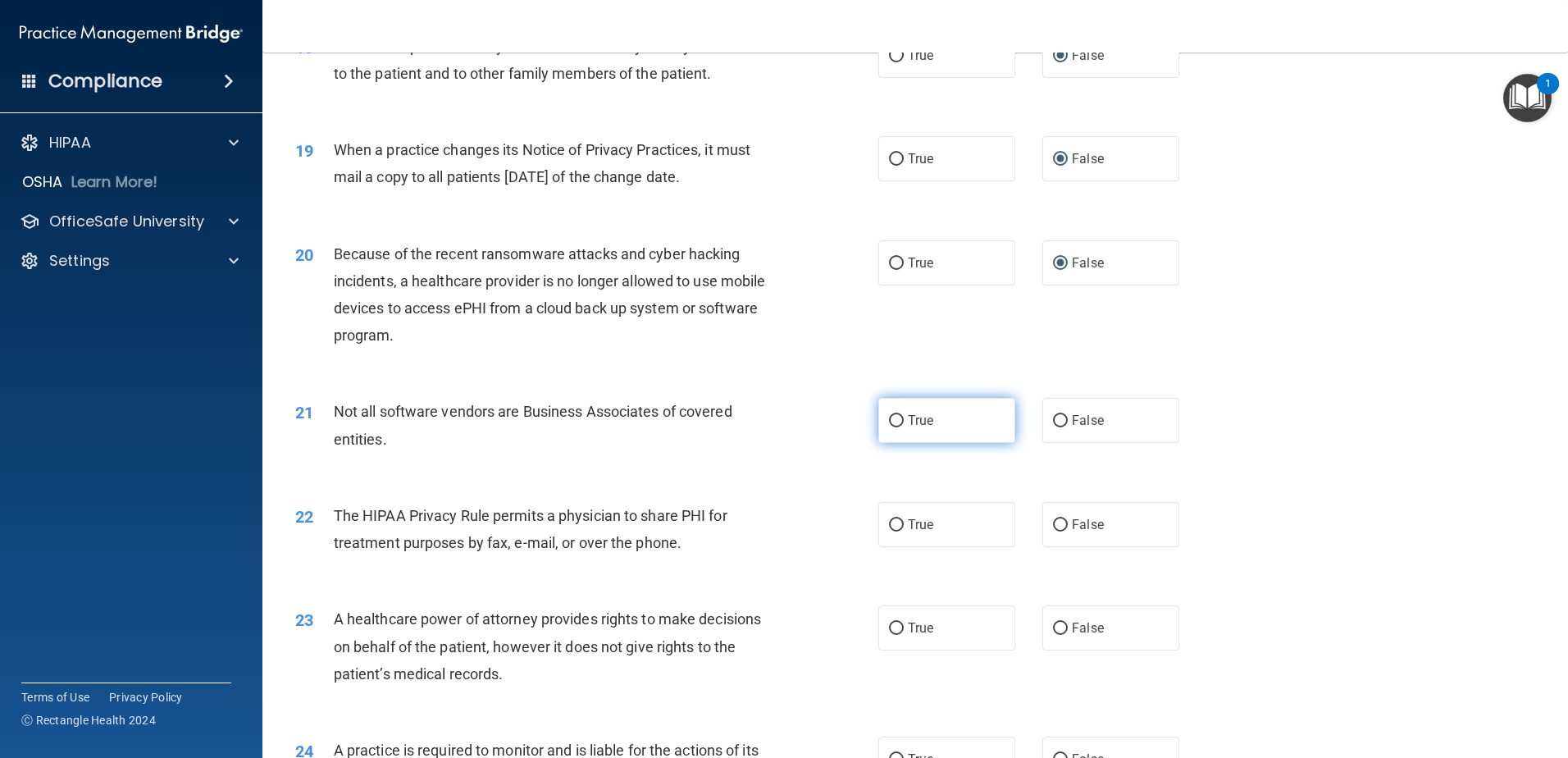
click at [889, 417] on input "True" at bounding box center [897, 420] width 15 height 12
radio input "true"
click at [889, 523] on input "True" at bounding box center [897, 525] width 15 height 12
radio input "true"
drag, startPoint x: 1051, startPoint y: 632, endPoint x: 1368, endPoint y: 479, distance: 352.0
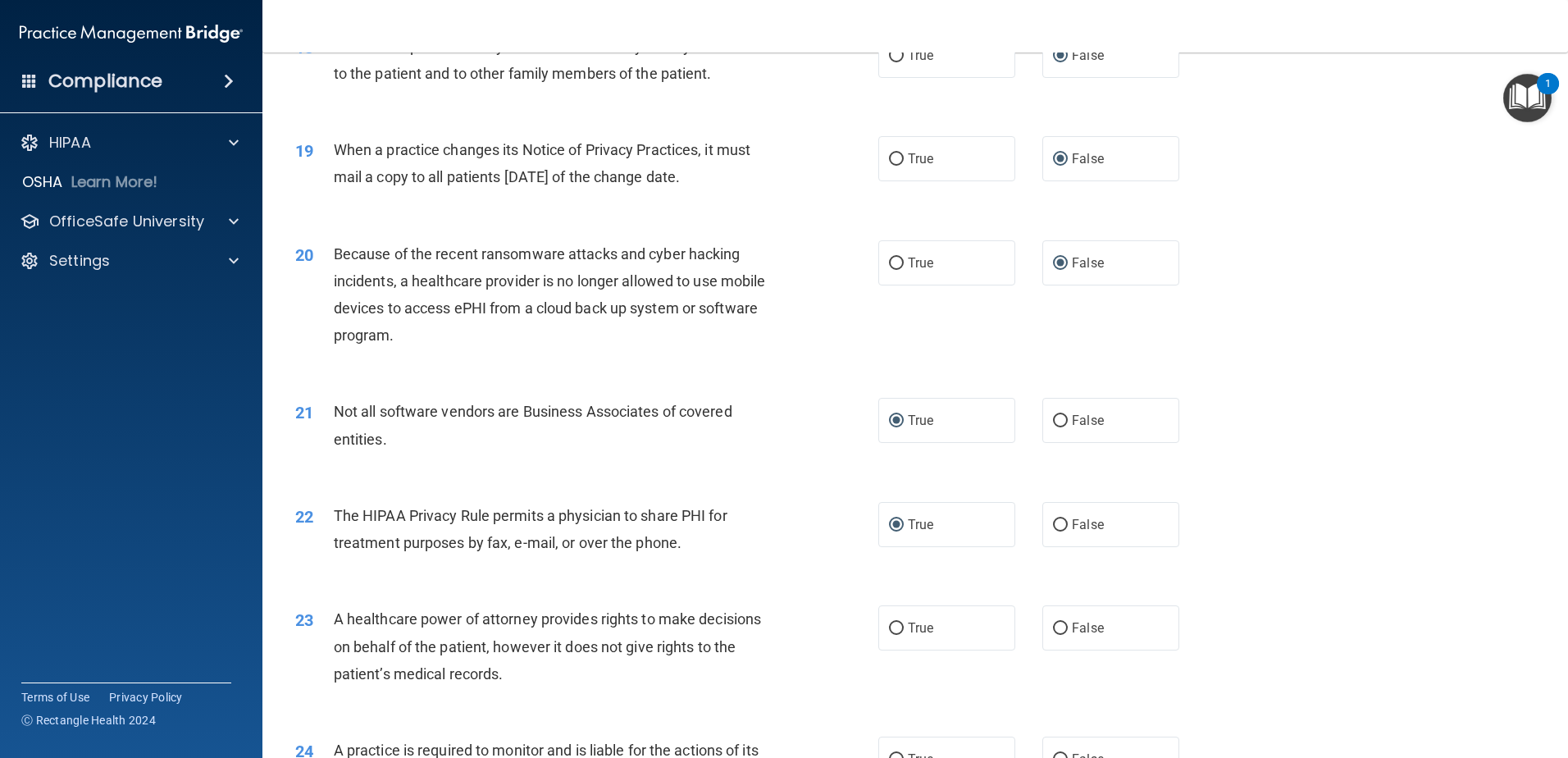
click at [1053, 628] on input "False" at bounding box center [1060, 628] width 15 height 12
radio input "true"
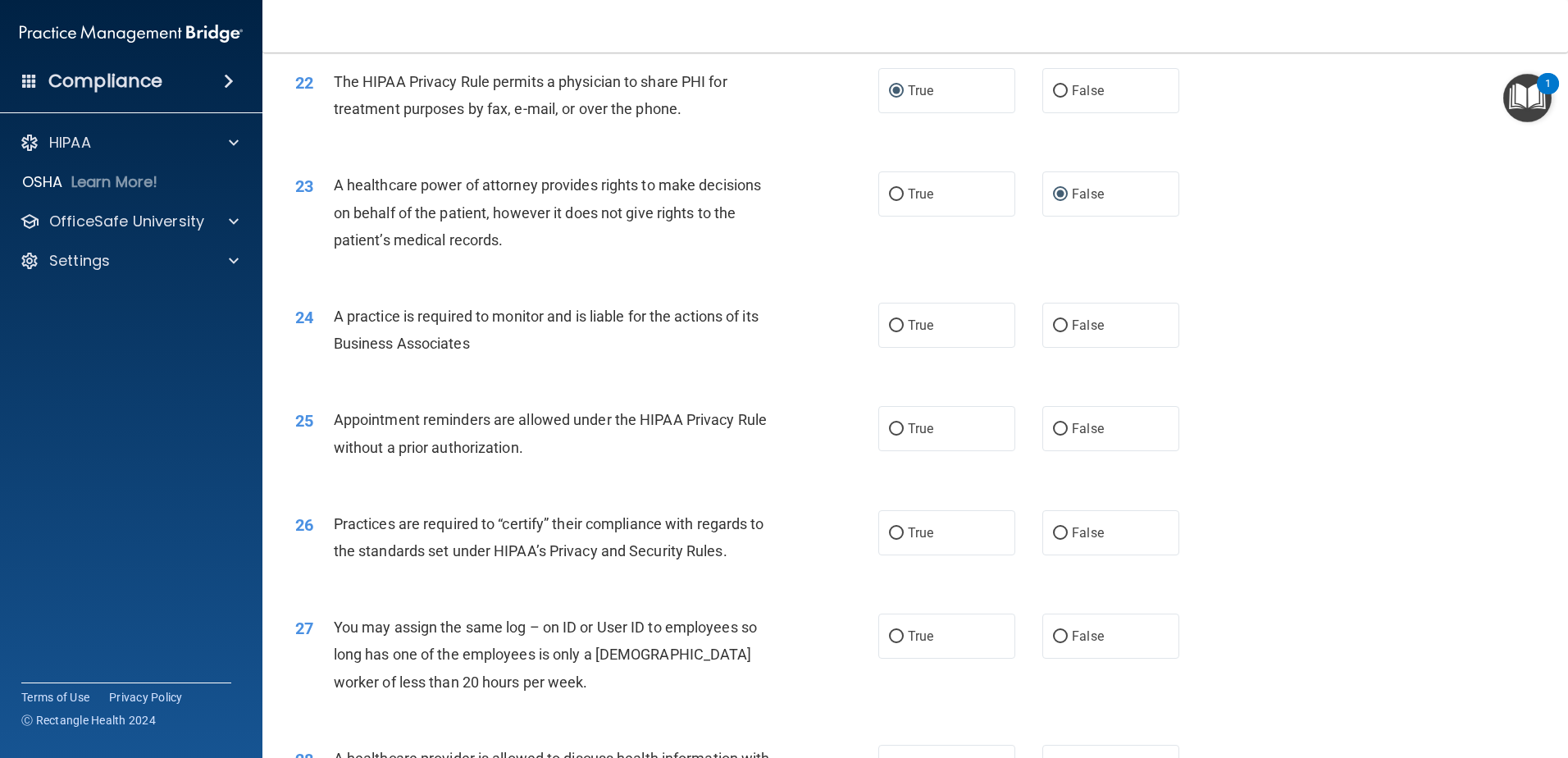
scroll to position [2681, 0]
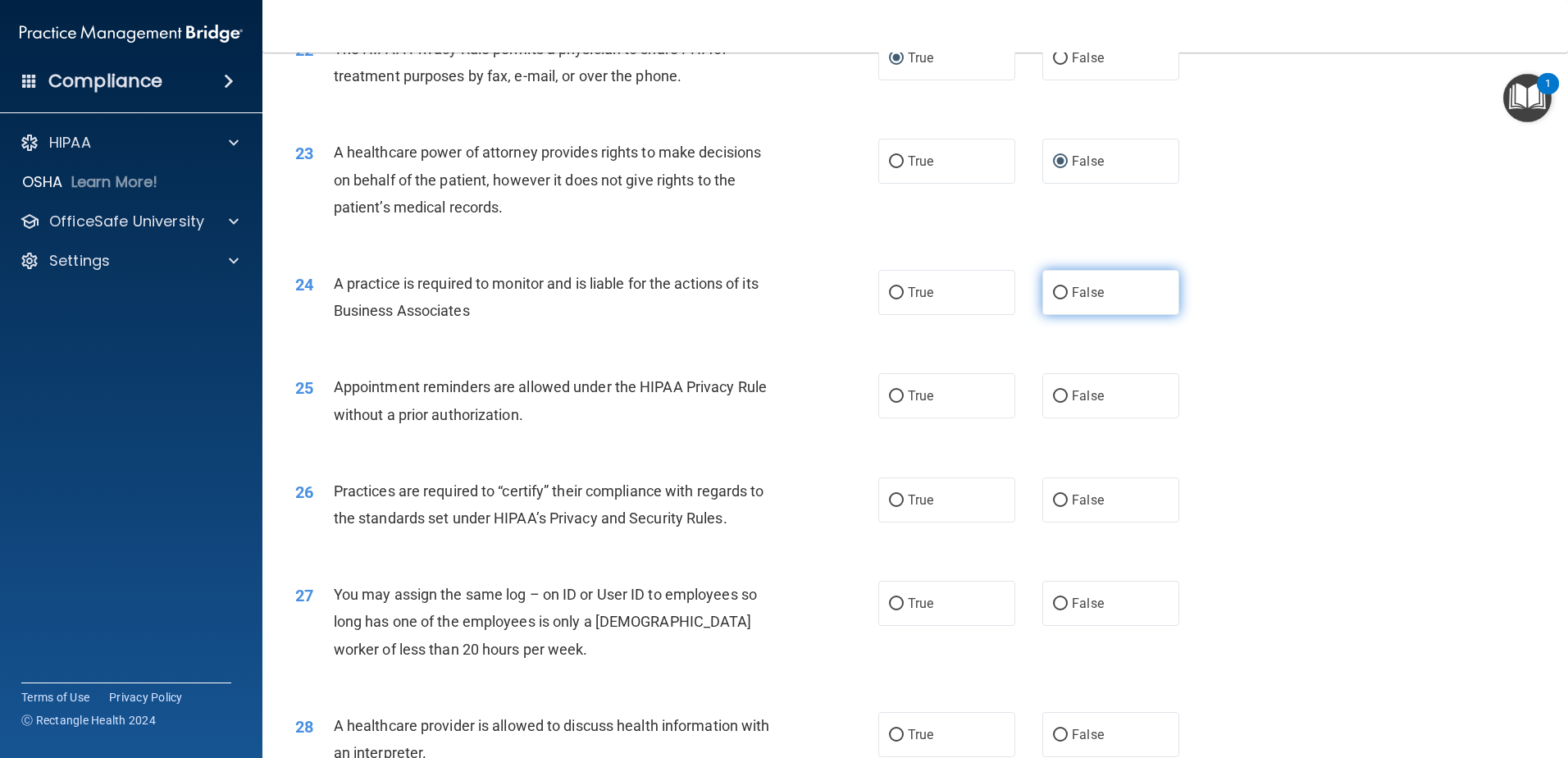
click at [1053, 290] on input "False" at bounding box center [1060, 292] width 15 height 12
radio input "true"
click at [889, 397] on input "True" at bounding box center [897, 396] width 15 height 12
radio input "true"
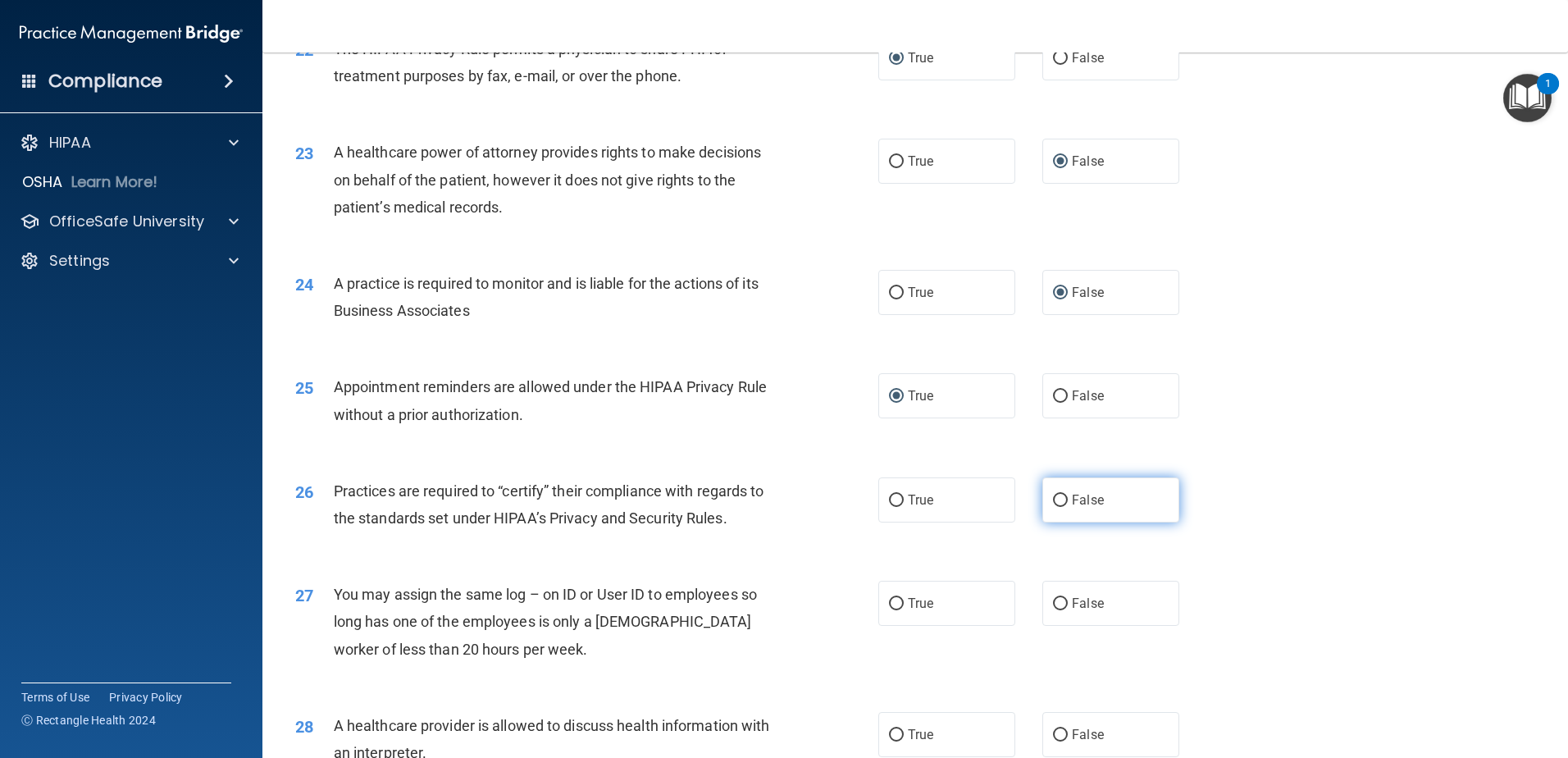
click at [1058, 500] on input "False" at bounding box center [1060, 500] width 15 height 12
radio input "true"
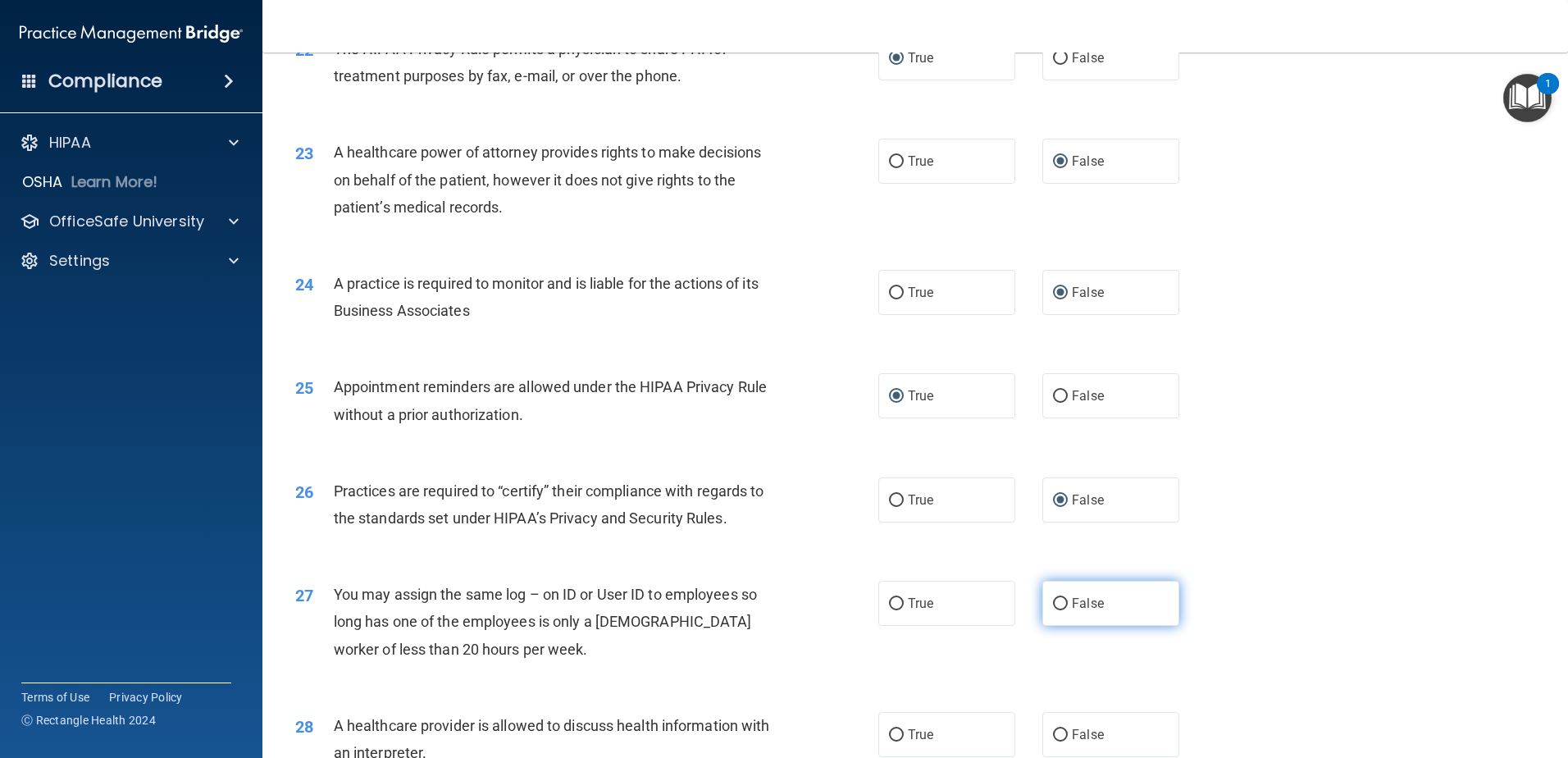
click at [1058, 598] on input "False" at bounding box center [1060, 604] width 15 height 12
radio input "true"
click at [890, 730] on input "True" at bounding box center [897, 734] width 15 height 12
radio input "true"
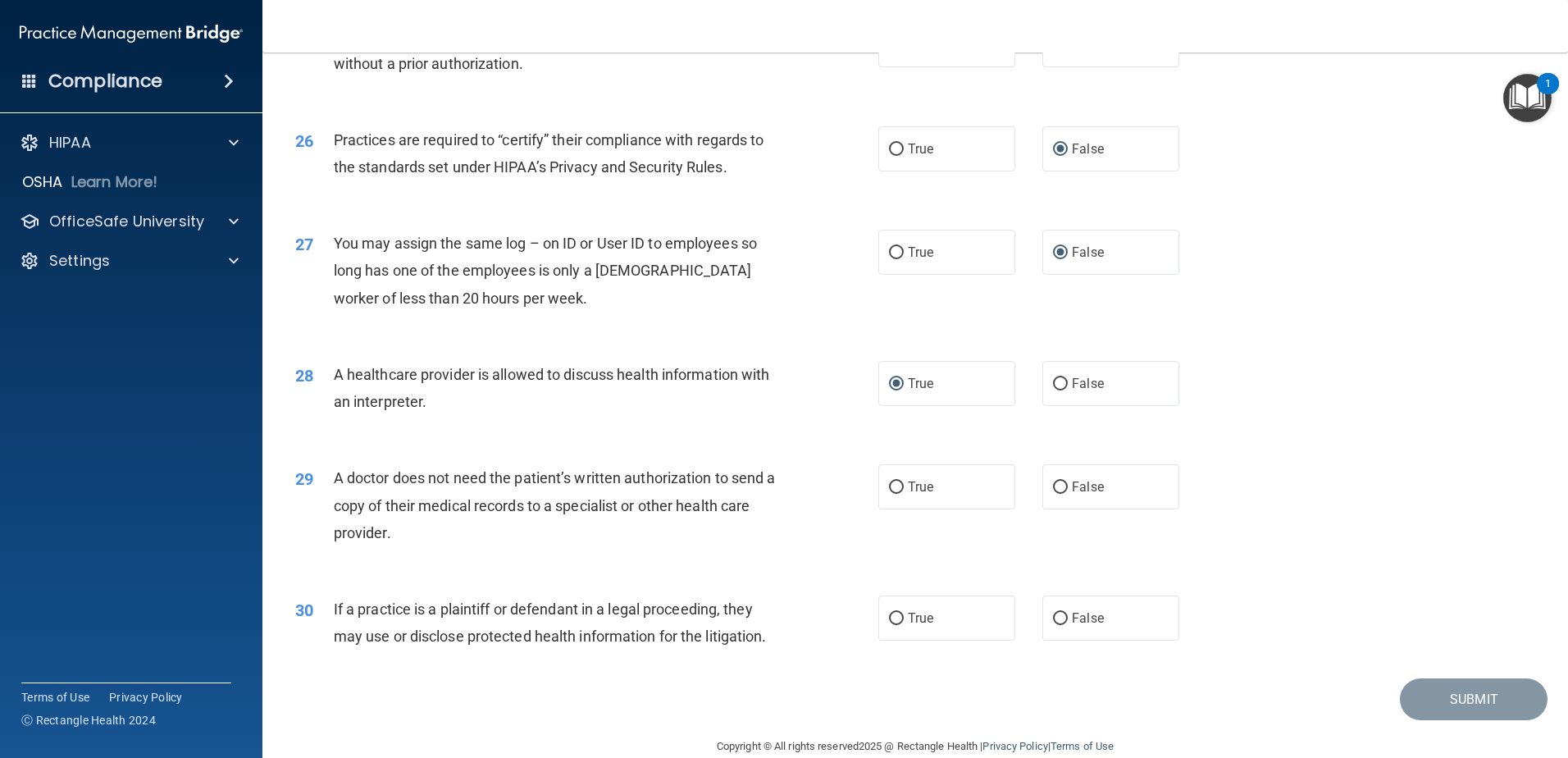
scroll to position [3047, 0]
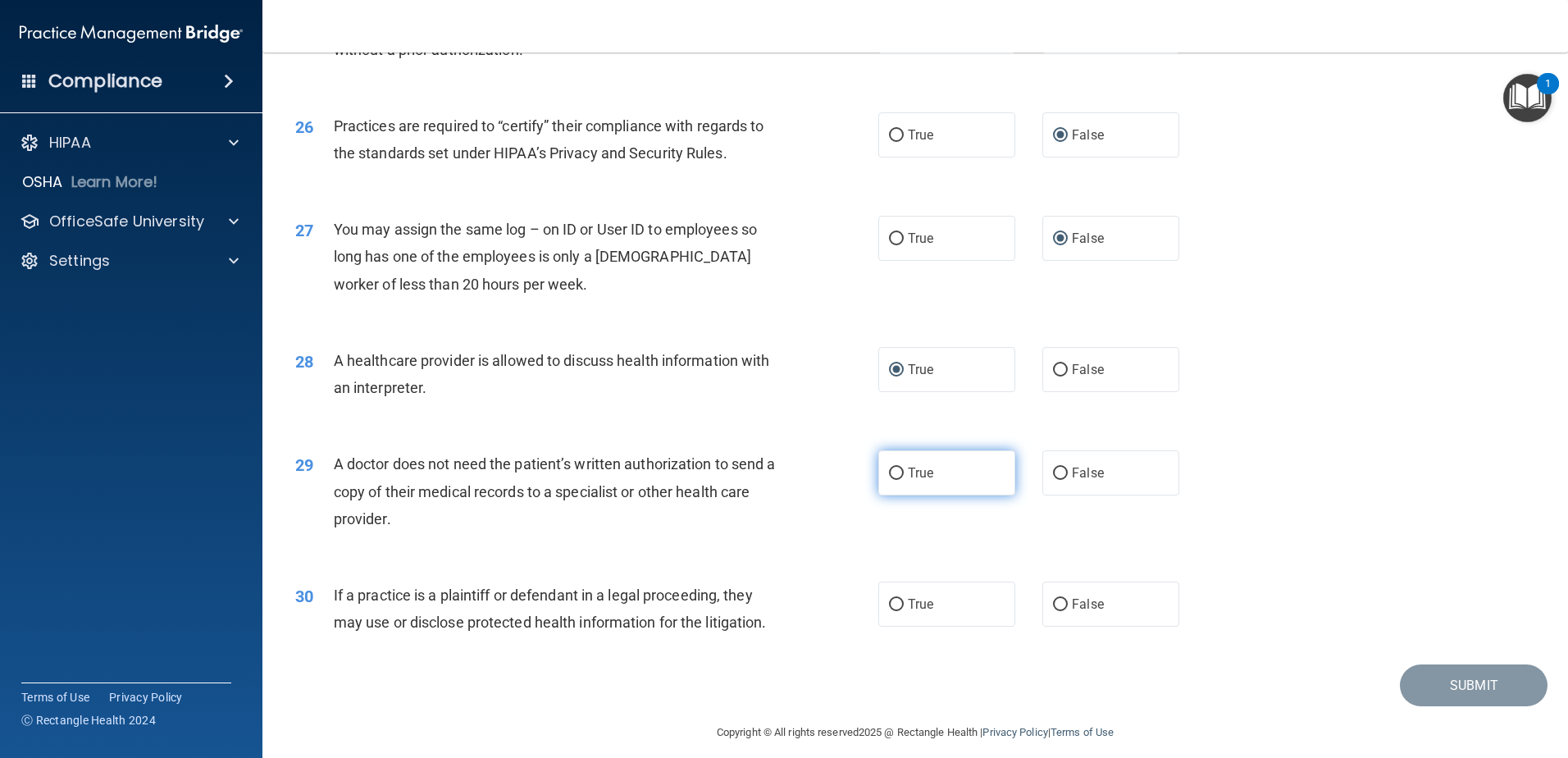
click at [889, 471] on input "True" at bounding box center [897, 473] width 15 height 12
radio input "true"
click at [889, 604] on input "True" at bounding box center [897, 605] width 15 height 12
radio input "true"
click at [1468, 681] on button "Submit" at bounding box center [1474, 686] width 148 height 42
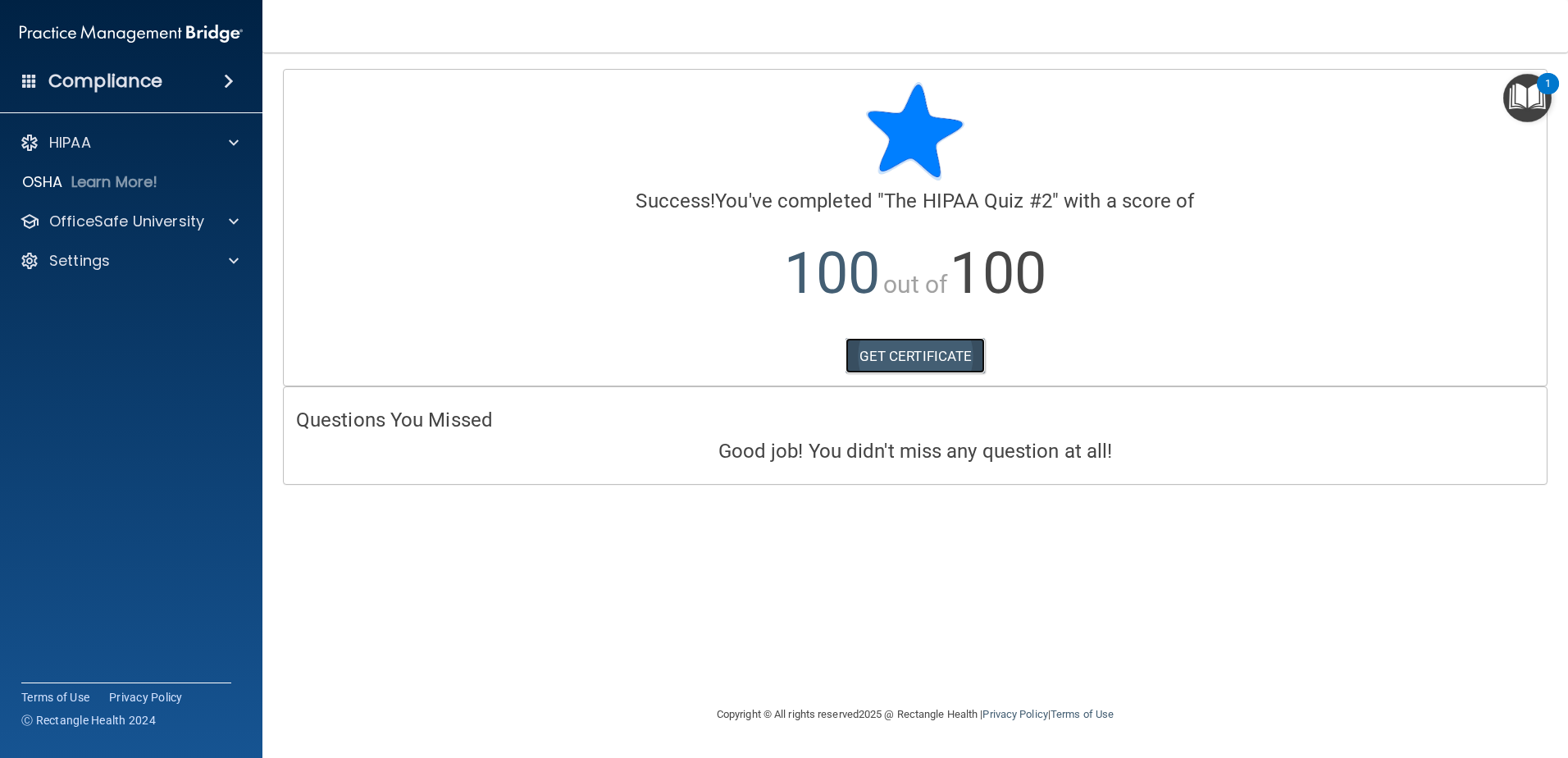
click at [915, 351] on link "GET CERTIFICATE" at bounding box center [916, 356] width 141 height 37
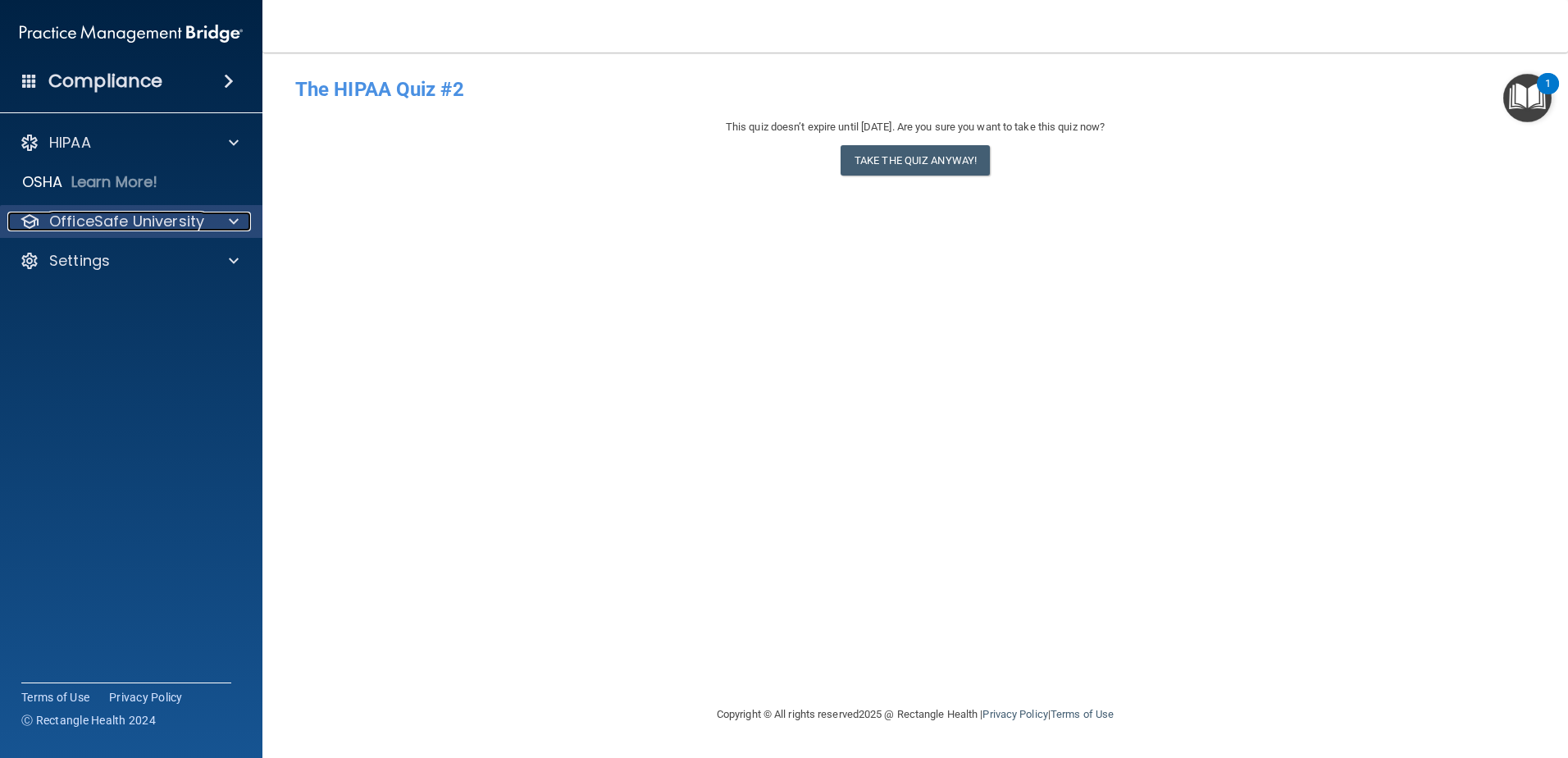
click at [178, 212] on p "OfficeSafe University" at bounding box center [127, 222] width 155 height 20
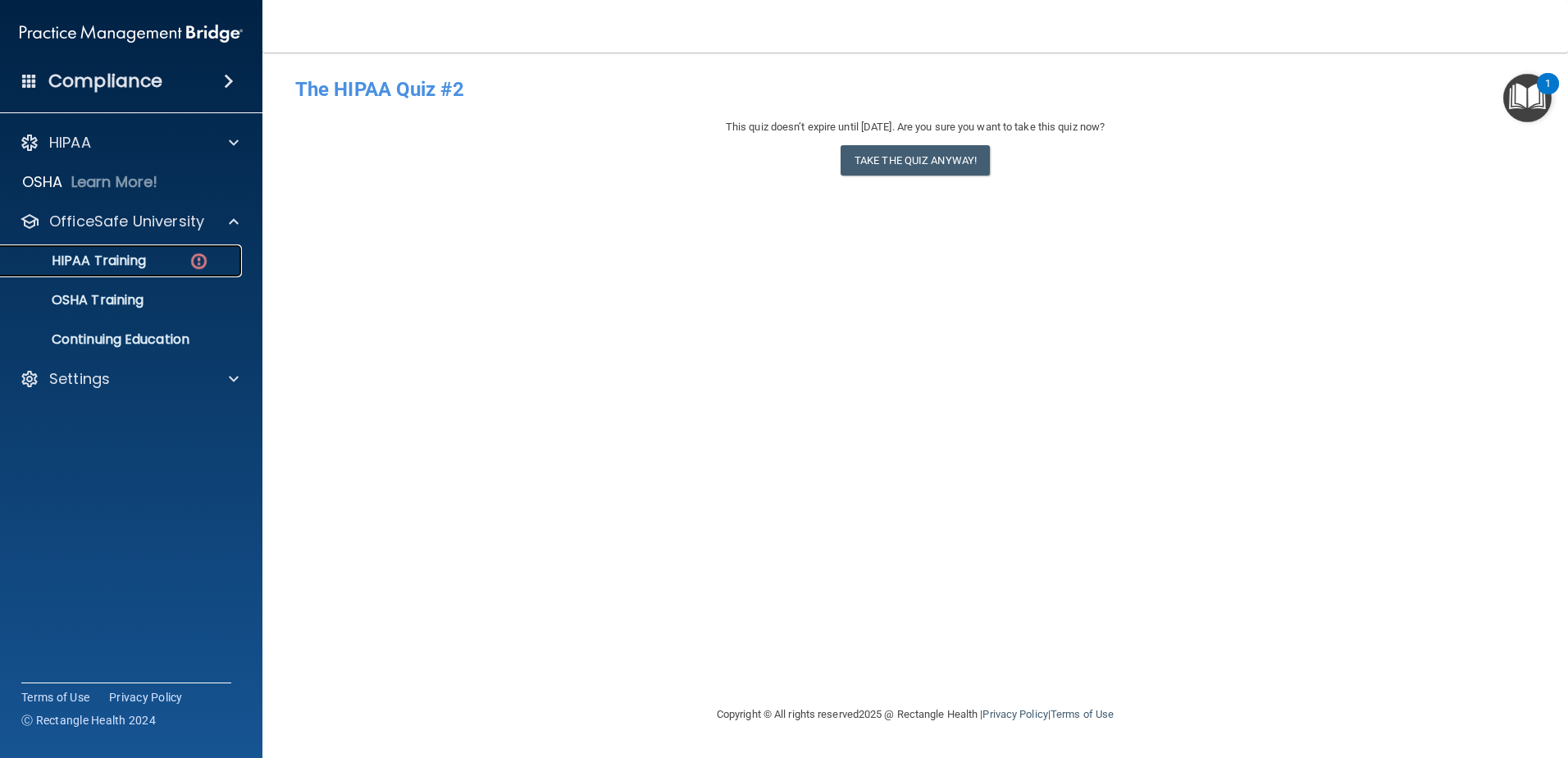
click at [139, 262] on p "HIPAA Training" at bounding box center [79, 261] width 135 height 16
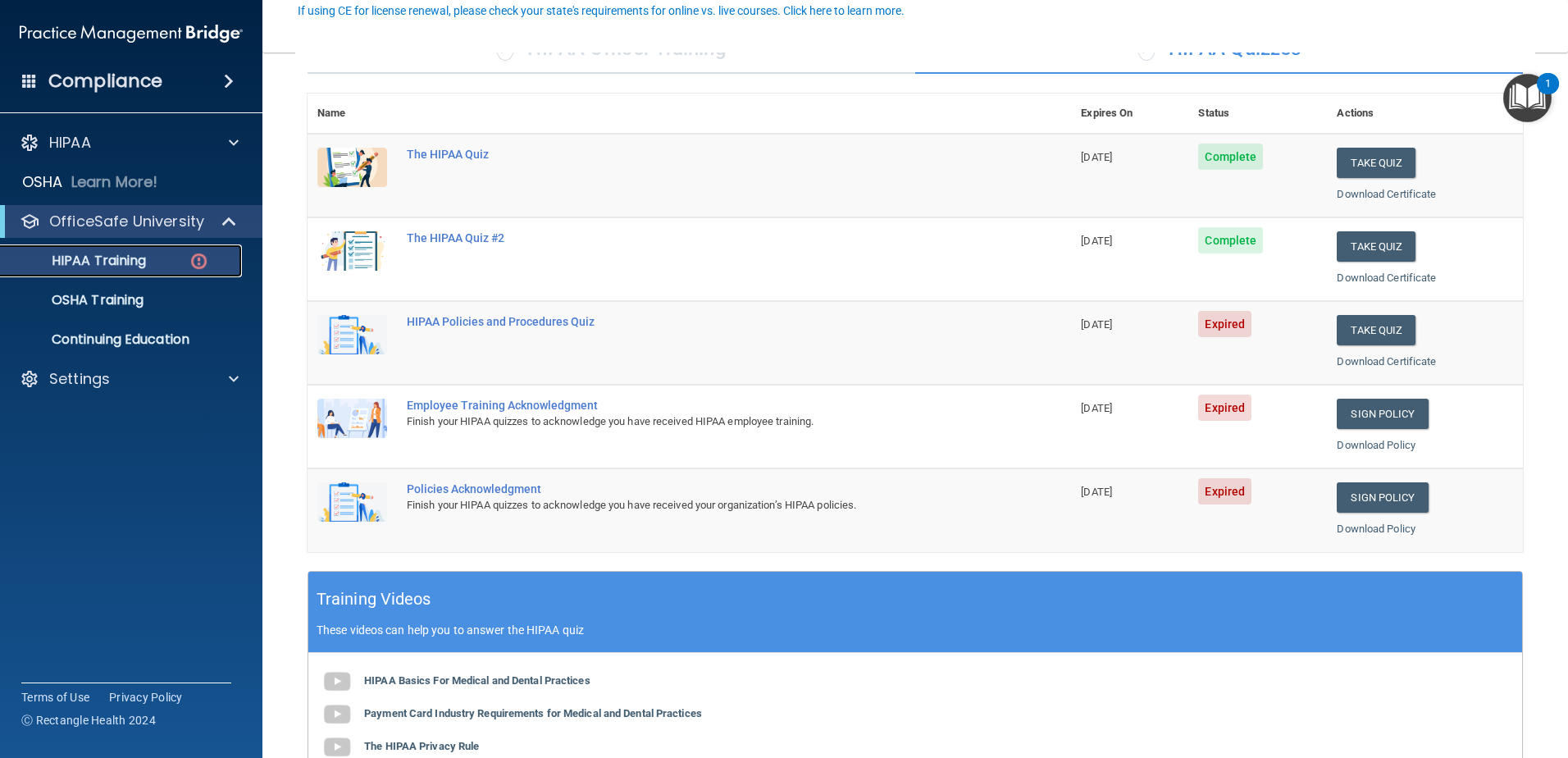
scroll to position [157, 0]
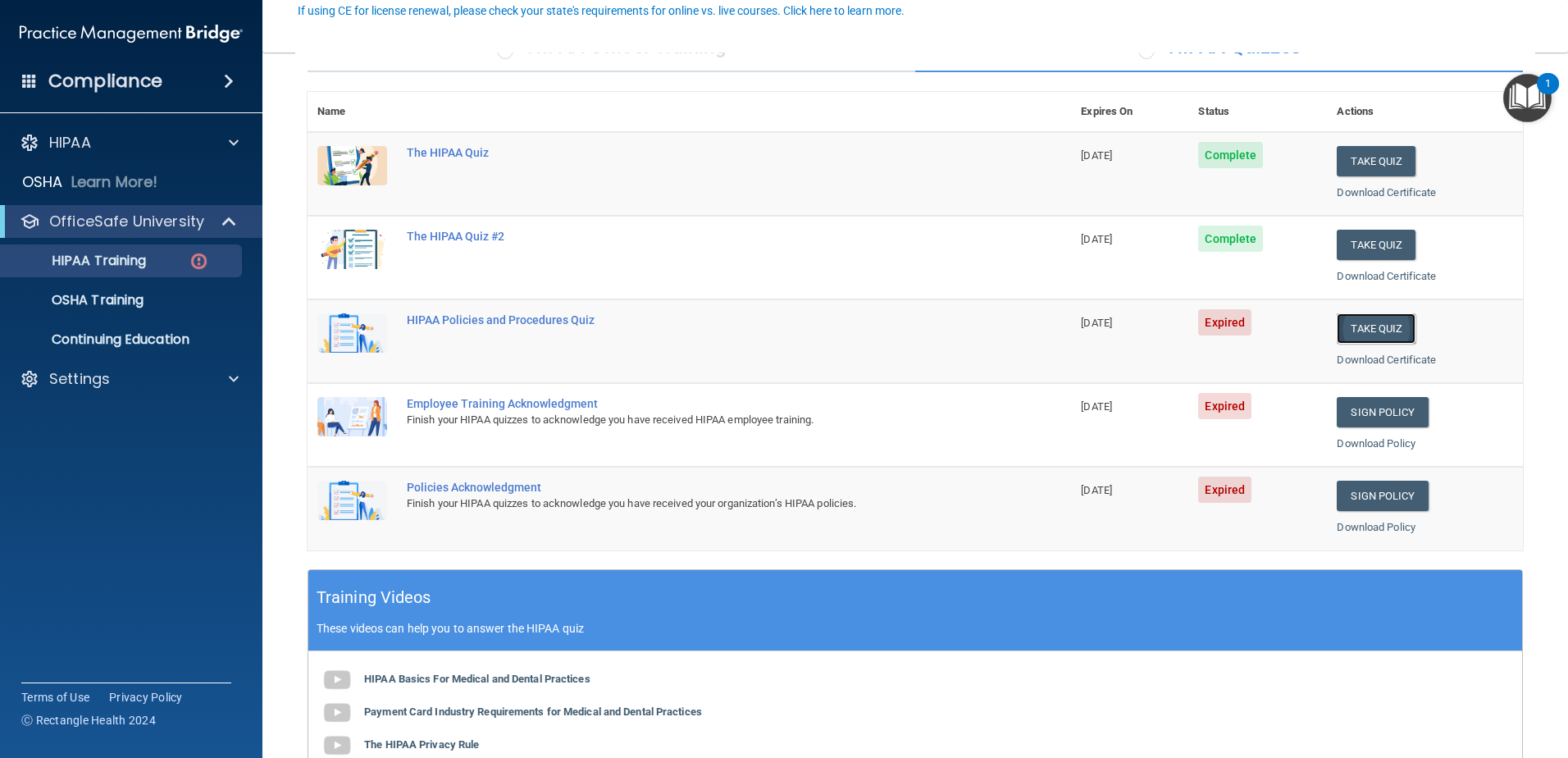
click at [1357, 330] on button "Take Quiz" at bounding box center [1376, 328] width 79 height 30
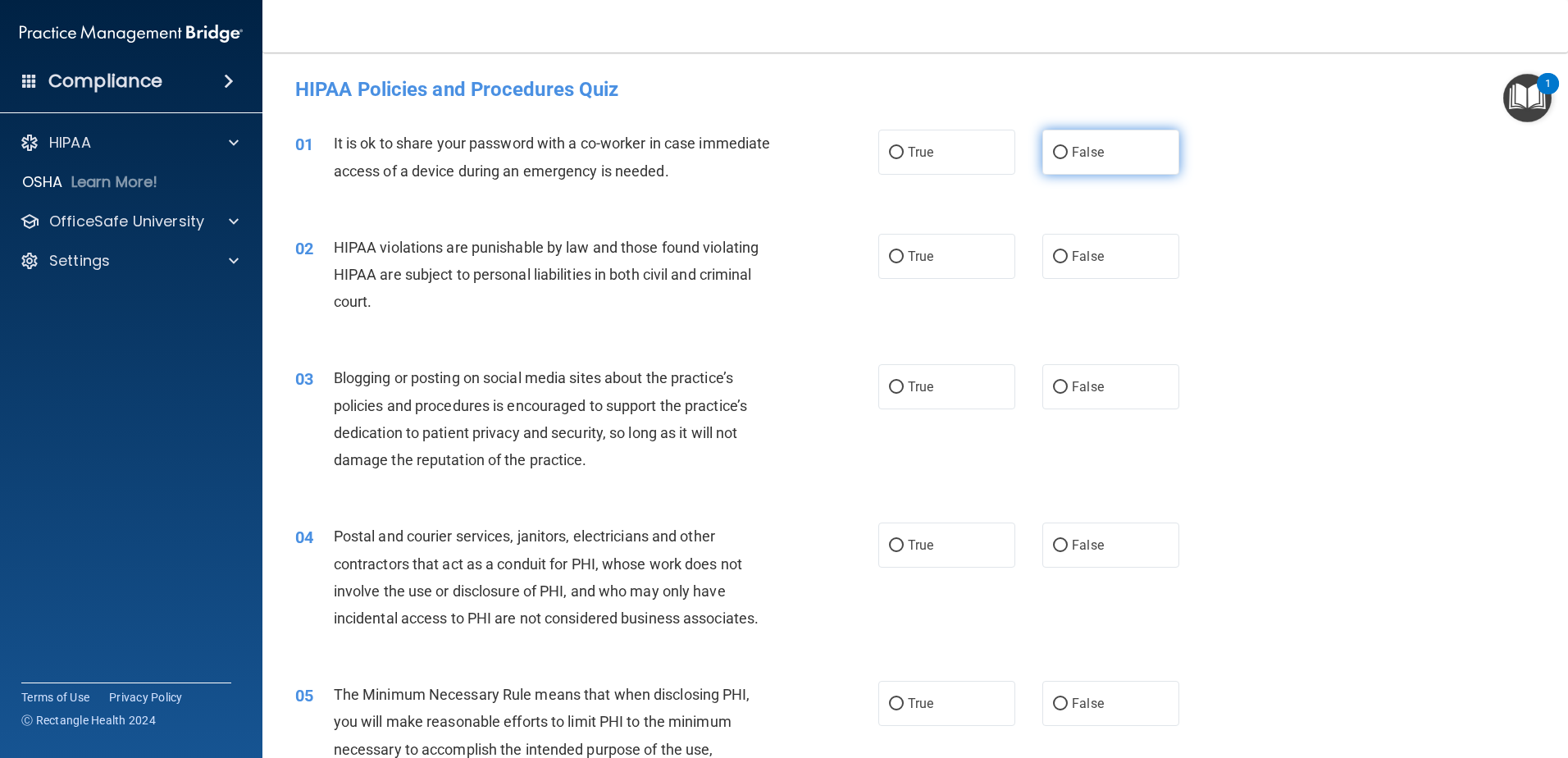
click at [1058, 151] on input "False" at bounding box center [1060, 153] width 15 height 12
radio input "true"
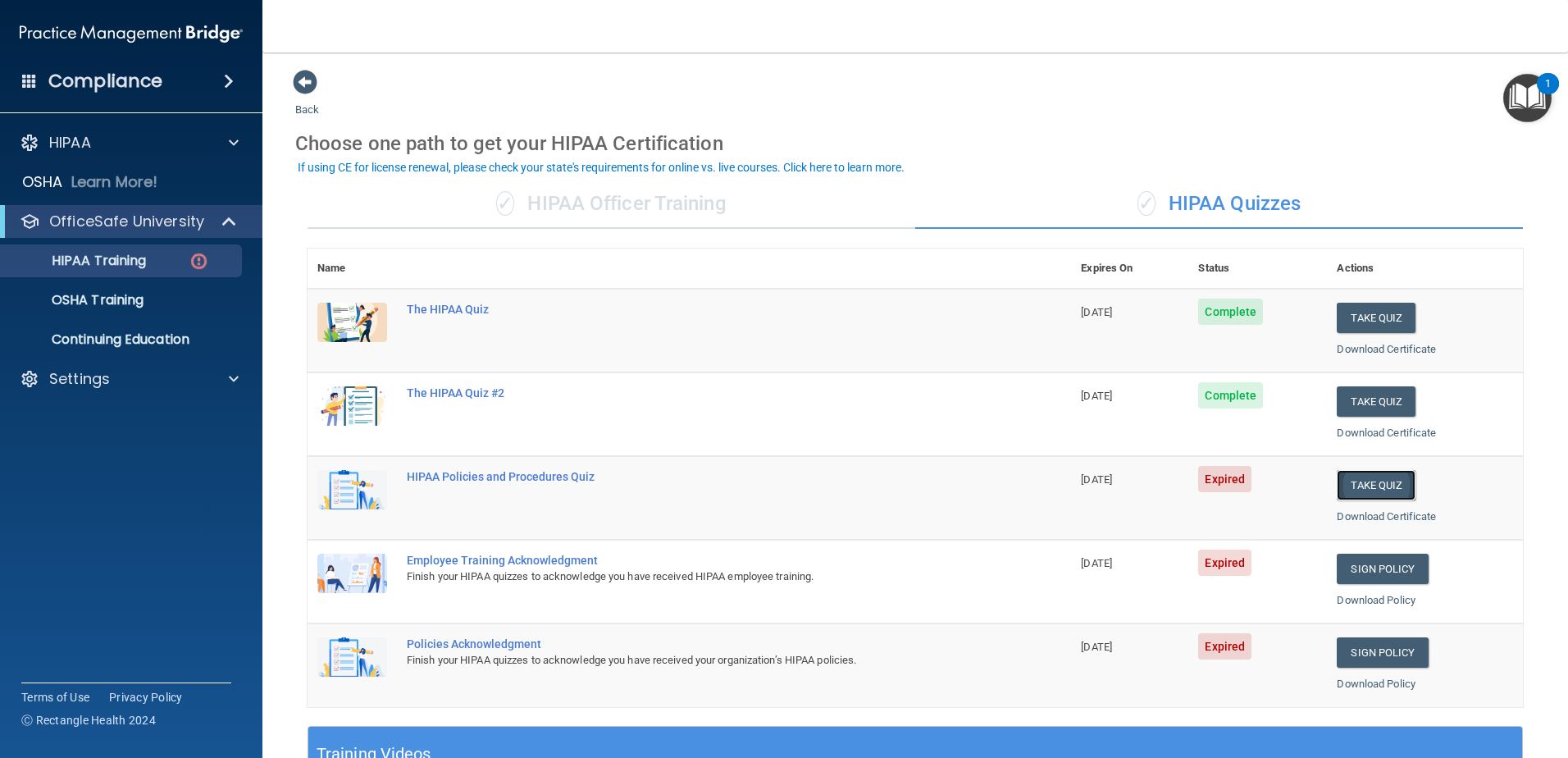
click at [1374, 490] on button "Take Quiz" at bounding box center [1376, 485] width 79 height 30
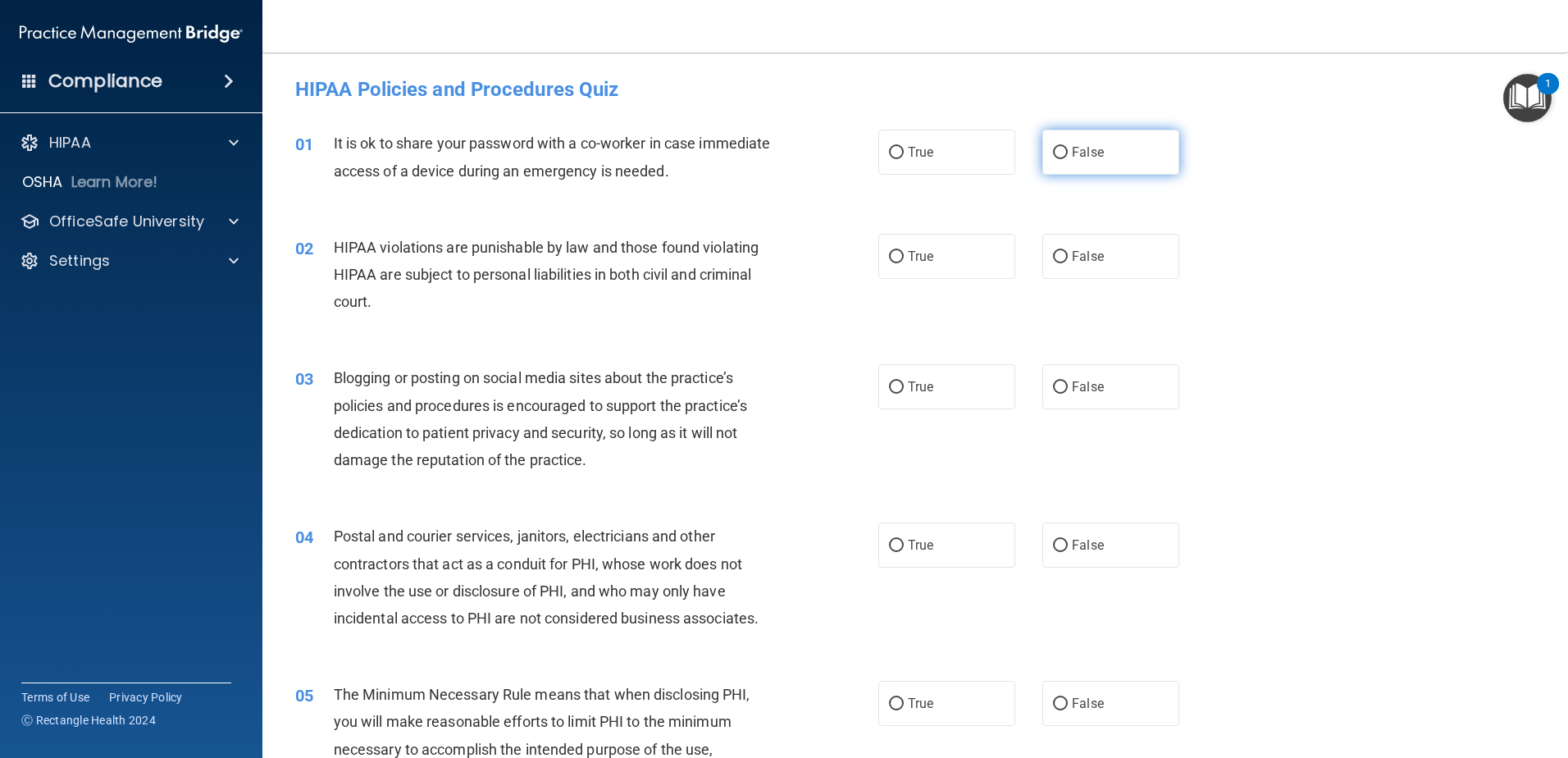
click at [1053, 154] on input "False" at bounding box center [1060, 153] width 15 height 12
radio input "true"
click at [889, 255] on input "True" at bounding box center [897, 257] width 15 height 12
radio input "true"
click at [892, 383] on input "True" at bounding box center [897, 387] width 15 height 12
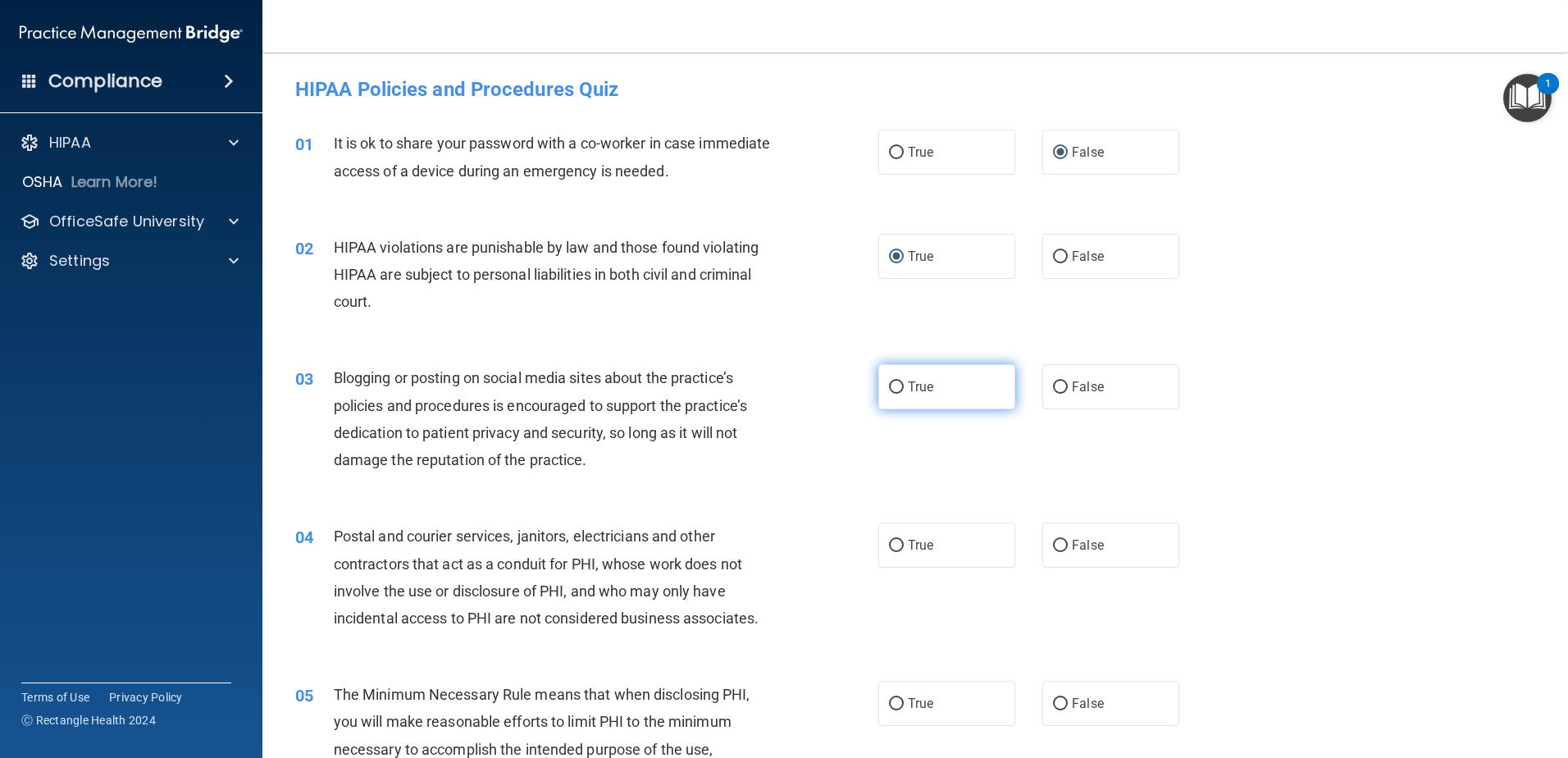
radio input "true"
click at [1055, 542] on input "False" at bounding box center [1060, 545] width 15 height 12
radio input "true"
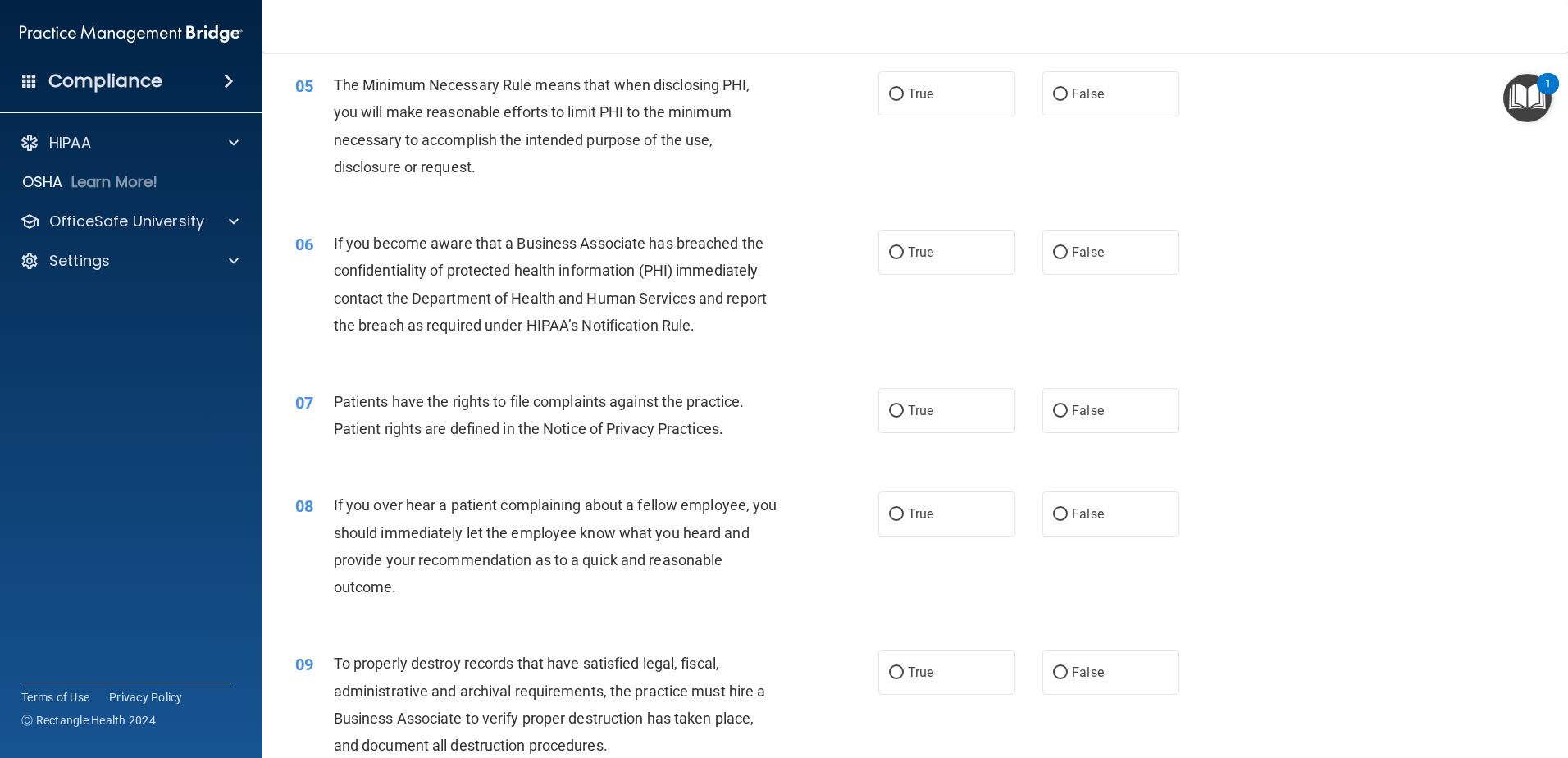
scroll to position [615, 0]
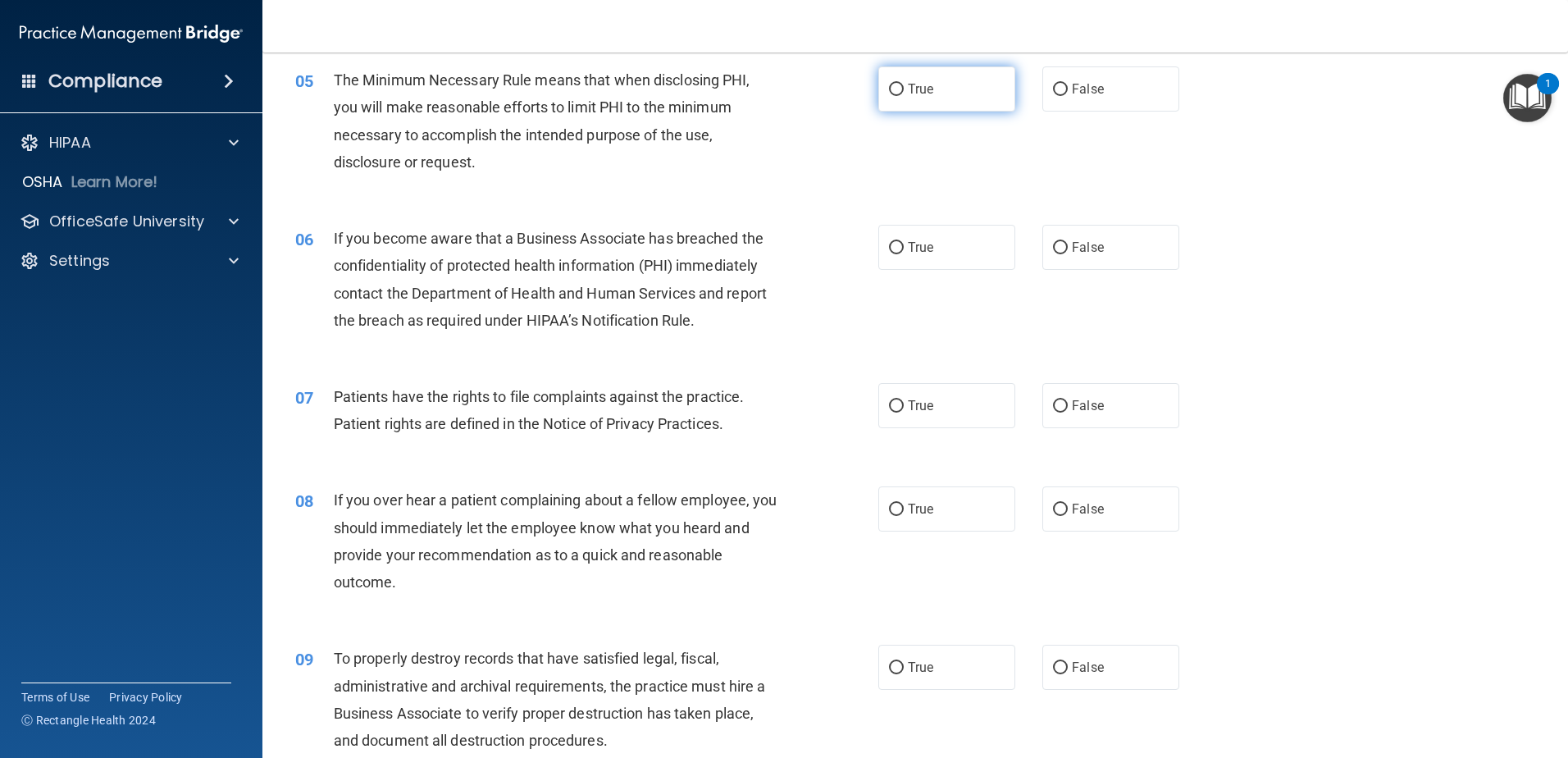
click at [893, 85] on input "True" at bounding box center [897, 89] width 15 height 12
radio input "true"
click at [889, 246] on input "True" at bounding box center [897, 247] width 15 height 12
radio input "true"
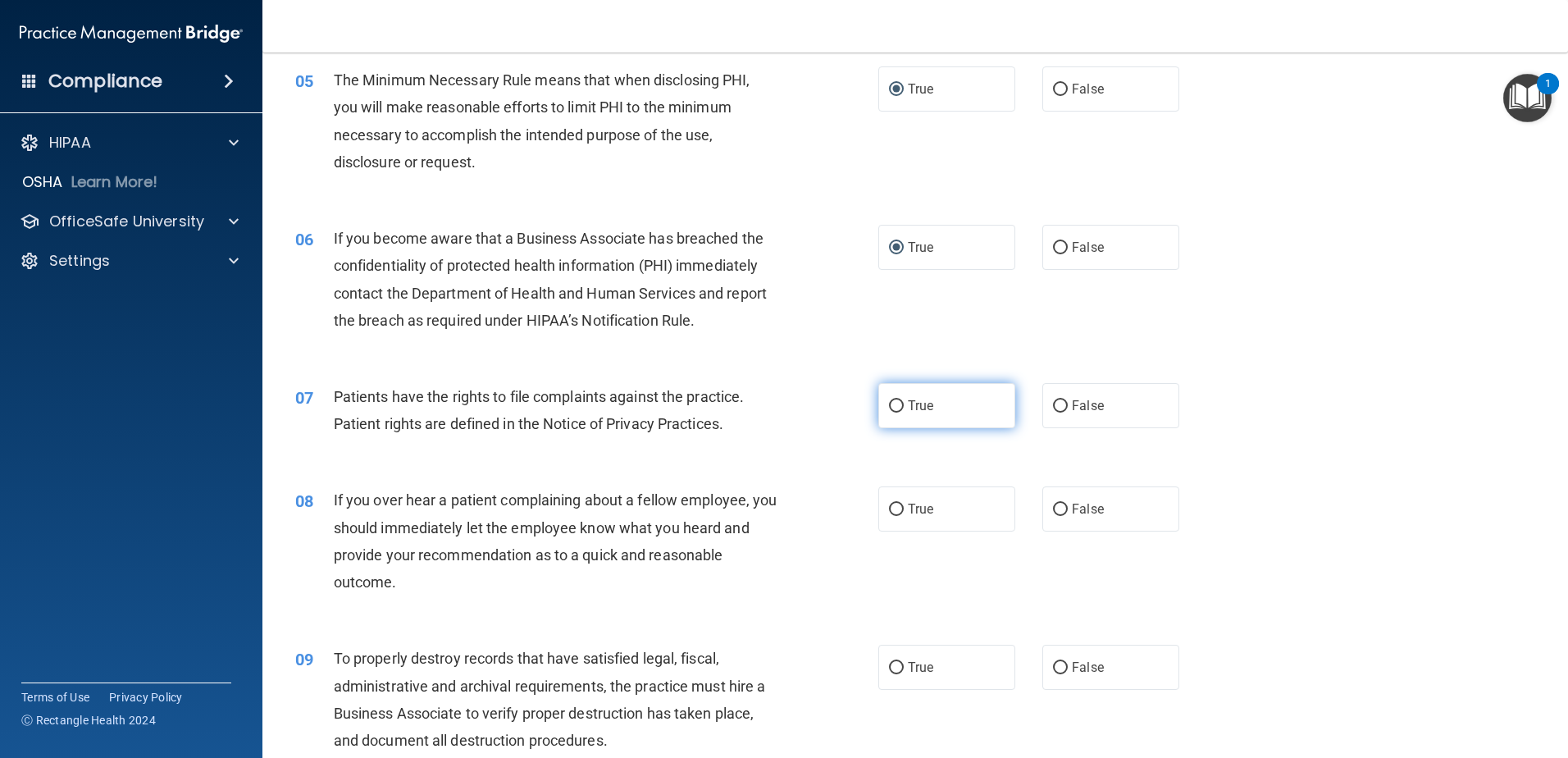
drag, startPoint x: 885, startPoint y: 399, endPoint x: 887, endPoint y: 415, distance: 16.1
click at [889, 401] on input "True" at bounding box center [897, 405] width 15 height 12
radio input "true"
drag, startPoint x: 889, startPoint y: 504, endPoint x: 953, endPoint y: 726, distance: 231.0
click at [1207, 487] on ng-form "08 If you over hear a patient complaining about a fellow employee, you should i…" at bounding box center [1207, 487] width 0 height 0
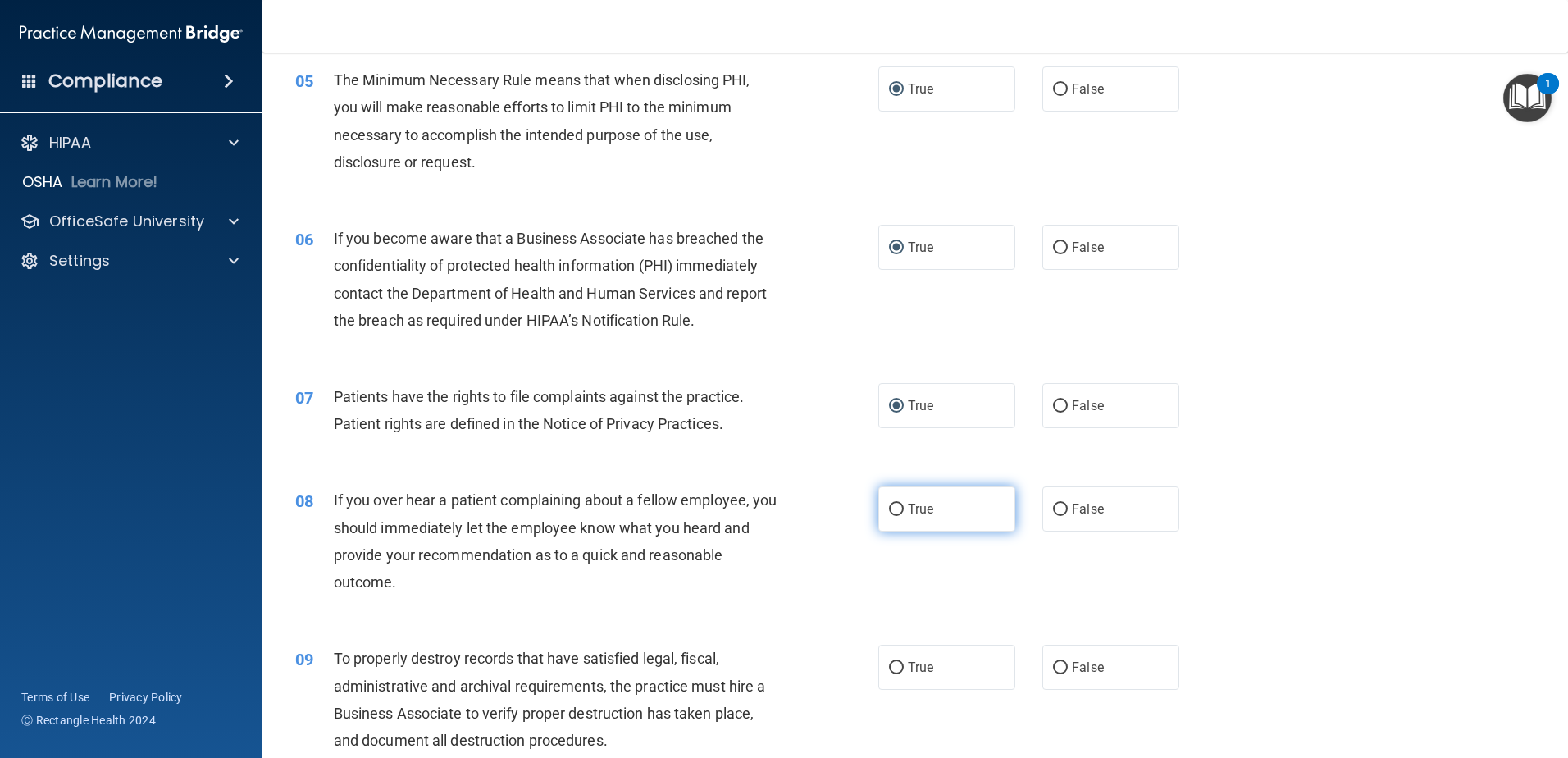
click at [889, 512] on input "True" at bounding box center [897, 509] width 15 height 12
radio input "true"
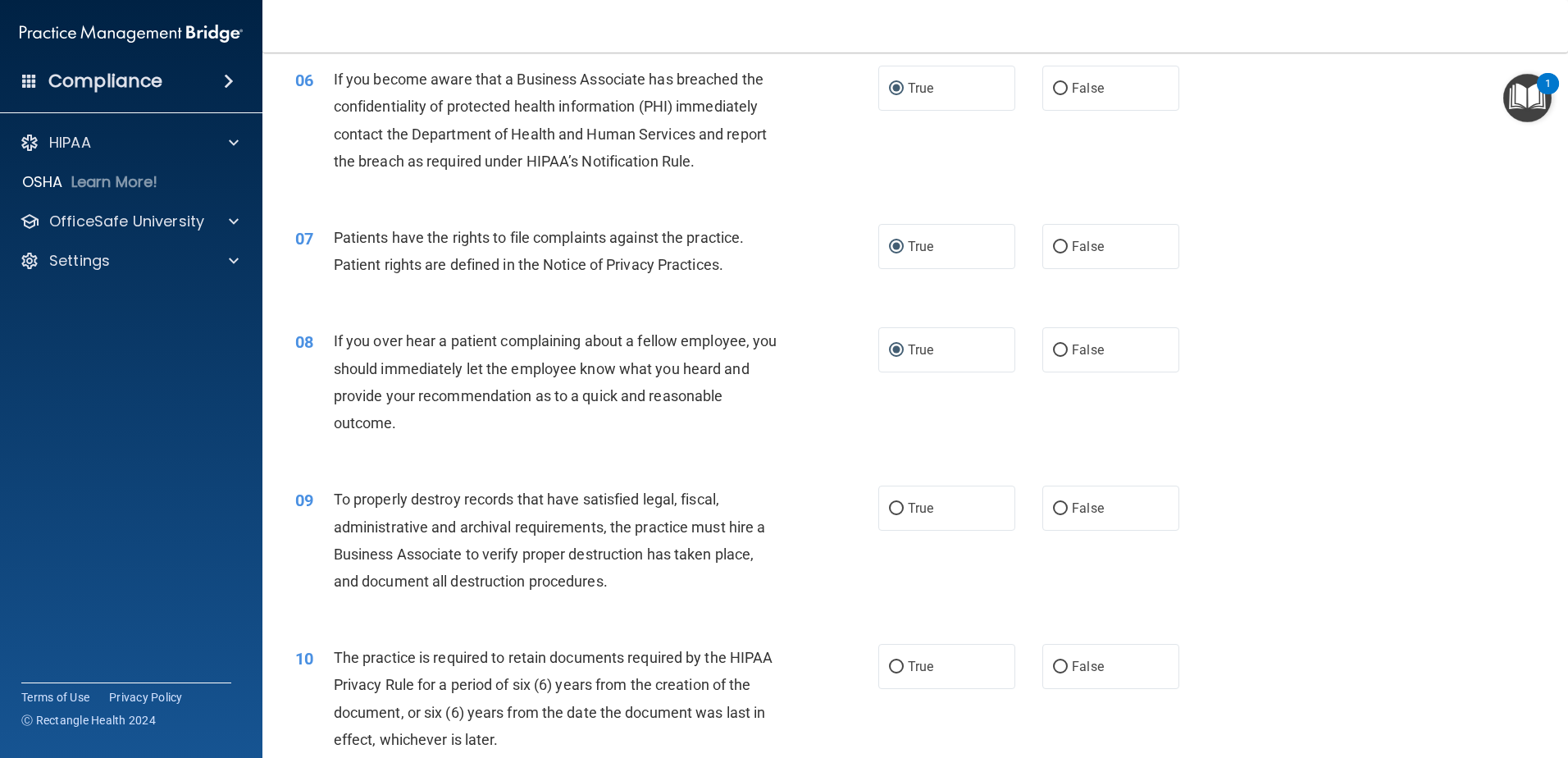
scroll to position [779, 0]
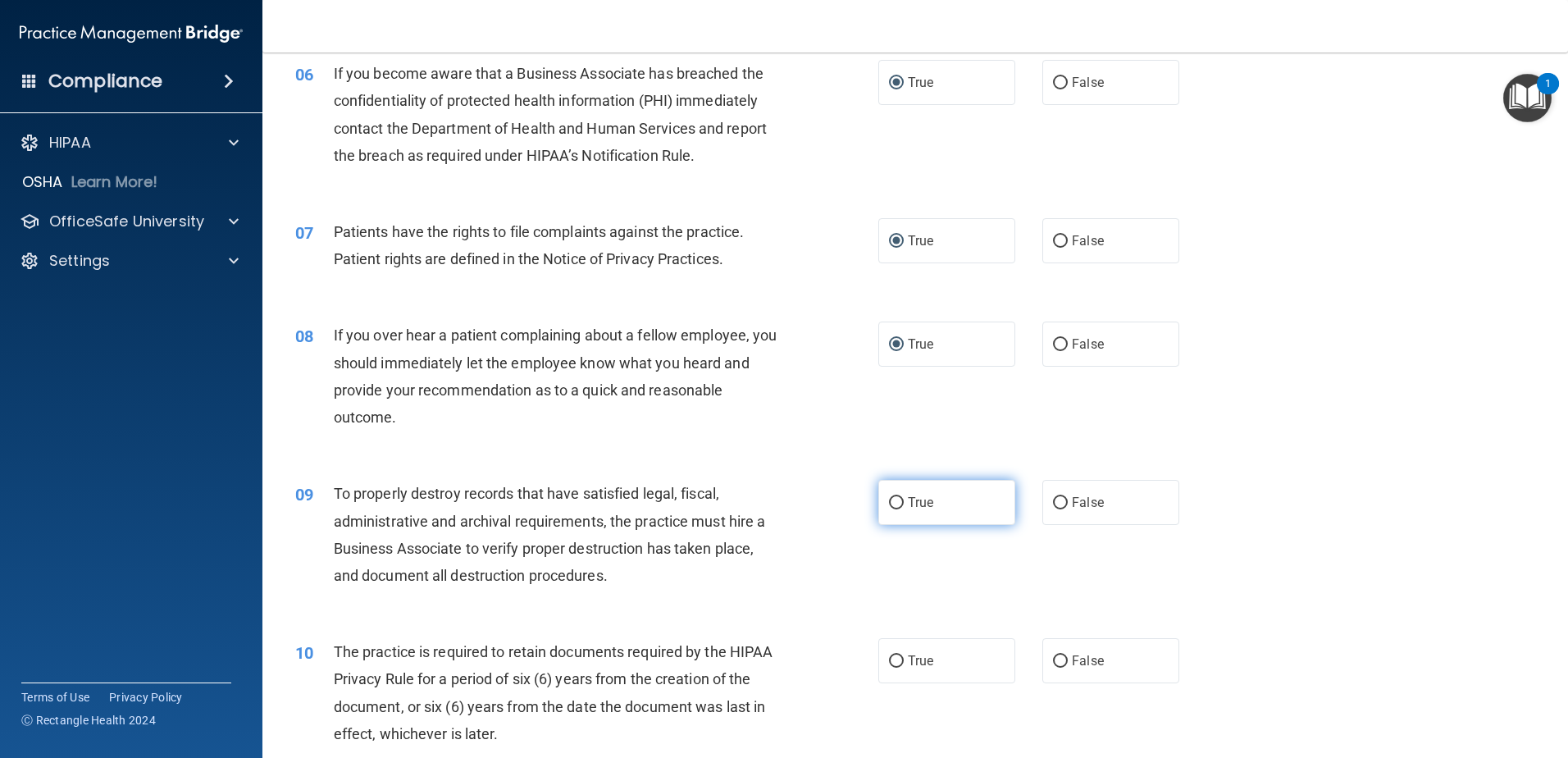
click at [889, 500] on input "True" at bounding box center [897, 502] width 15 height 12
radio input "true"
click at [890, 659] on input "True" at bounding box center [897, 661] width 15 height 12
radio input "true"
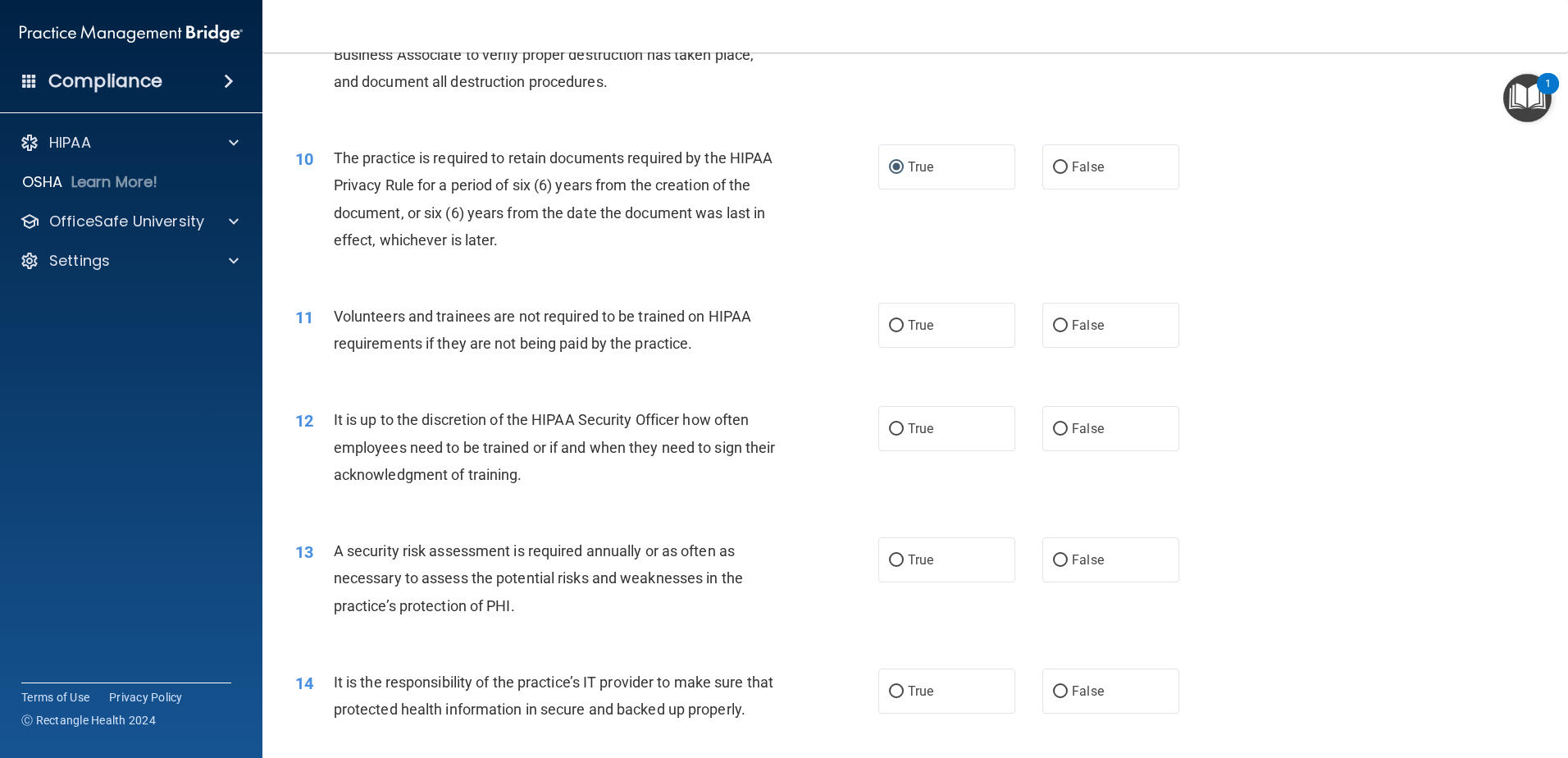
scroll to position [1292, 0]
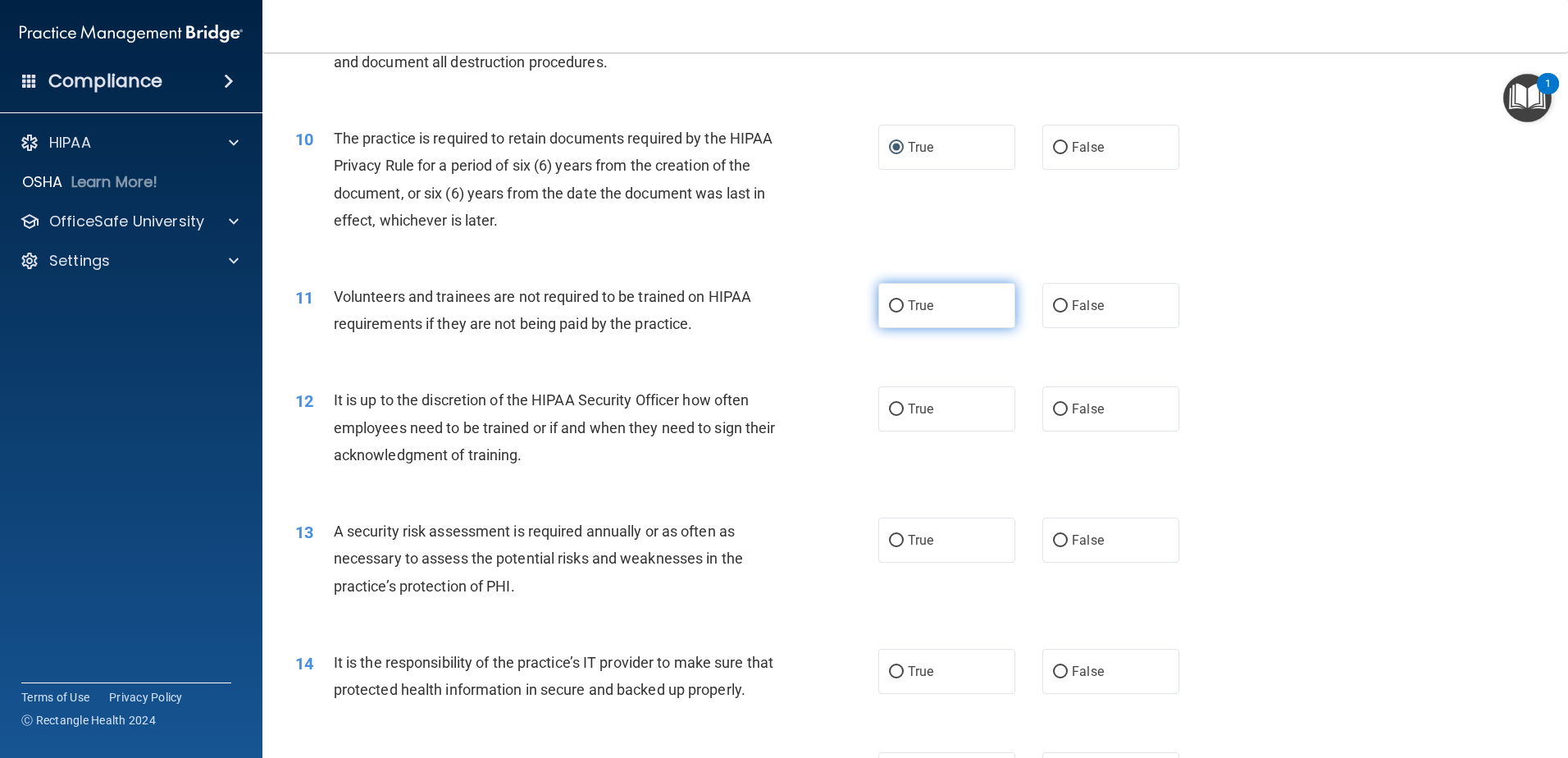
click at [893, 303] on input "True" at bounding box center [897, 306] width 15 height 12
radio input "true"
click at [1055, 406] on input "False" at bounding box center [1060, 409] width 15 height 12
radio input "true"
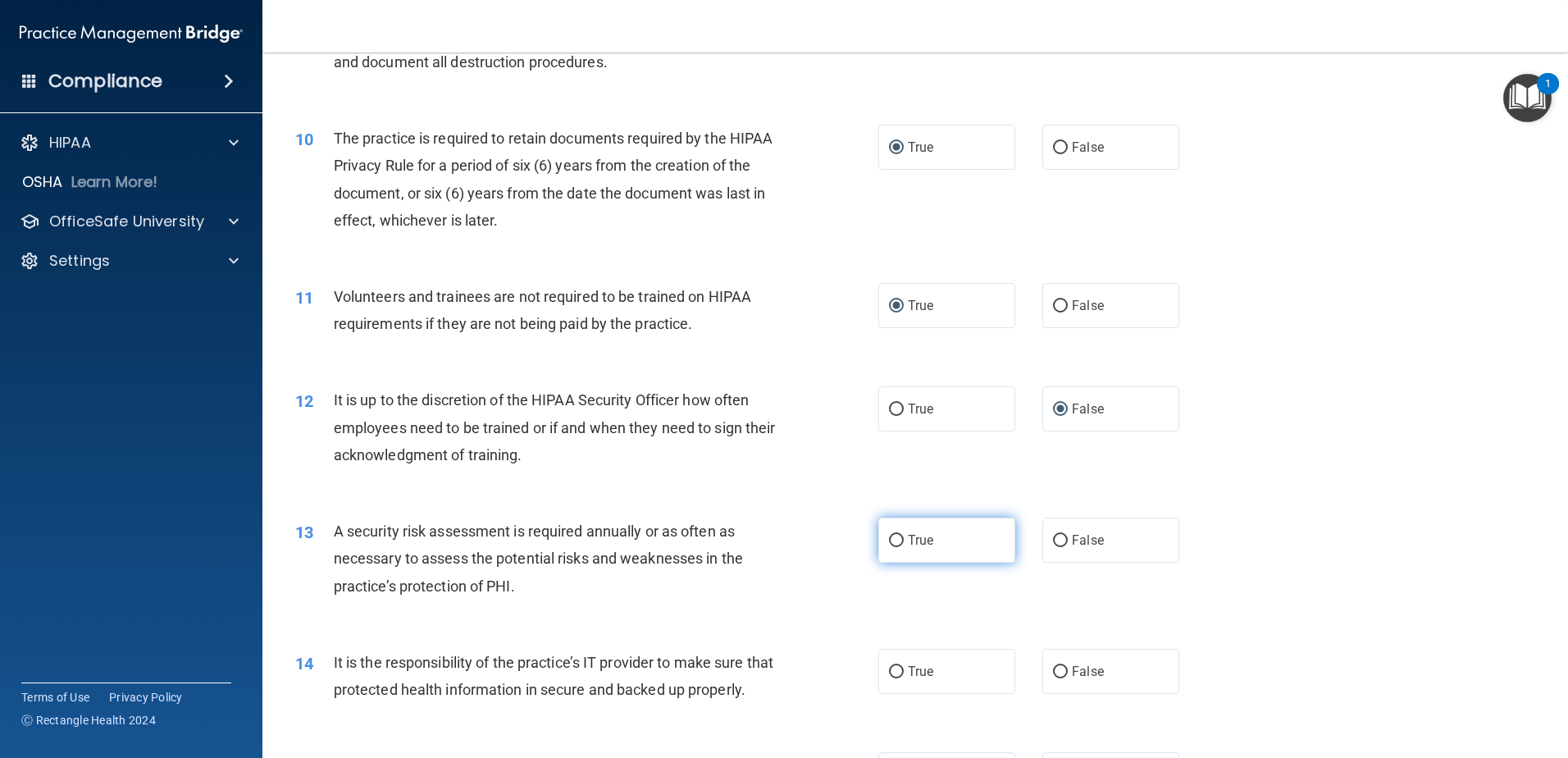
click at [891, 535] on input "True" at bounding box center [897, 541] width 15 height 12
radio input "true"
drag, startPoint x: 889, startPoint y: 669, endPoint x: 880, endPoint y: 672, distance: 9.5
click at [889, 666] on input "True" at bounding box center [897, 671] width 15 height 12
radio input "true"
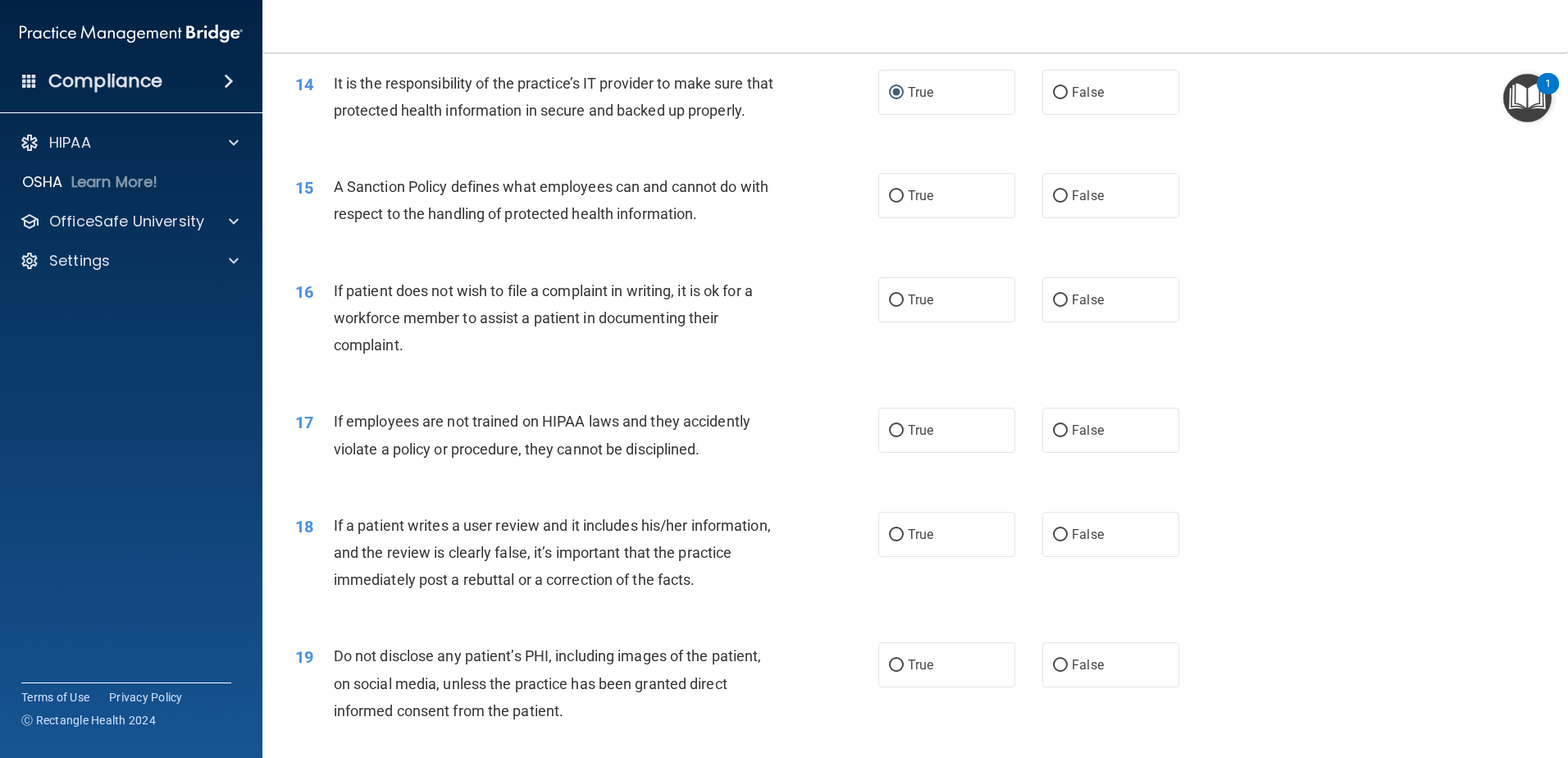
scroll to position [1912, 0]
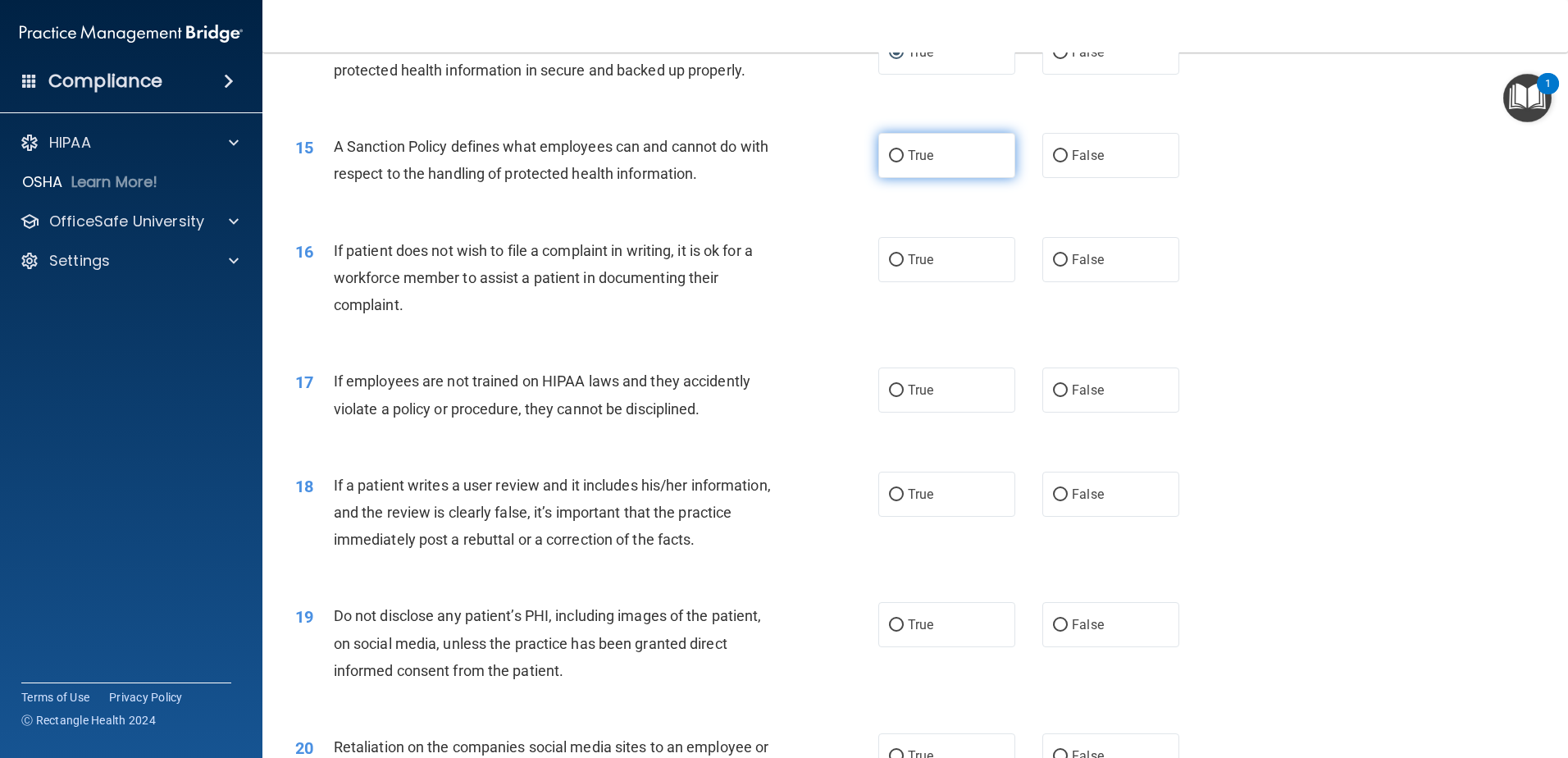
click at [889, 163] on input "True" at bounding box center [897, 155] width 15 height 12
radio input "true"
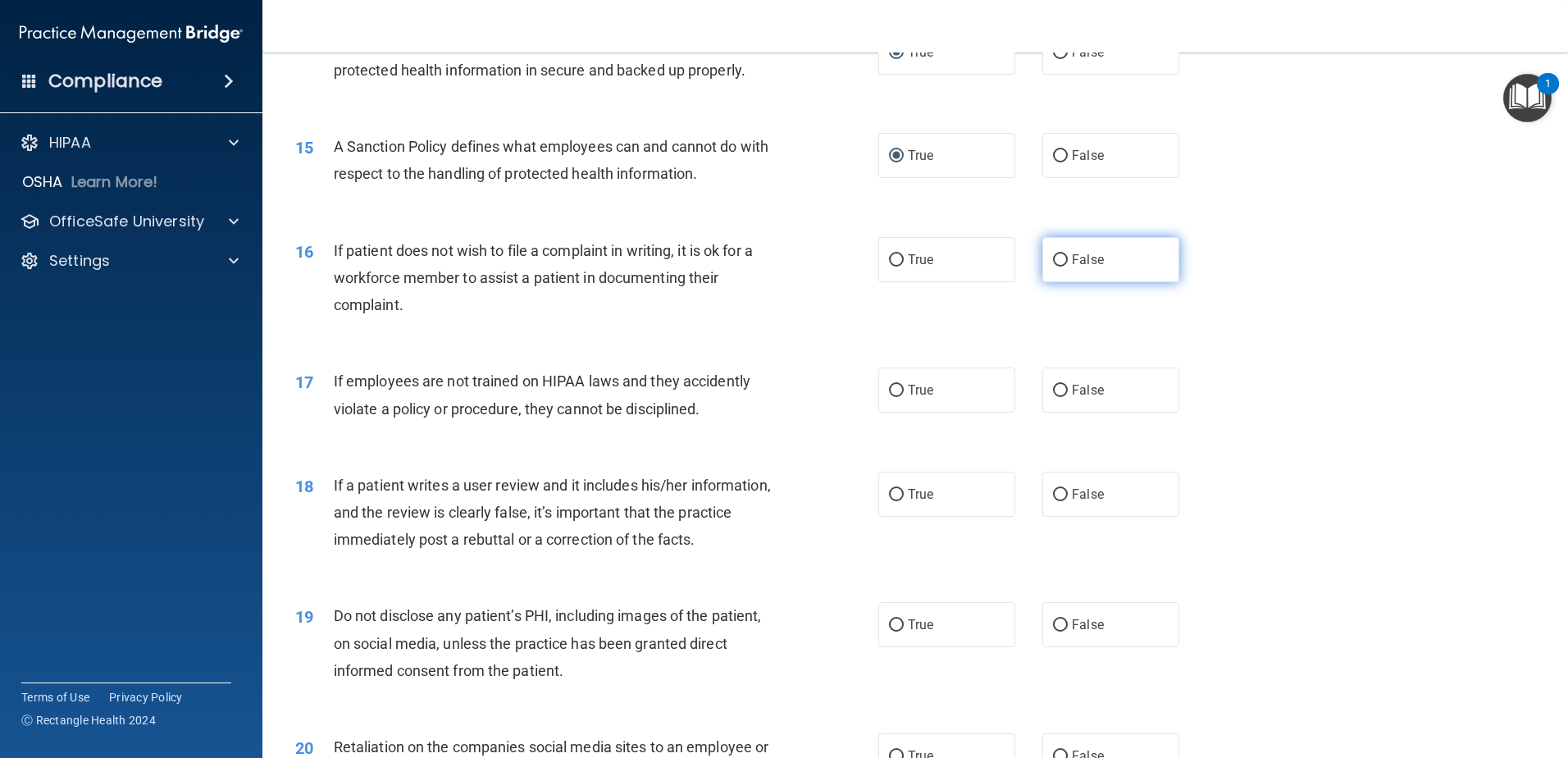
click at [1056, 267] on input "False" at bounding box center [1060, 259] width 15 height 12
radio input "true"
click at [890, 397] on input "True" at bounding box center [897, 390] width 15 height 12
radio input "true"
click at [892, 501] on input "True" at bounding box center [897, 494] width 15 height 12
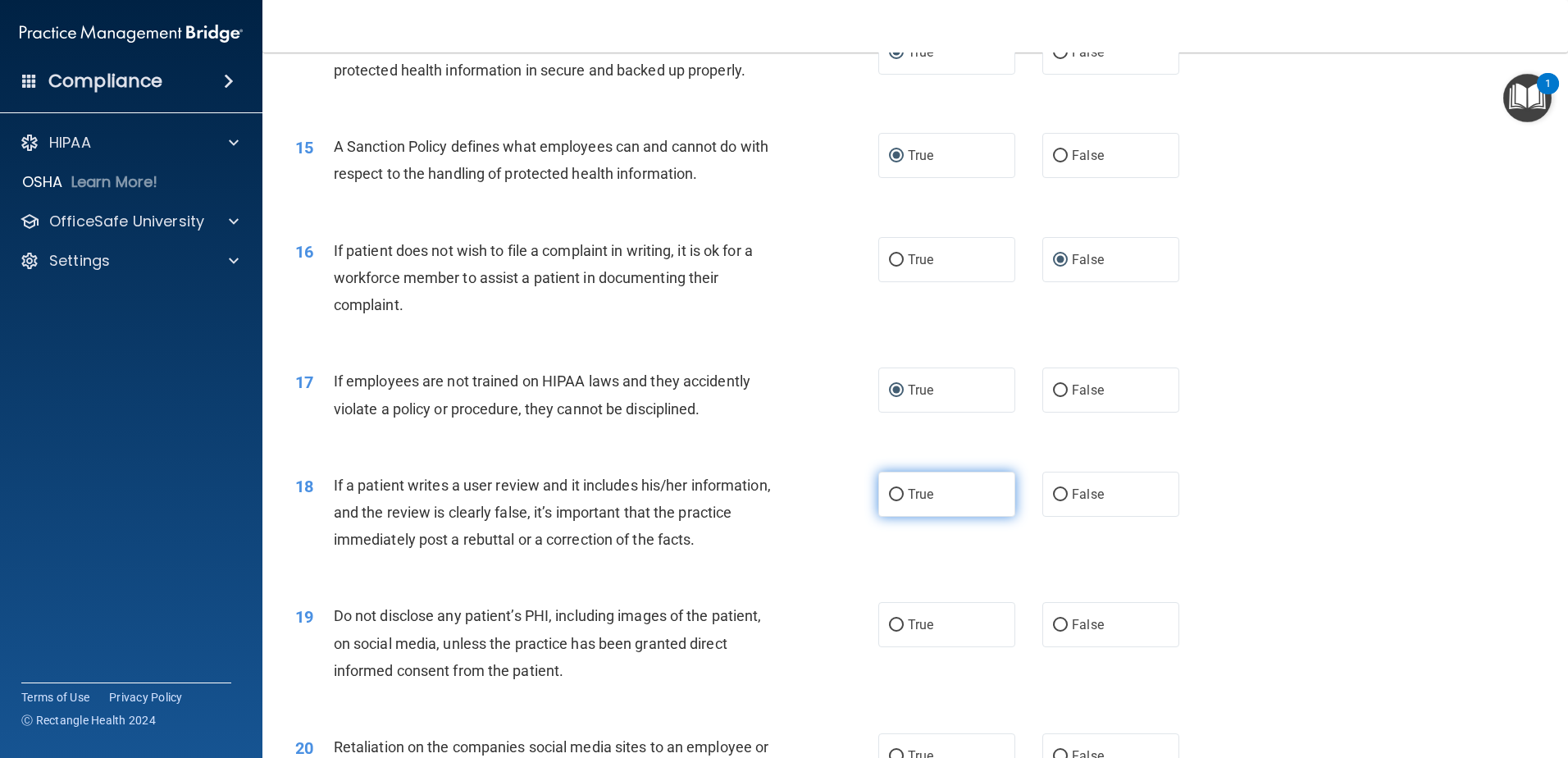
radio input "true"
click at [893, 632] on input "True" at bounding box center [897, 625] width 15 height 12
radio input "true"
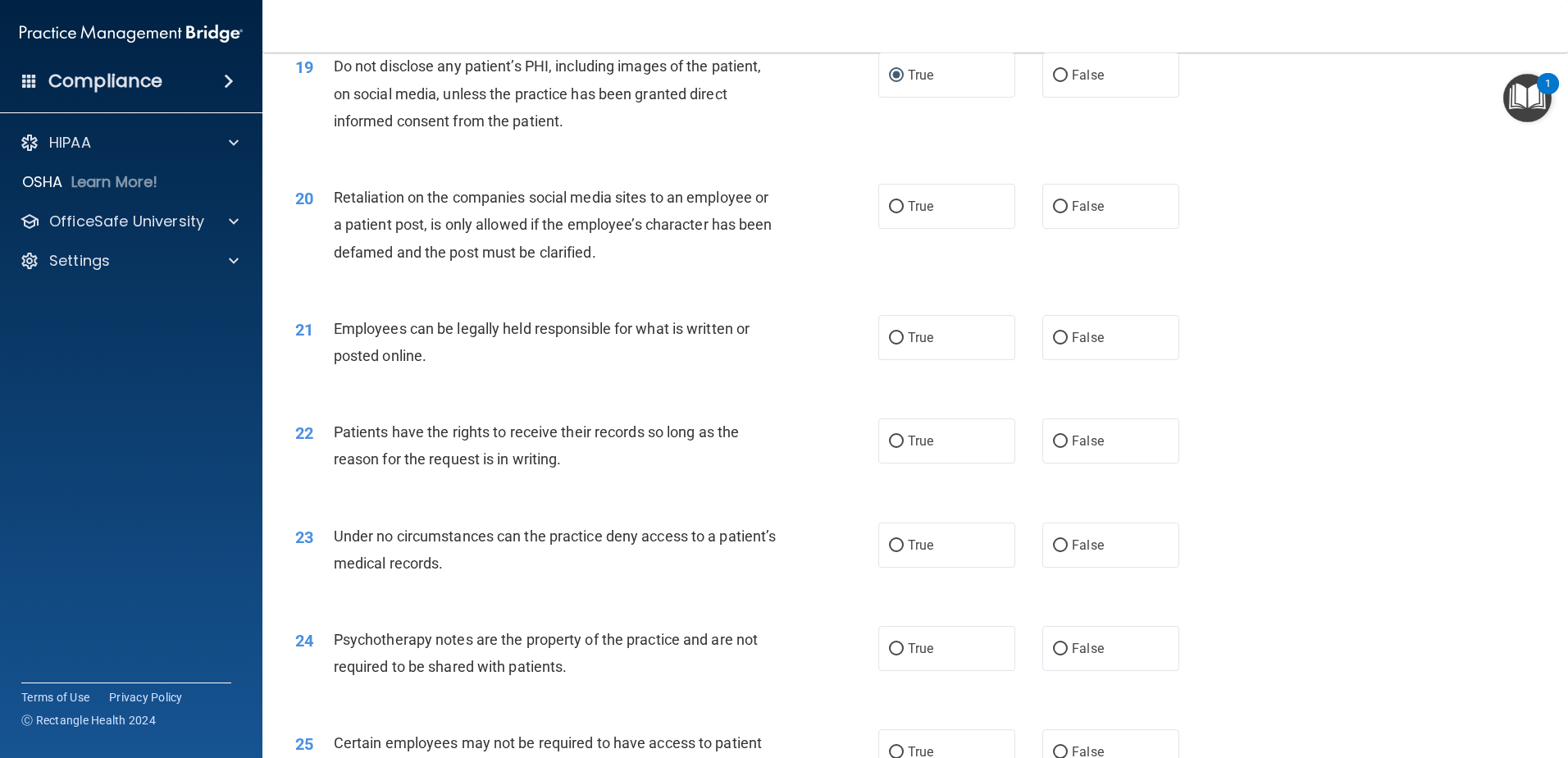
scroll to position [2517, 0]
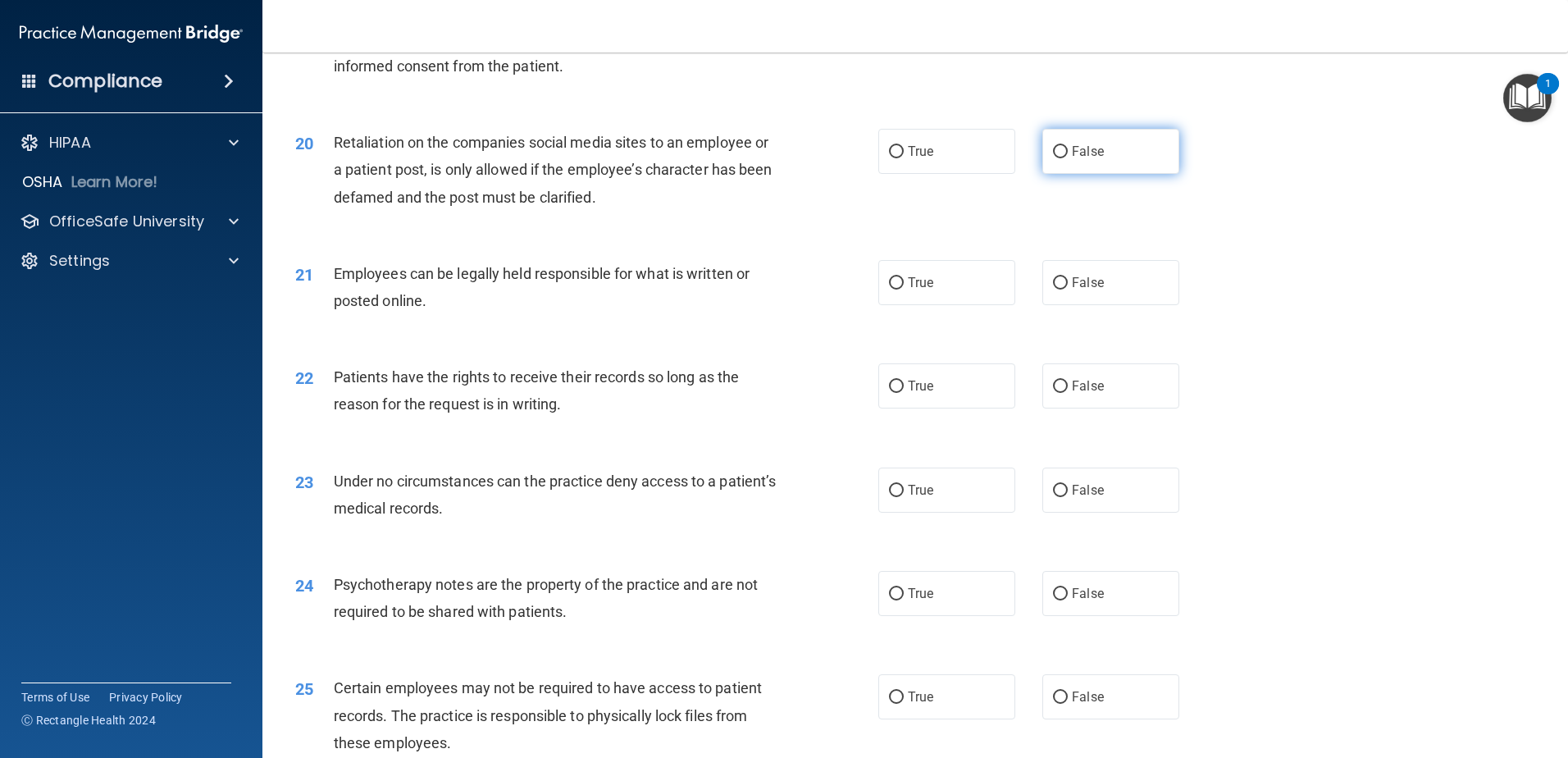
click at [1056, 158] on input "False" at bounding box center [1060, 152] width 15 height 12
radio input "true"
click at [889, 290] on input "True" at bounding box center [897, 283] width 15 height 12
radio input "true"
click at [891, 393] on input "True" at bounding box center [897, 386] width 15 height 12
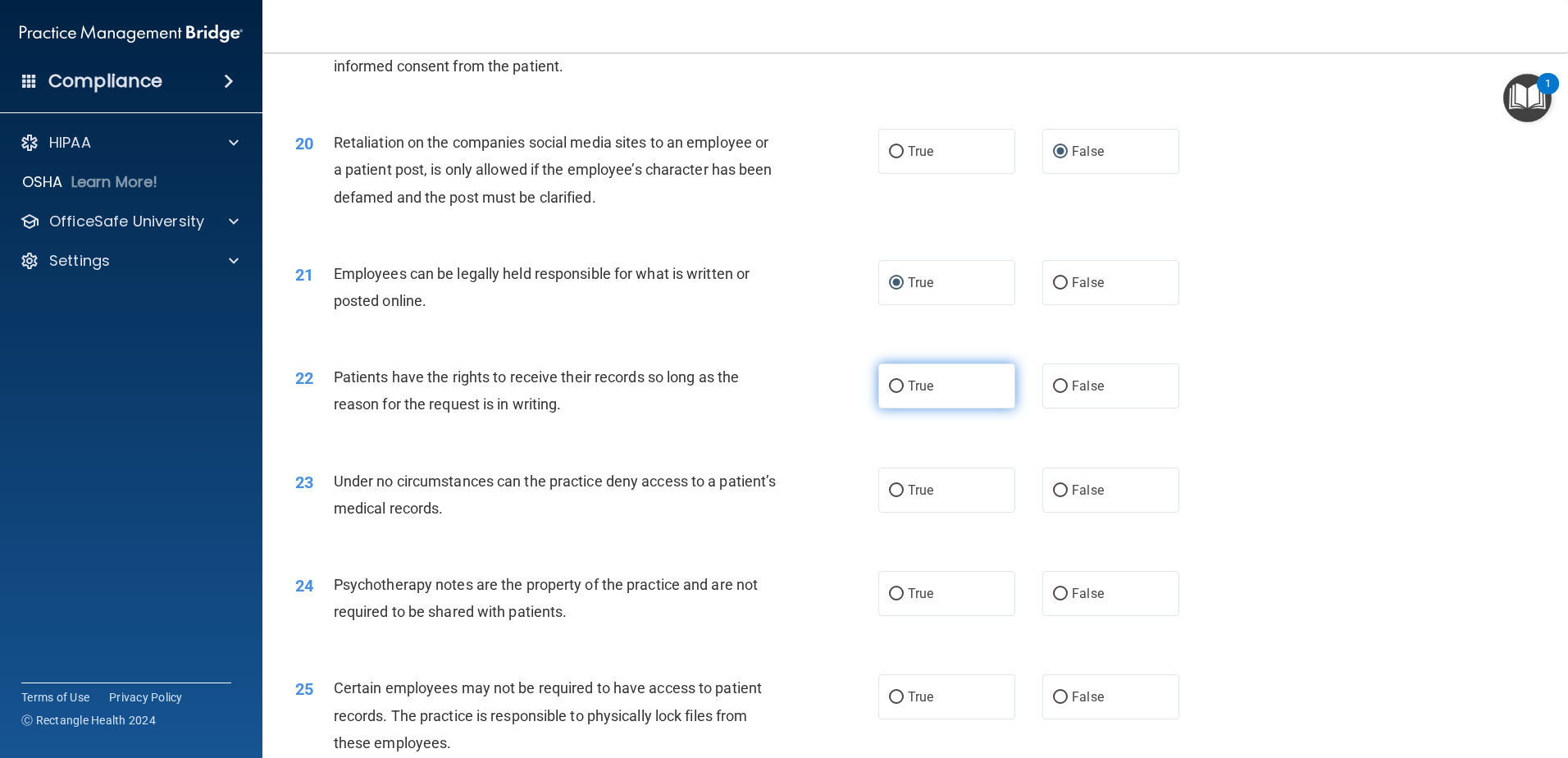
radio input "true"
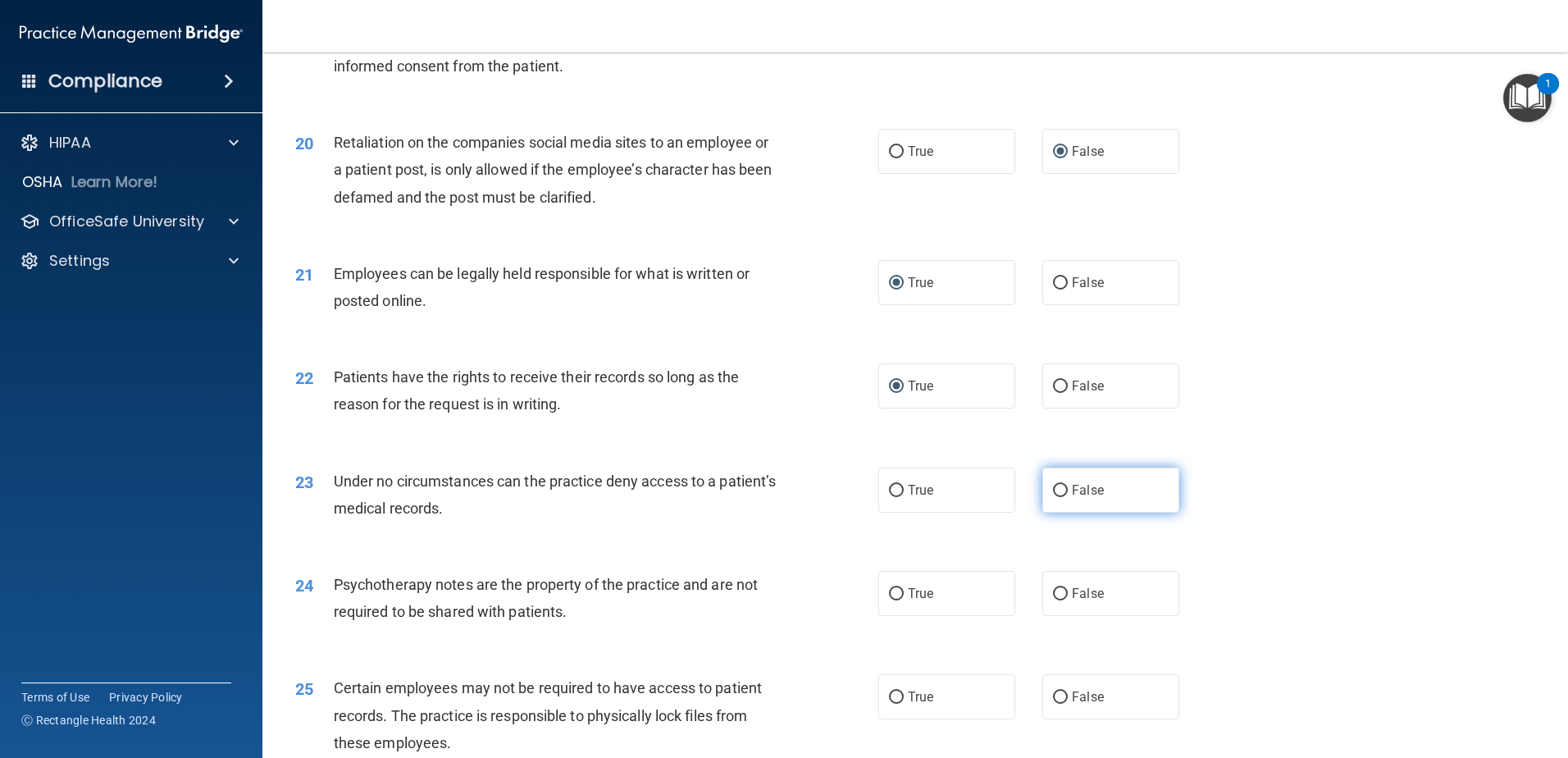
click at [1053, 497] on input "False" at bounding box center [1060, 490] width 15 height 12
radio input "true"
click at [889, 600] on input "True" at bounding box center [897, 594] width 15 height 12
radio input "true"
click at [1053, 600] on input "False" at bounding box center [1060, 594] width 15 height 12
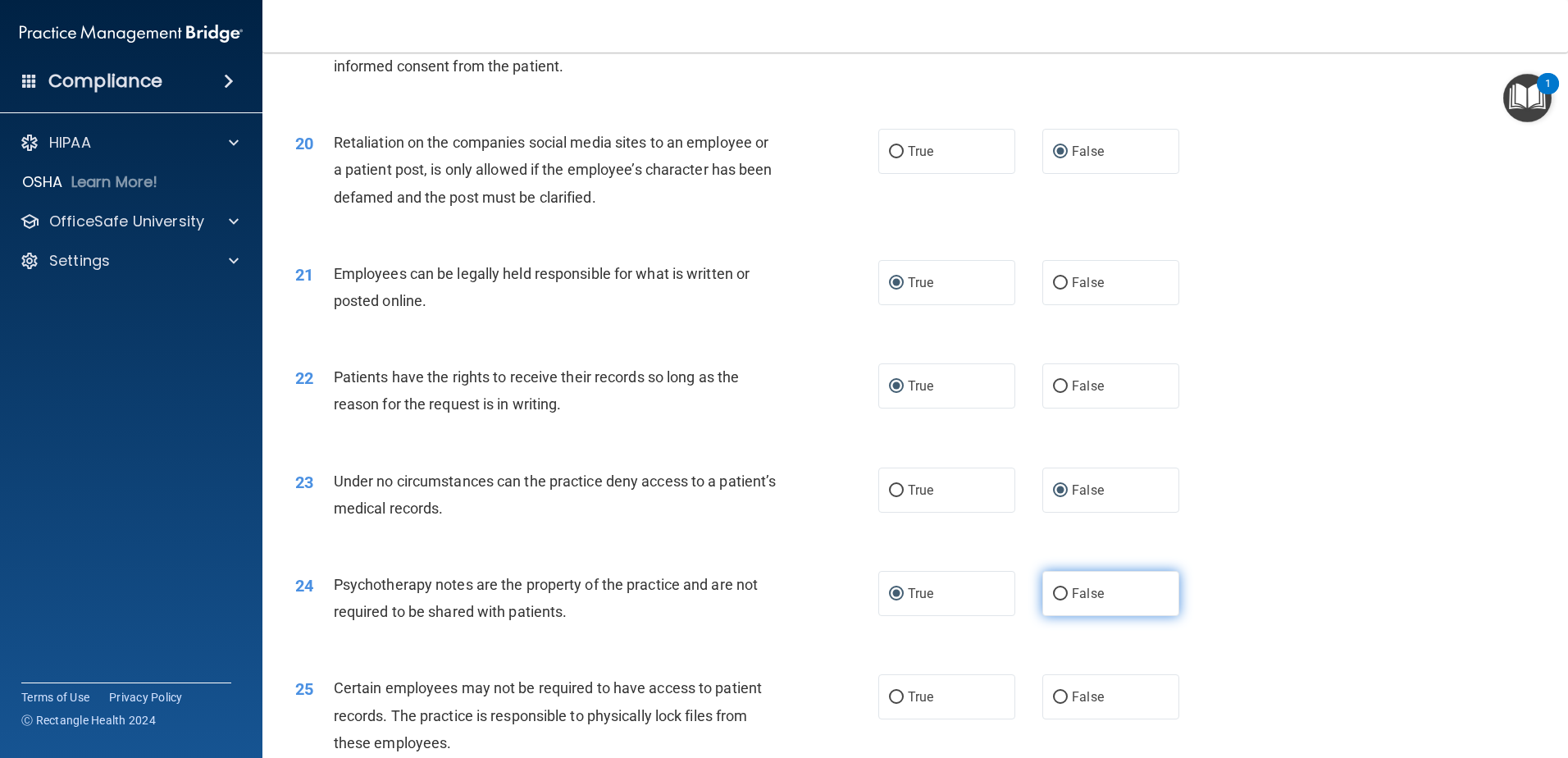
radio input "true"
click at [889, 600] on input "True" at bounding box center [897, 594] width 15 height 12
radio input "true"
radio input "false"
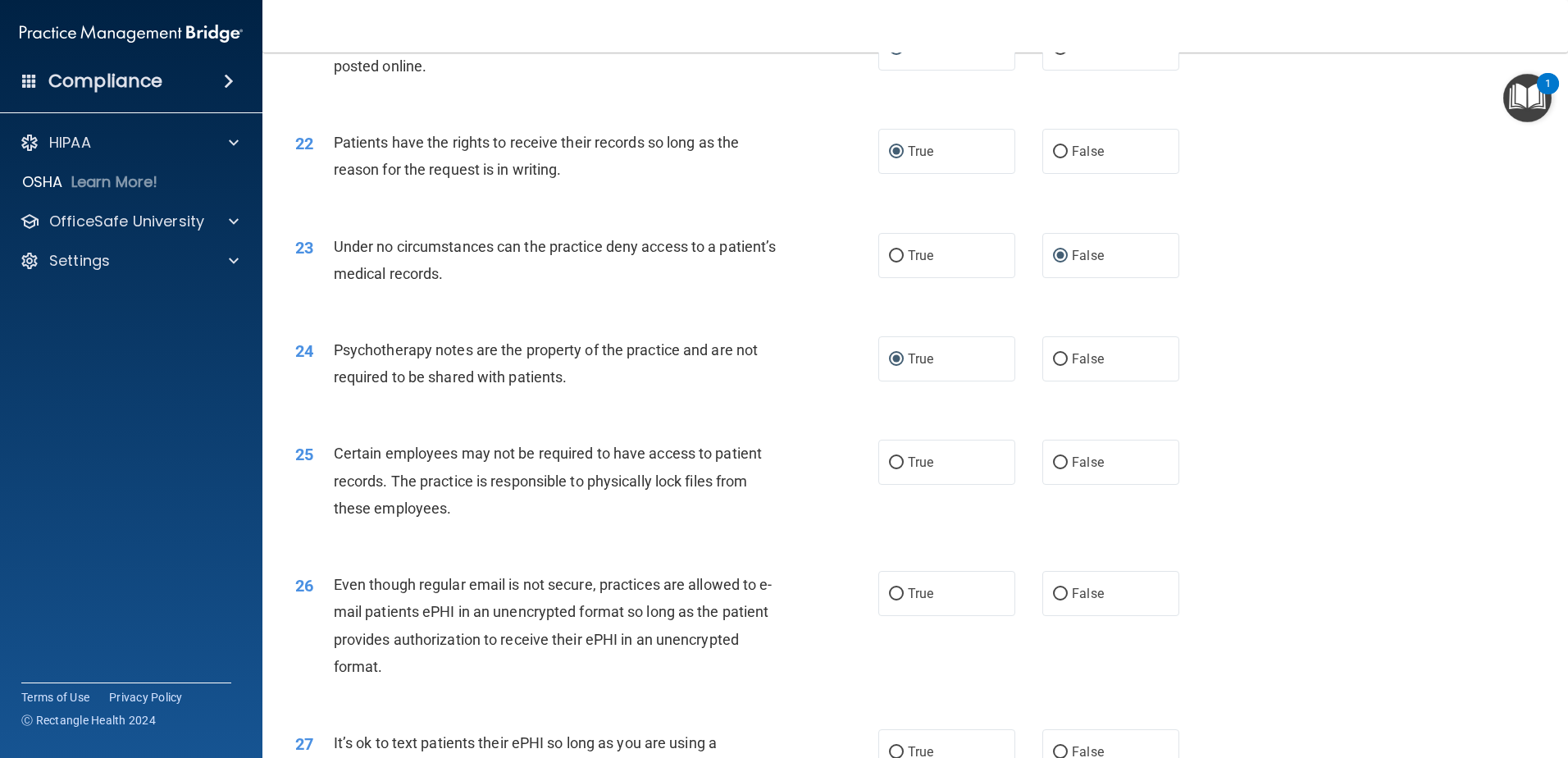
scroll to position [2781, 0]
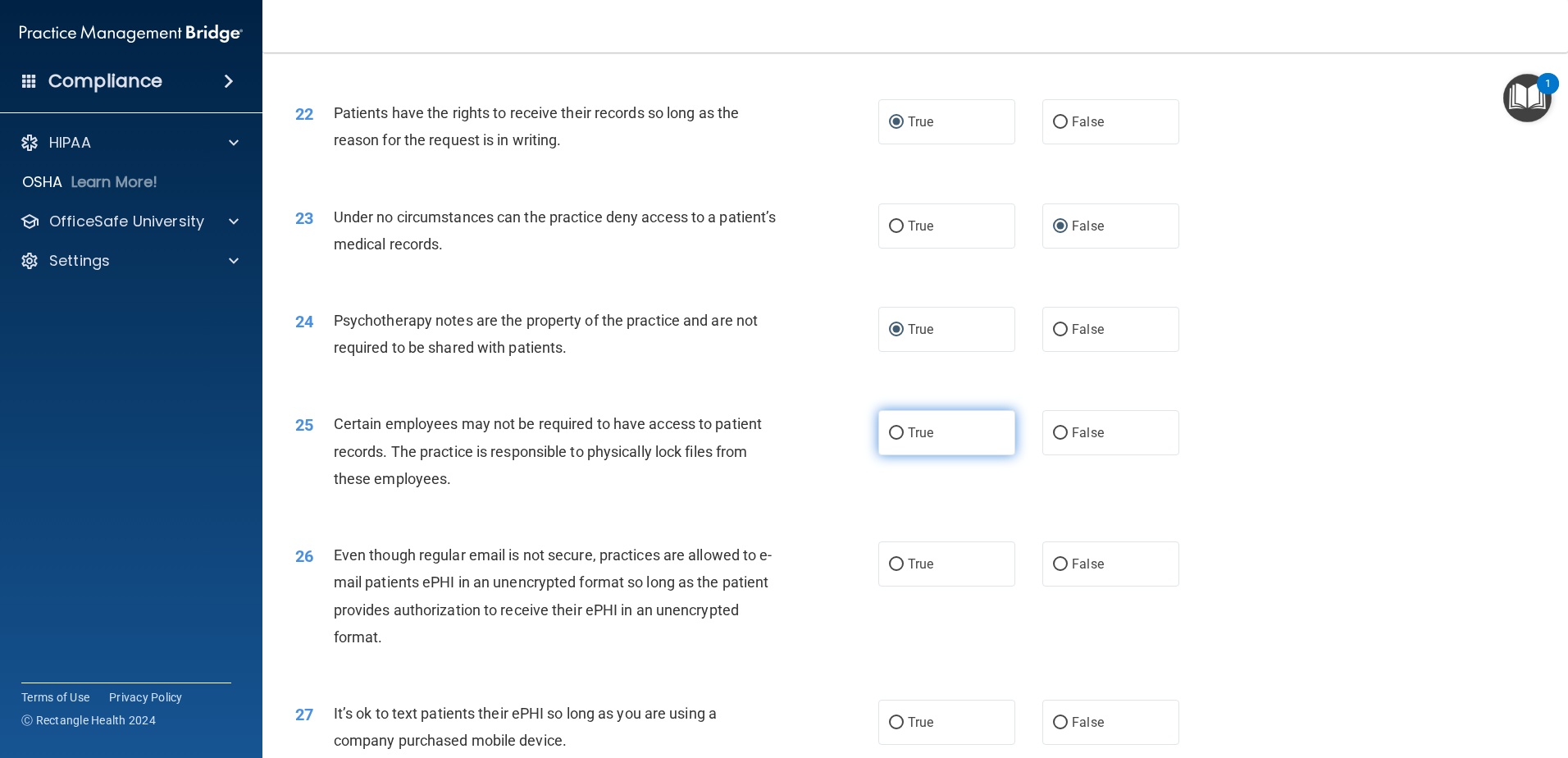
drag, startPoint x: 893, startPoint y: 456, endPoint x: 906, endPoint y: 457, distance: 13.0
click at [900, 455] on label "True" at bounding box center [947, 432] width 137 height 45
click at [900, 439] on input "True" at bounding box center [897, 433] width 15 height 12
radio input "true"
click at [1055, 571] on input "False" at bounding box center [1060, 564] width 15 height 12
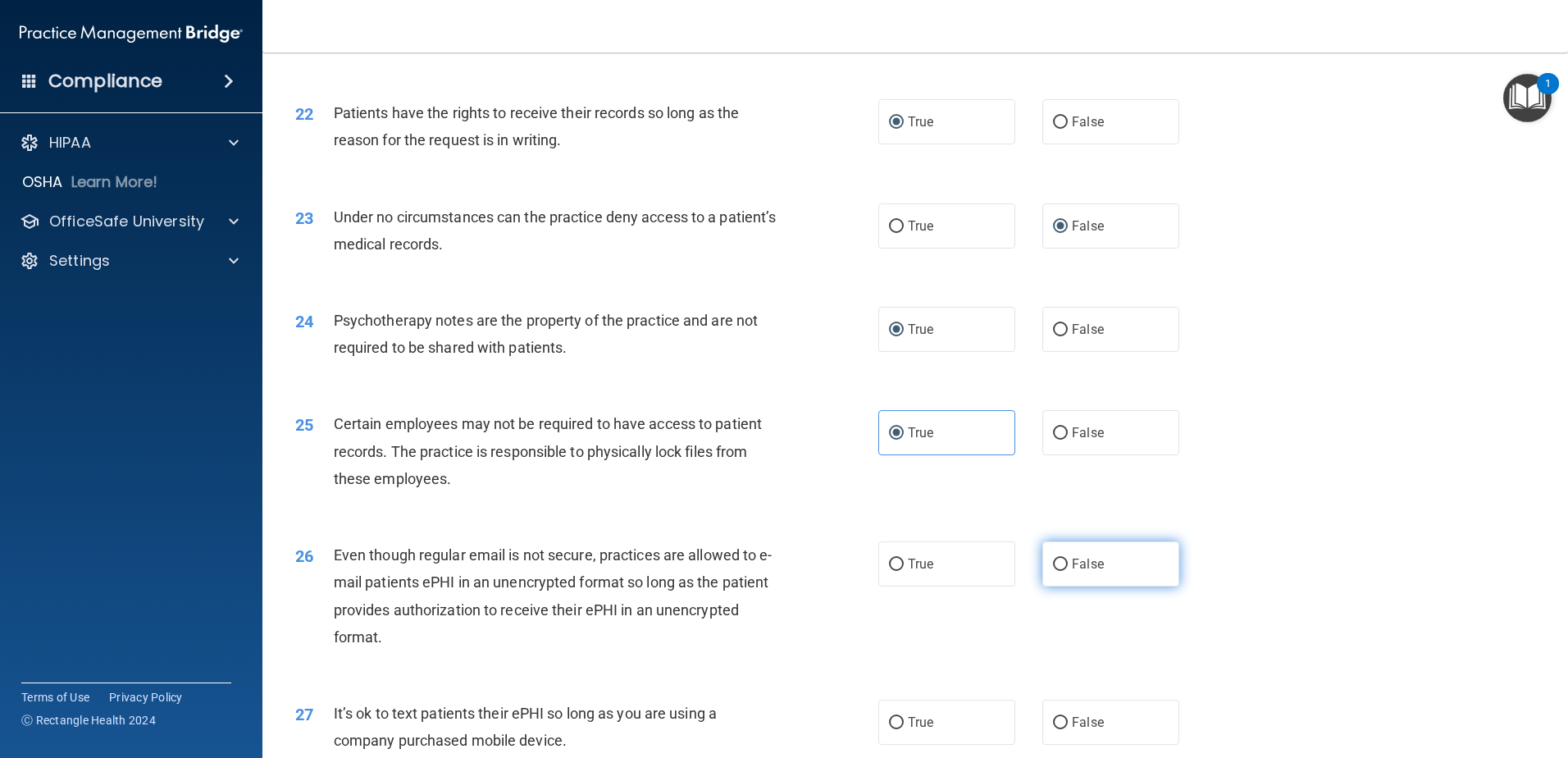
radio input "true"
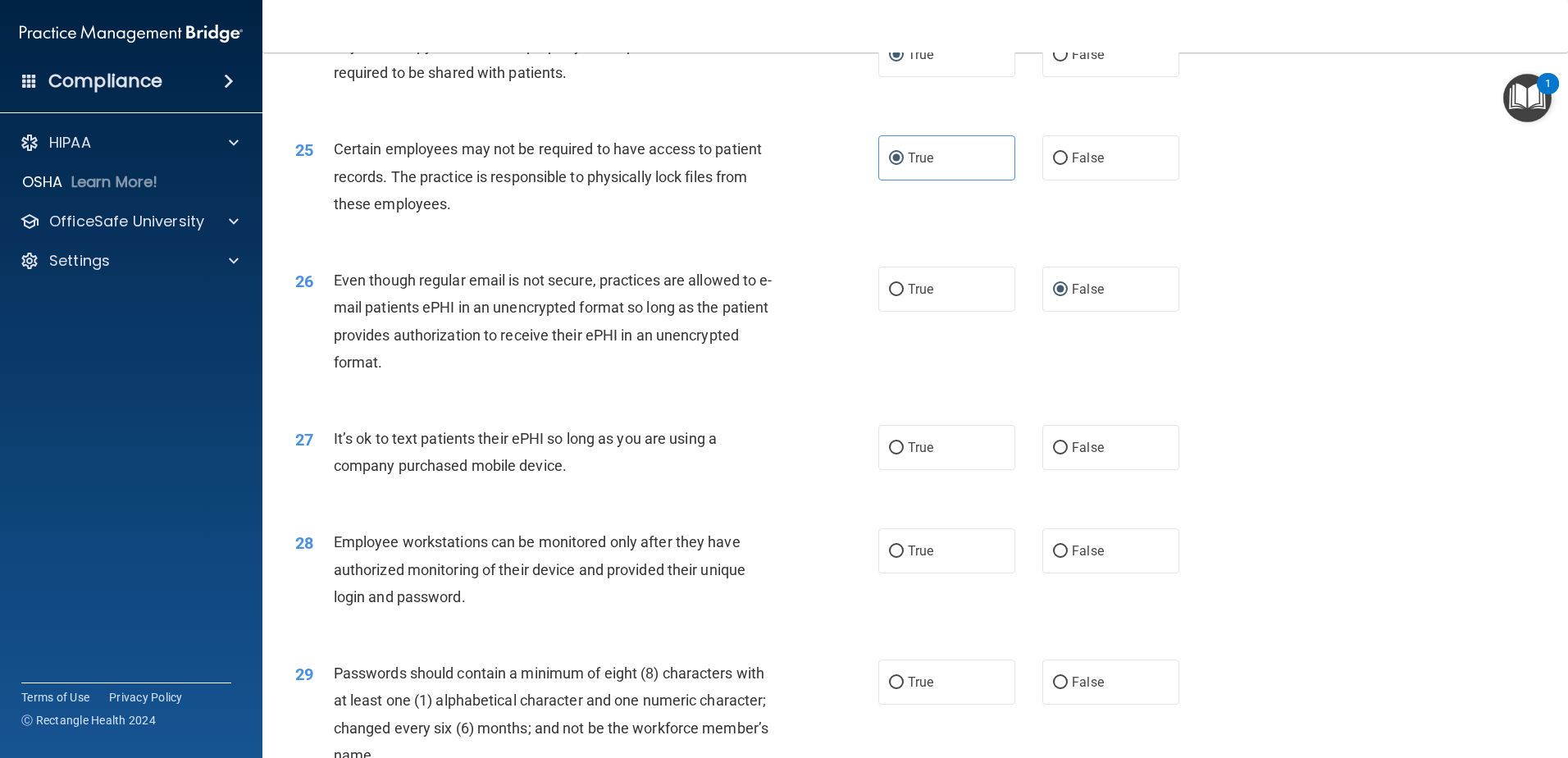
scroll to position [3130, 0]
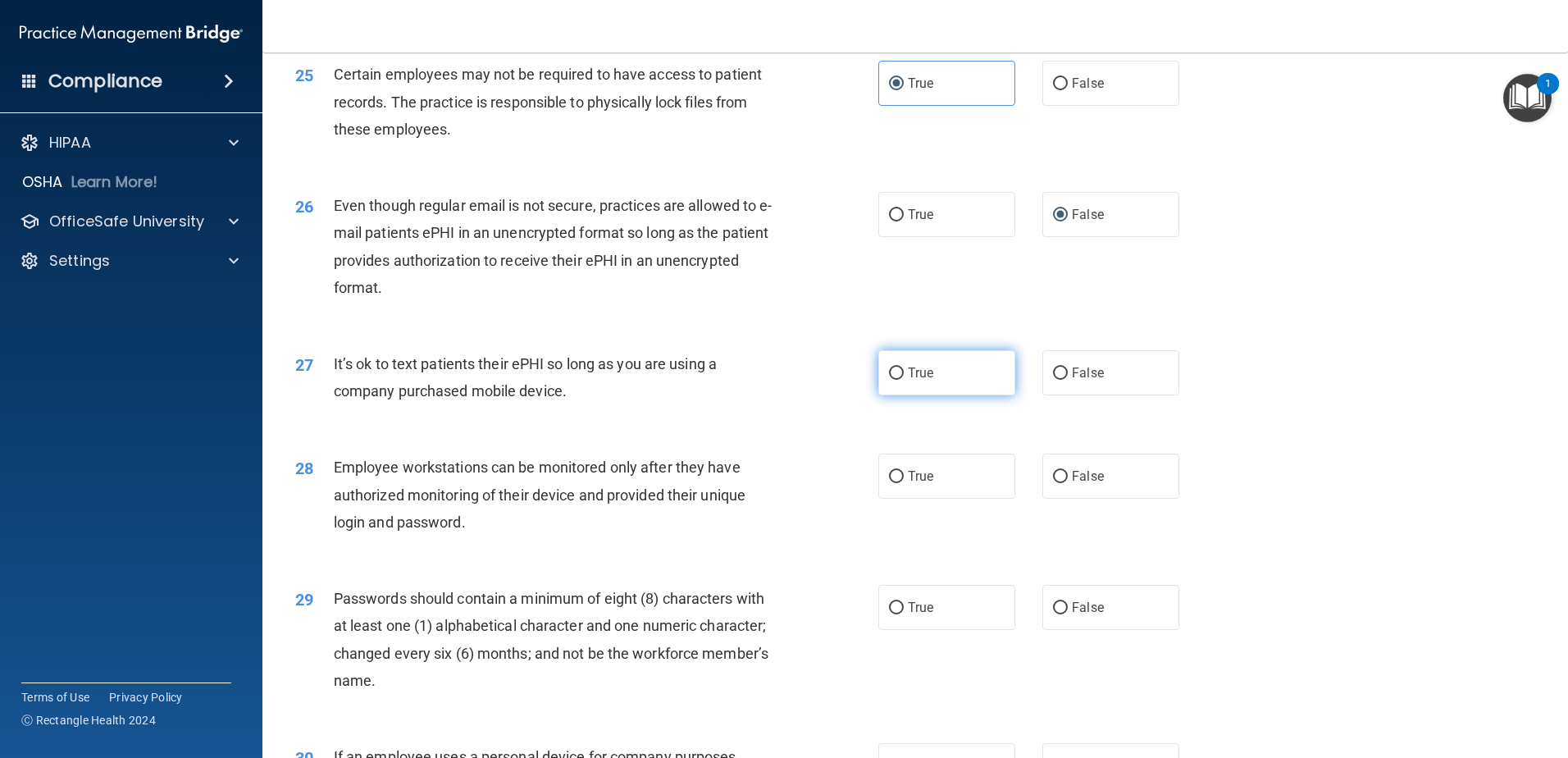
drag, startPoint x: 1057, startPoint y: 399, endPoint x: 889, endPoint y: 395, distance: 168.0
click at [889, 395] on div "True False" at bounding box center [1043, 373] width 329 height 45
click at [893, 380] on input "True" at bounding box center [897, 373] width 15 height 12
radio input "true"
drag, startPoint x: 1050, startPoint y: 501, endPoint x: 1056, endPoint y: 511, distance: 11.7
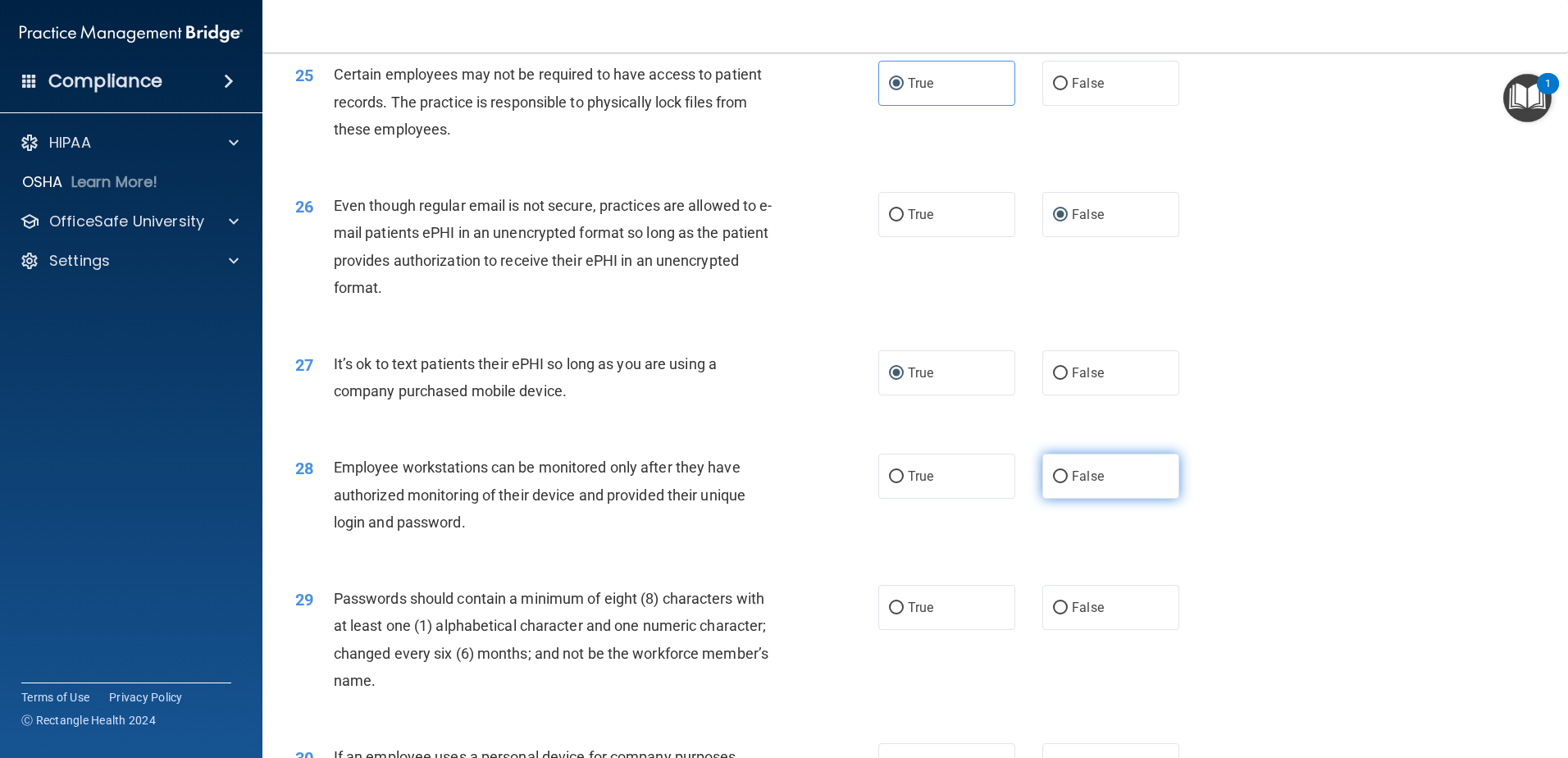
click at [1053, 483] on input "False" at bounding box center [1060, 477] width 15 height 12
radio input "true"
click at [889, 615] on input "True" at bounding box center [897, 607] width 15 height 12
radio input "true"
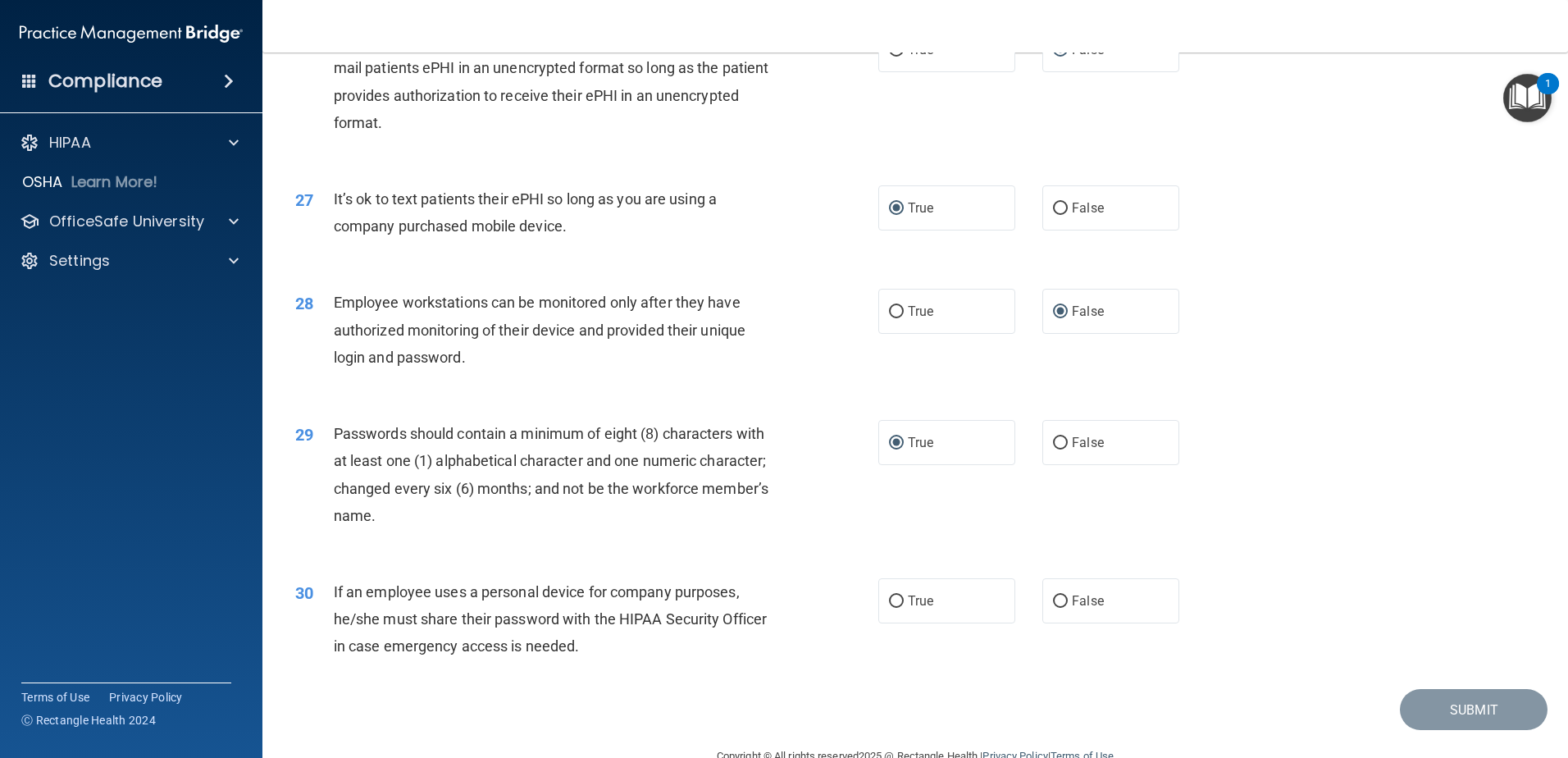
scroll to position [3360, 0]
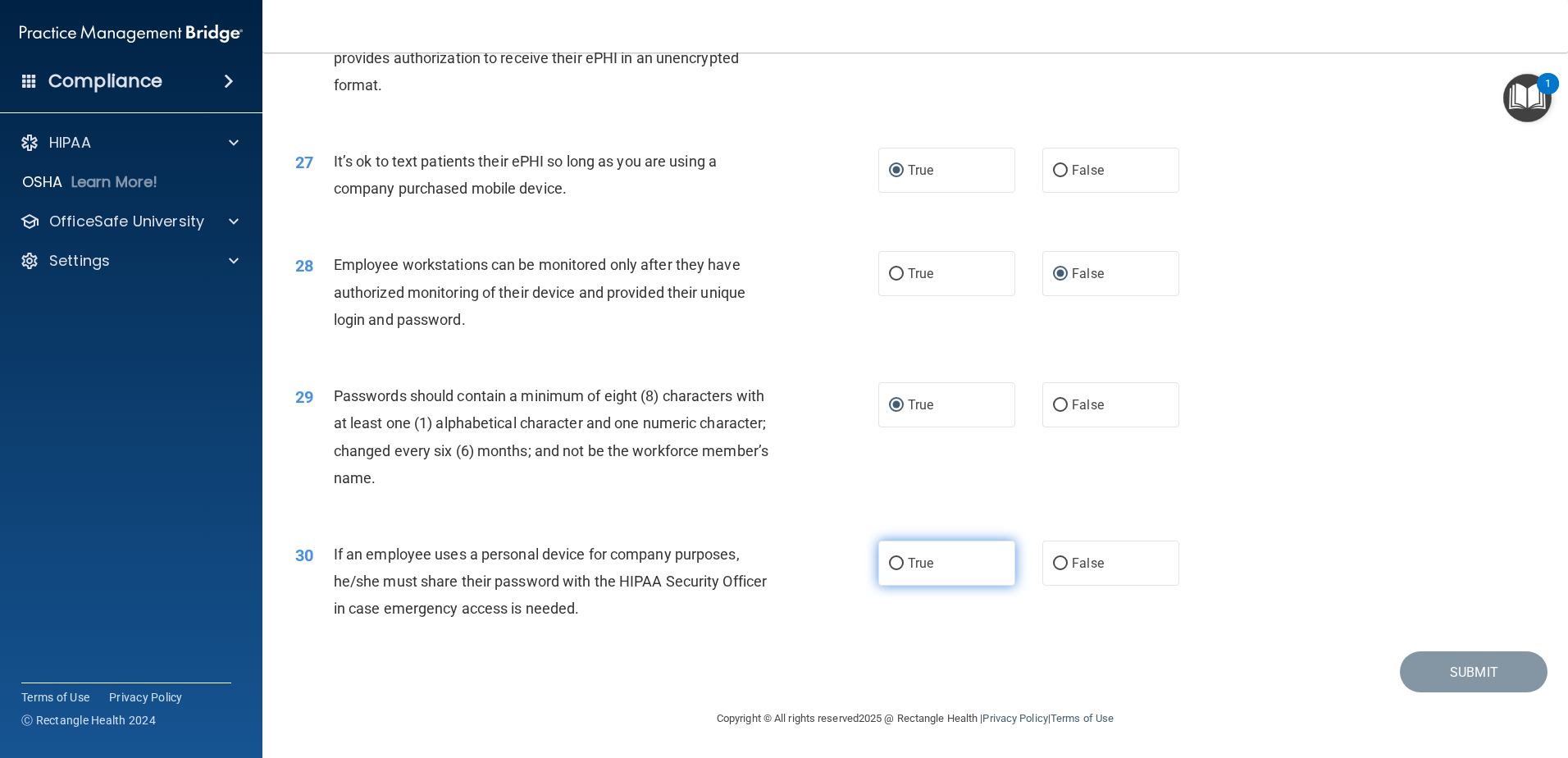
click at [892, 564] on input "True" at bounding box center [897, 563] width 15 height 12
radio input "true"
click at [1479, 672] on button "Submit" at bounding box center [1474, 672] width 148 height 42
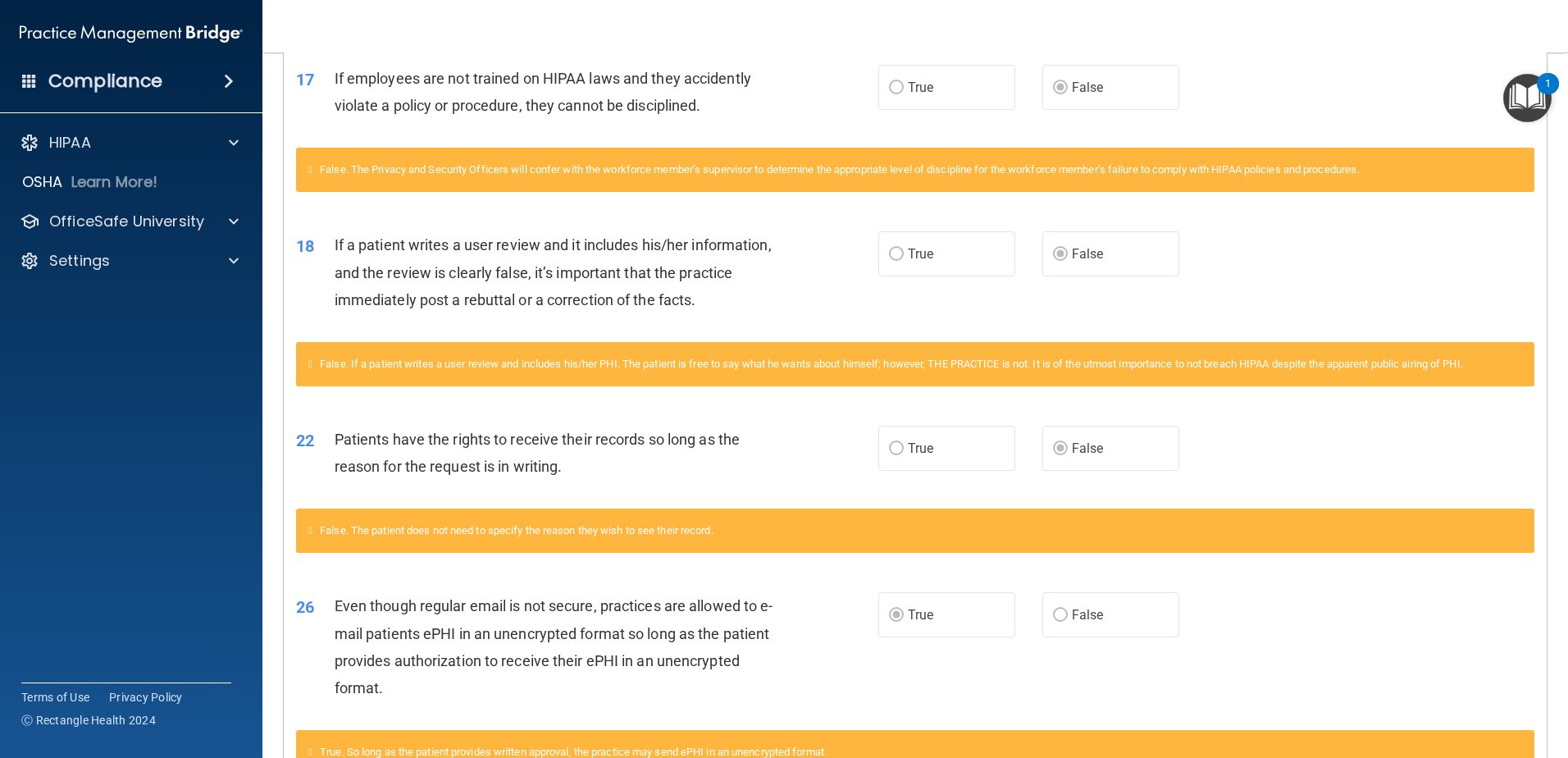
scroll to position [2273, 0]
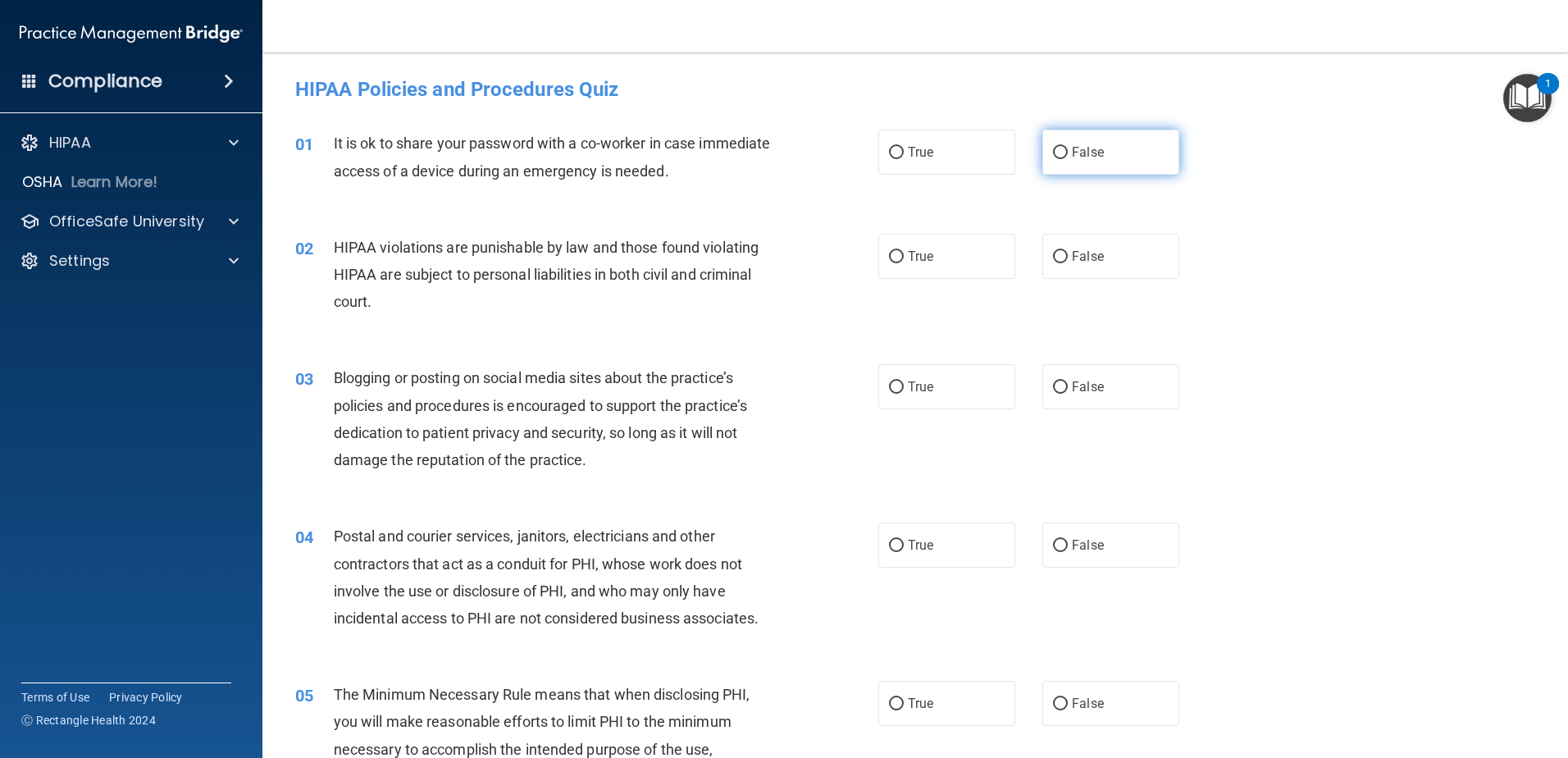
click at [1053, 154] on input "False" at bounding box center [1060, 153] width 15 height 12
radio input "true"
click at [889, 253] on input "True" at bounding box center [897, 257] width 15 height 12
radio input "true"
click at [1053, 383] on input "False" at bounding box center [1060, 387] width 15 height 12
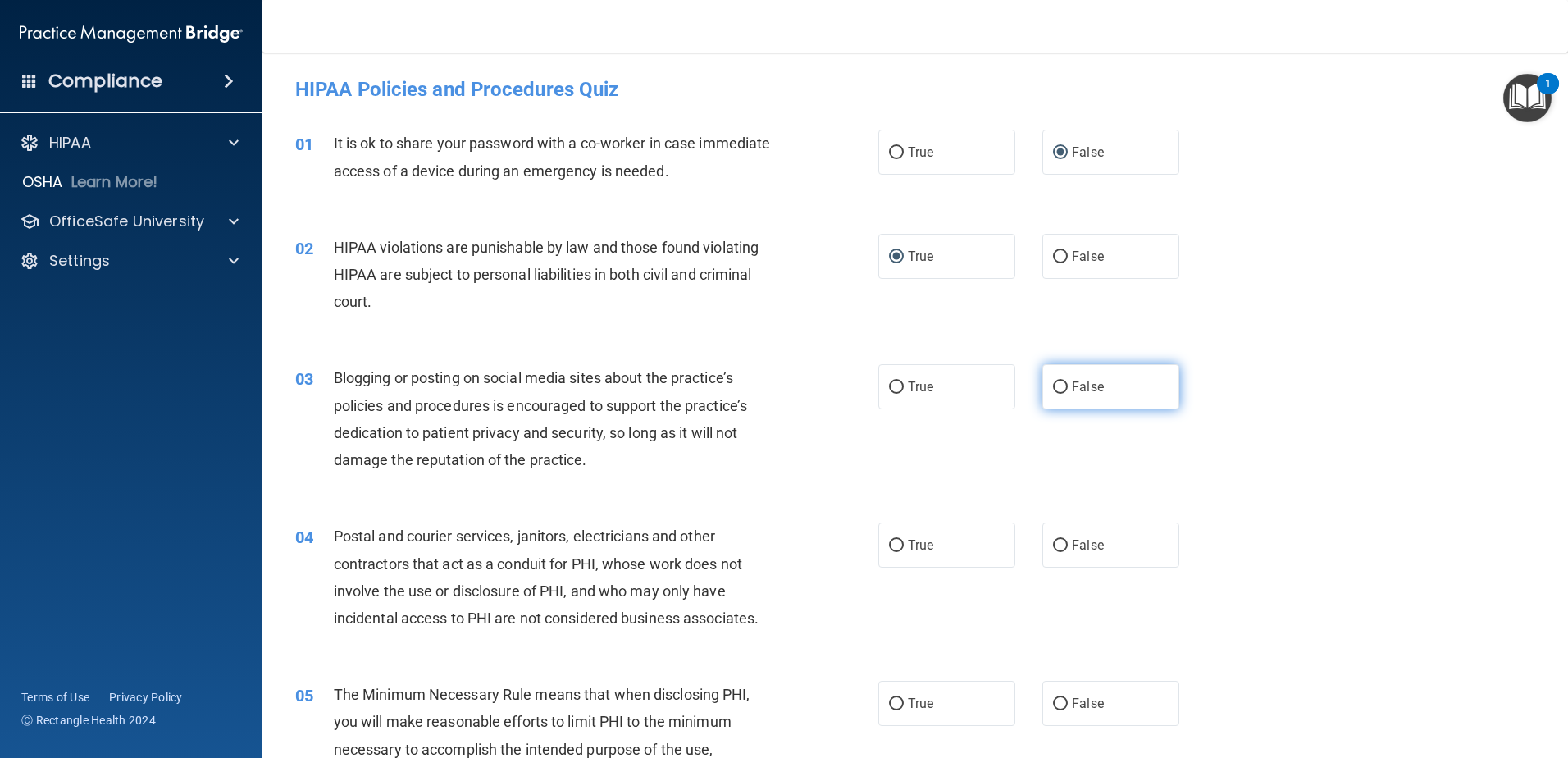
radio input "true"
click at [1053, 541] on input "False" at bounding box center [1060, 545] width 15 height 12
radio input "true"
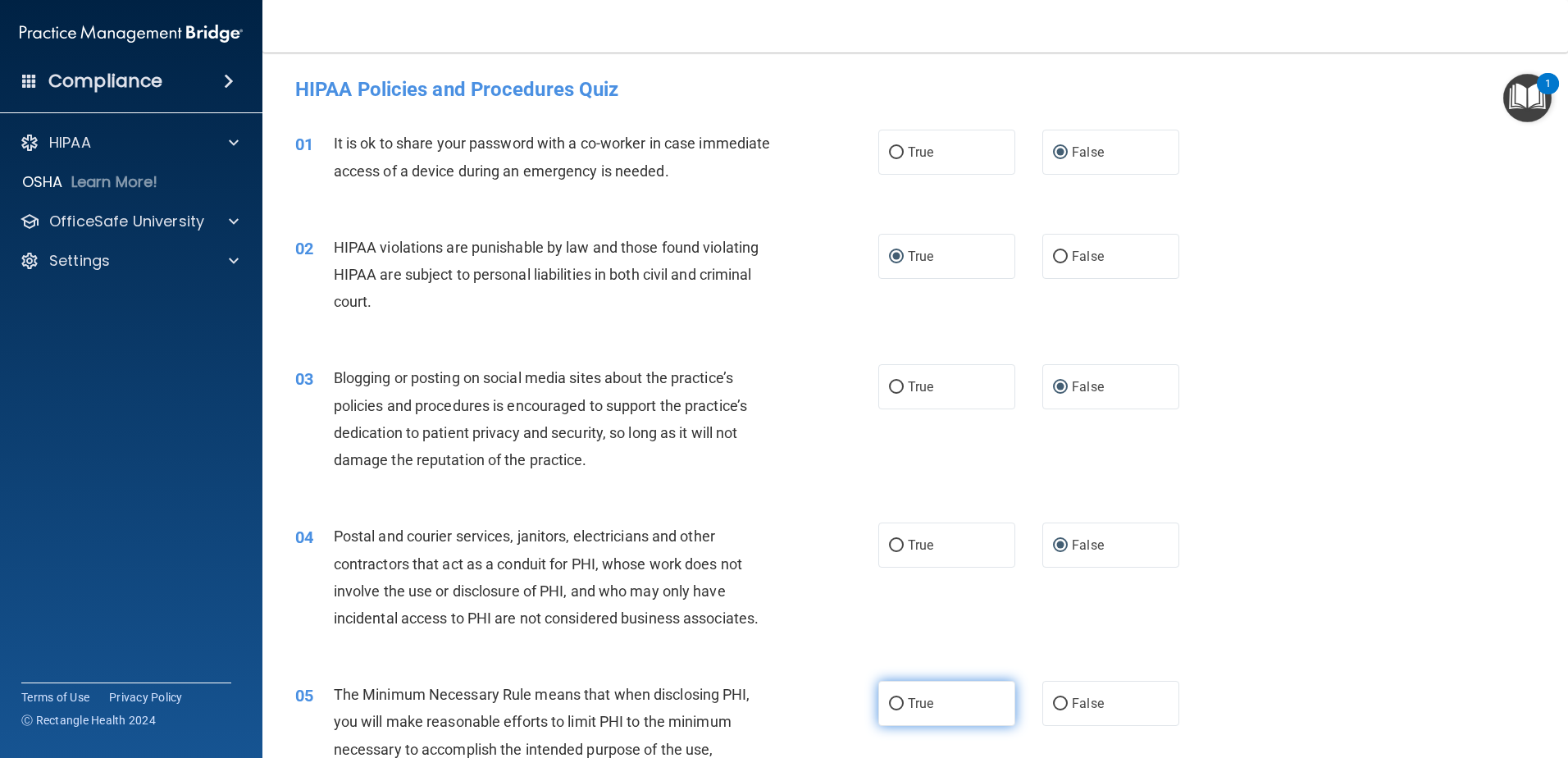
click at [890, 704] on input "True" at bounding box center [897, 703] width 15 height 12
radio input "true"
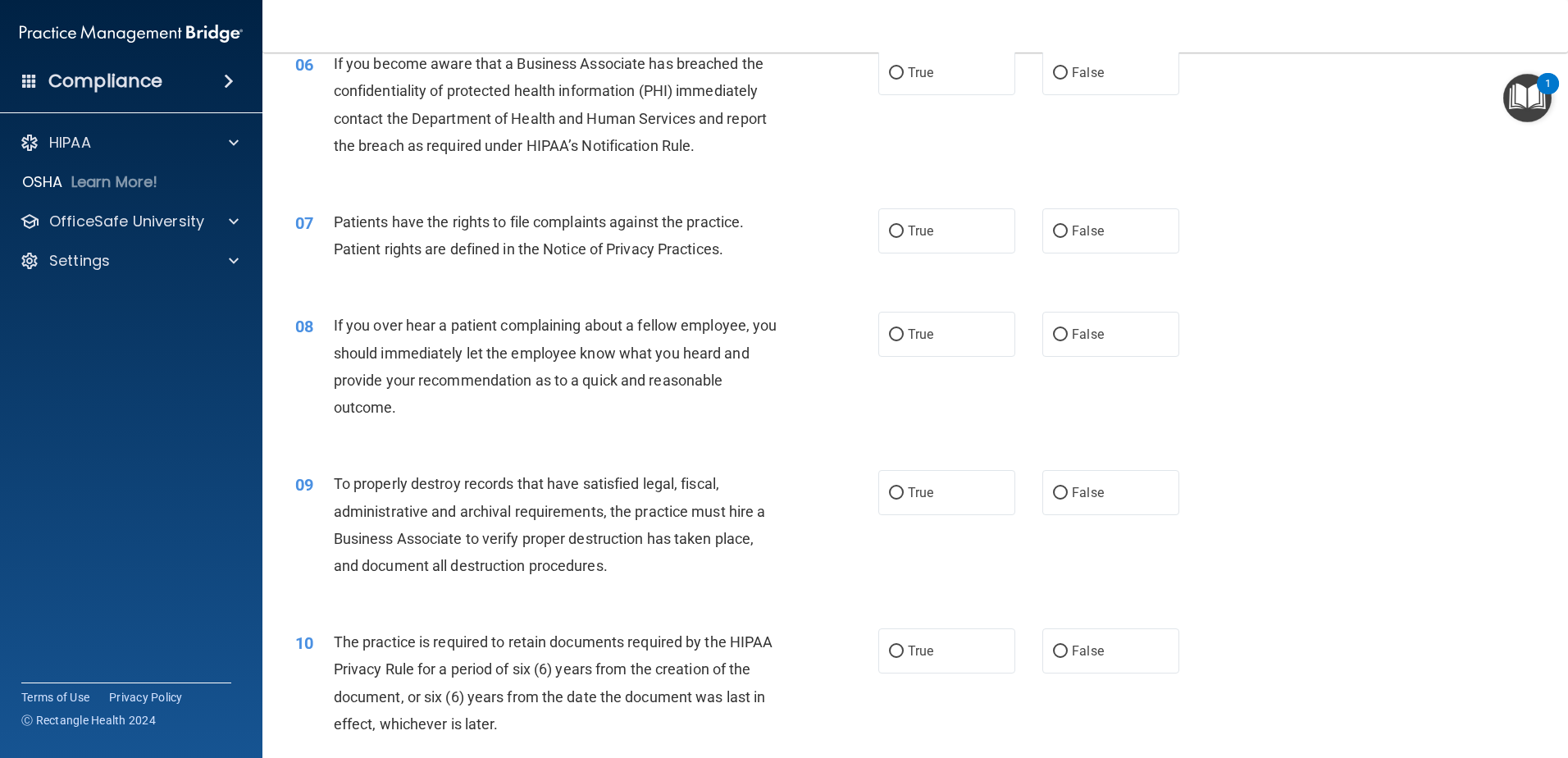
scroll to position [713, 0]
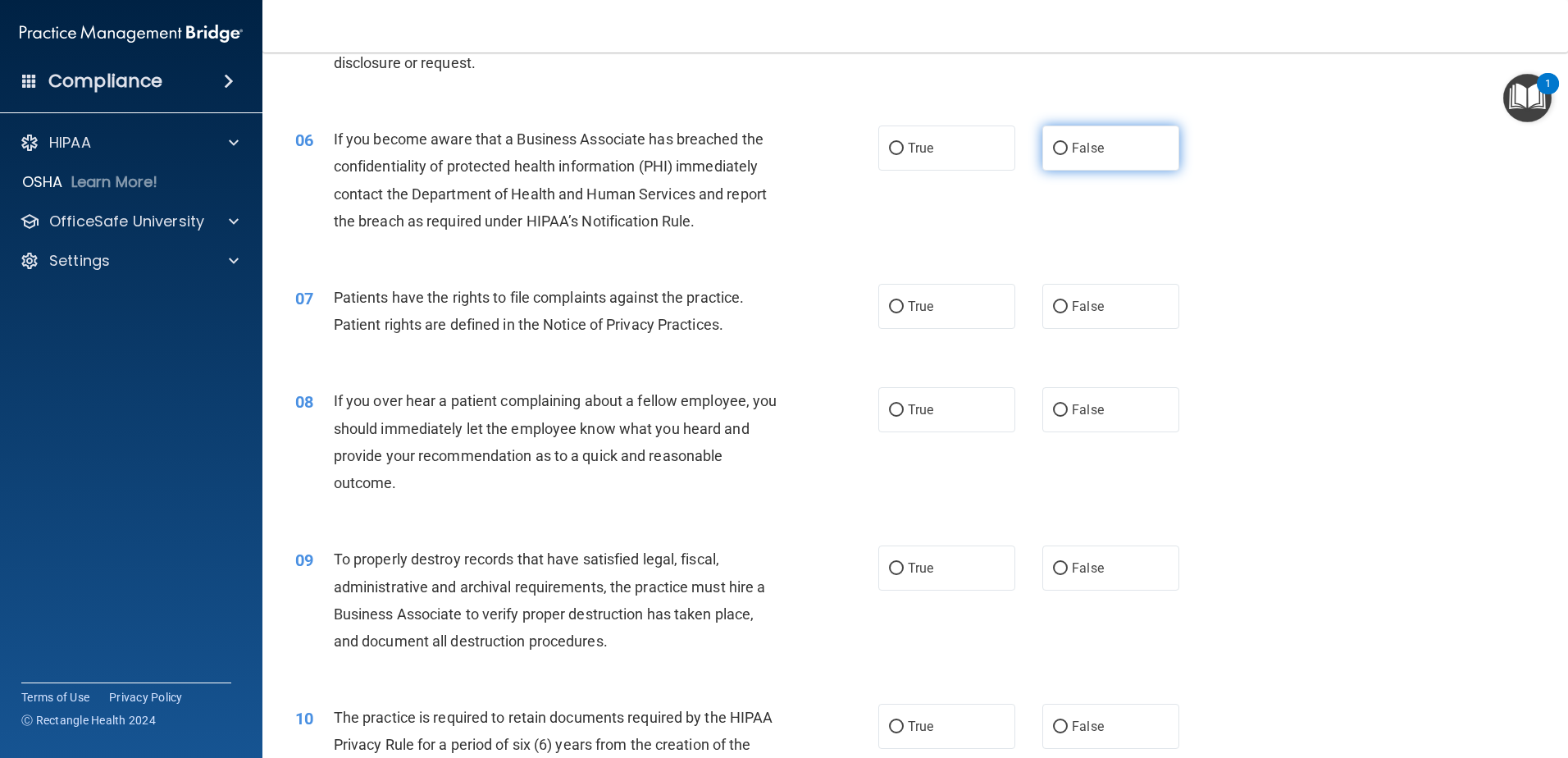
click at [1053, 149] on input "False" at bounding box center [1060, 148] width 15 height 12
radio input "true"
click at [889, 307] on input "True" at bounding box center [897, 307] width 15 height 12
radio input "true"
click at [1053, 405] on input "False" at bounding box center [1060, 410] width 15 height 12
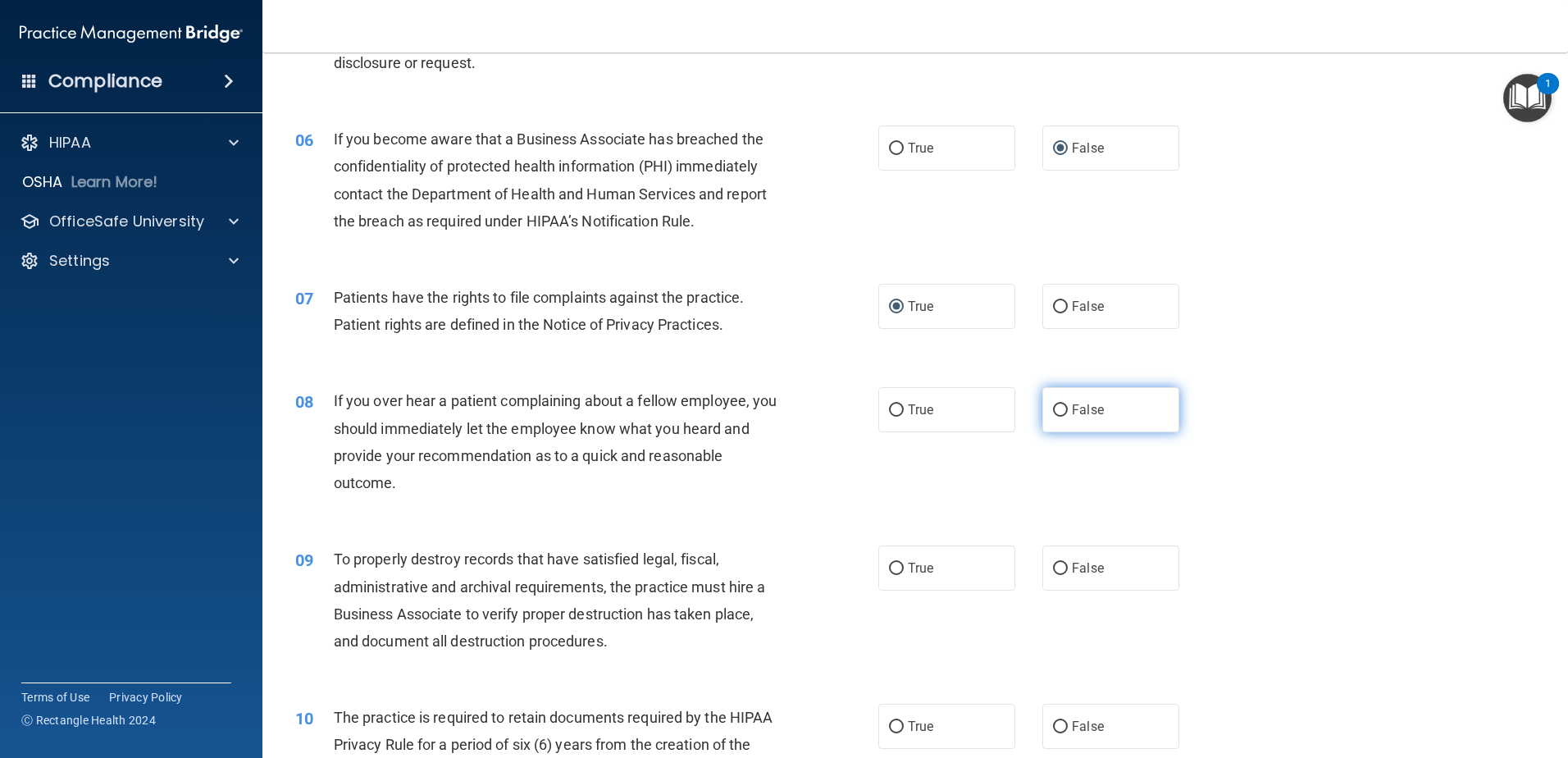
radio input "true"
click at [1053, 568] on input "False" at bounding box center [1060, 568] width 15 height 12
radio input "true"
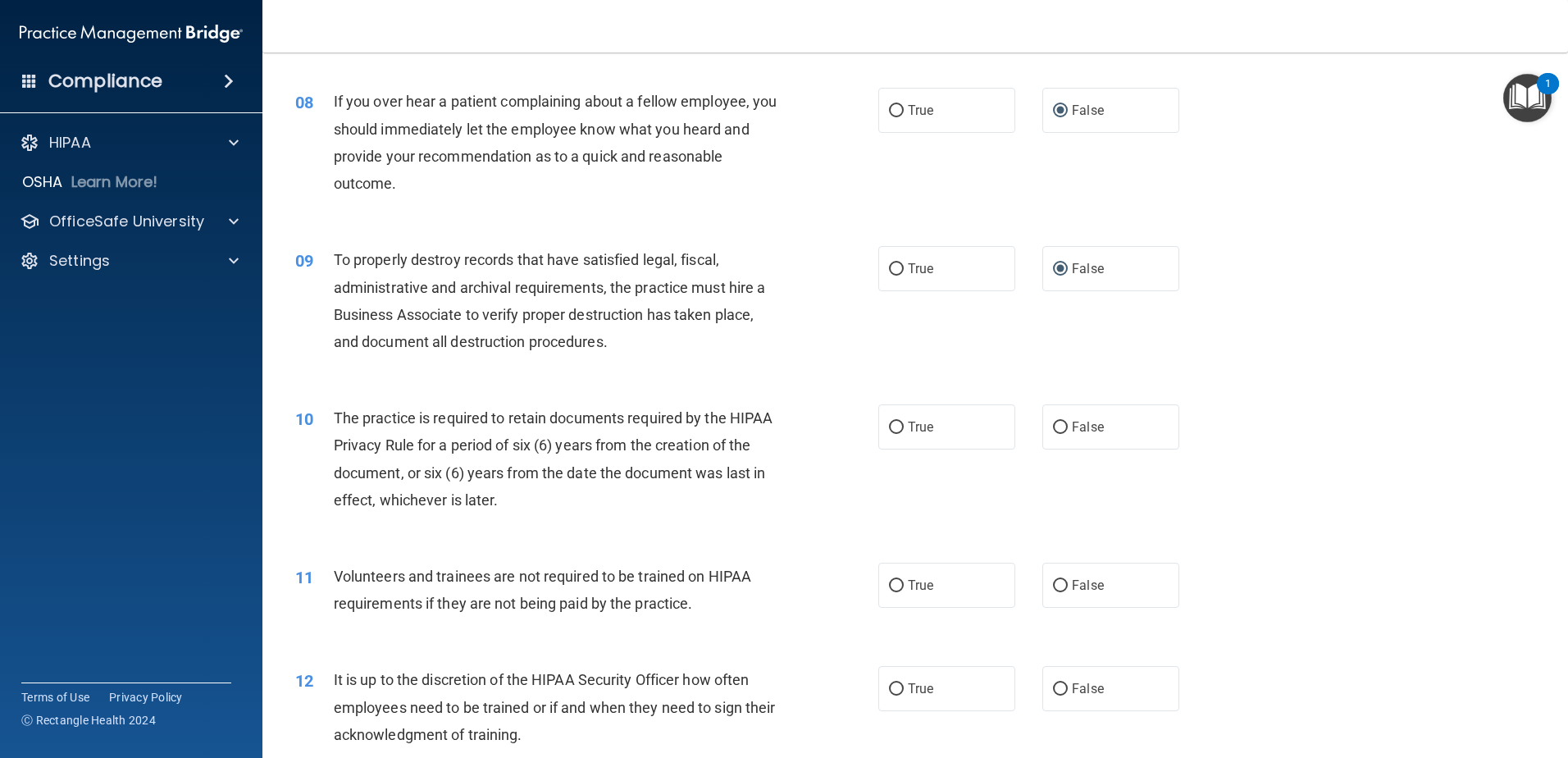
scroll to position [1048, 0]
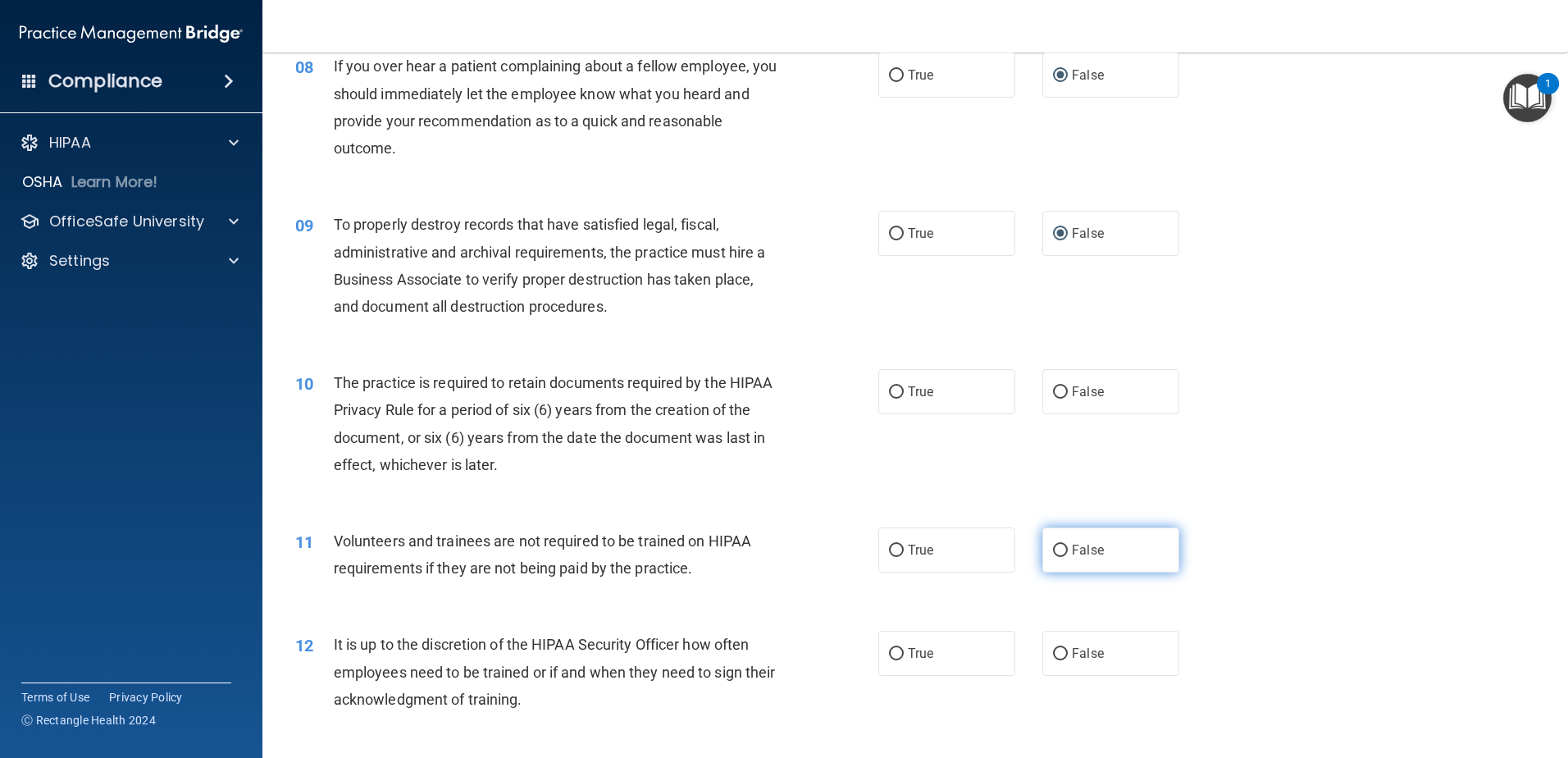
click at [1053, 547] on input "False" at bounding box center [1060, 550] width 15 height 12
radio input "true"
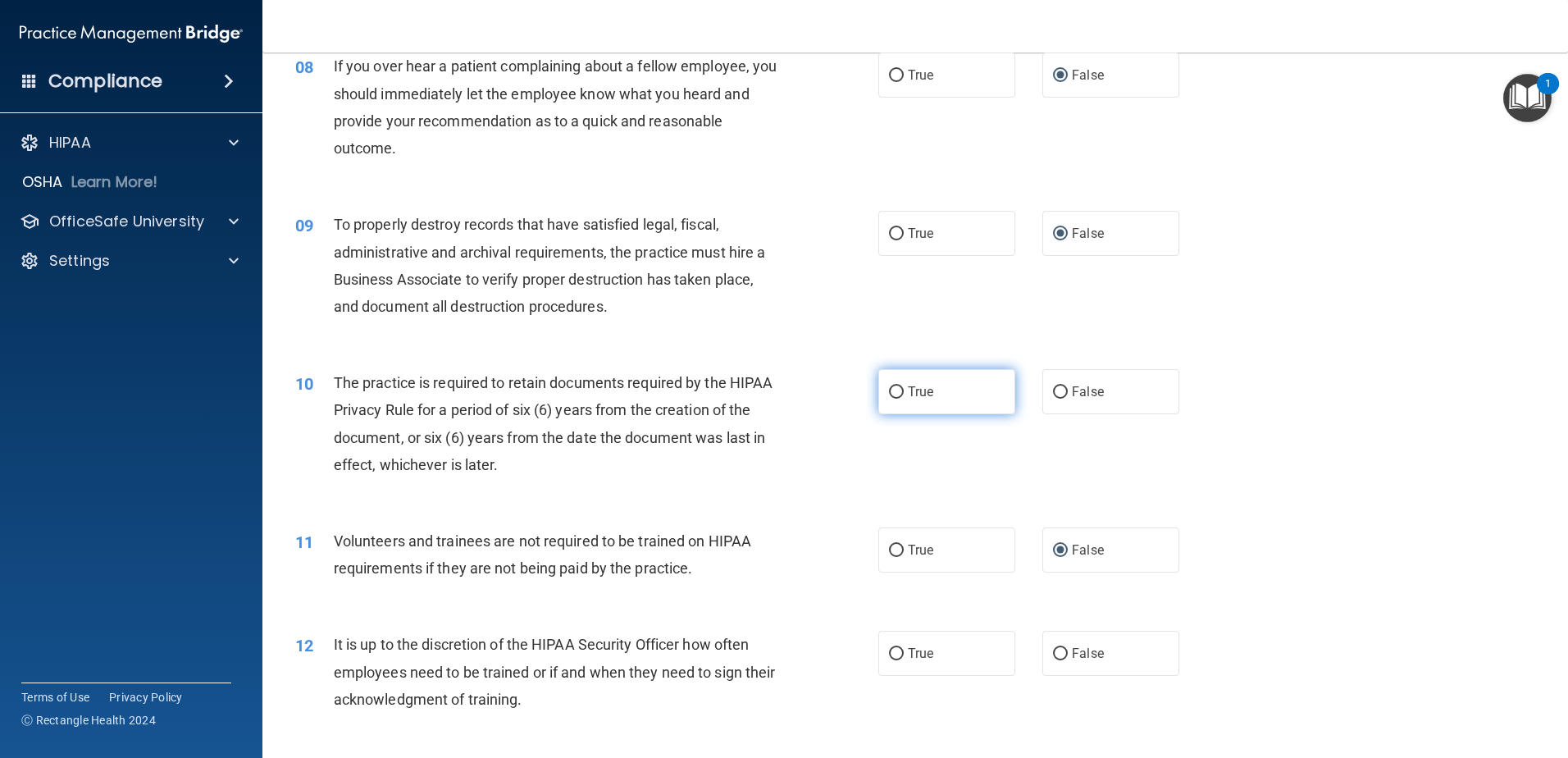
click at [889, 386] on input "True" at bounding box center [897, 392] width 15 height 12
radio input "true"
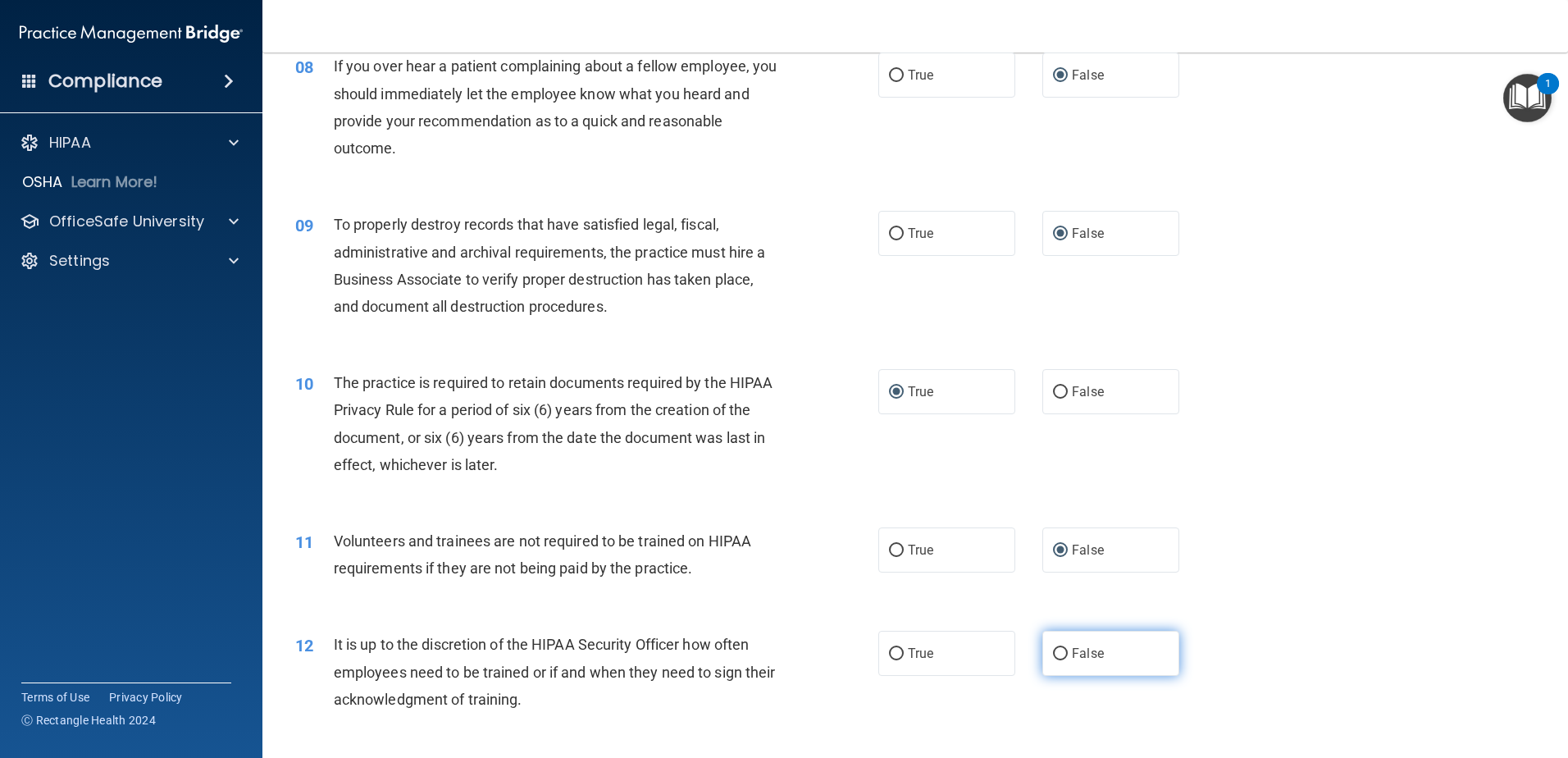
click at [1053, 653] on input "False" at bounding box center [1060, 654] width 15 height 12
radio input "true"
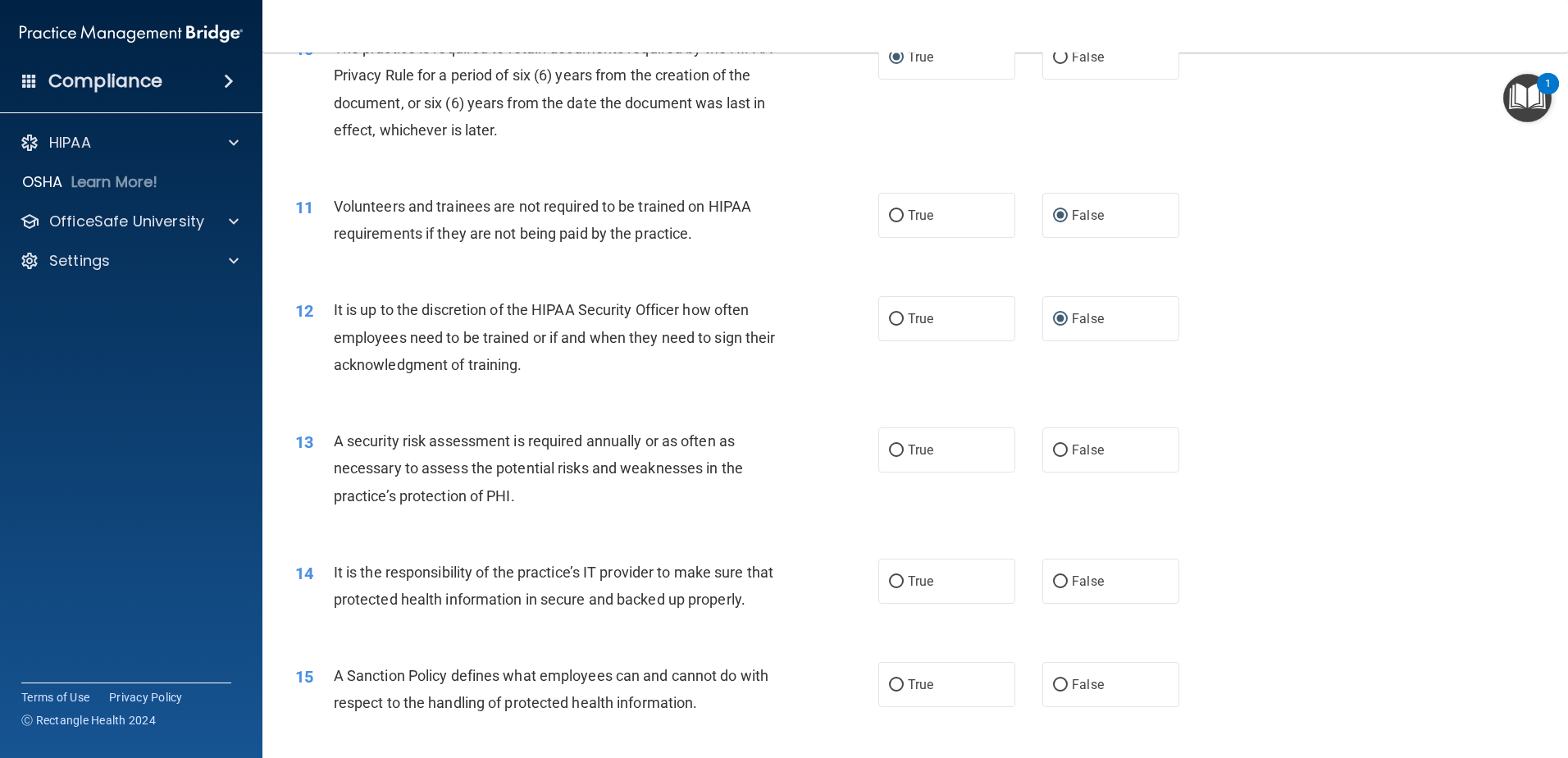
scroll to position [1388, 0]
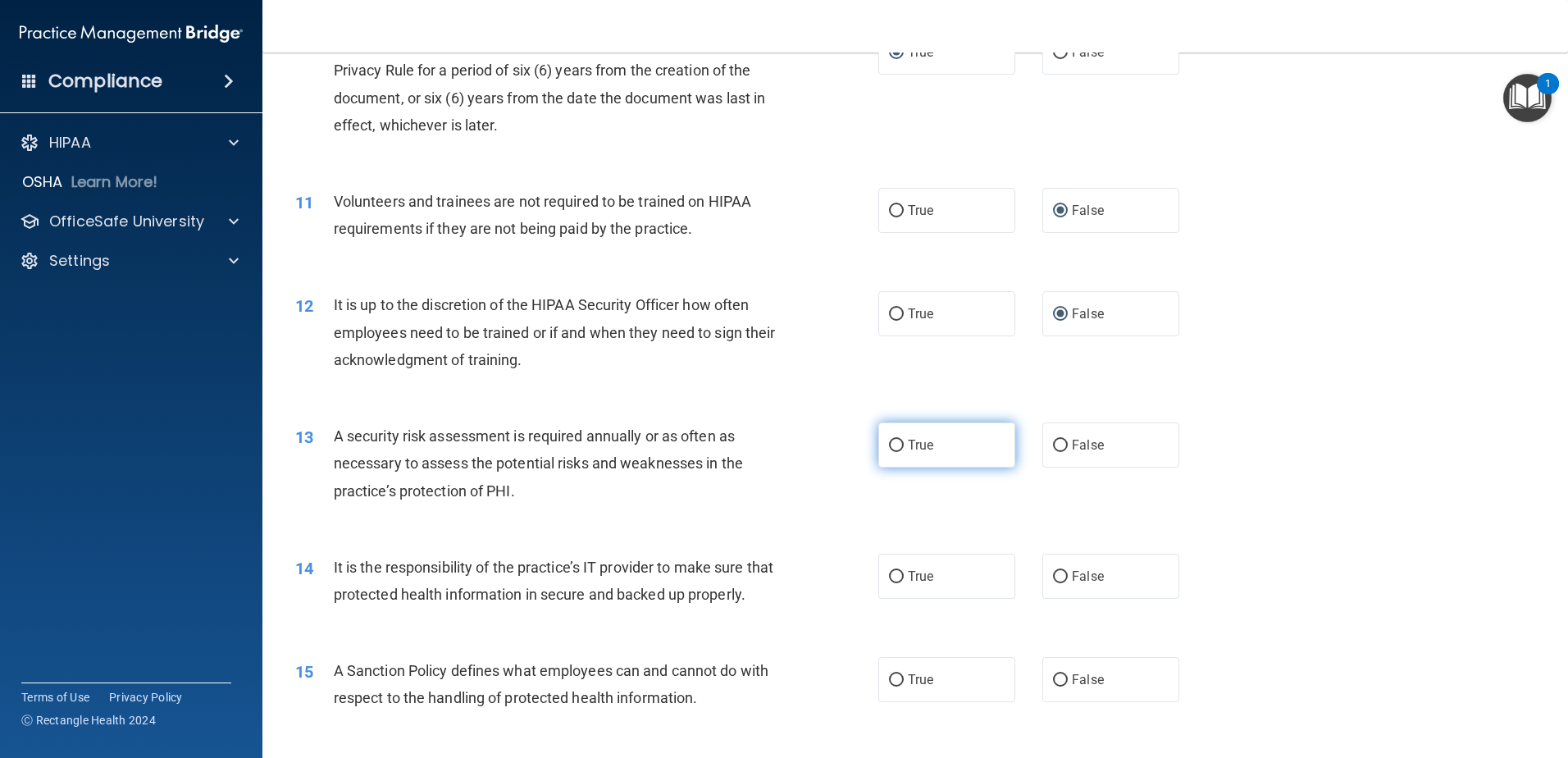
click at [892, 443] on input "True" at bounding box center [897, 445] width 15 height 12
radio input "true"
click at [1053, 576] on input "False" at bounding box center [1060, 576] width 15 height 12
radio input "true"
click at [1053, 687] on input "False" at bounding box center [1060, 679] width 15 height 12
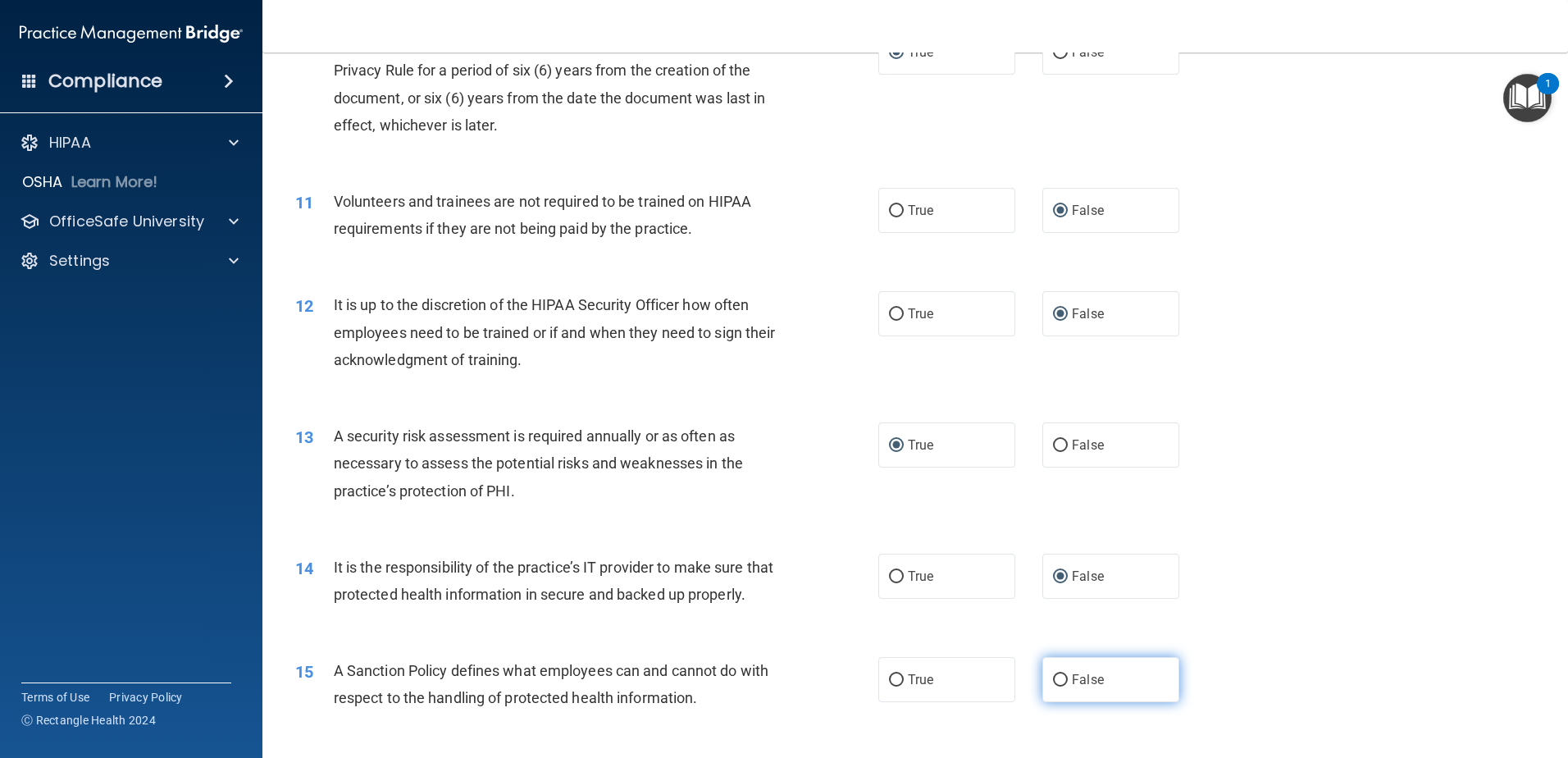
radio input "true"
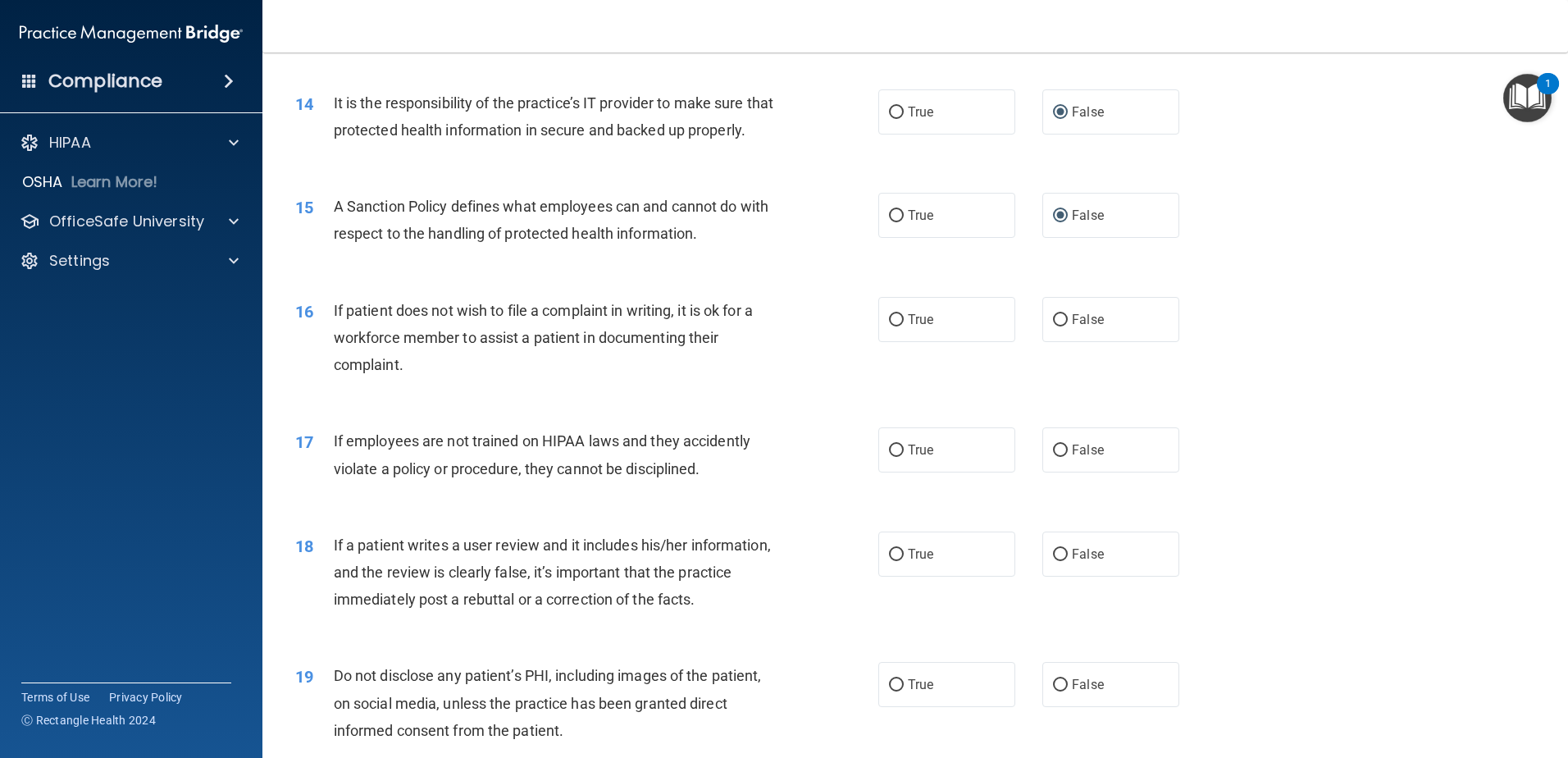
scroll to position [1877, 0]
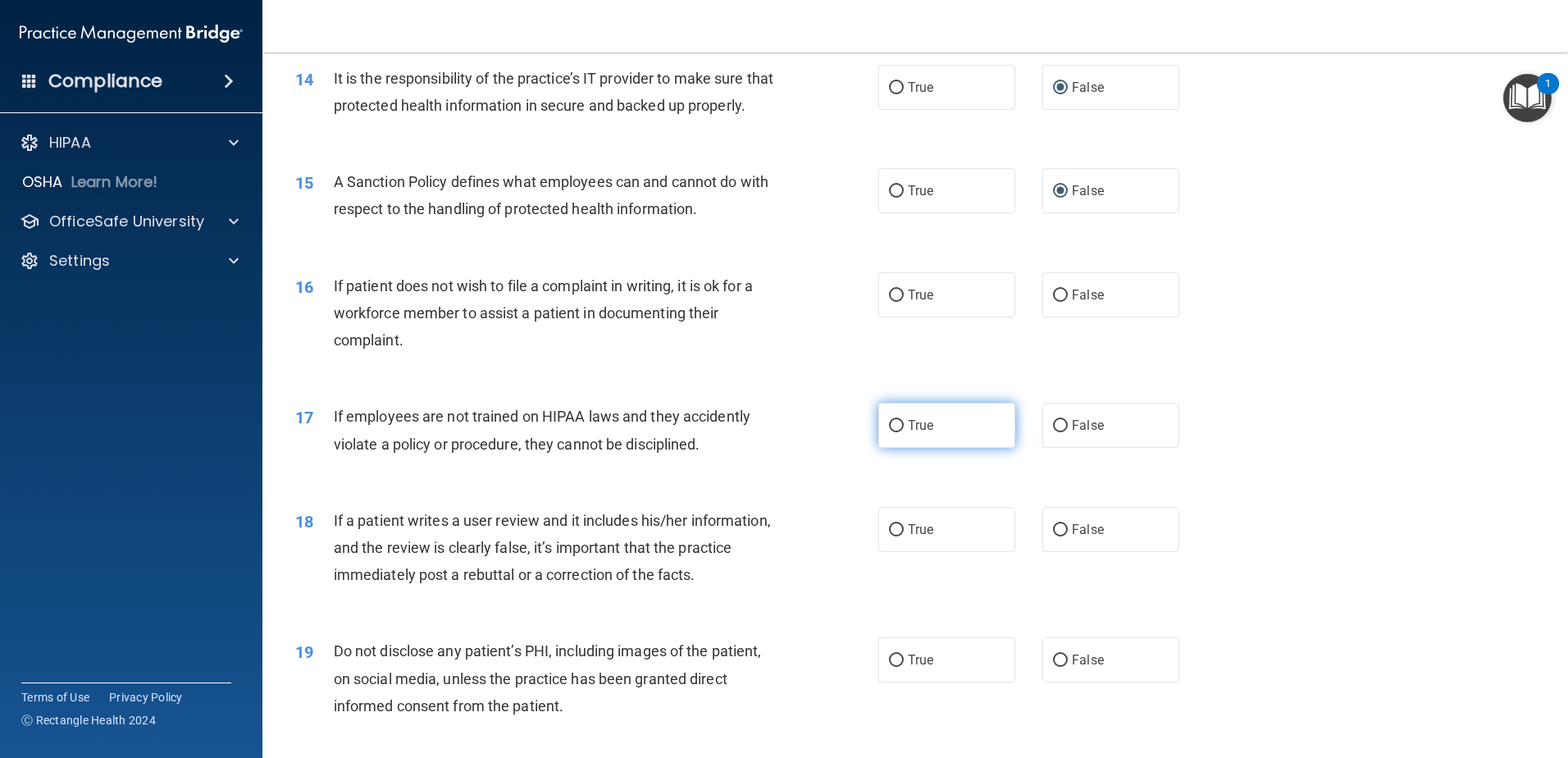
click at [890, 432] on input "True" at bounding box center [897, 426] width 15 height 12
radio input "true"
click at [889, 302] on input "True" at bounding box center [897, 295] width 15 height 12
radio input "true"
click at [1053, 536] on input "False" at bounding box center [1060, 530] width 15 height 12
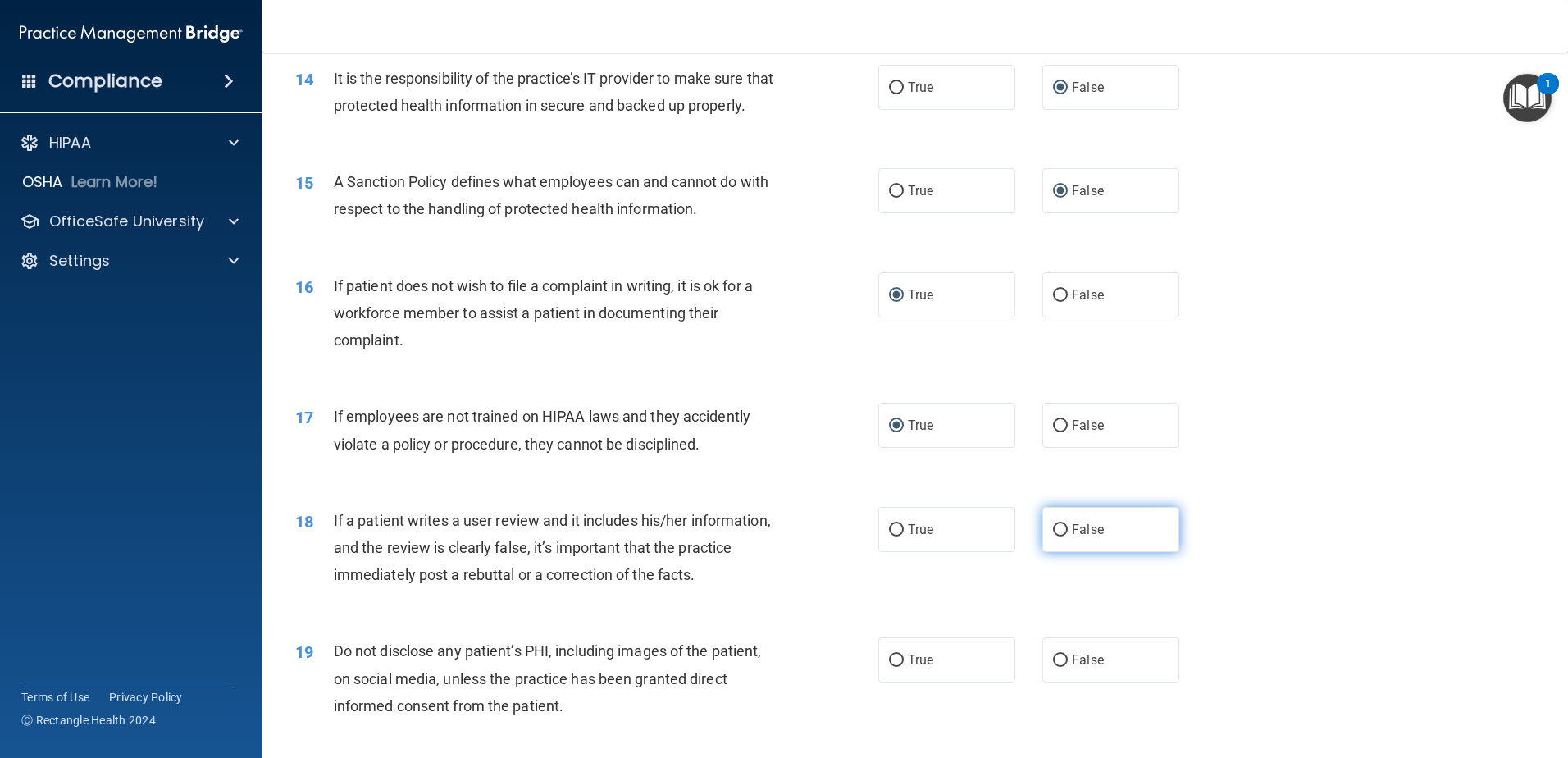
radio input "true"
click at [1053, 667] on input "False" at bounding box center [1060, 660] width 15 height 12
radio input "true"
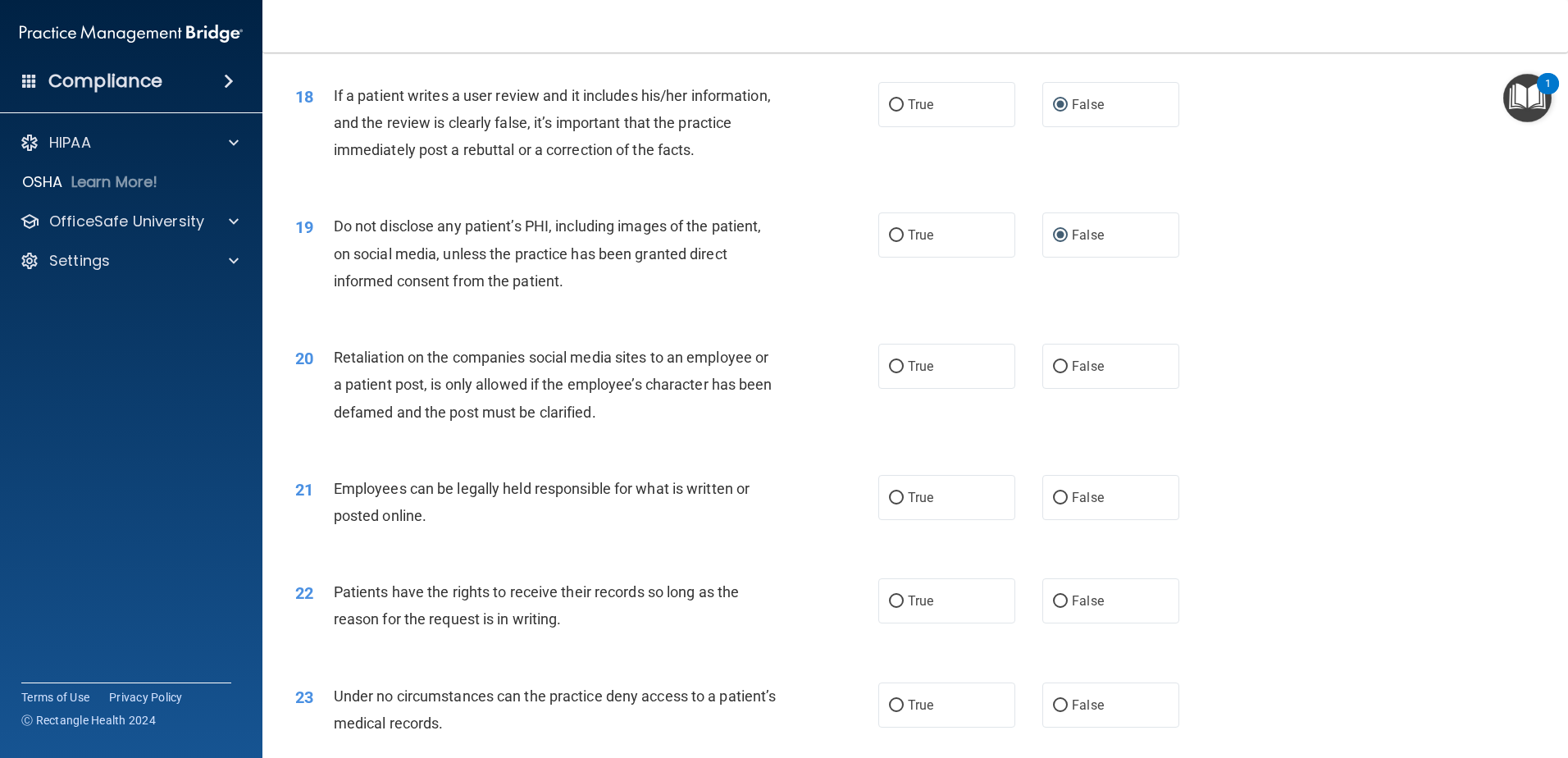
scroll to position [2362, 0]
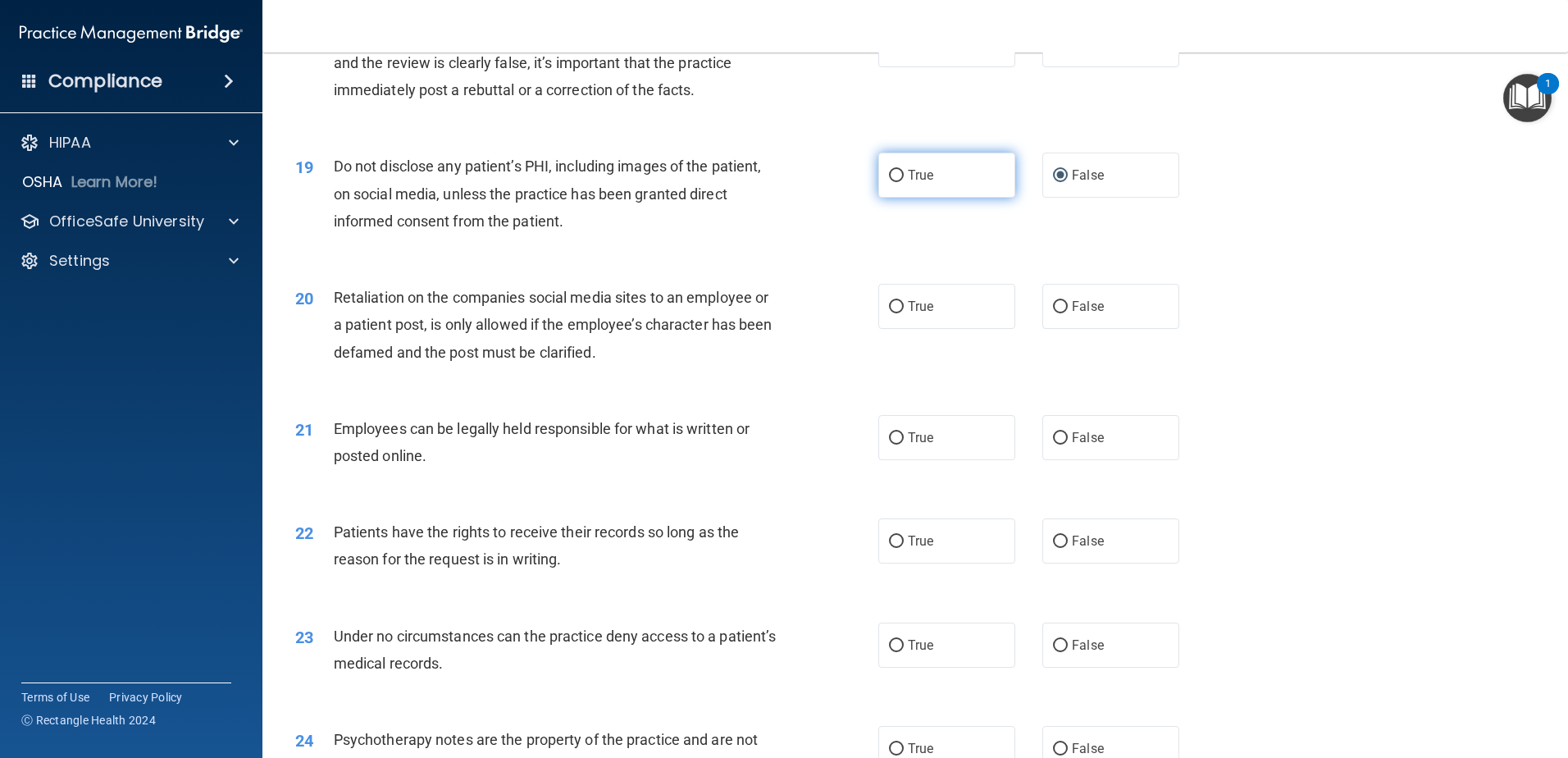
click at [891, 182] on input "True" at bounding box center [897, 175] width 15 height 12
radio input "true"
radio input "false"
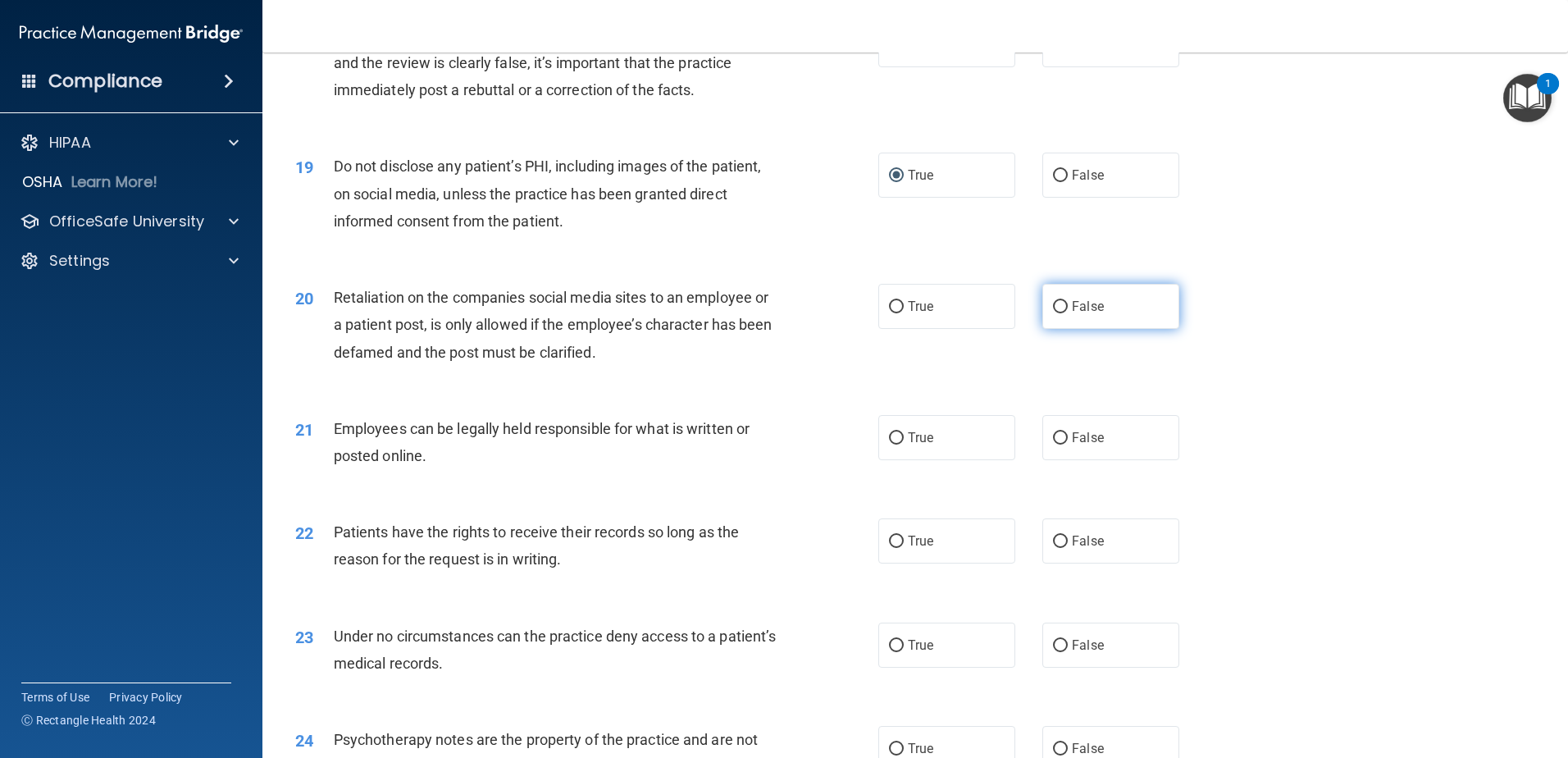
click at [1053, 313] on input "False" at bounding box center [1060, 307] width 15 height 12
radio input "true"
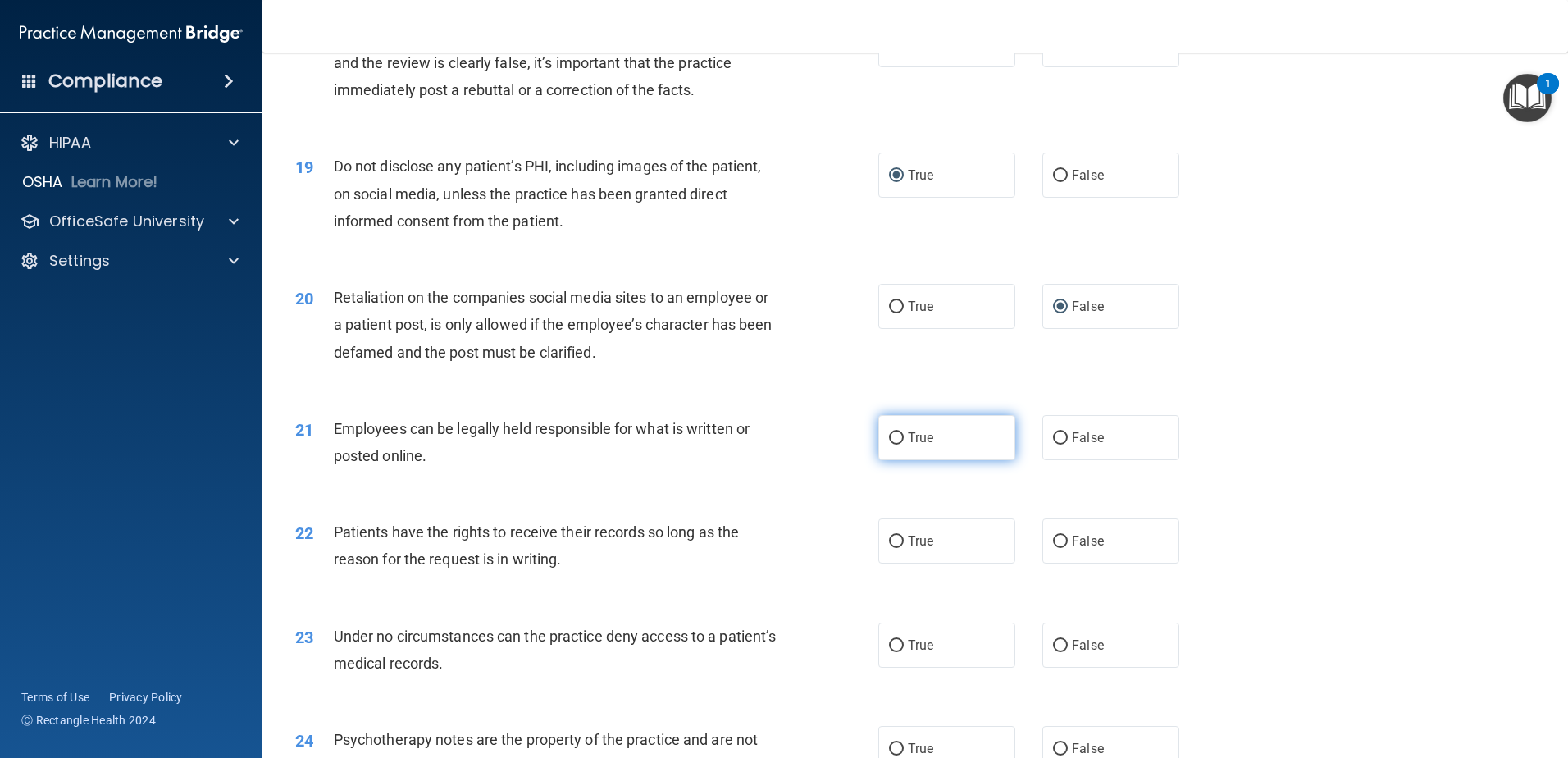
click at [889, 445] on input "True" at bounding box center [897, 437] width 15 height 12
radio input "true"
click at [1053, 548] on input "False" at bounding box center [1060, 541] width 15 height 12
radio input "true"
click at [1053, 652] on input "False" at bounding box center [1060, 646] width 15 height 12
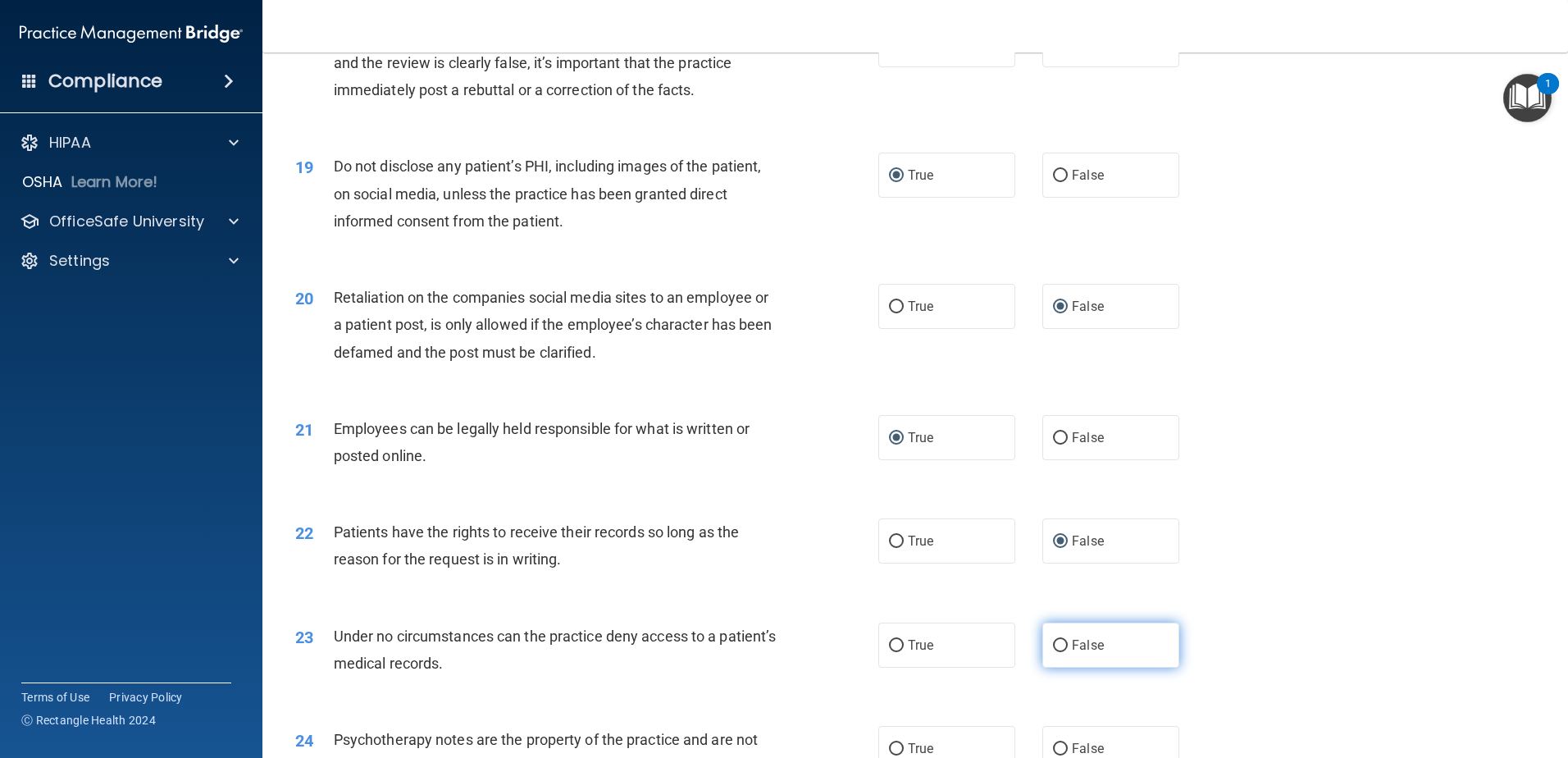
radio input "true"
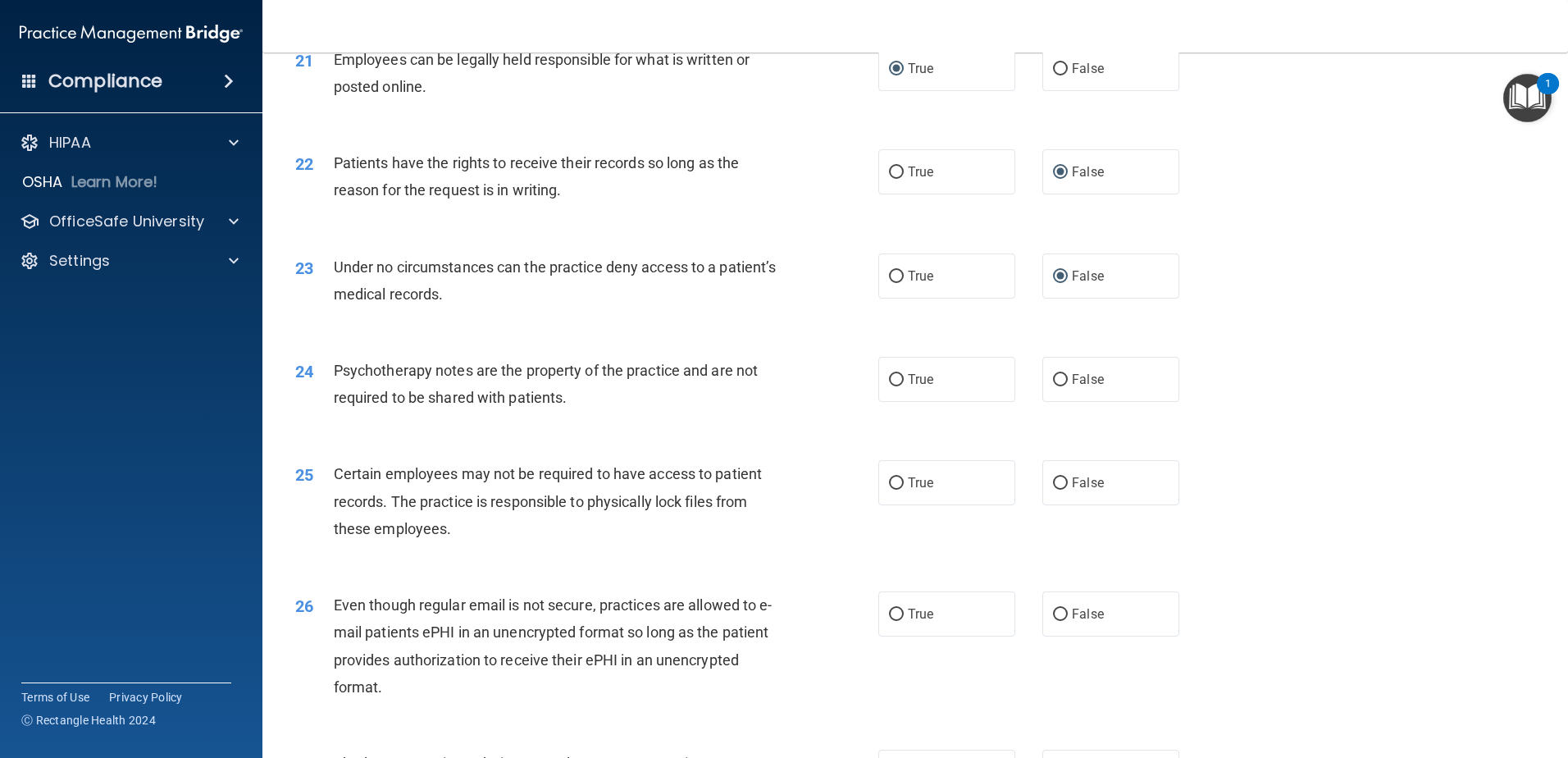
scroll to position [2766, 0]
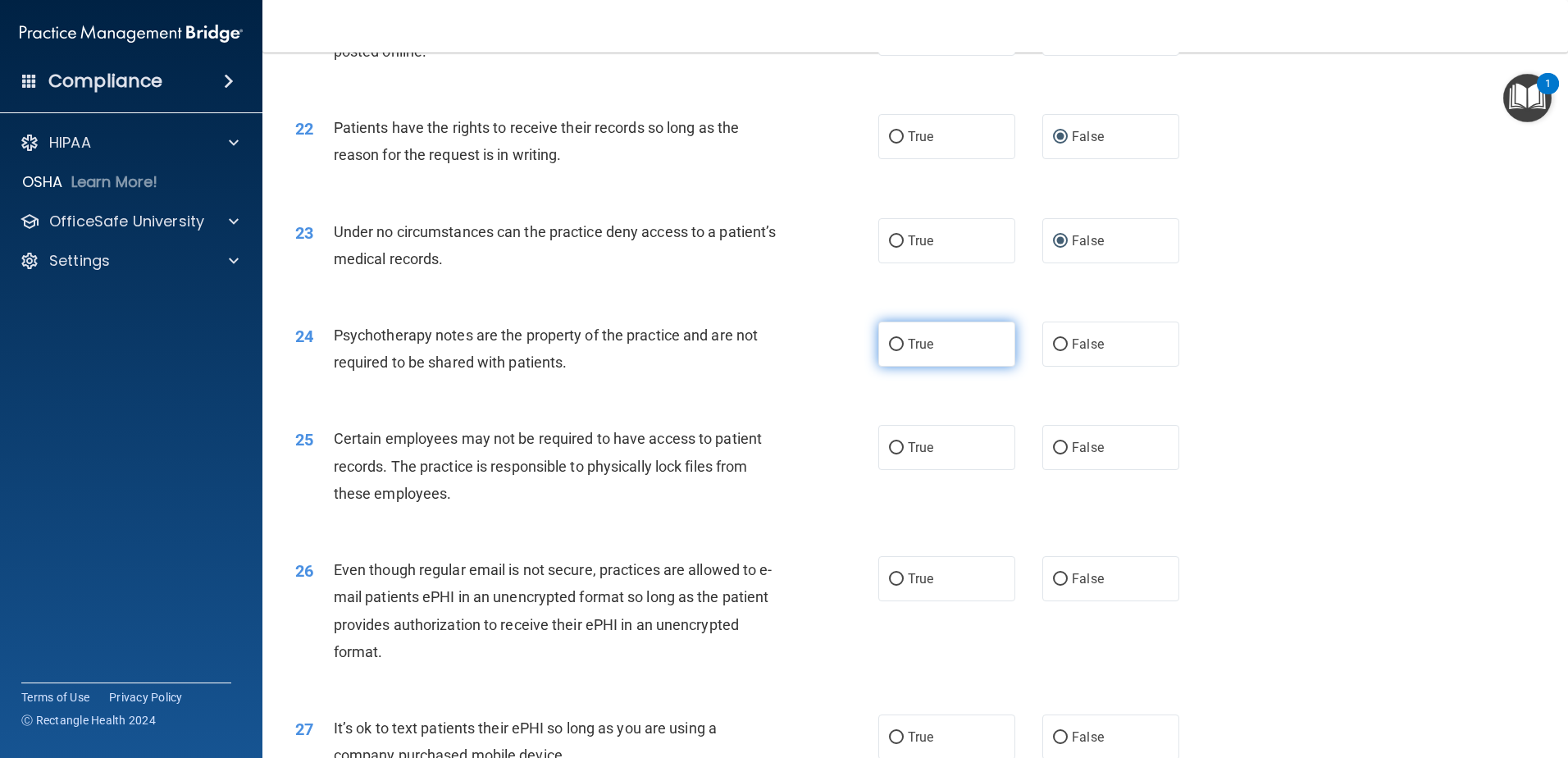
click at [892, 351] on input "True" at bounding box center [897, 344] width 15 height 12
radio input "true"
click at [889, 455] on input "True" at bounding box center [897, 447] width 15 height 12
radio input "true"
click at [1053, 585] on input "False" at bounding box center [1060, 579] width 15 height 12
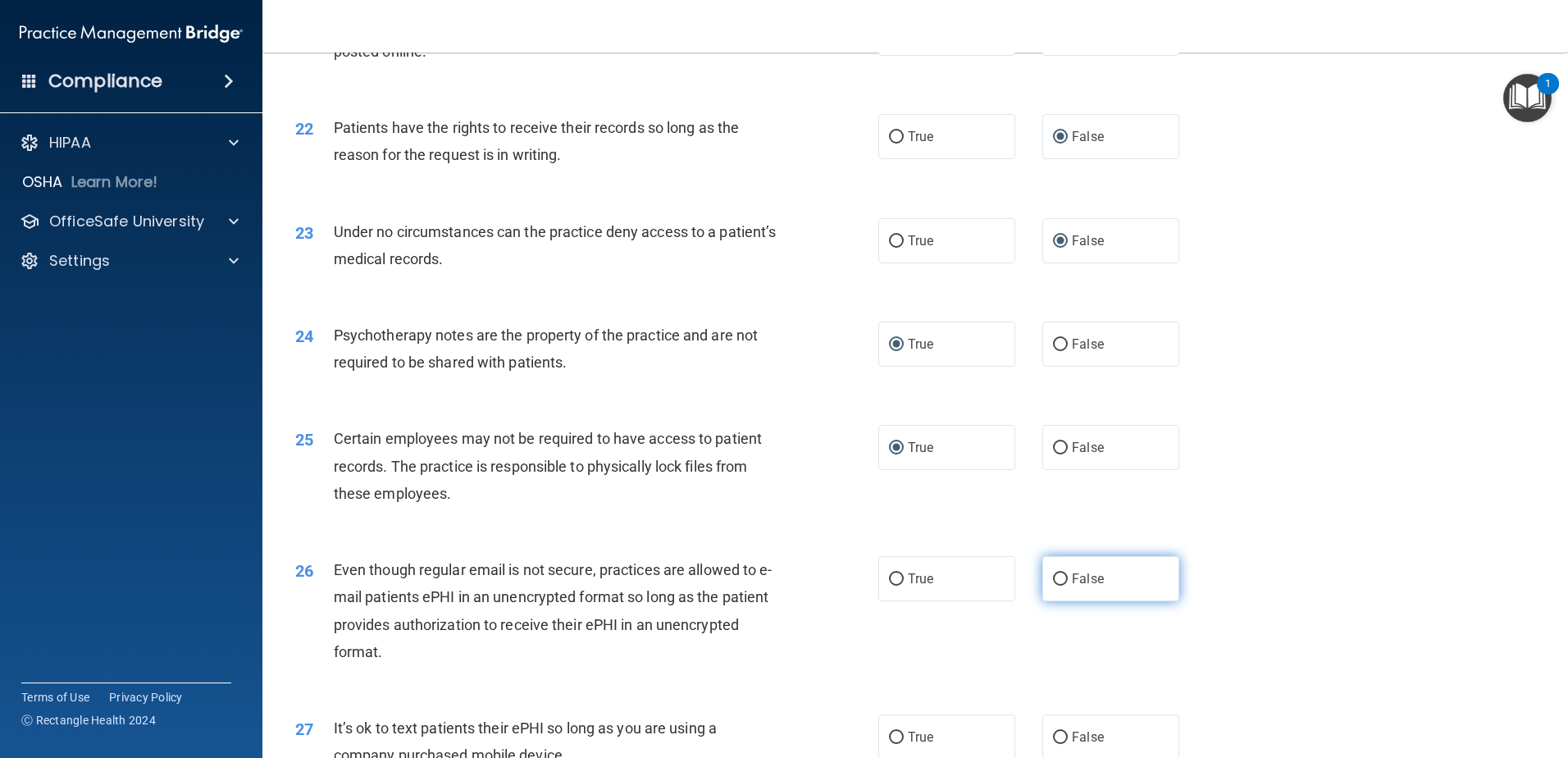
radio input "true"
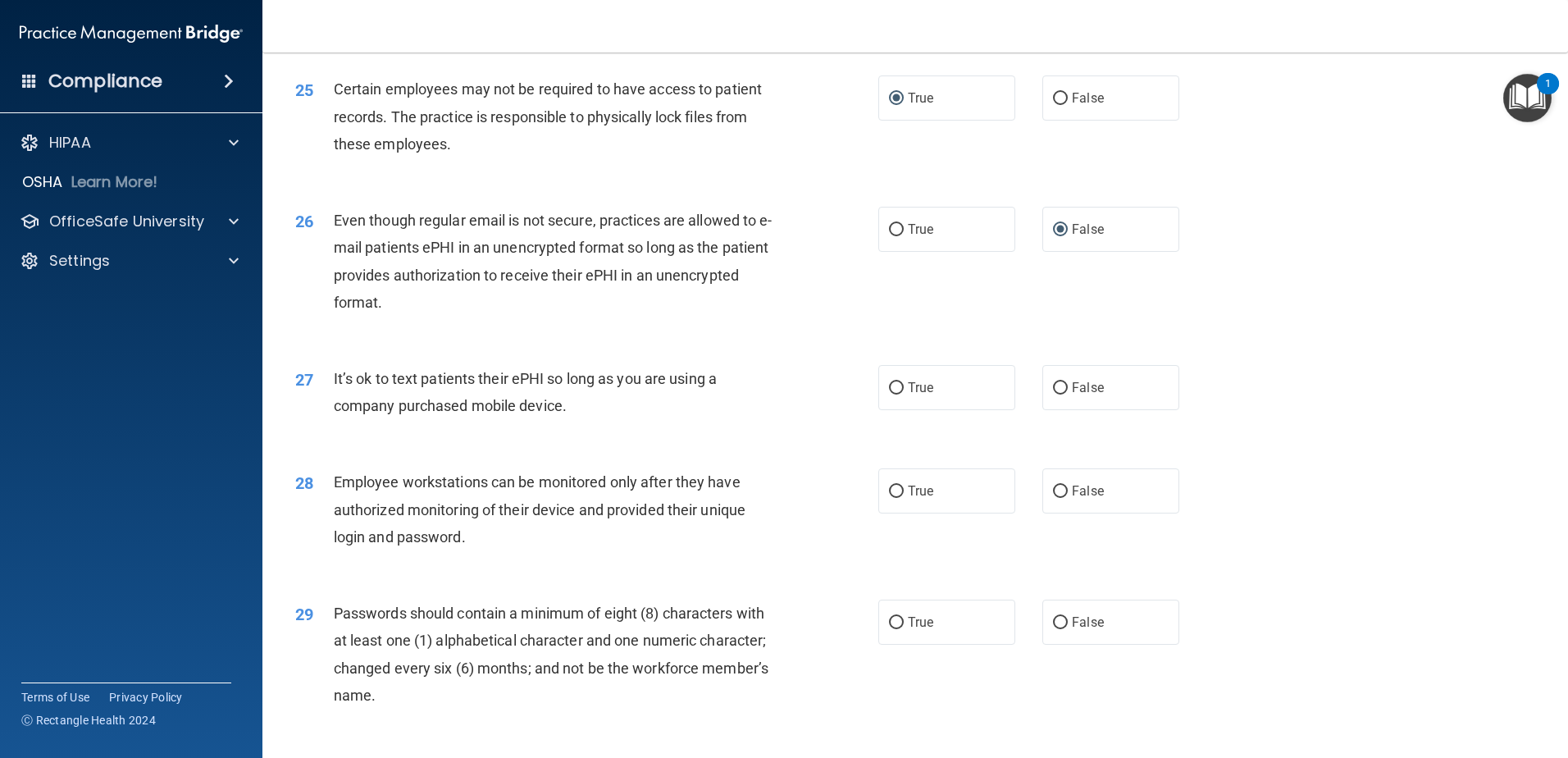
scroll to position [3121, 0]
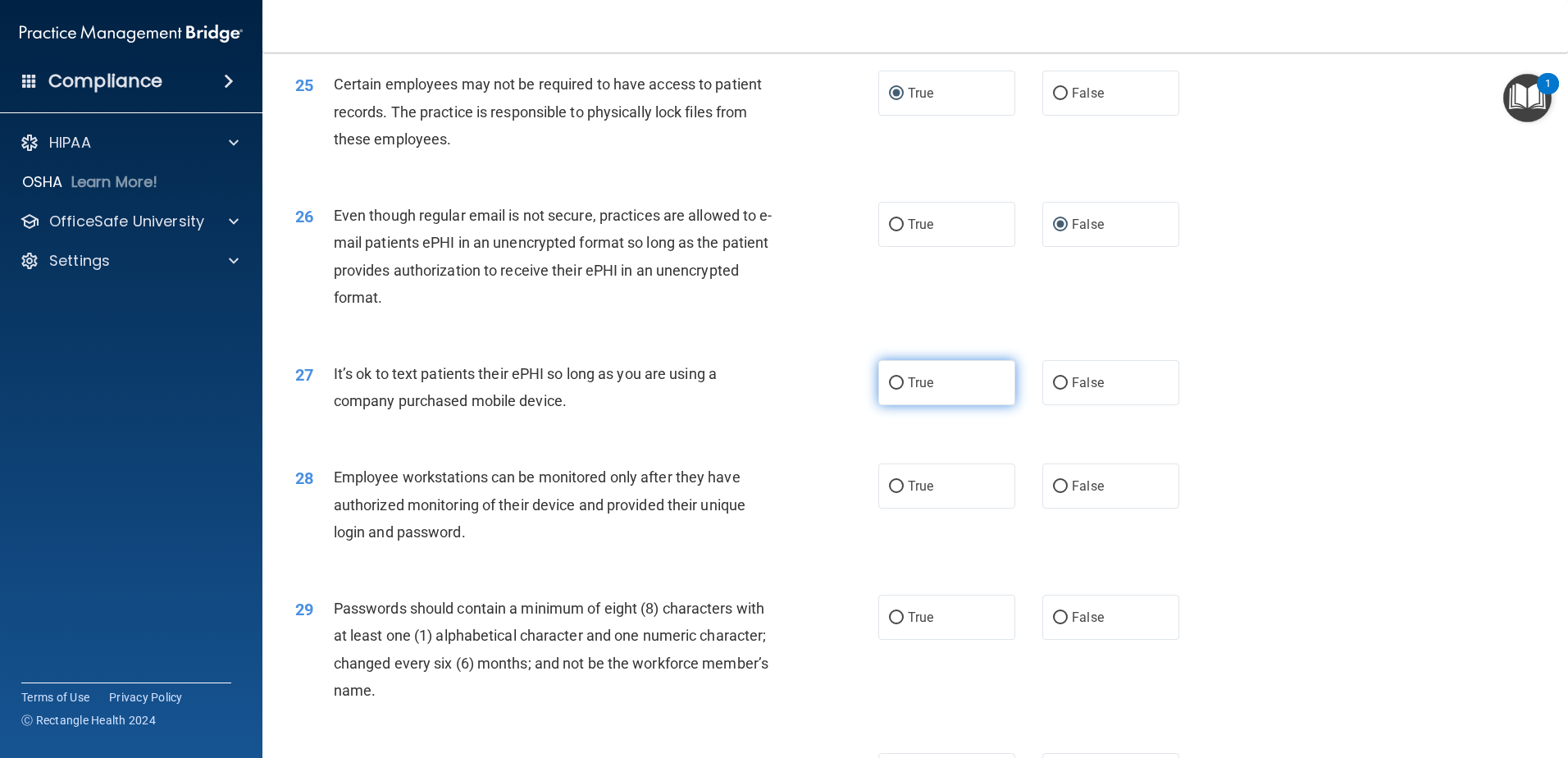
click at [889, 390] on input "True" at bounding box center [897, 383] width 15 height 12
radio input "true"
click at [1053, 493] on input "False" at bounding box center [1060, 486] width 15 height 12
radio input "true"
click at [895, 624] on input "True" at bounding box center [897, 617] width 15 height 12
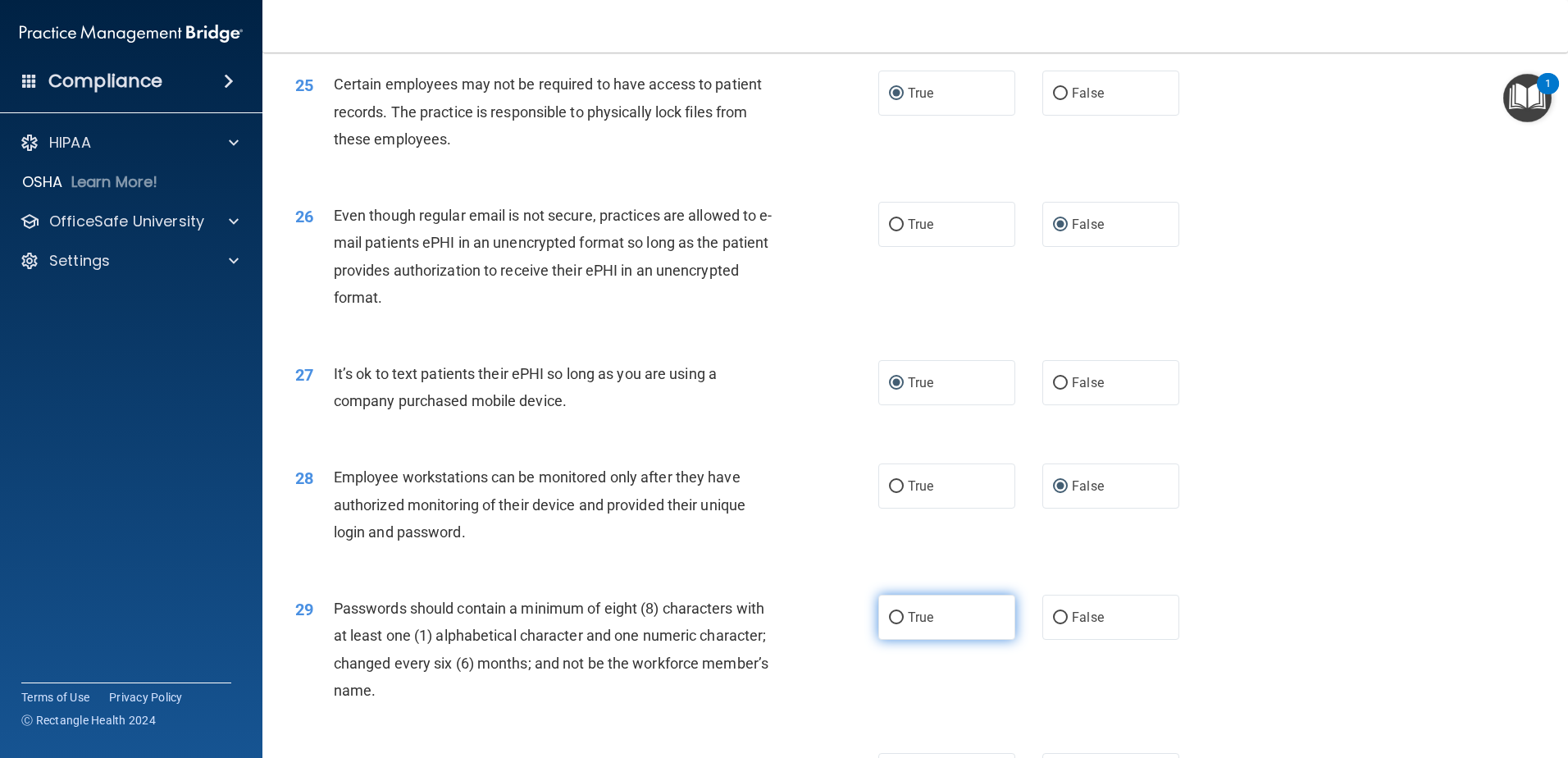
radio input "true"
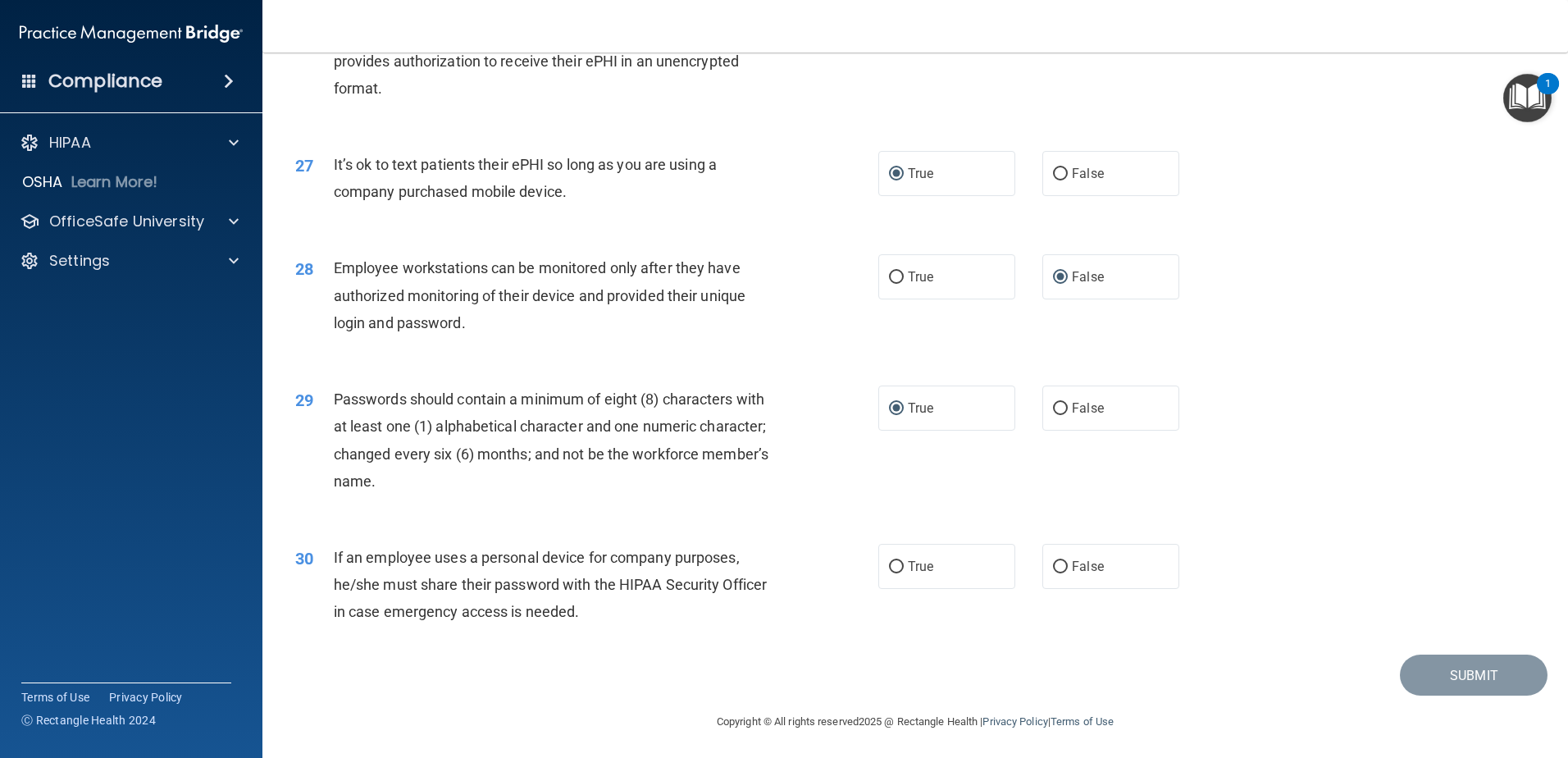
scroll to position [3360, 0]
click at [892, 558] on input "True" at bounding box center [897, 563] width 15 height 12
radio input "true"
click at [1464, 665] on button "Submit" at bounding box center [1474, 672] width 148 height 42
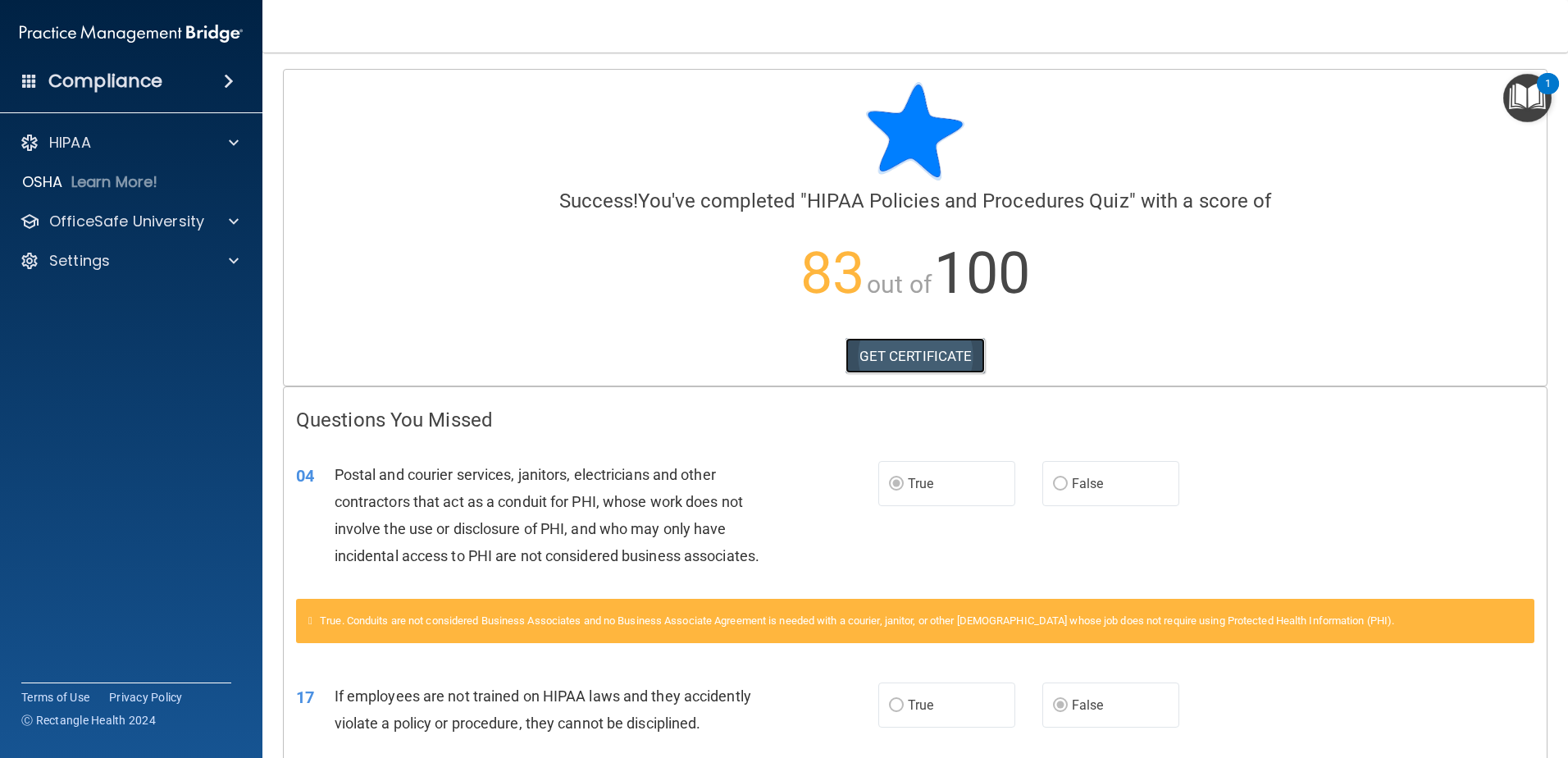
click at [880, 345] on link "GET CERTIFICATE" at bounding box center [916, 356] width 141 height 37
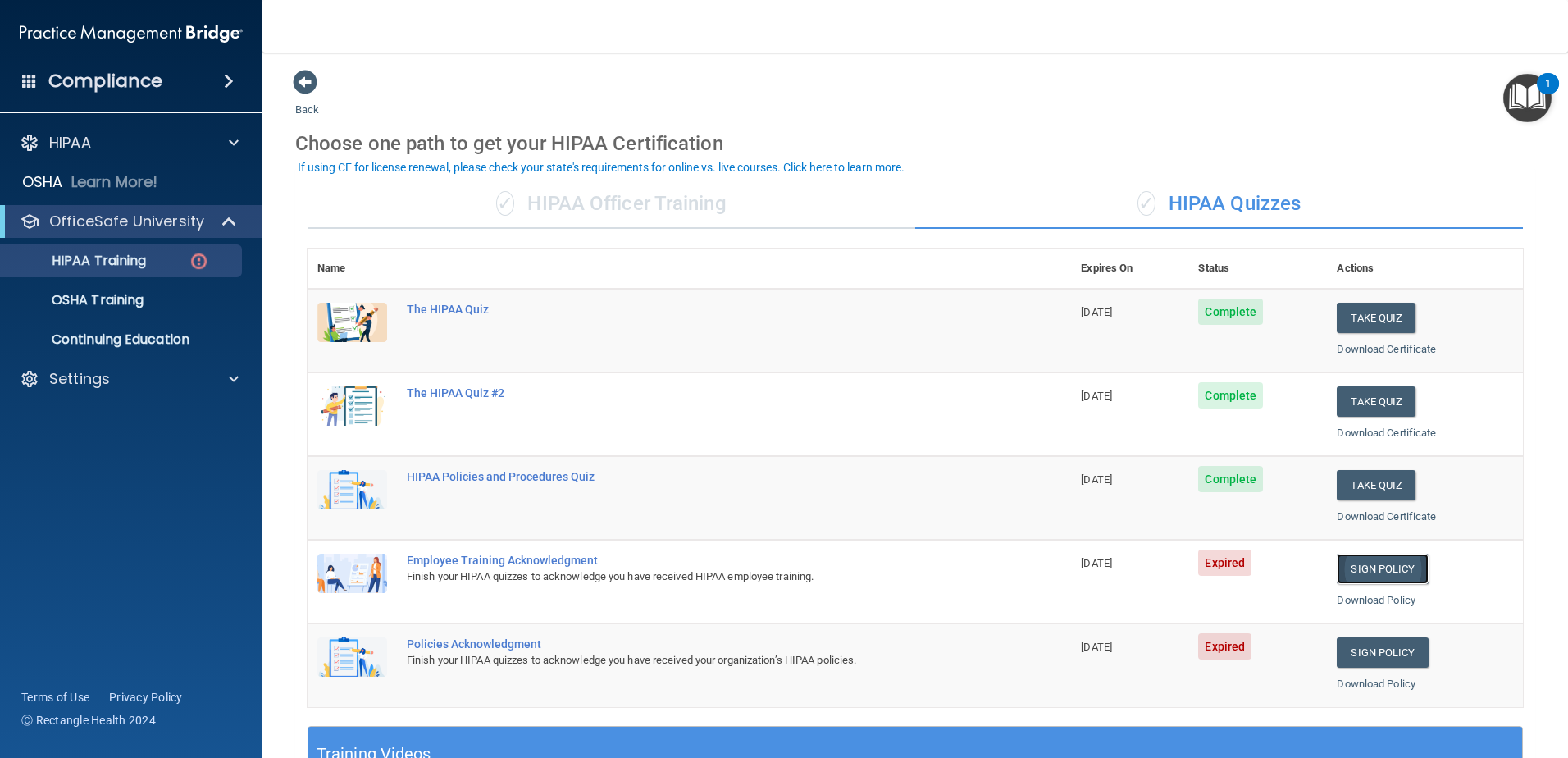
click at [1352, 574] on link "Sign Policy" at bounding box center [1383, 568] width 91 height 30
click at [1377, 655] on link "Sign Policy" at bounding box center [1383, 652] width 91 height 30
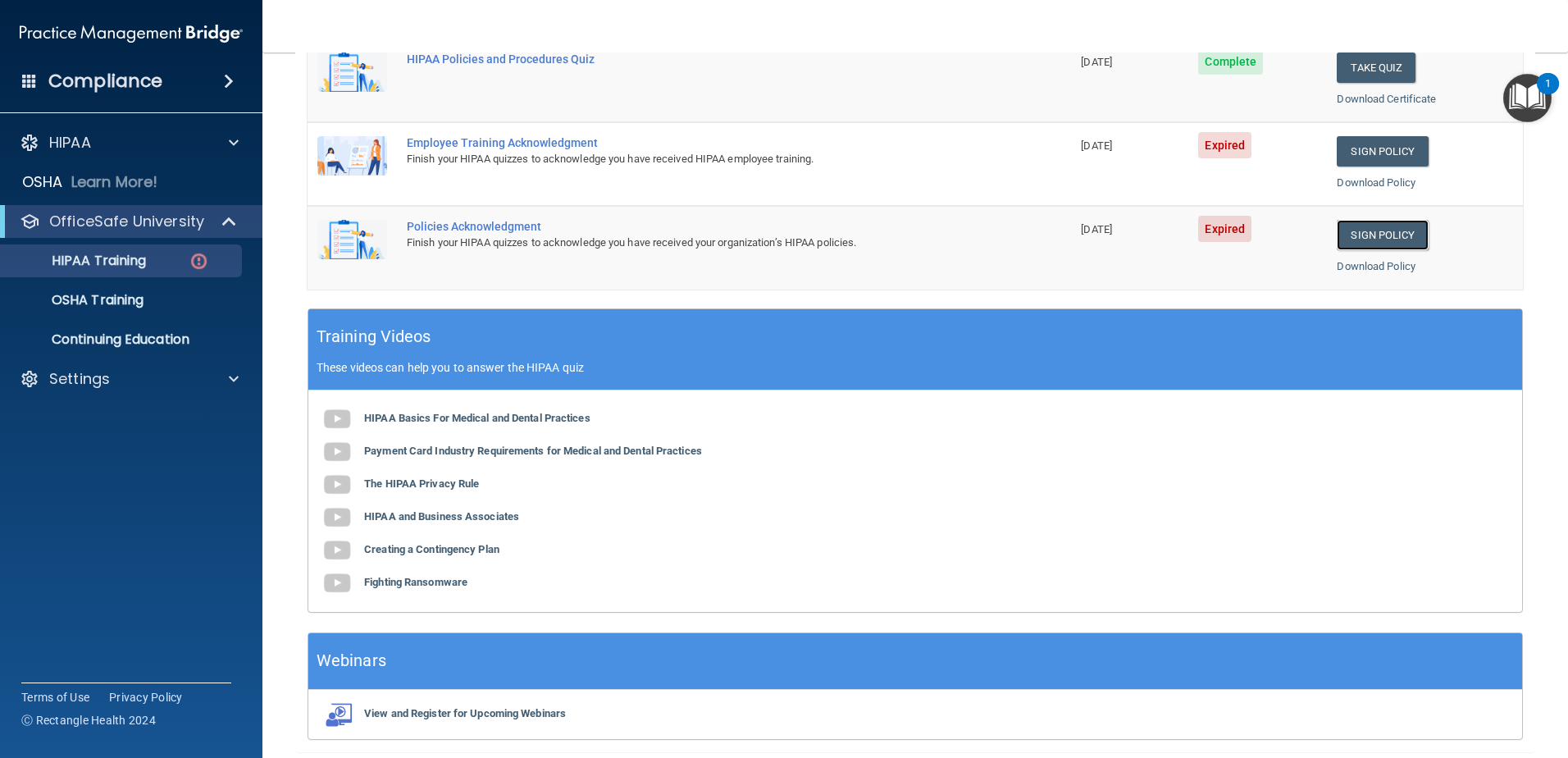
scroll to position [421, 0]
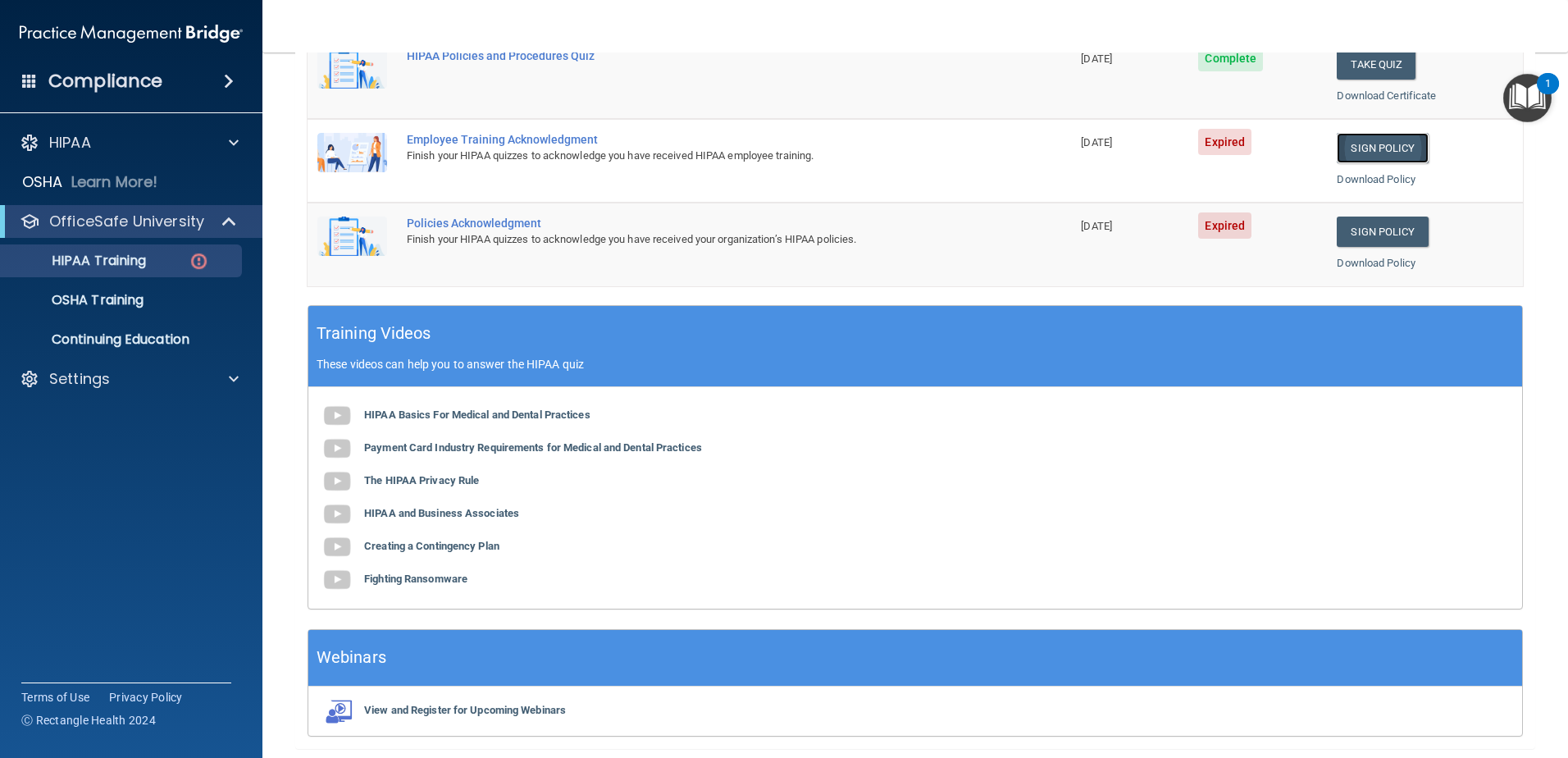
click at [1393, 149] on link "Sign Policy" at bounding box center [1383, 148] width 91 height 30
click at [1354, 230] on link "Sign Policy" at bounding box center [1383, 231] width 91 height 30
click at [1214, 145] on span "Expired" at bounding box center [1225, 142] width 53 height 26
click at [1373, 181] on link "Download Policy" at bounding box center [1376, 179] width 79 height 12
click at [1381, 258] on link "Download Policy" at bounding box center [1376, 262] width 79 height 12
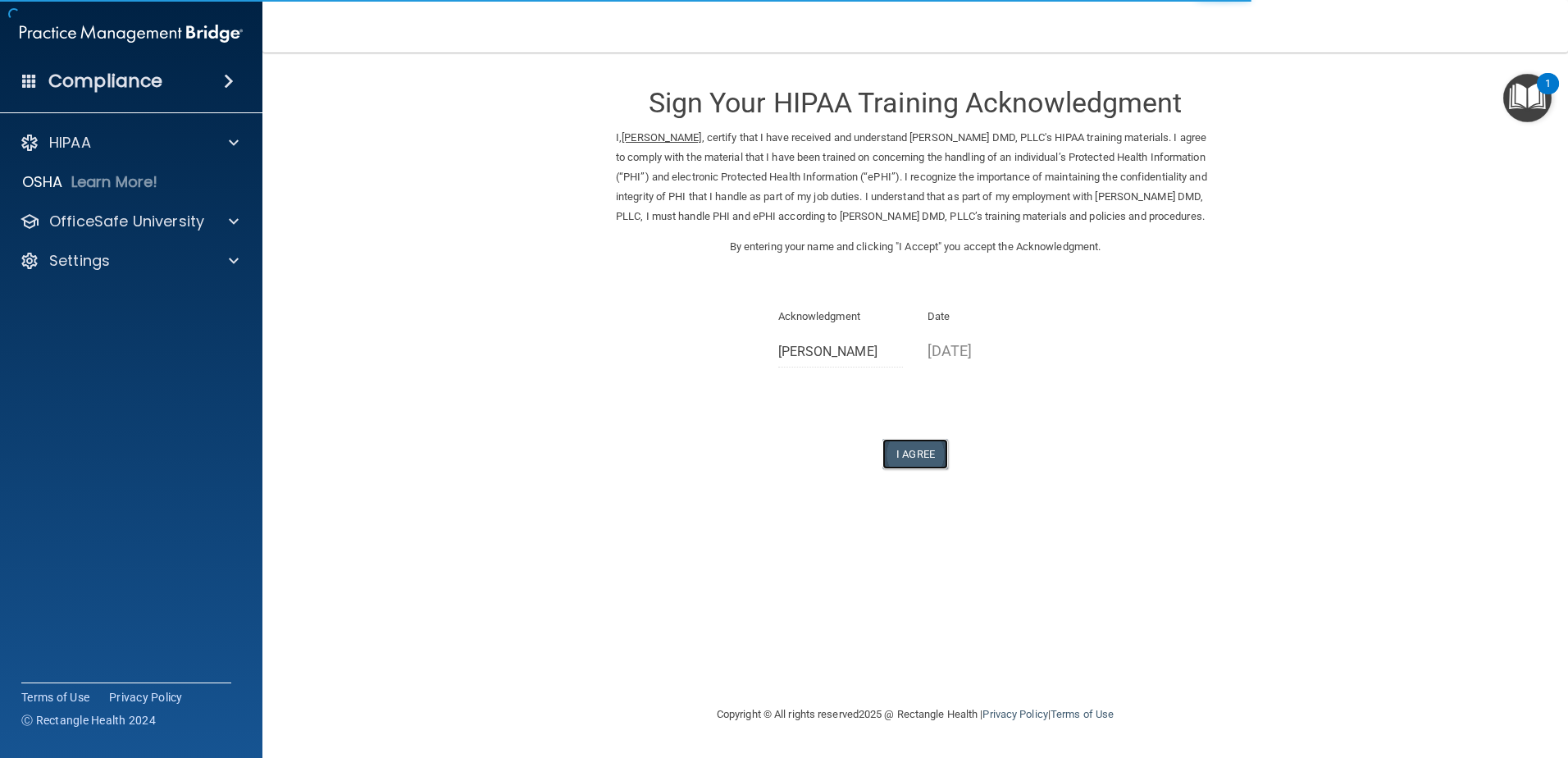
click at [915, 469] on button "I Agree" at bounding box center [915, 454] width 66 height 30
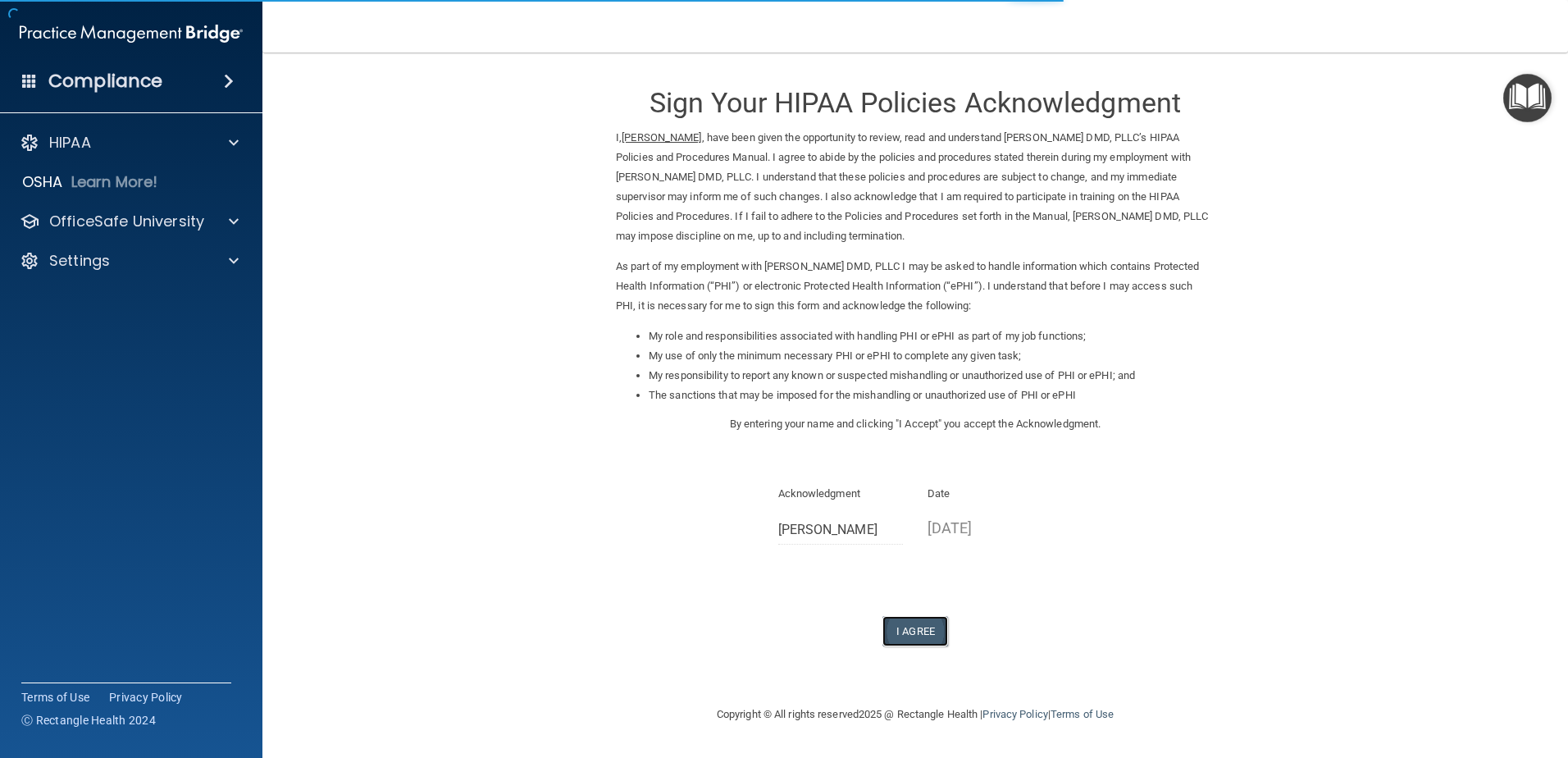
click at [915, 639] on button "I Agree" at bounding box center [915, 631] width 66 height 30
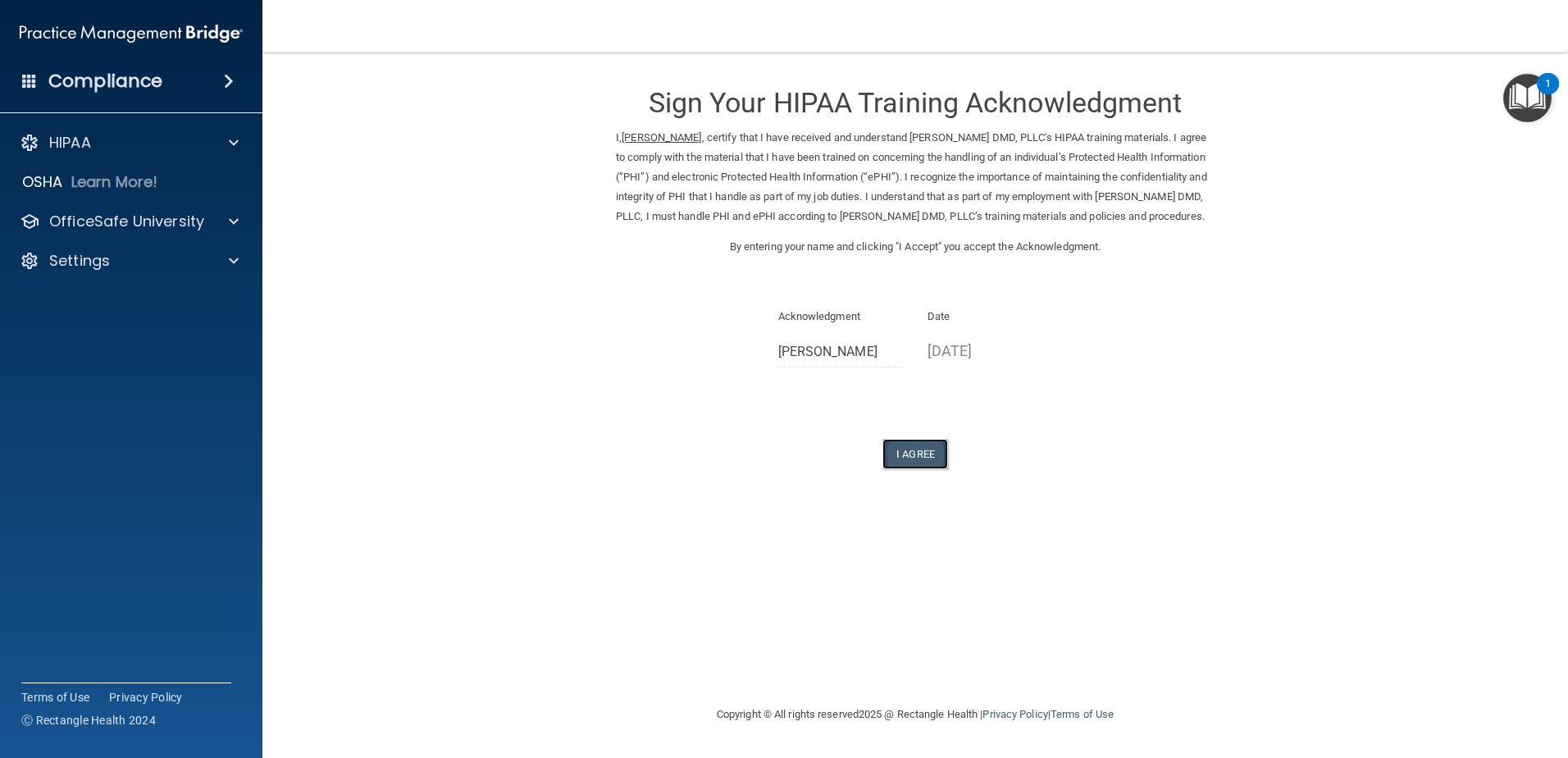
click at [903, 469] on button "I Agree" at bounding box center [915, 454] width 66 height 30
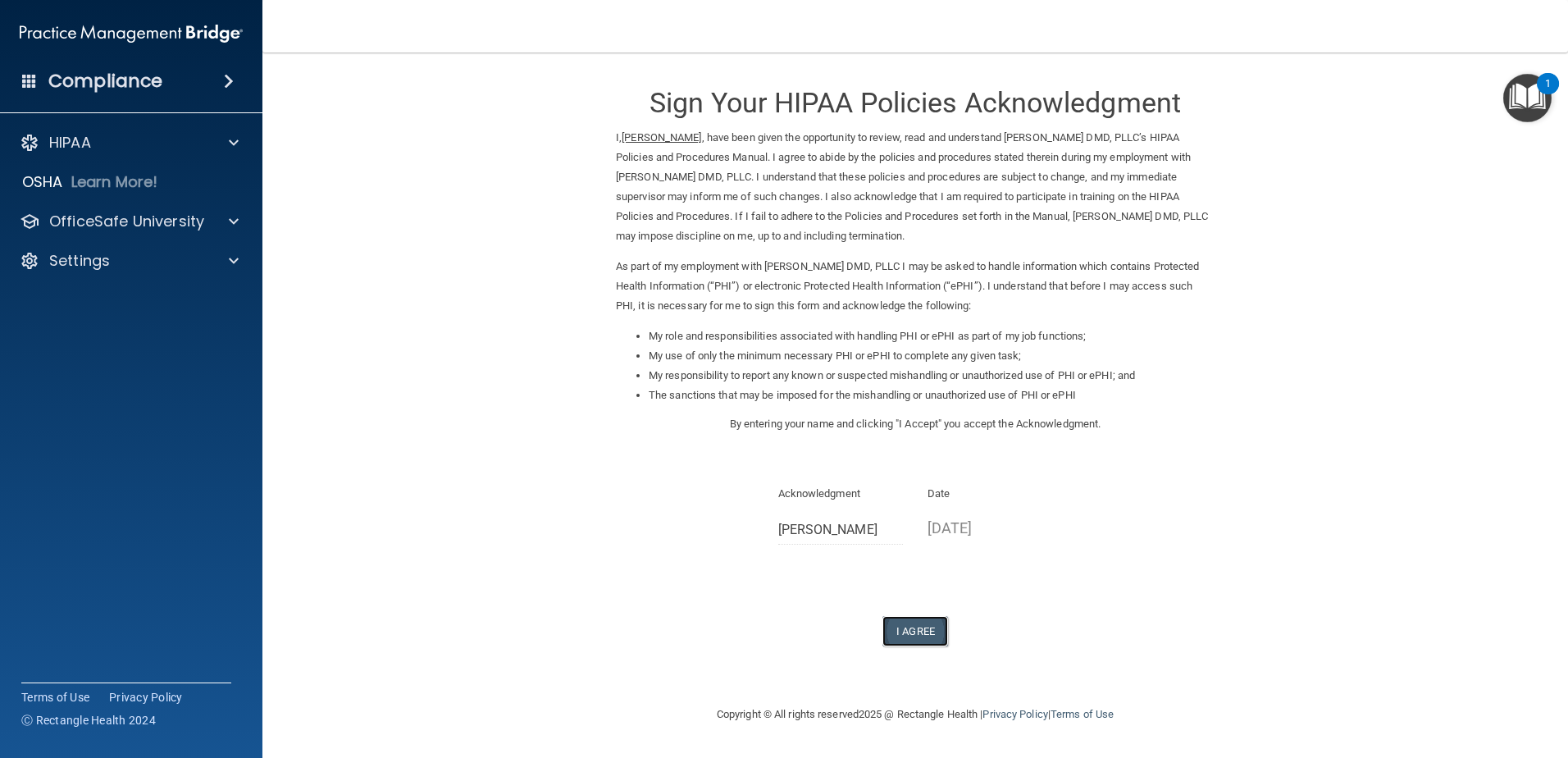
click at [908, 633] on button "I Agree" at bounding box center [915, 631] width 66 height 30
